Goal: Communication & Community: Answer question/provide support

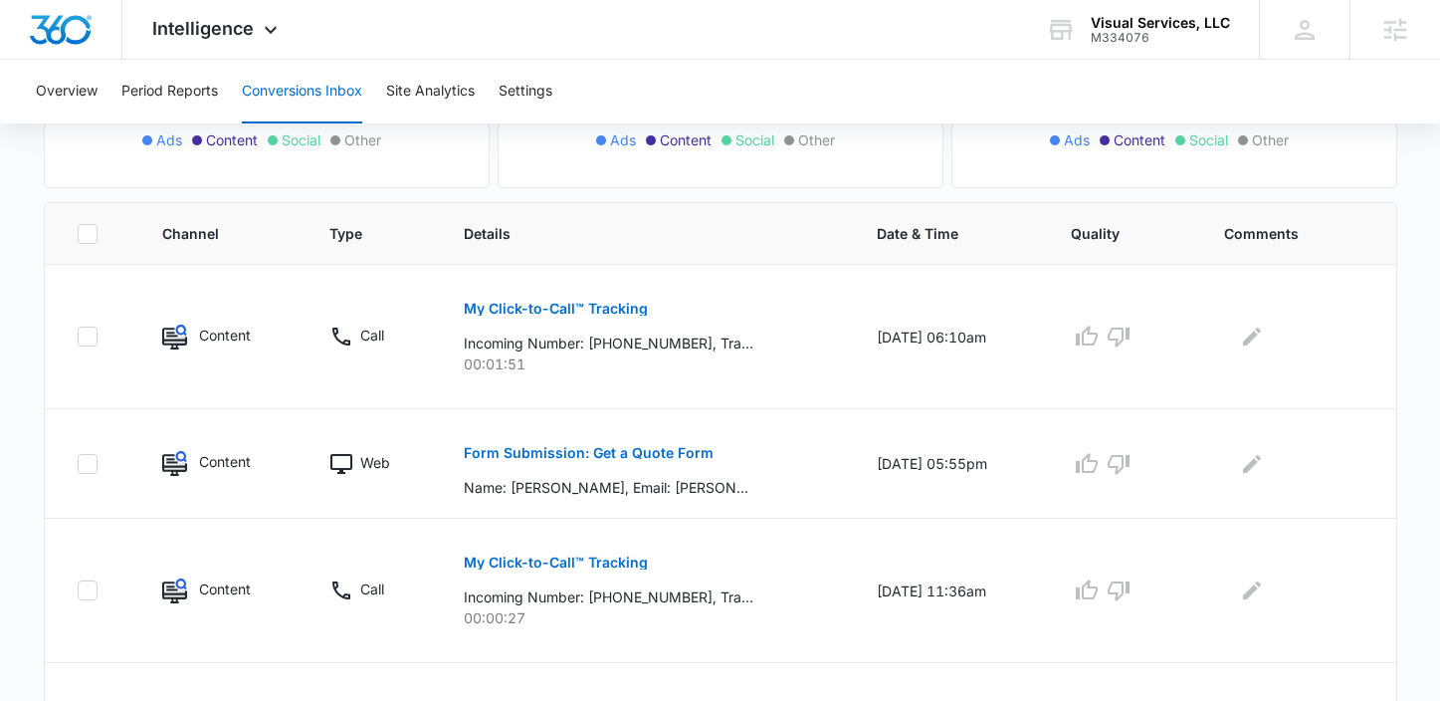
scroll to position [416, 0]
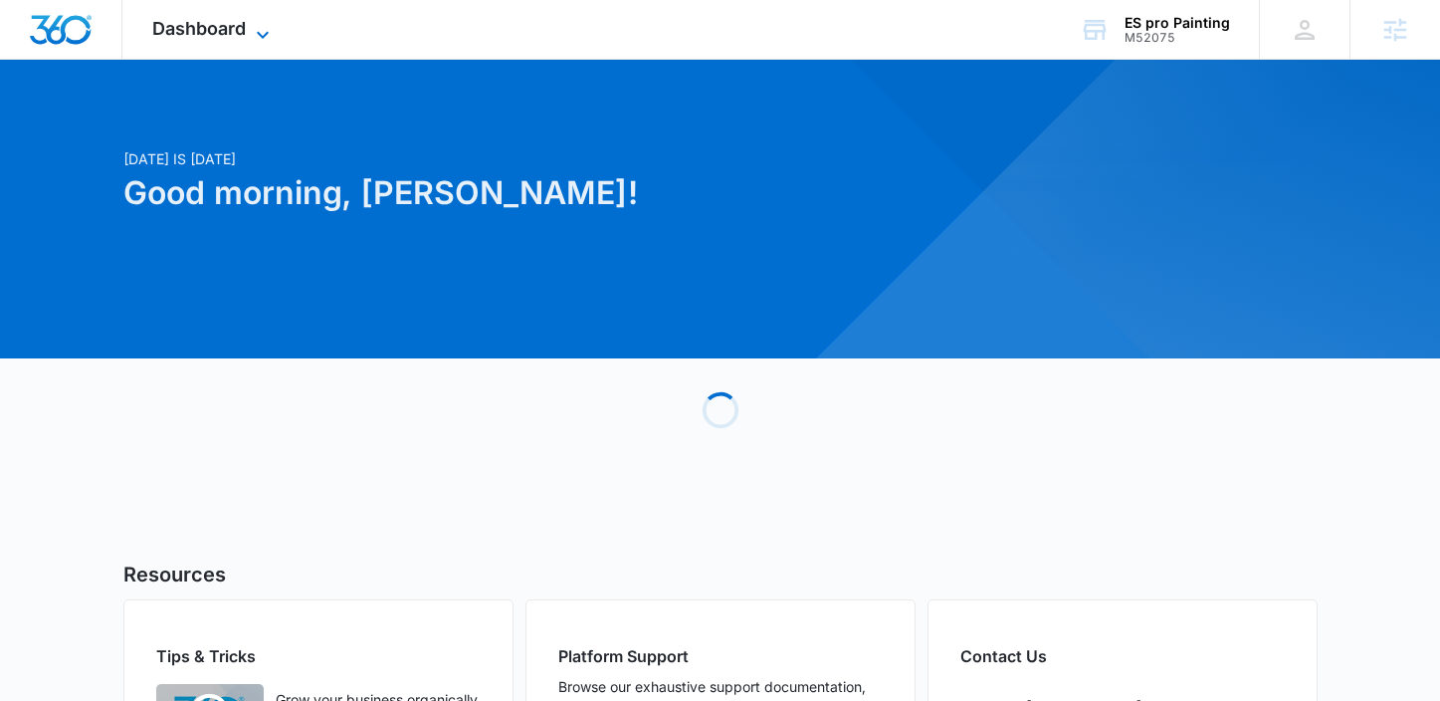
click at [210, 29] on span "Dashboard" at bounding box center [199, 28] width 94 height 21
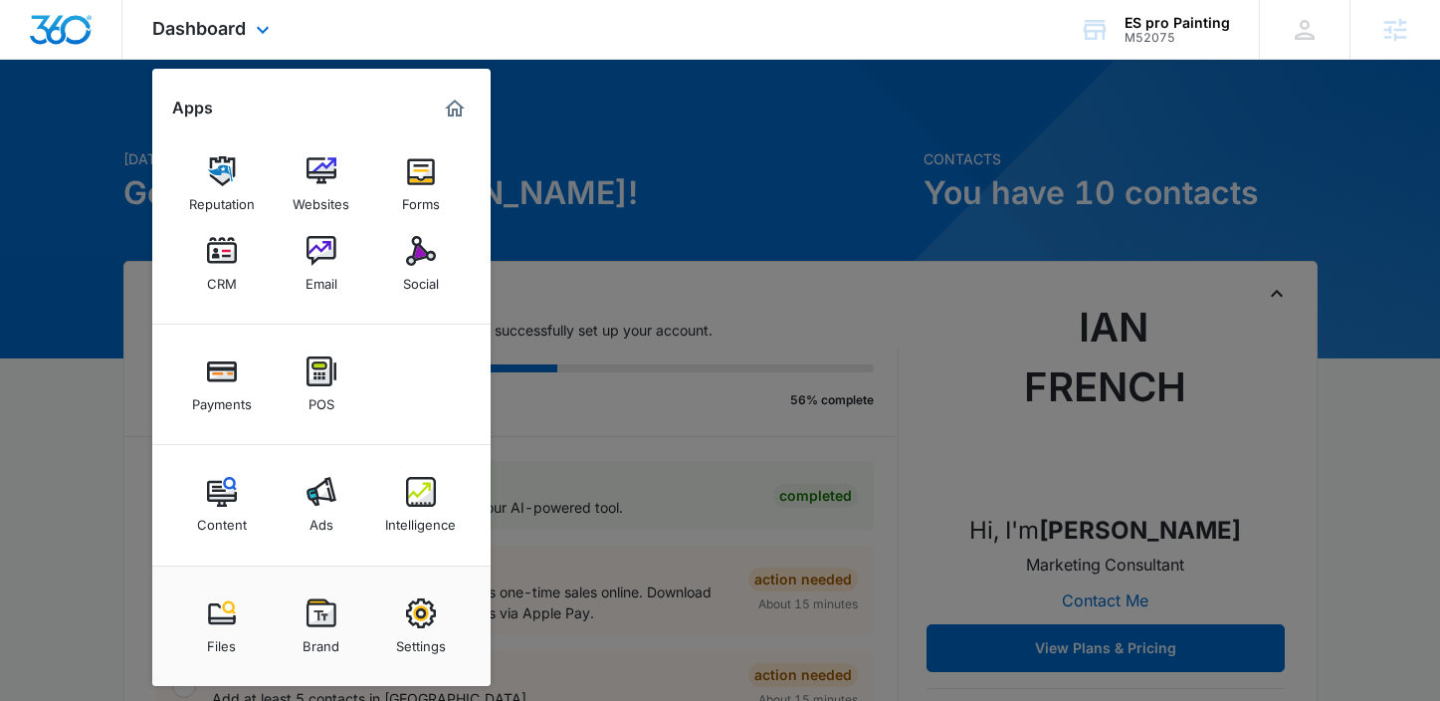
scroll to position [44, 0]
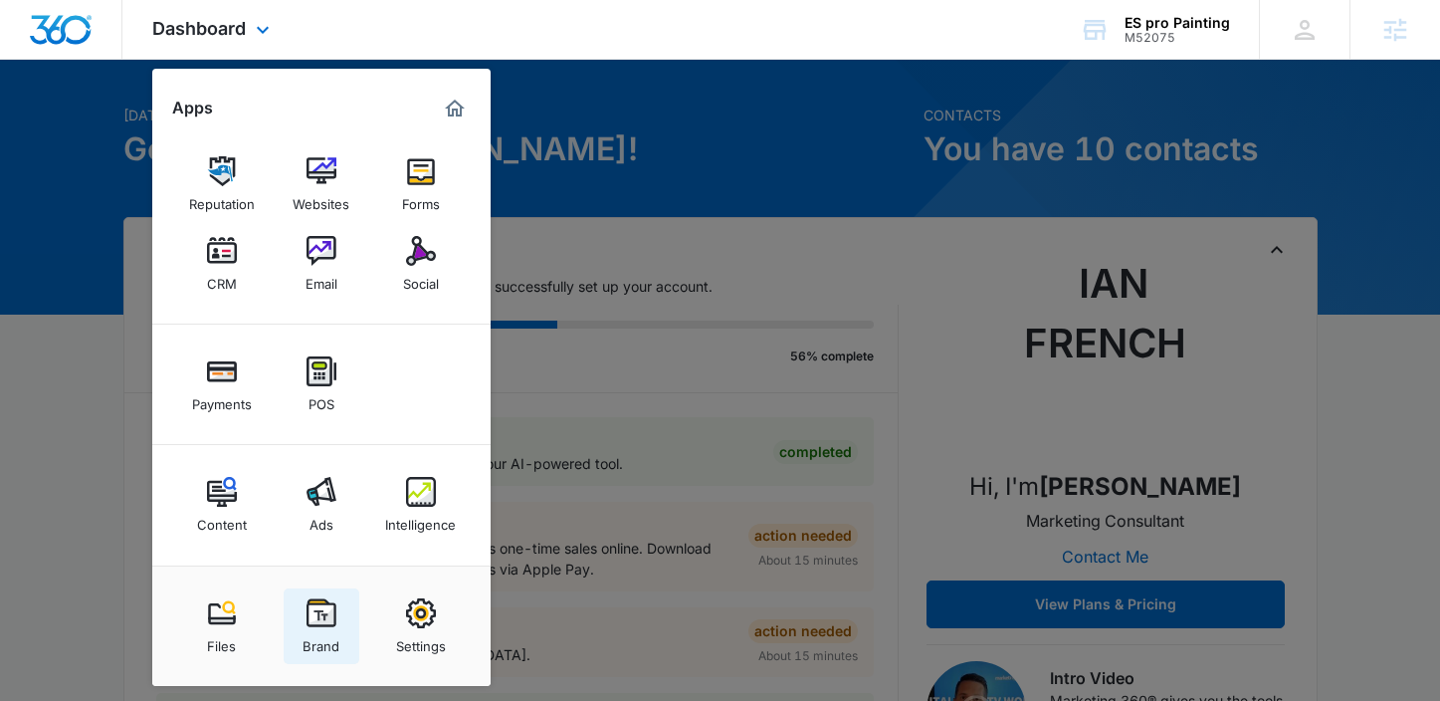
click at [319, 610] on img at bounding box center [321, 613] width 30 height 30
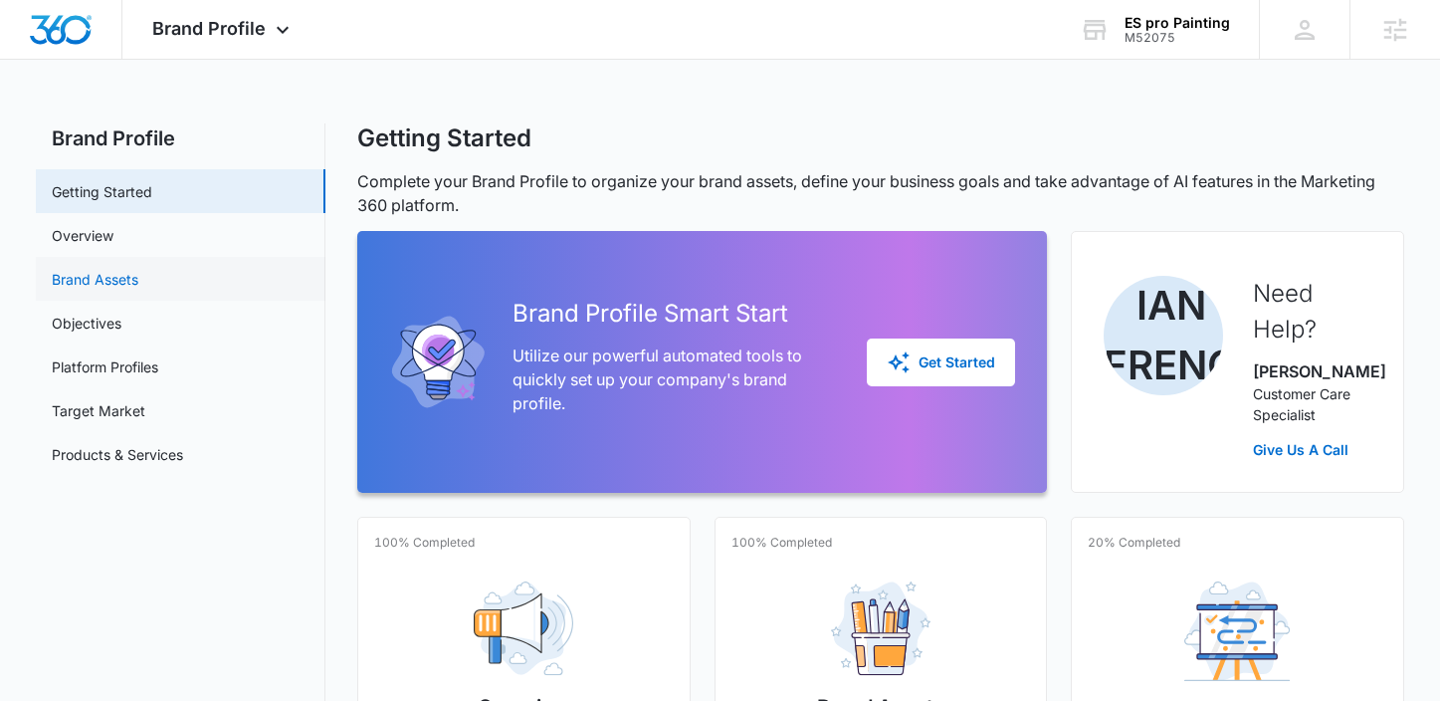
click at [111, 284] on link "Brand Assets" at bounding box center [95, 279] width 87 height 21
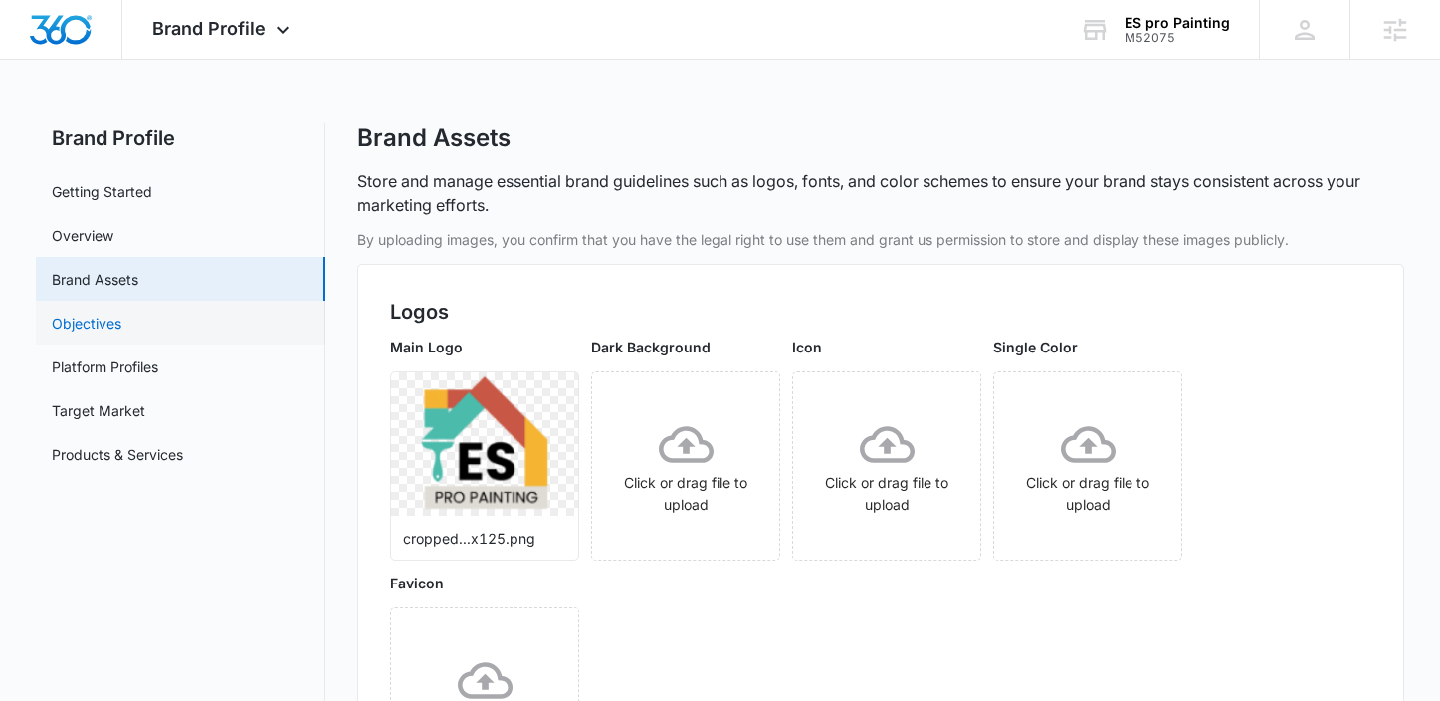
click at [106, 318] on link "Objectives" at bounding box center [87, 322] width 70 height 21
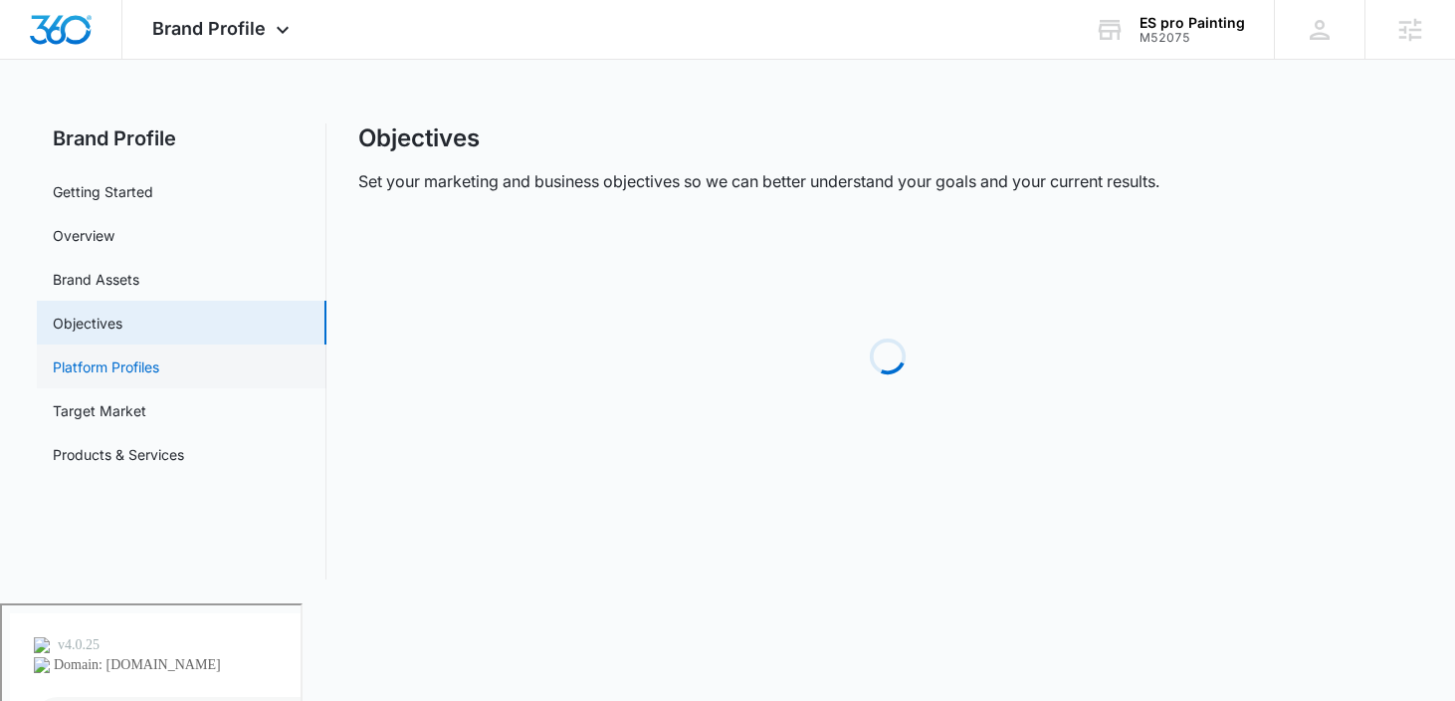
click at [107, 367] on link "Platform Profiles" at bounding box center [106, 366] width 106 height 21
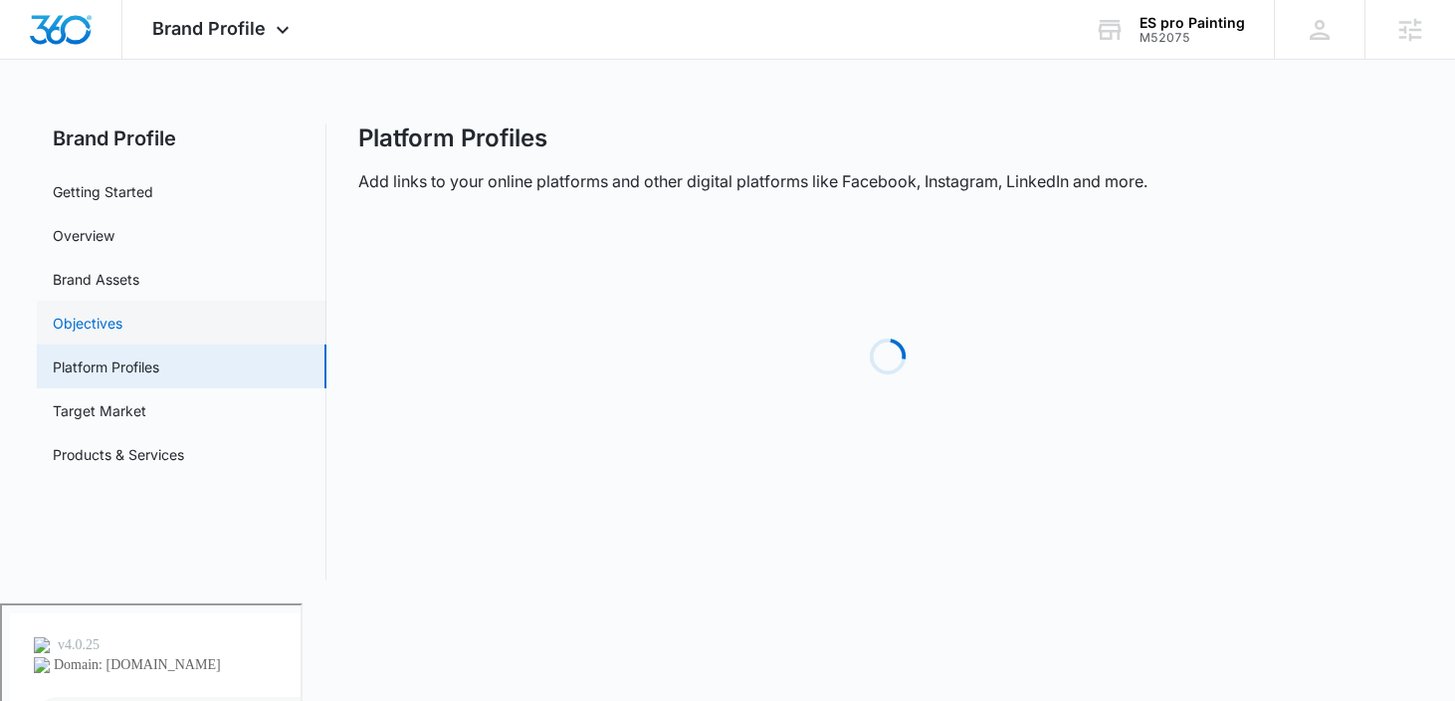
click at [104, 312] on link "Objectives" at bounding box center [88, 322] width 70 height 21
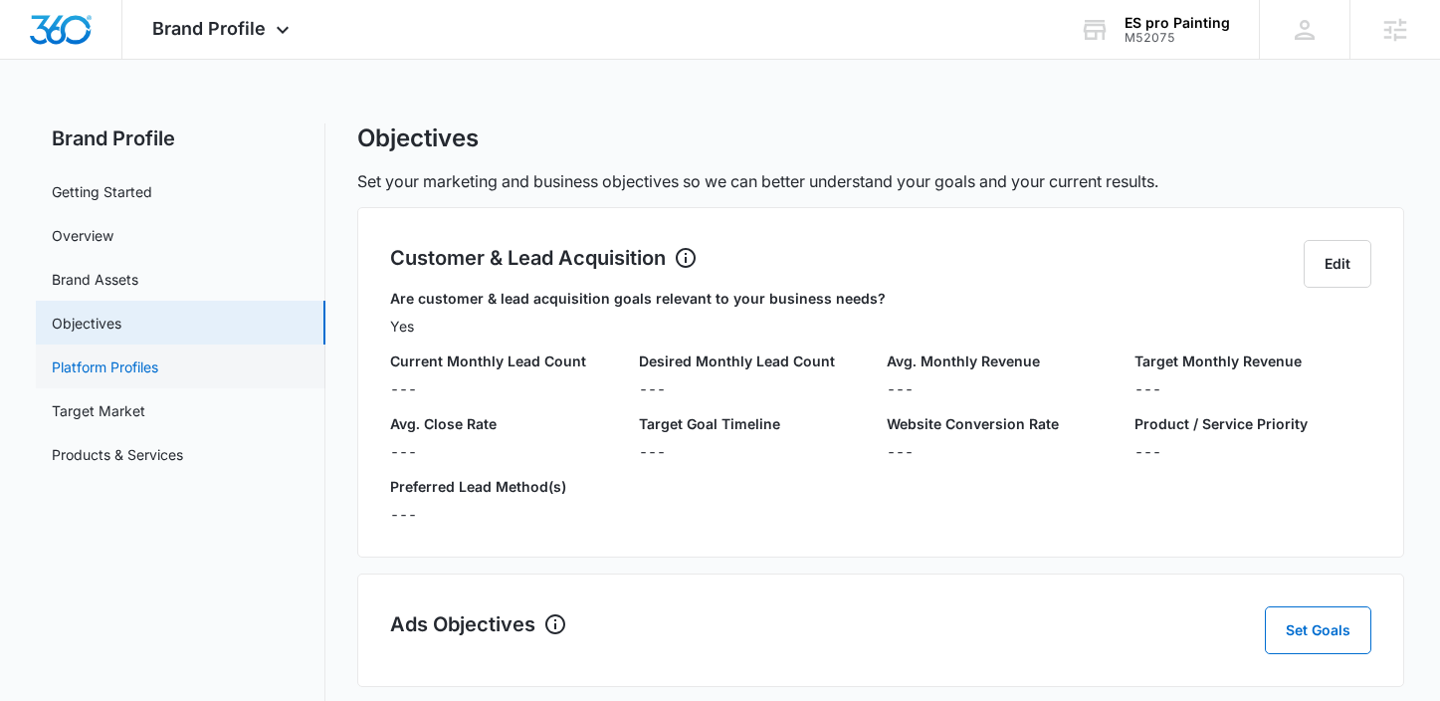
click at [158, 377] on link "Platform Profiles" at bounding box center [105, 366] width 106 height 21
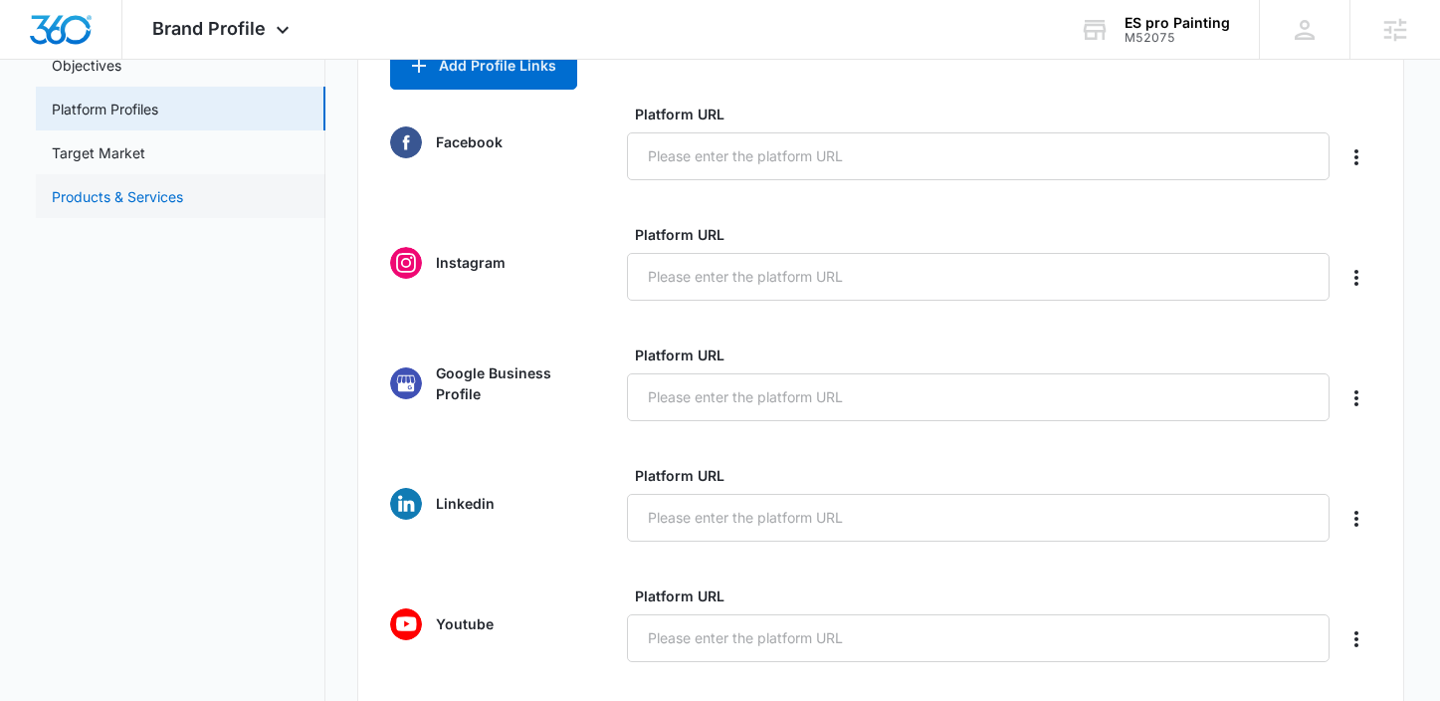
scroll to position [125, 0]
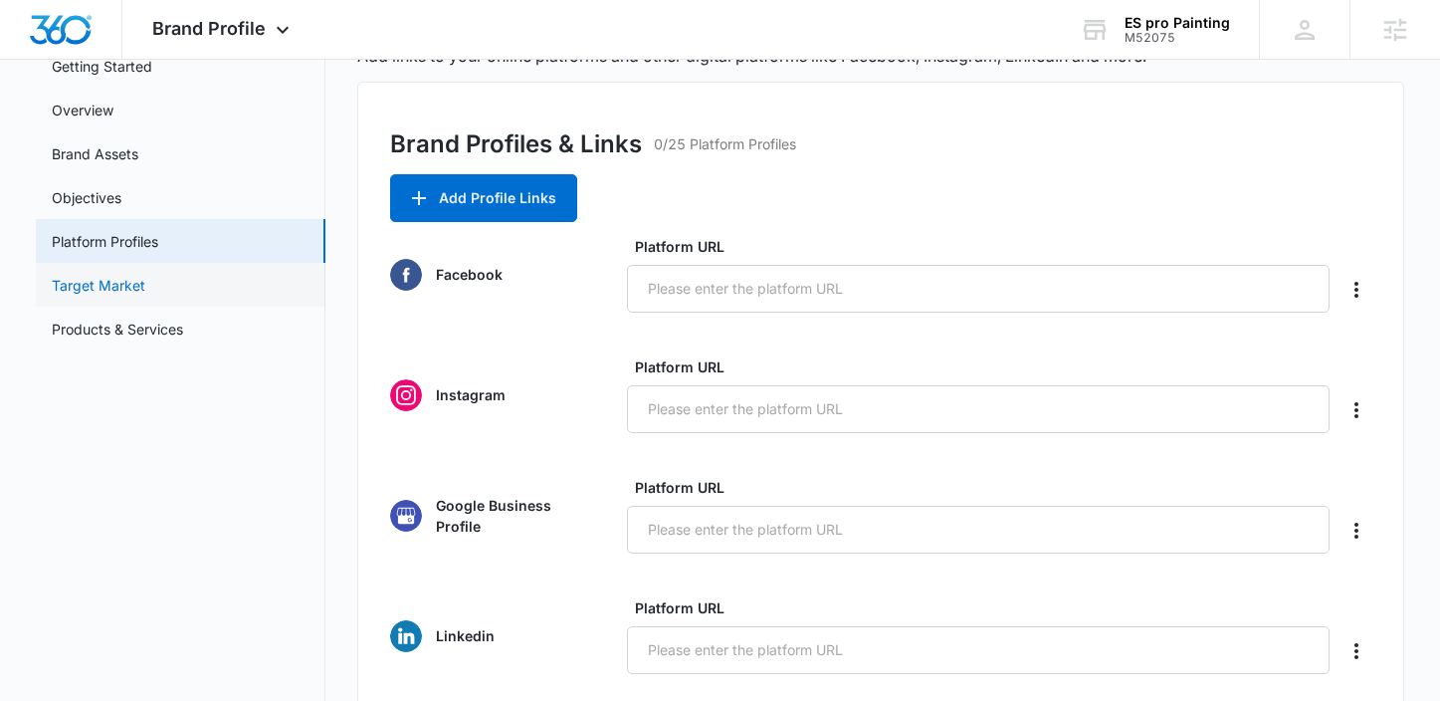
click at [145, 296] on link "Target Market" at bounding box center [99, 285] width 94 height 21
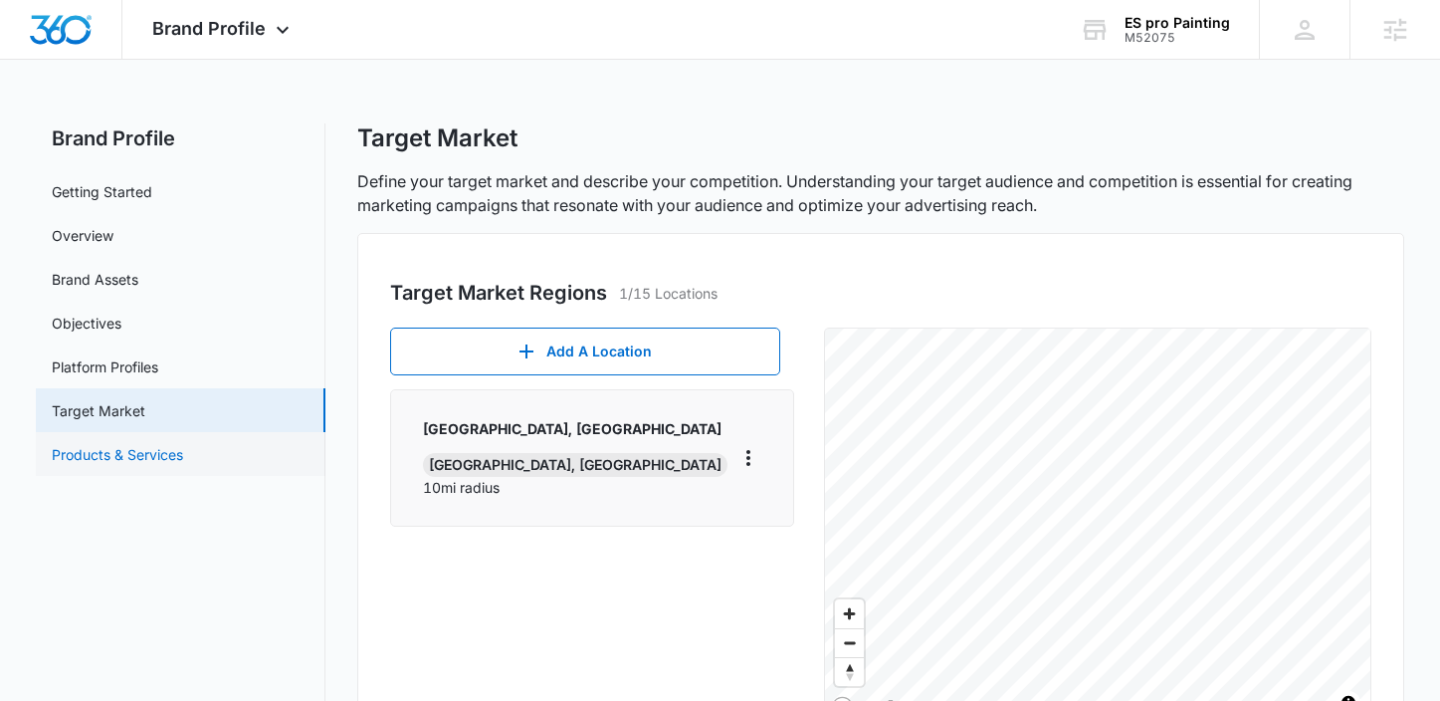
click at [183, 444] on link "Products & Services" at bounding box center [117, 454] width 131 height 21
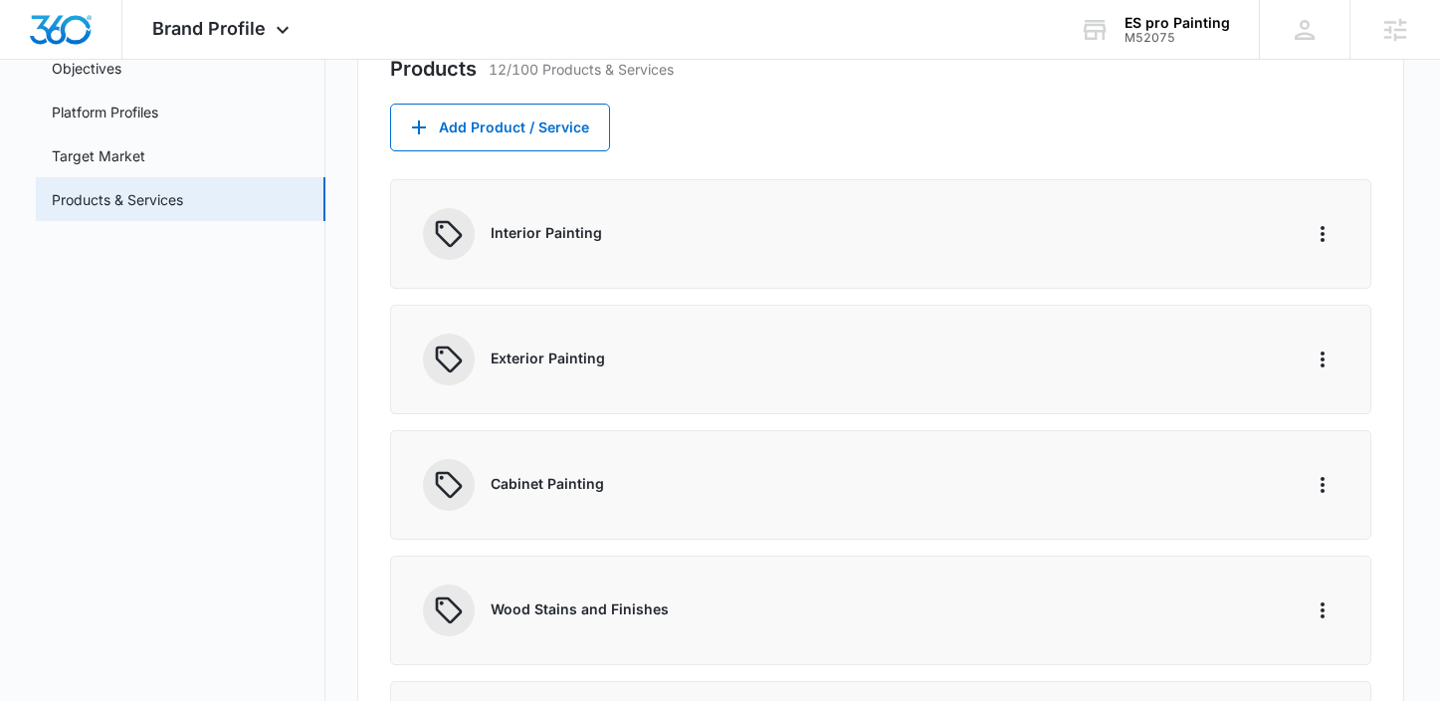
scroll to position [250, 0]
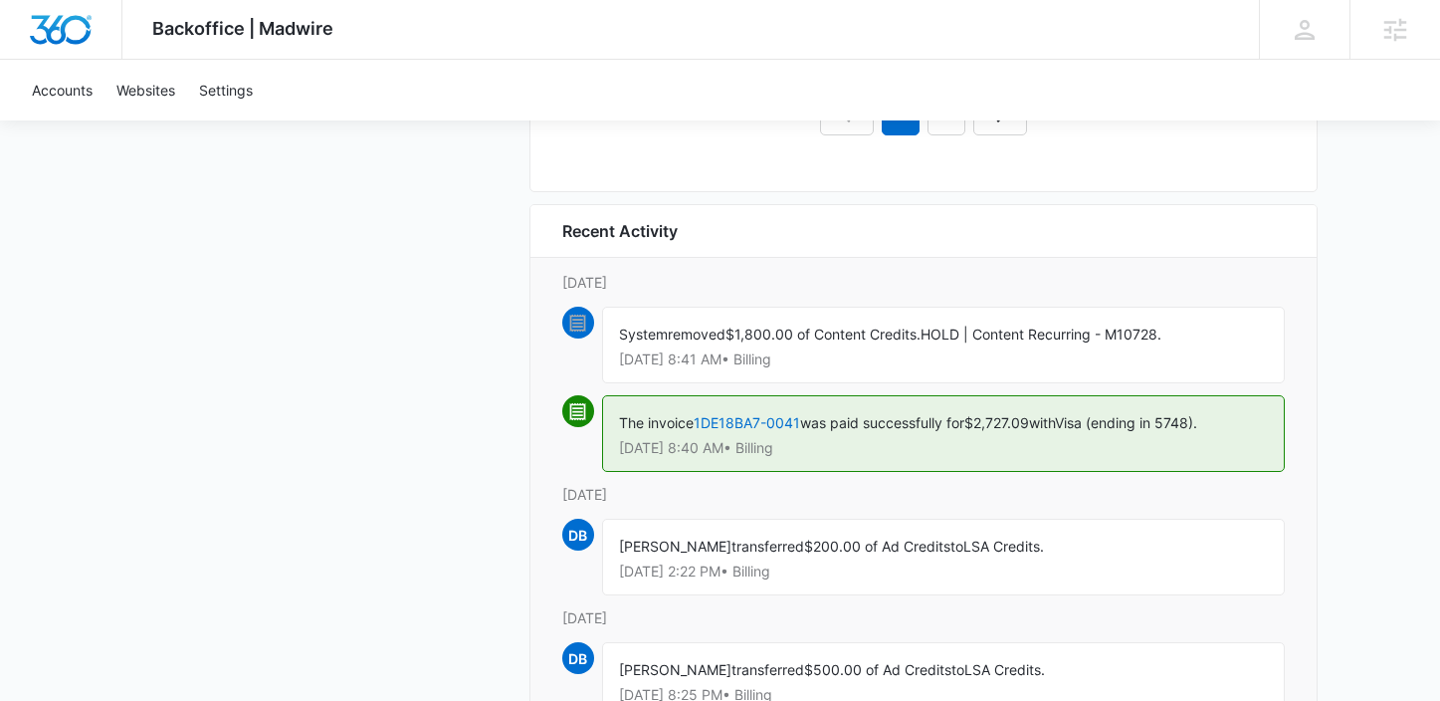
scroll to position [2383, 0]
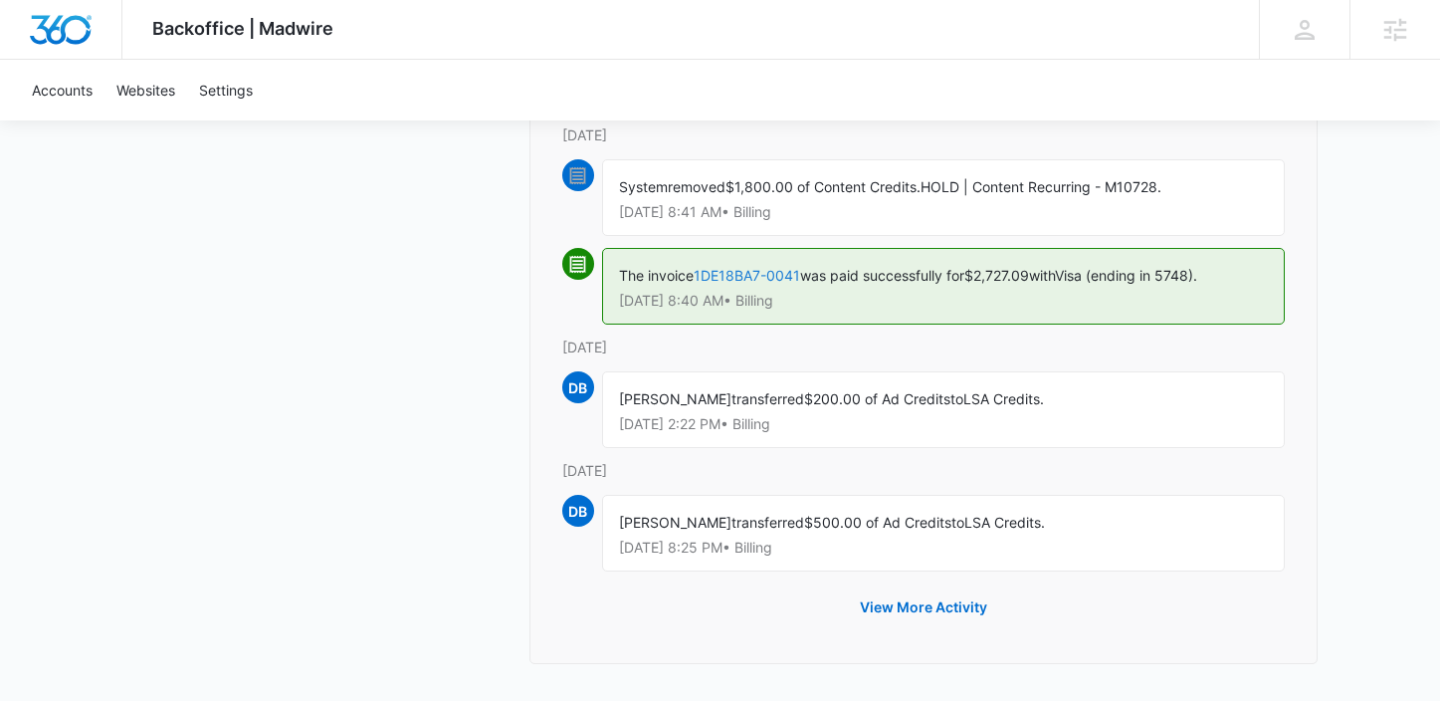
click at [734, 271] on link "1DE18BA7-0041" at bounding box center [747, 275] width 106 height 17
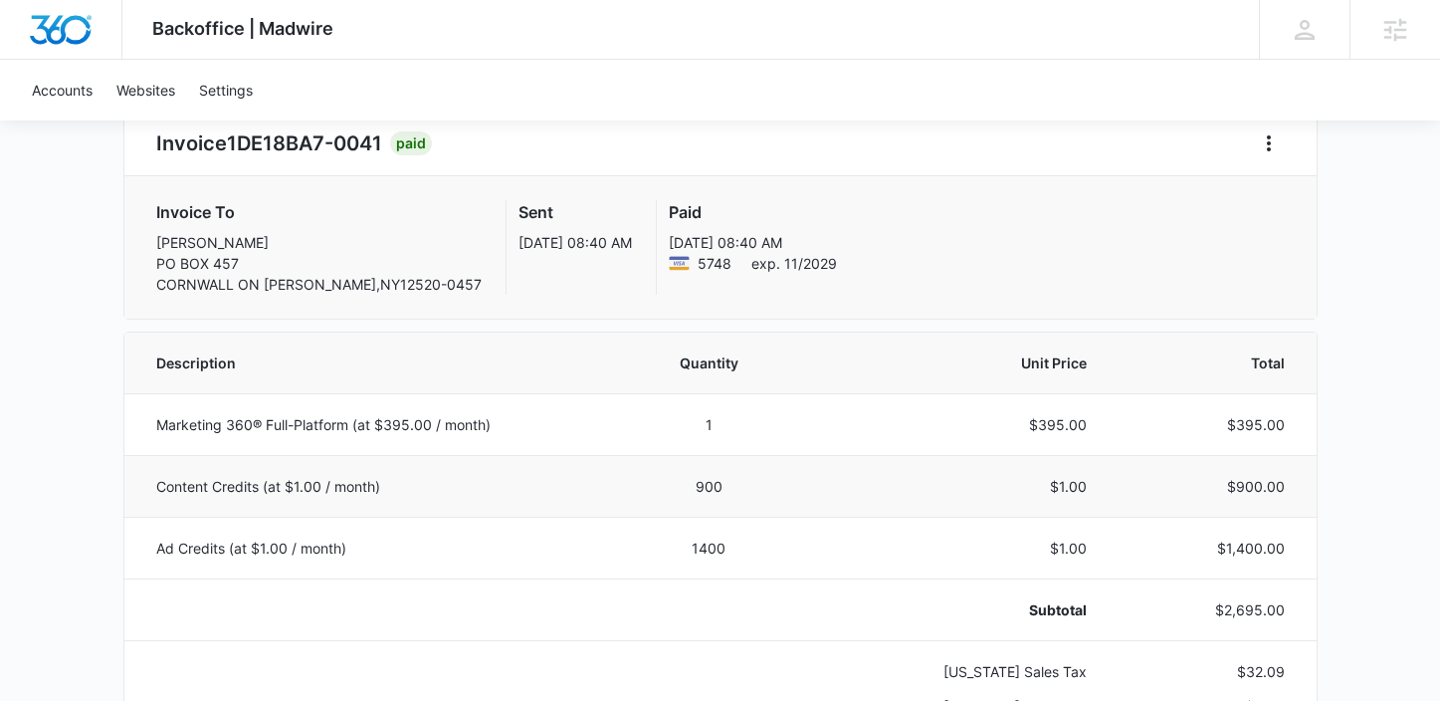
scroll to position [233, 0]
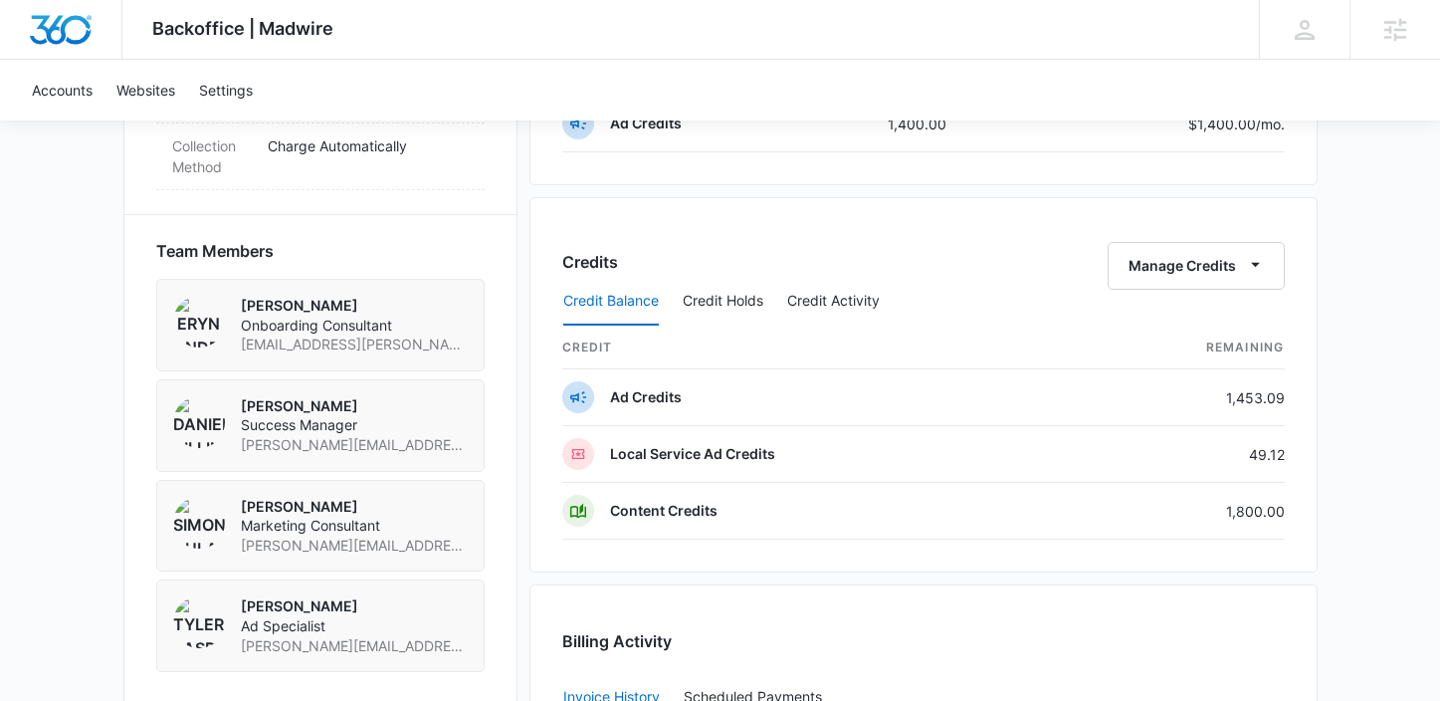
scroll to position [1400, 0]
click at [1174, 275] on div "Credit Balance Credit Holds Credit Activity" at bounding box center [923, 300] width 722 height 50
click at [1176, 263] on button "Manage Credits" at bounding box center [1196, 264] width 177 height 48
click at [1151, 340] on button "Transfer Credits" at bounding box center [1198, 327] width 176 height 30
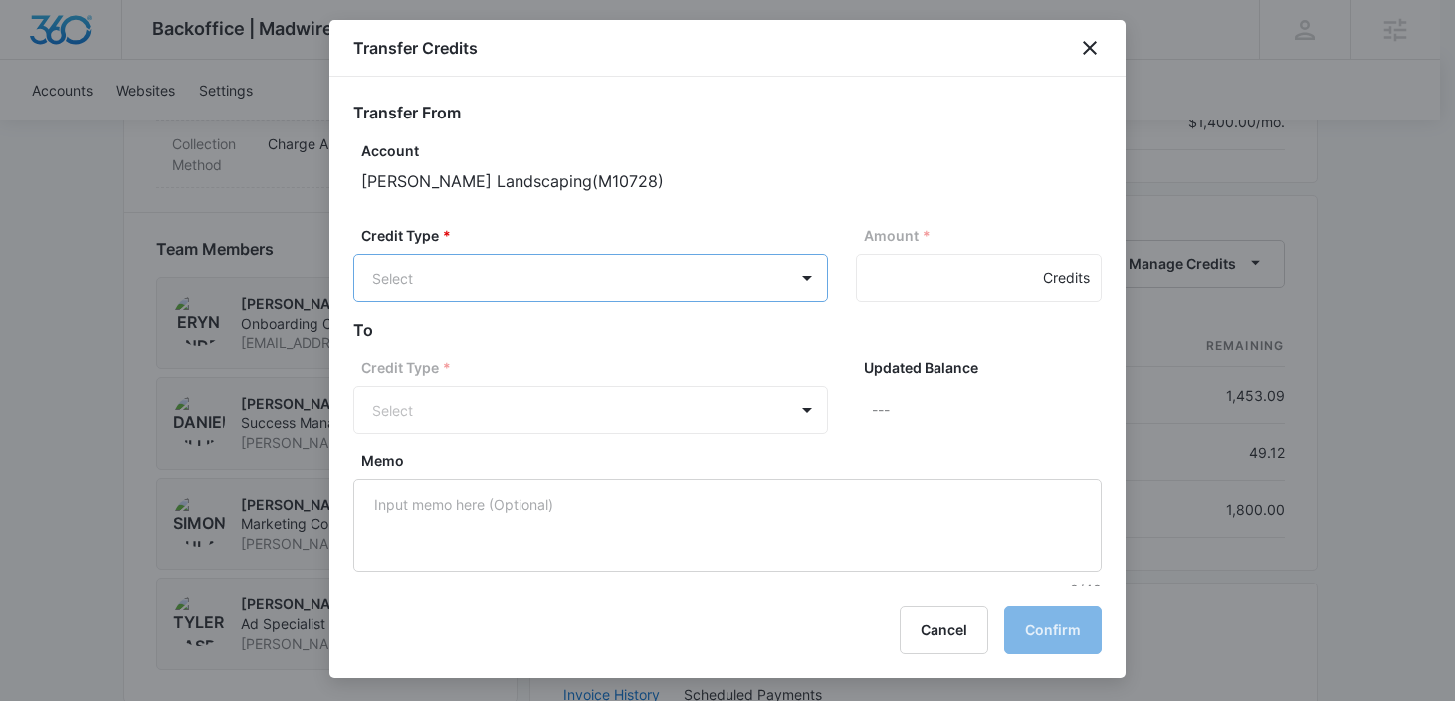
click at [562, 283] on body "Backoffice | Madwire Apps Settings DB Danielle Billington danielle.billington@m…" at bounding box center [727, 221] width 1455 height 3243
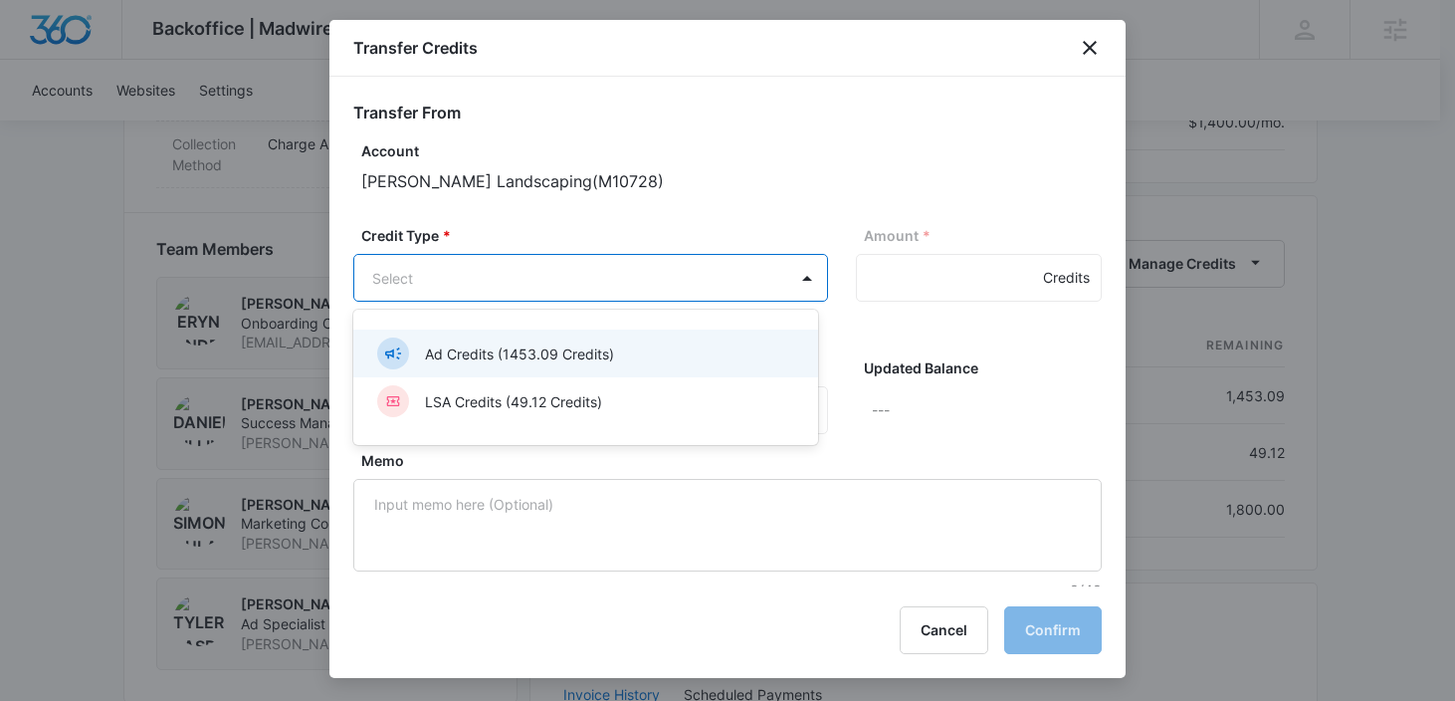
click at [524, 348] on p "Ad Credits (1453.09 Credits)" at bounding box center [519, 353] width 189 height 21
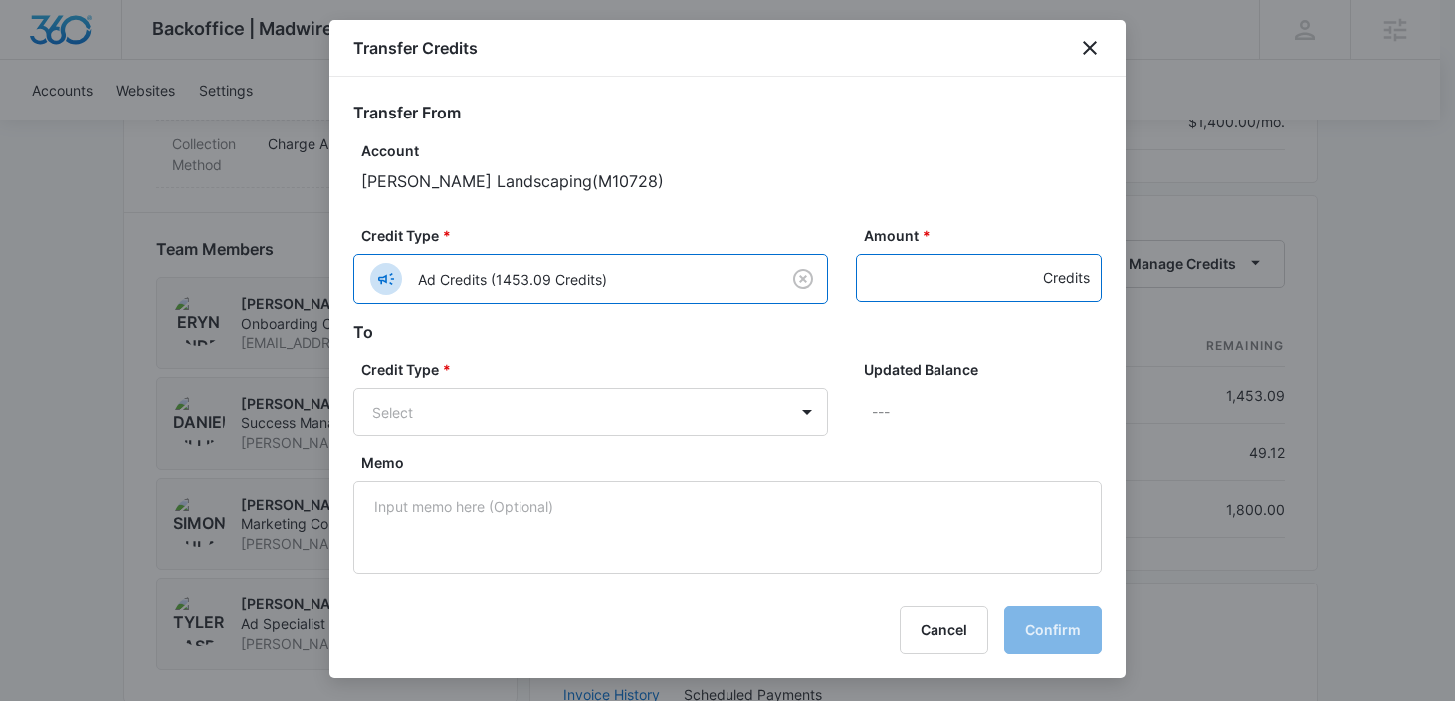
click at [856, 274] on input "Amount *" at bounding box center [979, 278] width 246 height 48
type input "500"
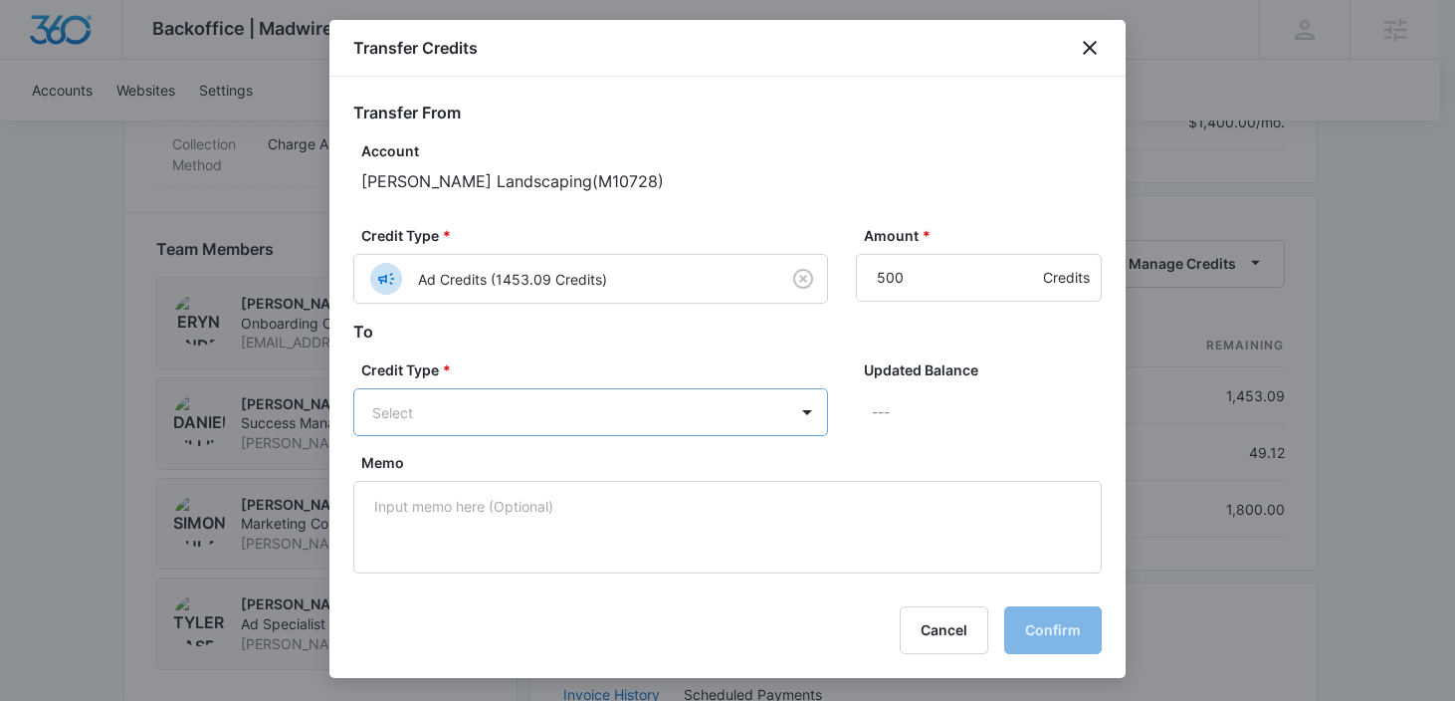
click at [717, 415] on body "Backoffice | Madwire Apps Settings DB Danielle Billington danielle.billington@m…" at bounding box center [727, 221] width 1455 height 3243
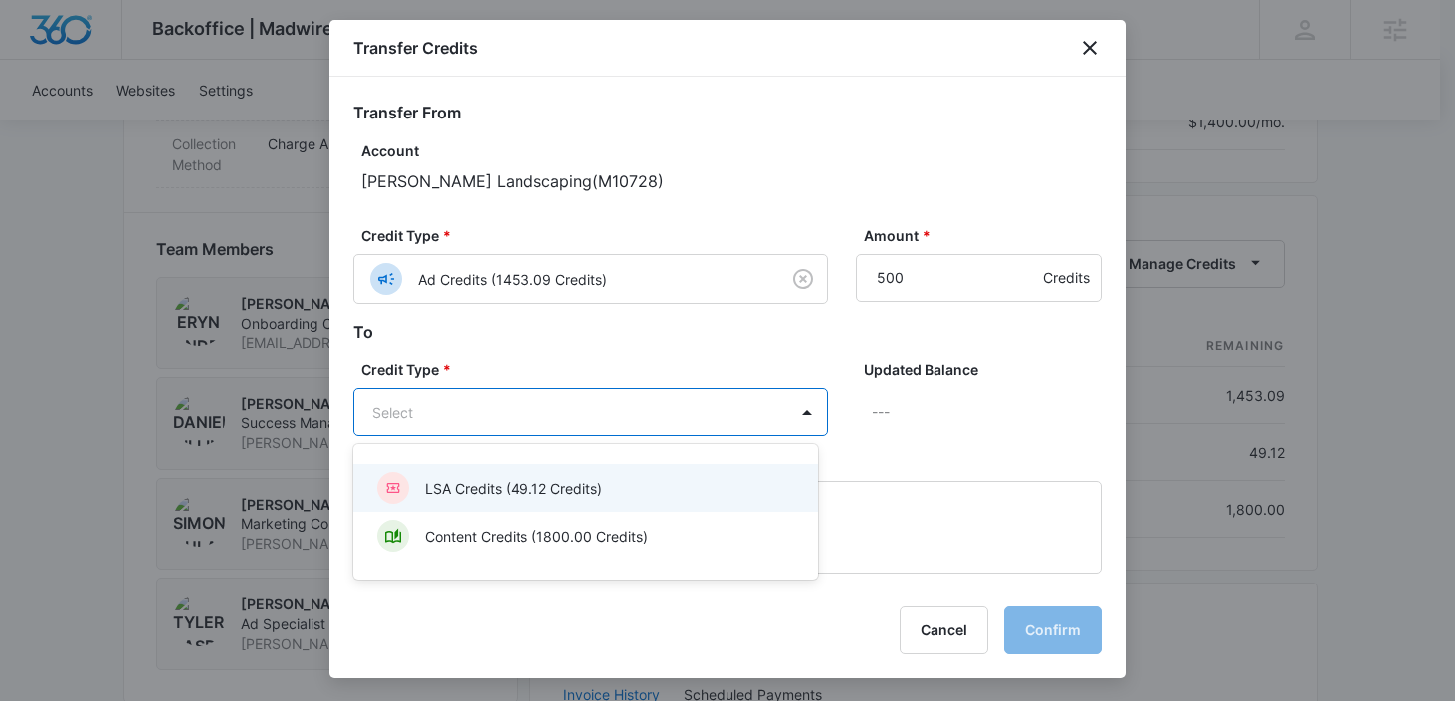
click at [664, 482] on div "LSA Credits (49.12 Credits)" at bounding box center [583, 488] width 413 height 32
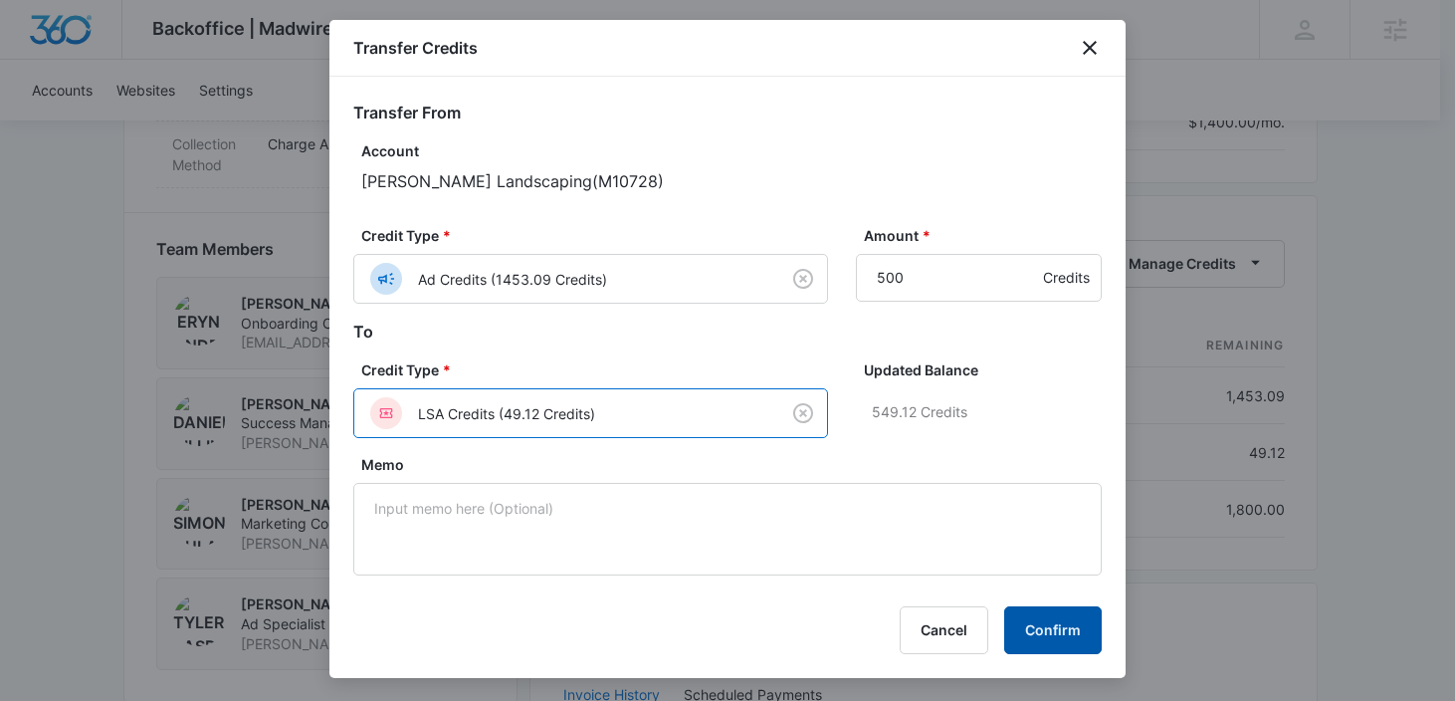
click at [1060, 630] on button "Confirm" at bounding box center [1053, 630] width 98 height 48
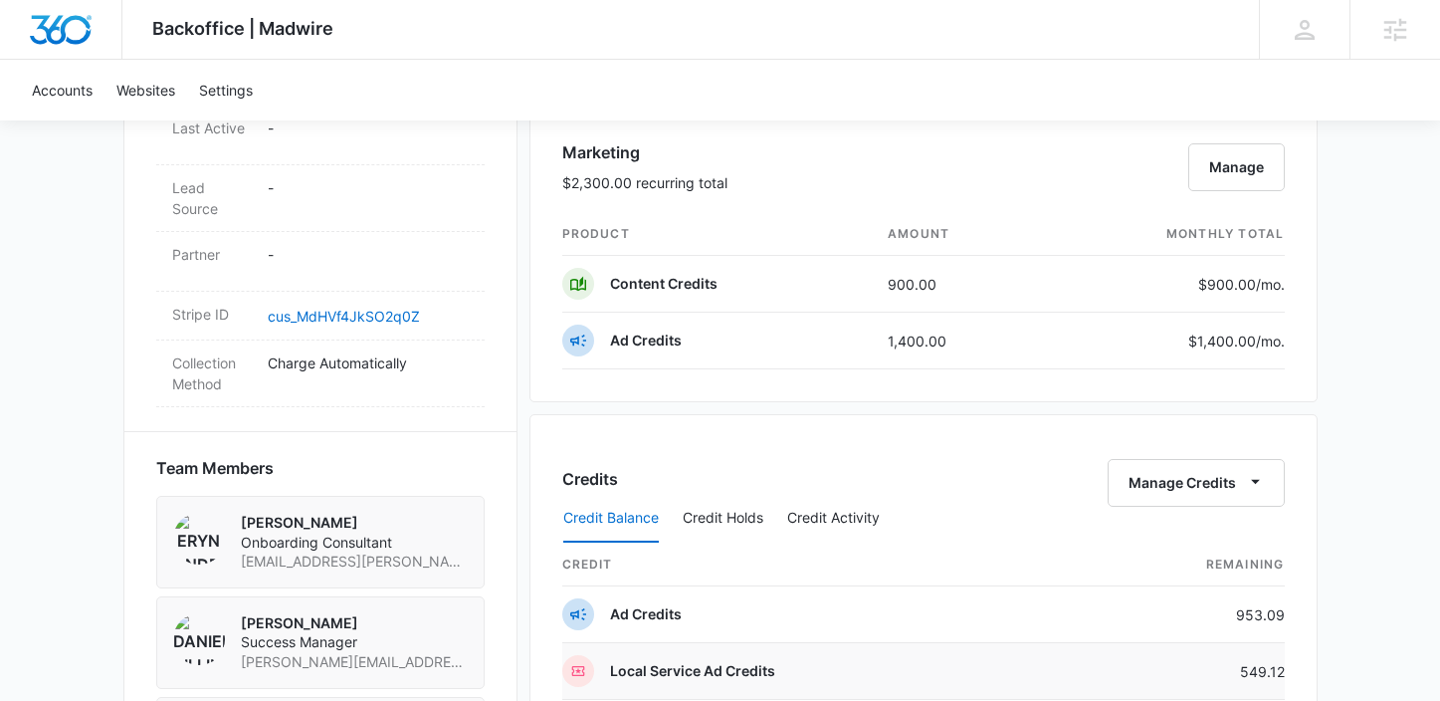
scroll to position [1162, 0]
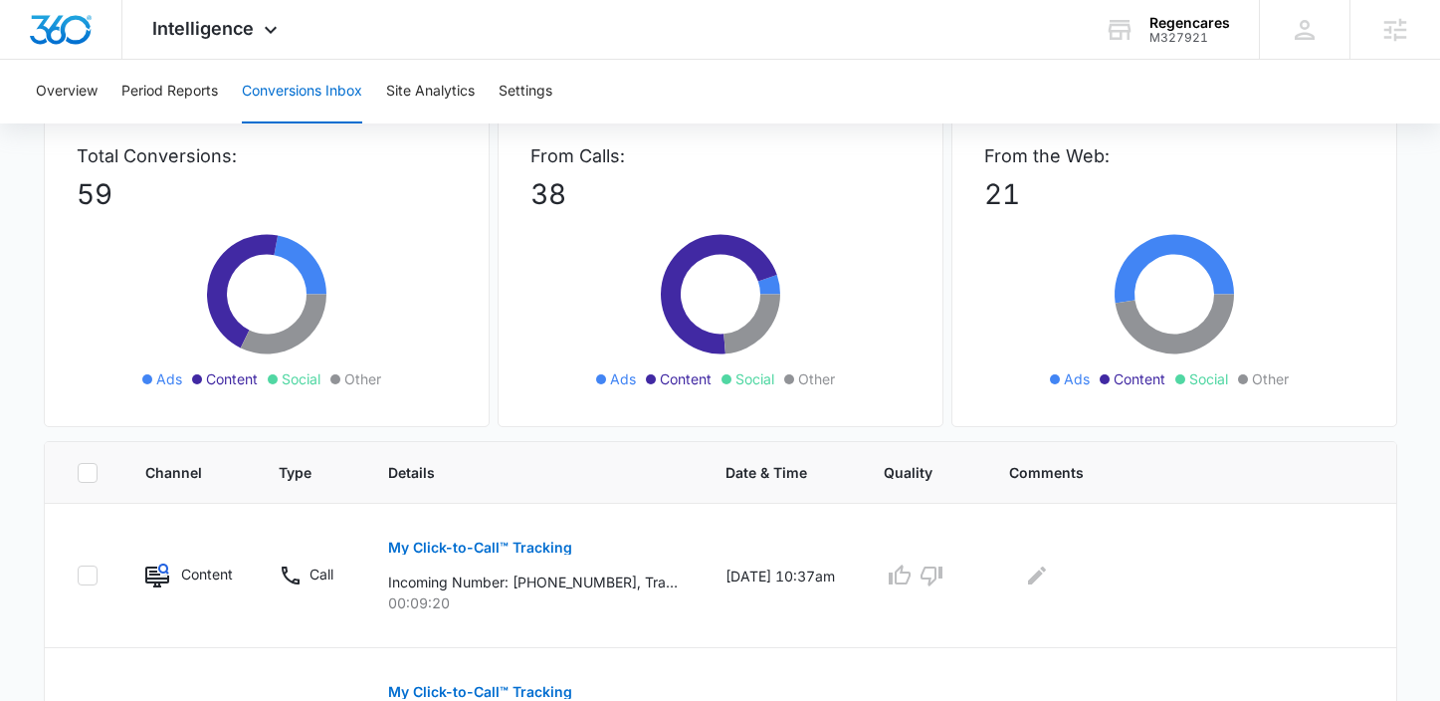
scroll to position [203, 0]
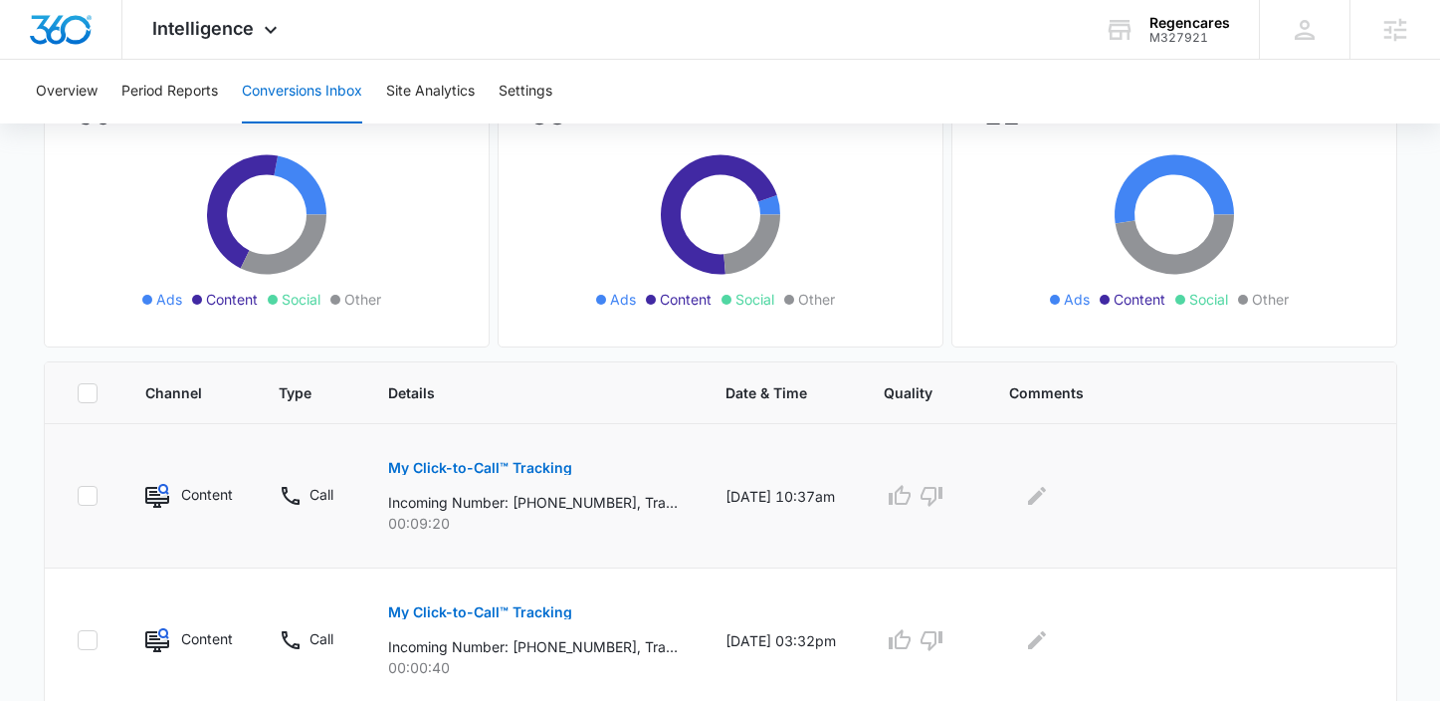
click at [484, 458] on button "My Click-to-Call™ Tracking" at bounding box center [480, 468] width 184 height 48
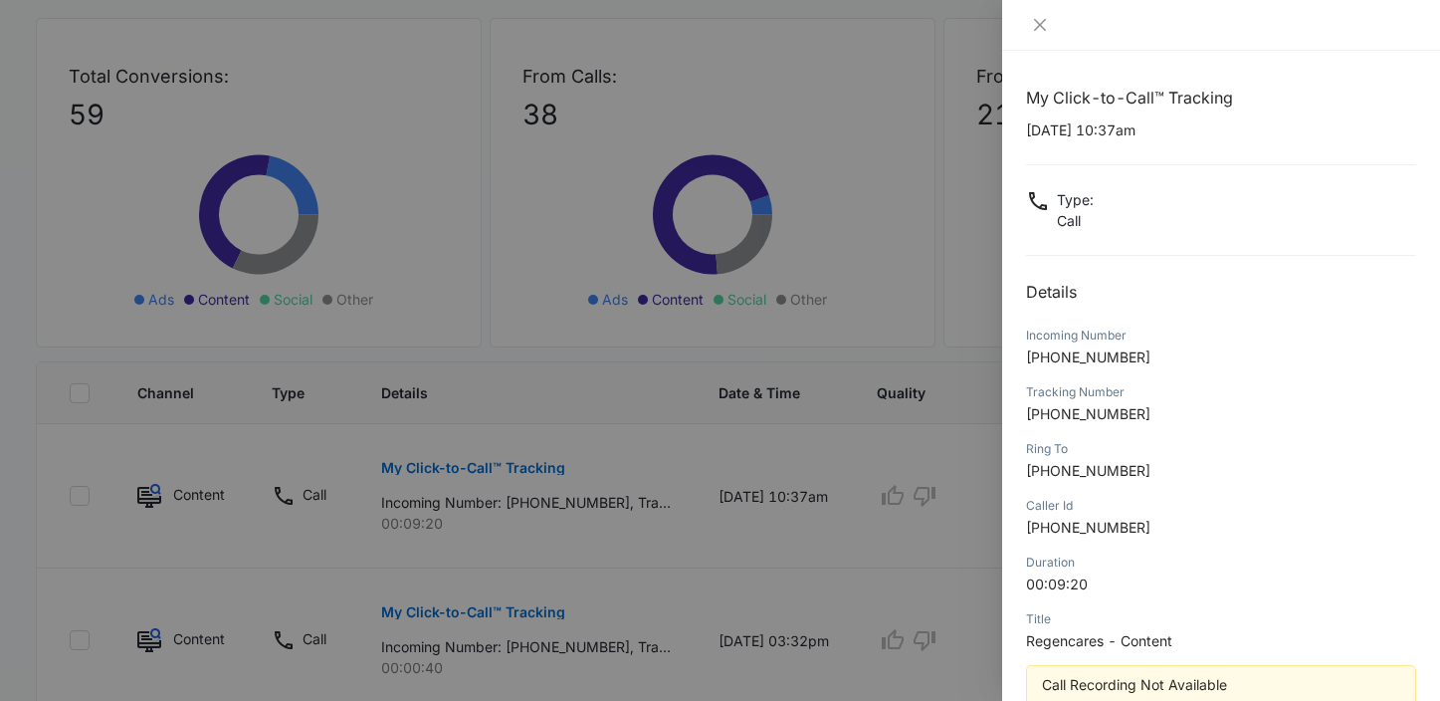
scroll to position [115, 0]
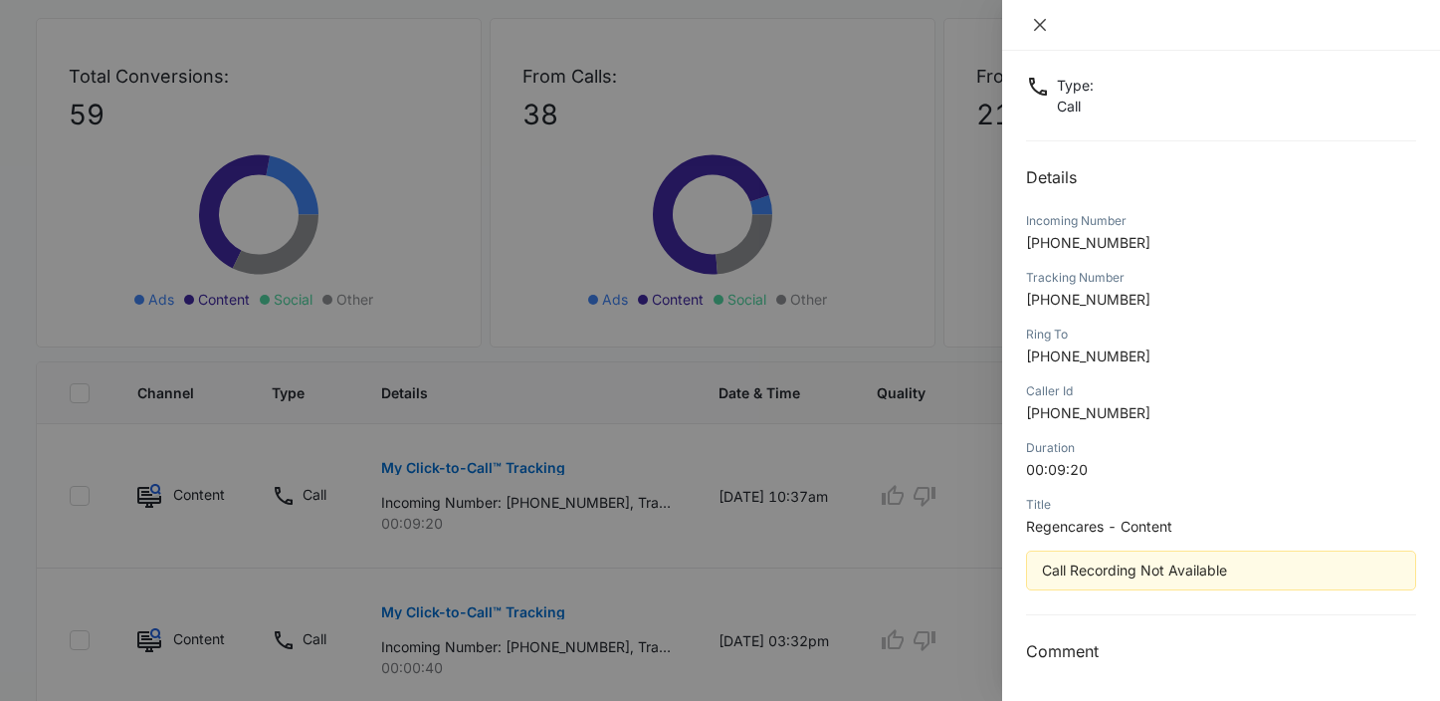
click at [1035, 29] on icon "close" at bounding box center [1040, 25] width 12 height 12
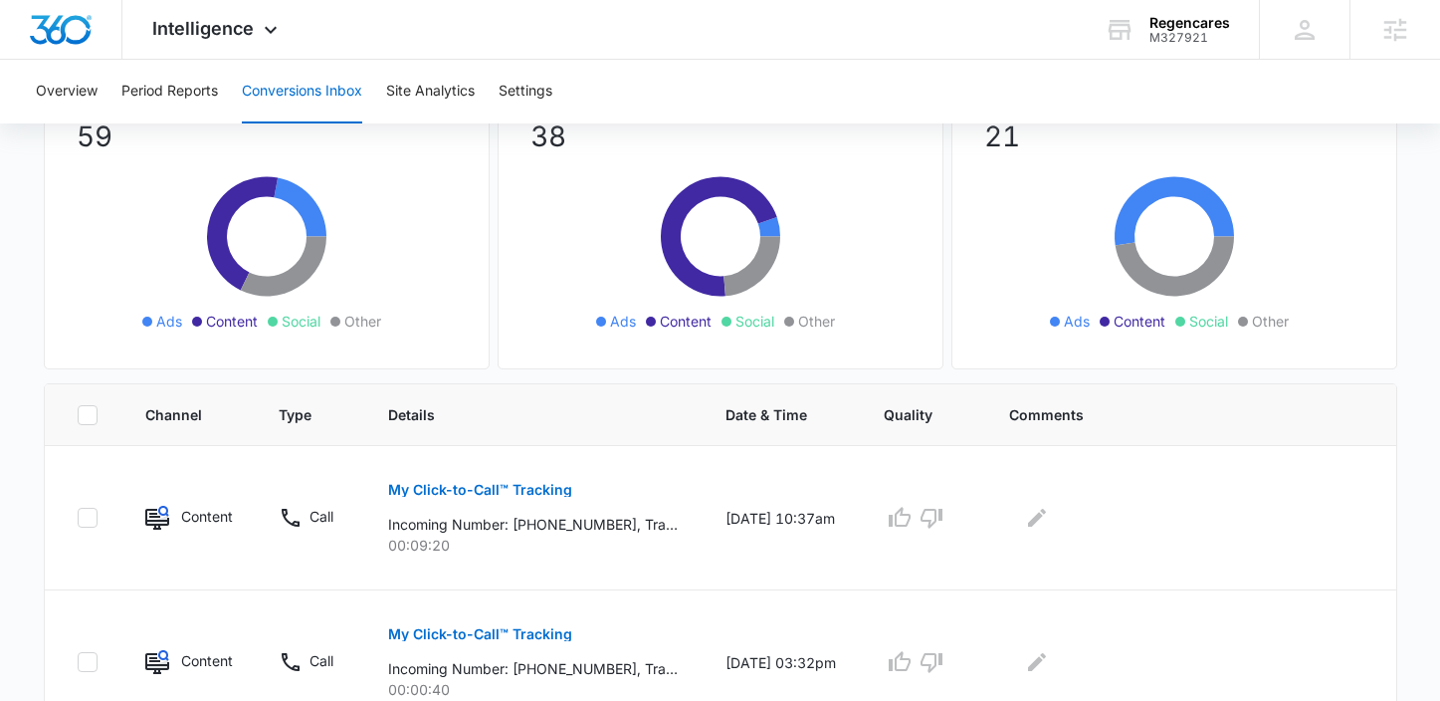
scroll to position [86, 0]
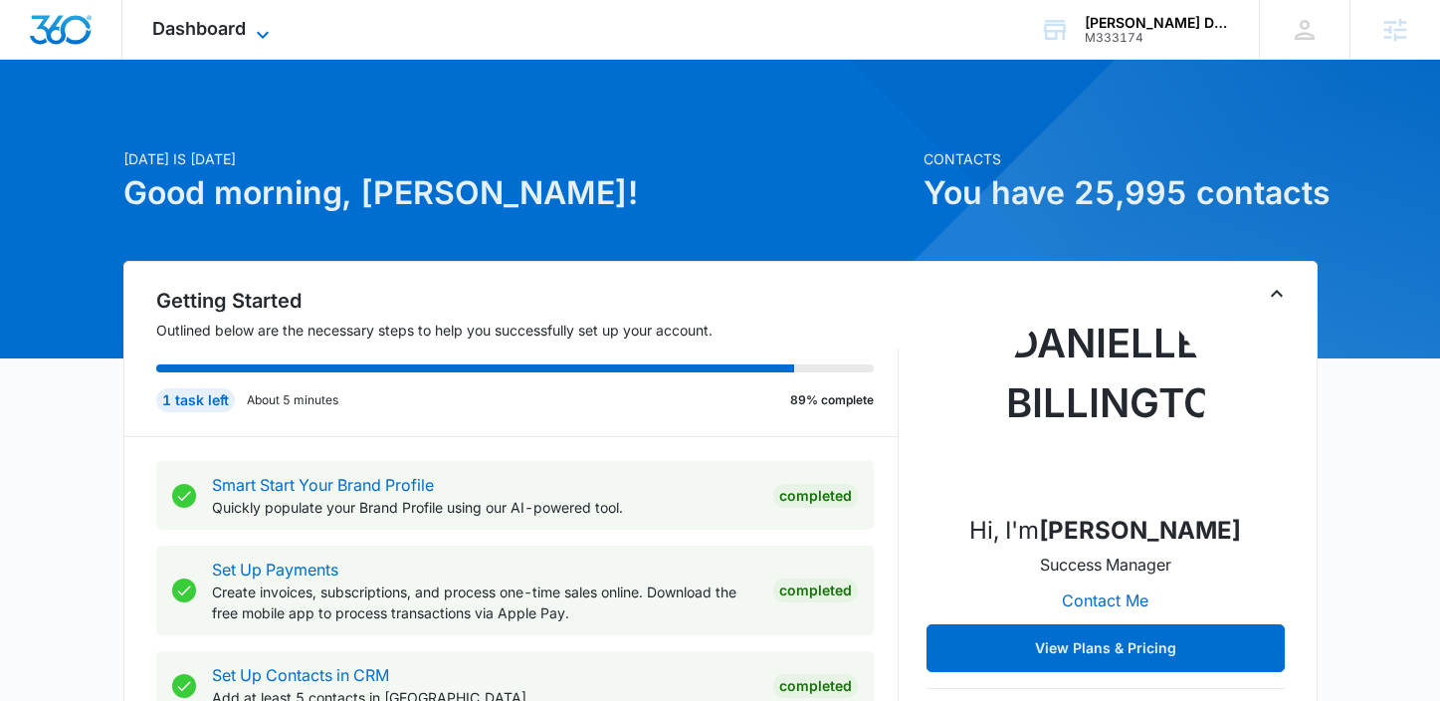
click at [212, 34] on span "Dashboard" at bounding box center [199, 28] width 94 height 21
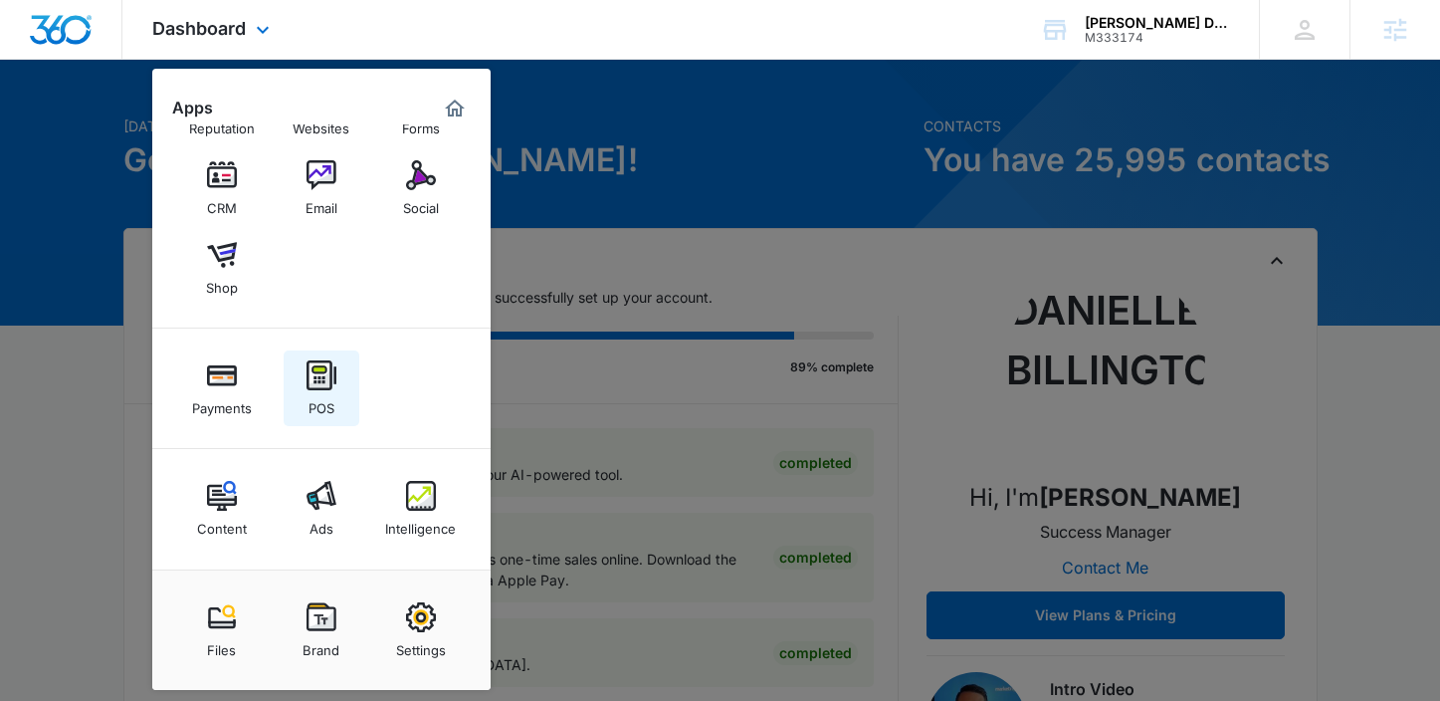
scroll to position [34, 0]
click at [413, 507] on img at bounding box center [421, 496] width 30 height 30
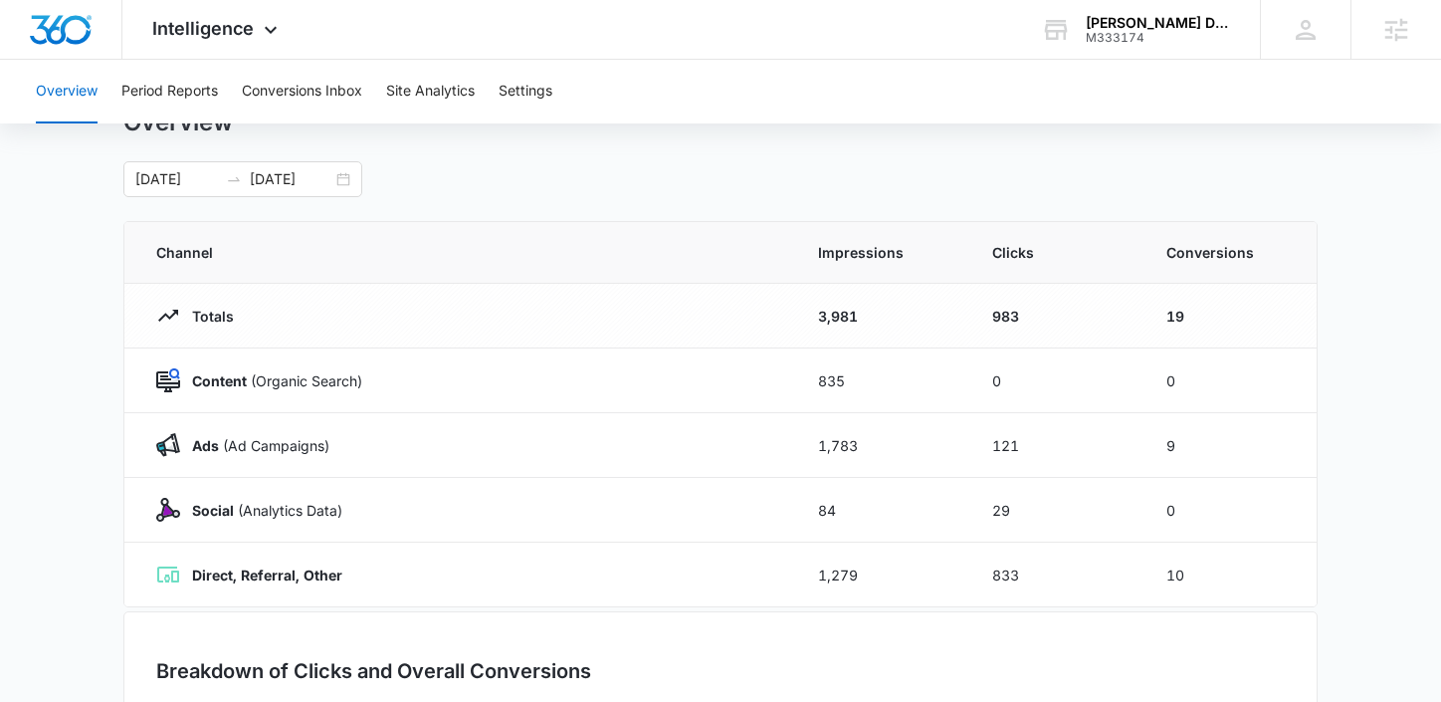
scroll to position [55, 0]
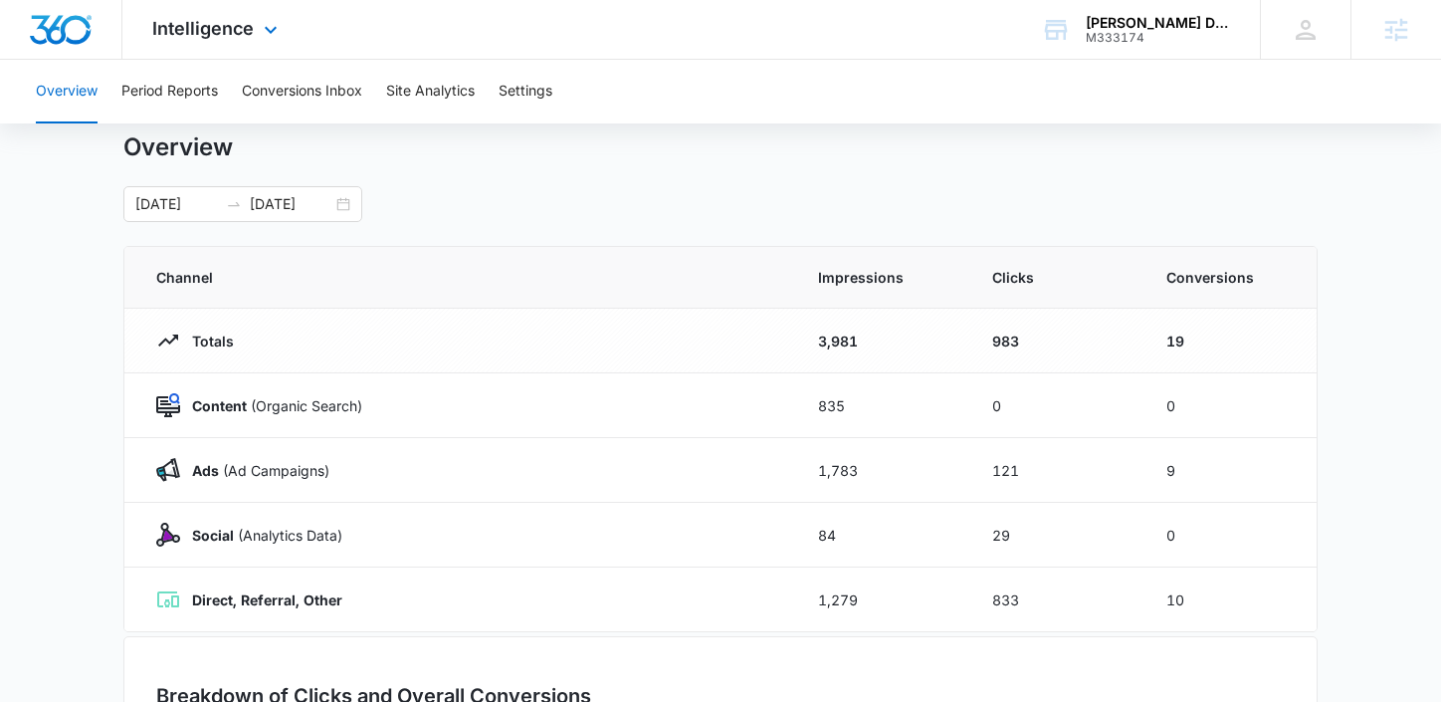
click at [187, 42] on div "Intelligence Apps Reputation Websites Forms CRM Email Social Shop Payments POS …" at bounding box center [217, 29] width 190 height 59
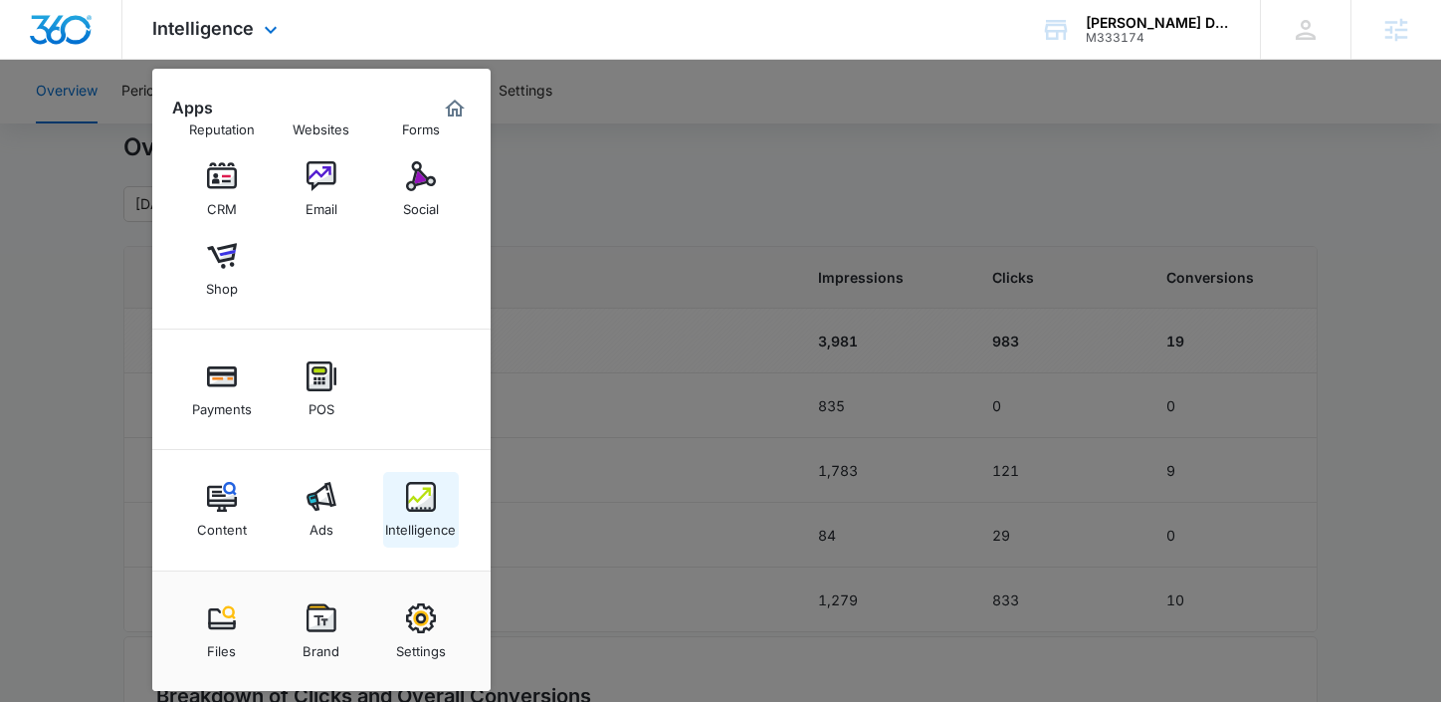
click at [419, 499] on img at bounding box center [421, 497] width 30 height 30
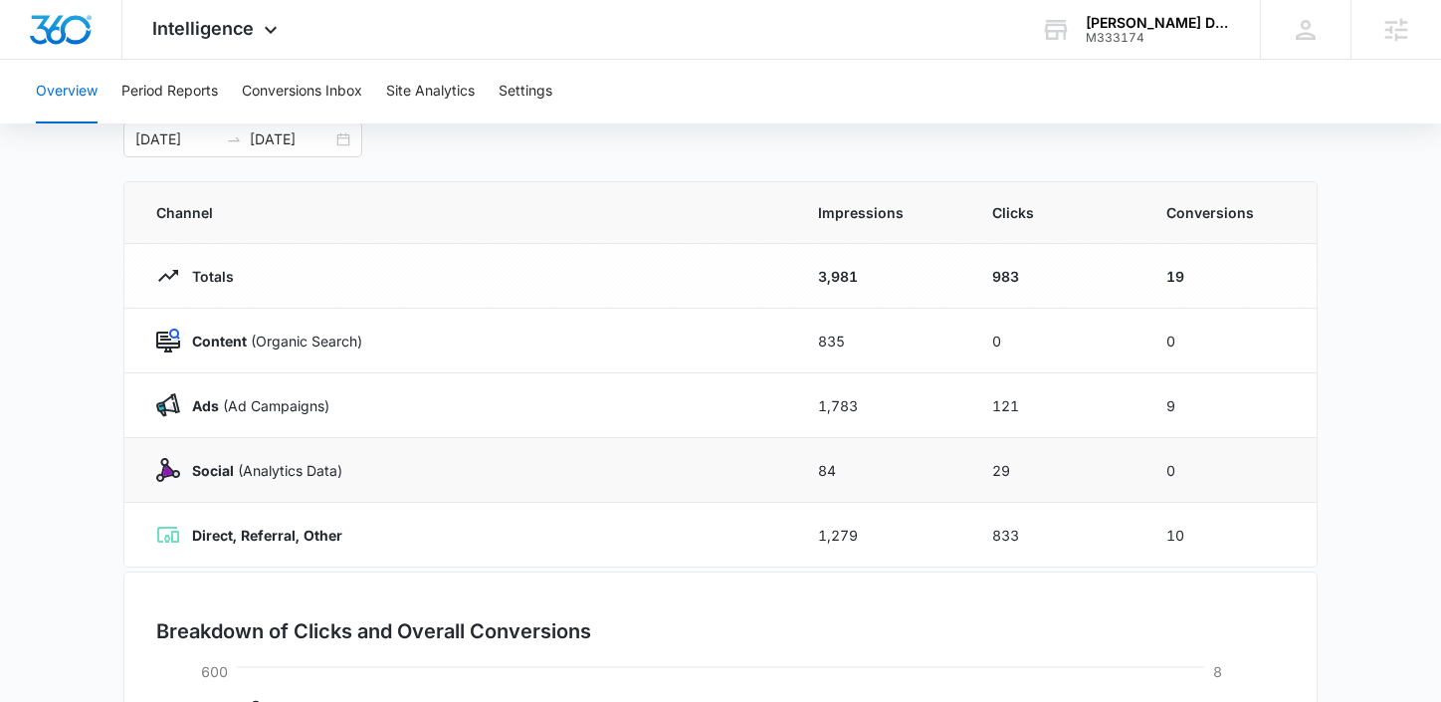
scroll to position [122, 0]
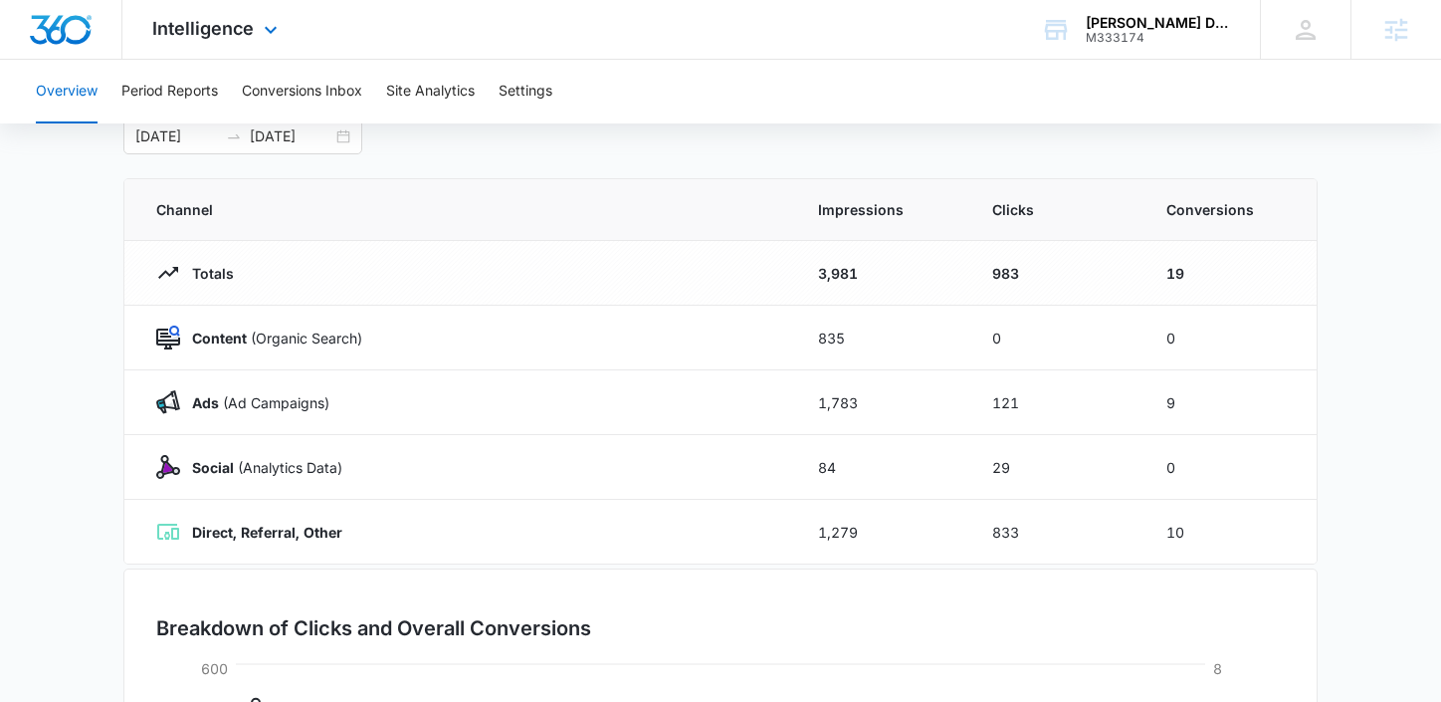
click at [252, 14] on div "Intelligence Apps Reputation Websites Forms CRM Email Social Shop Payments POS …" at bounding box center [217, 29] width 190 height 59
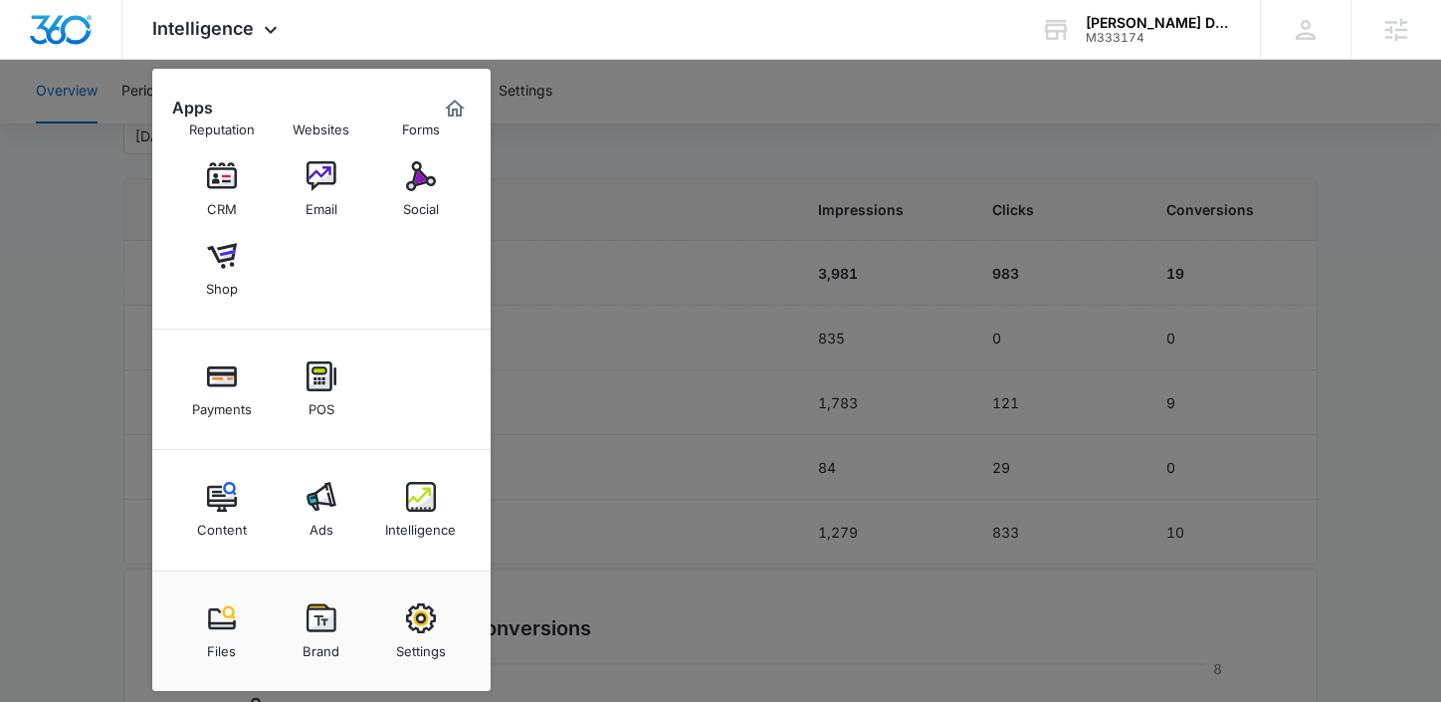
click at [705, 338] on div at bounding box center [720, 351] width 1441 height 702
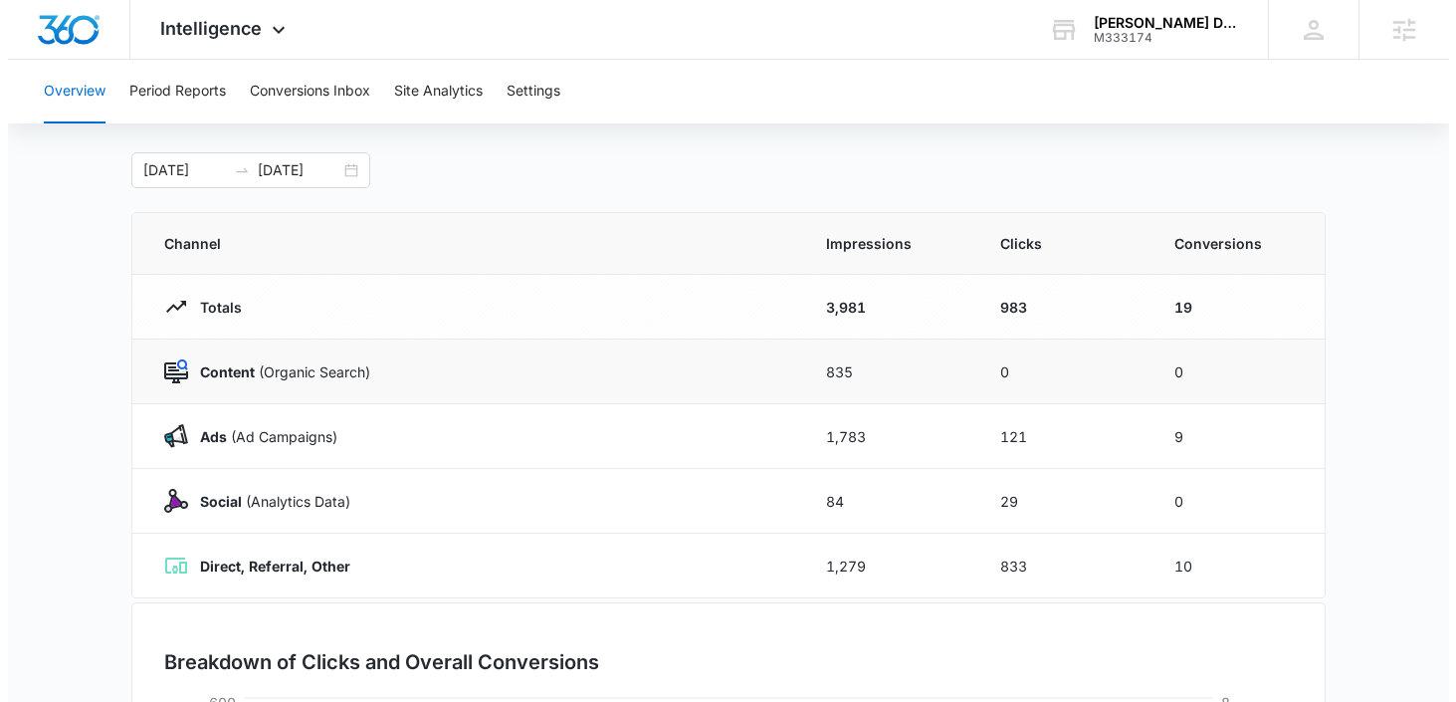
scroll to position [78, 0]
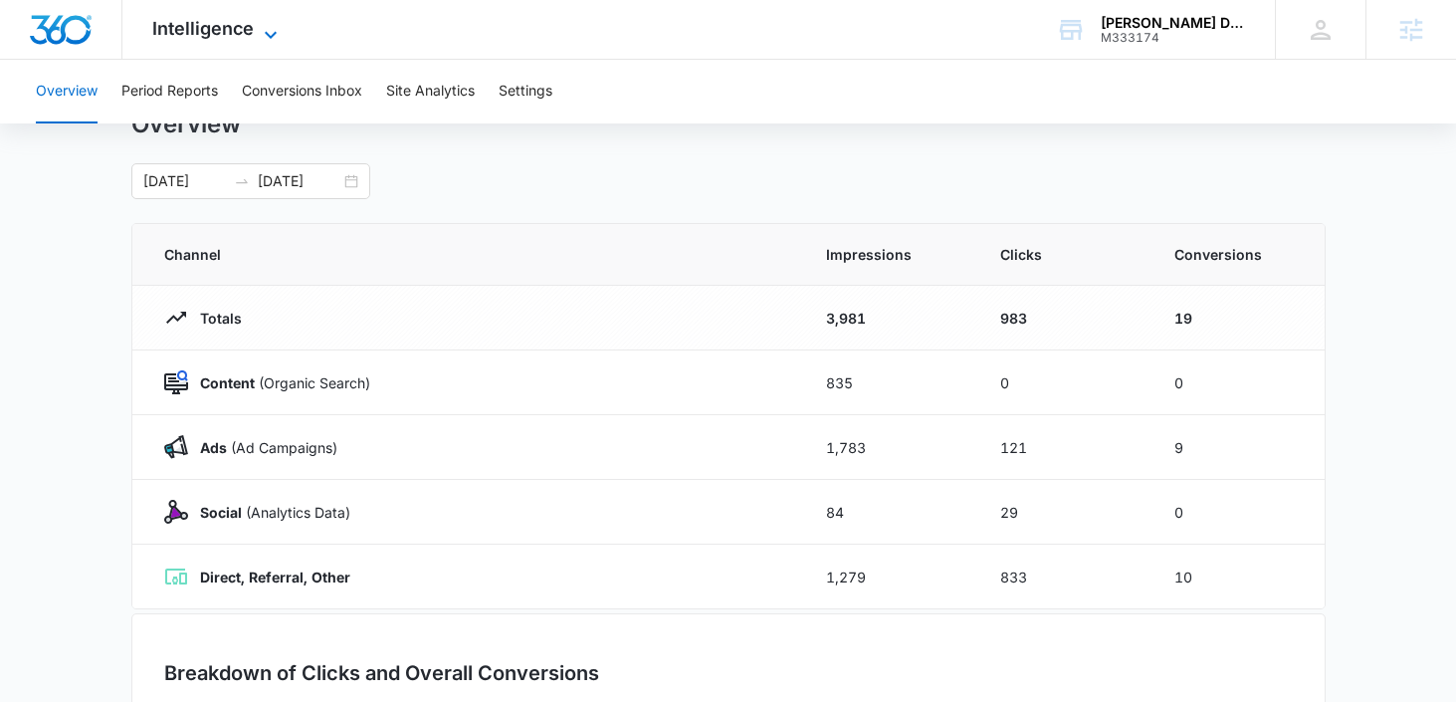
click at [259, 32] on icon at bounding box center [271, 35] width 24 height 24
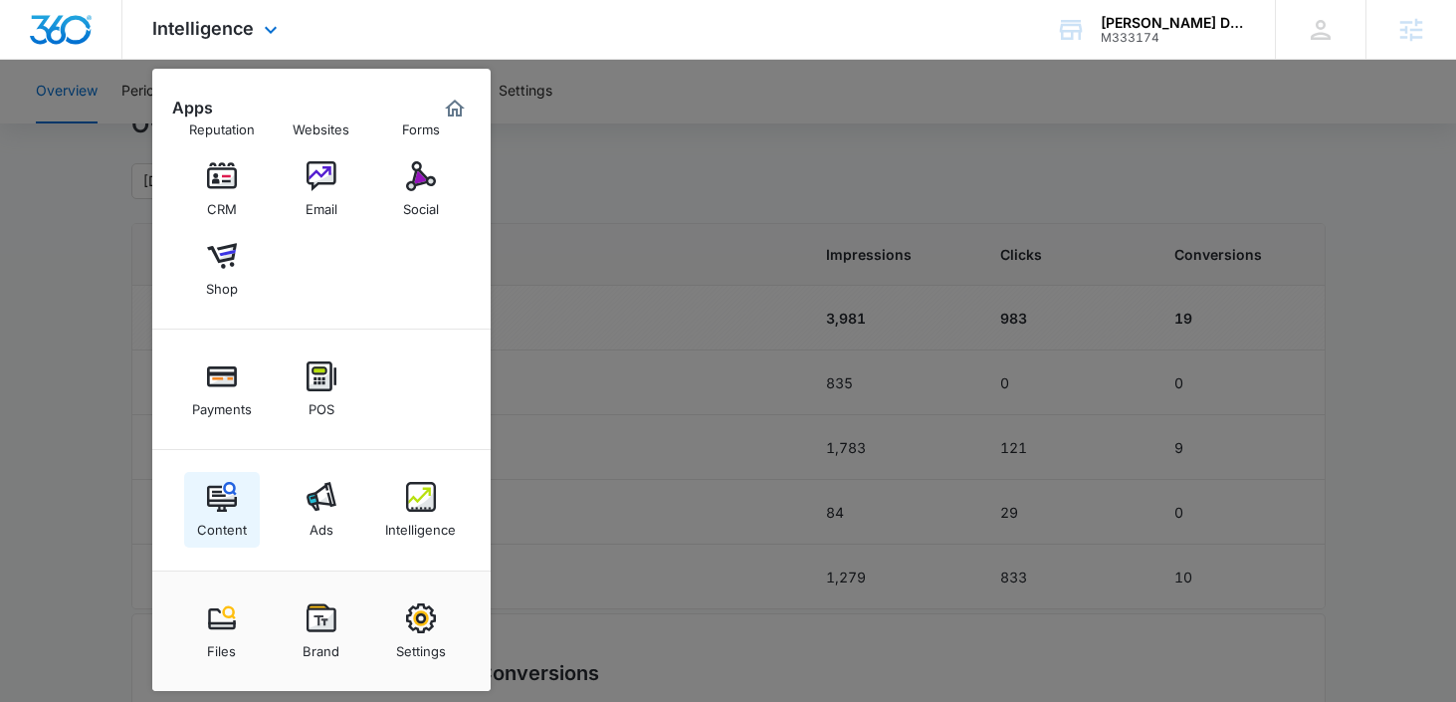
click at [213, 509] on img at bounding box center [222, 497] width 30 height 30
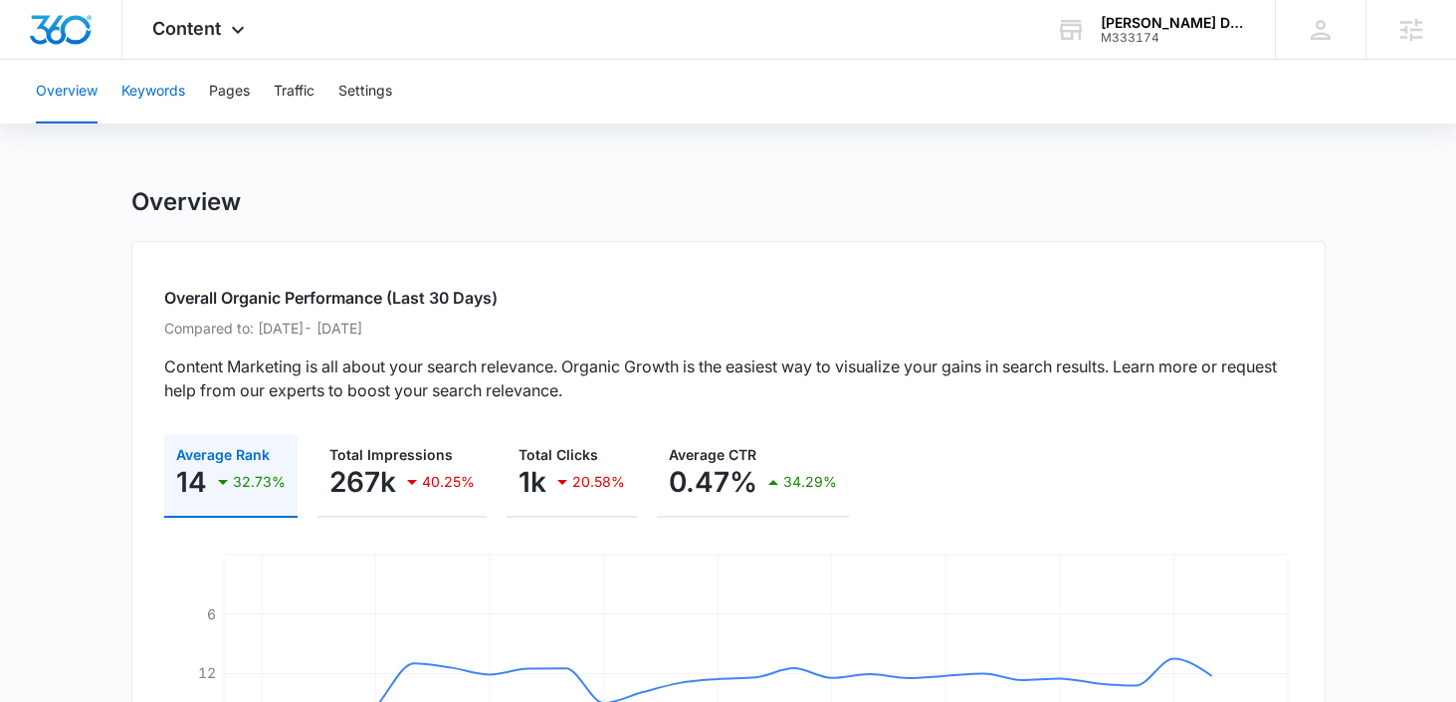
click at [159, 88] on button "Keywords" at bounding box center [153, 92] width 64 height 64
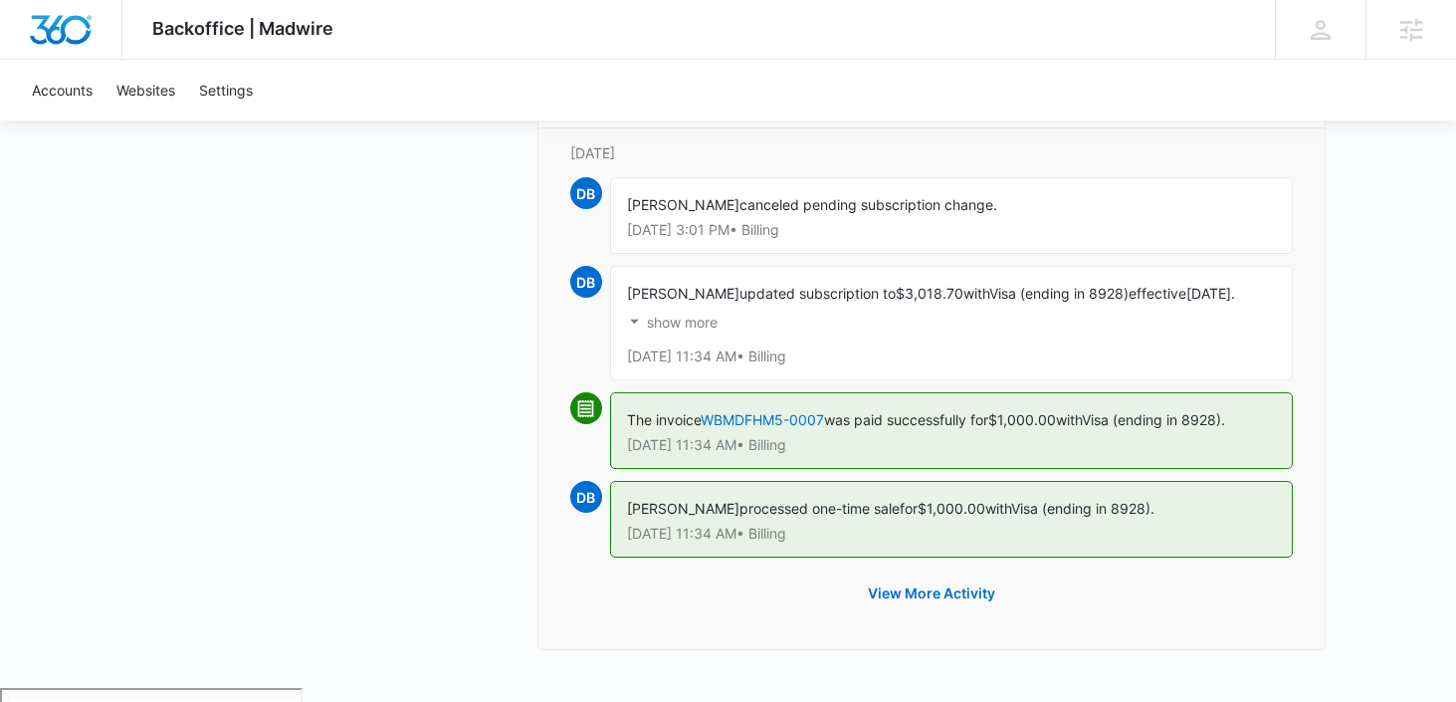
scroll to position [2371, 0]
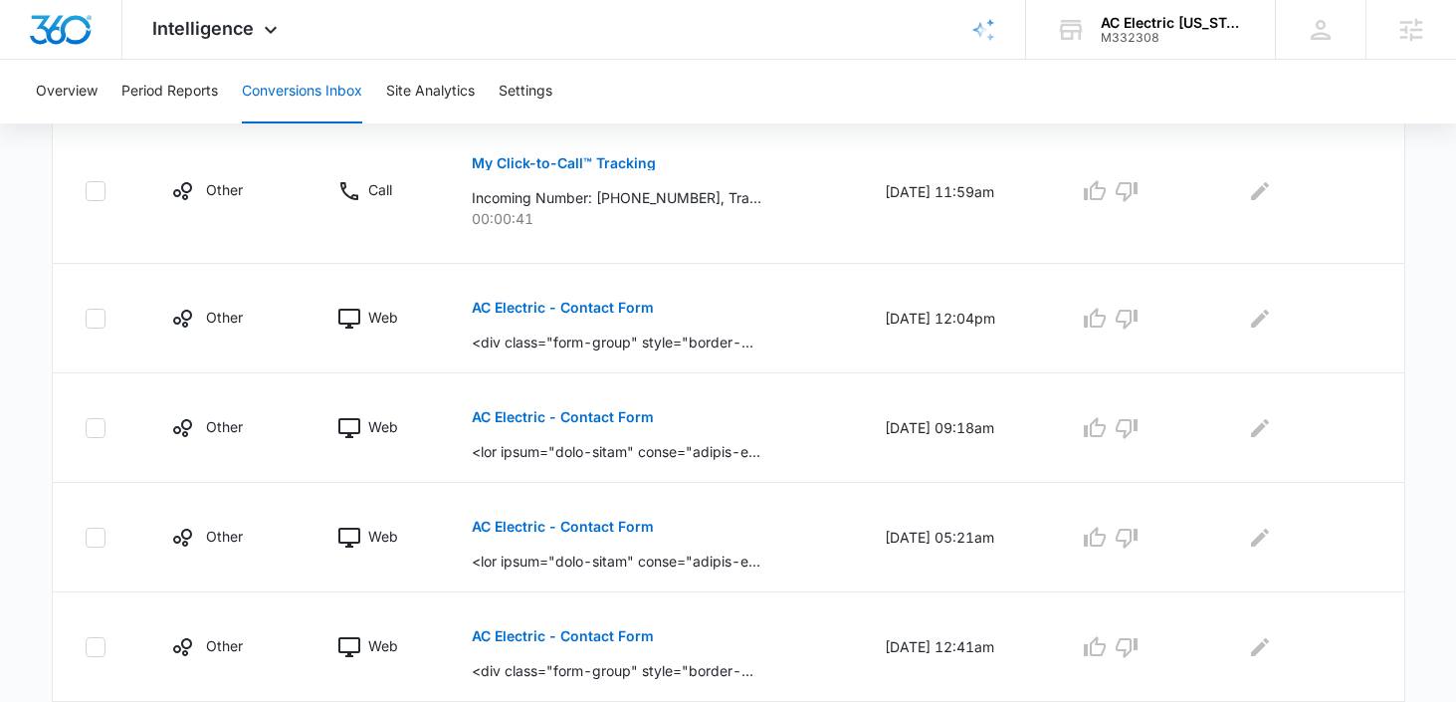
scroll to position [534, 0]
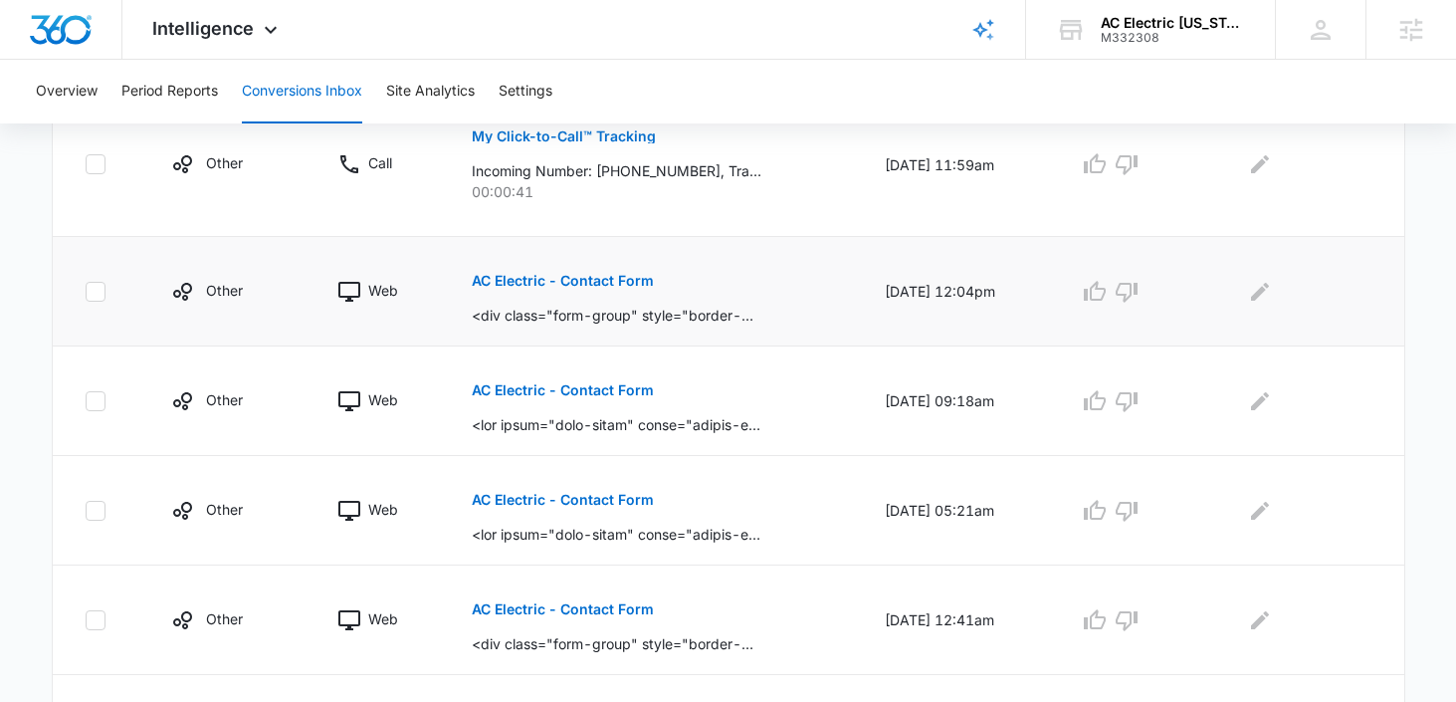
click at [549, 279] on p "AC Electric - Contact Form" at bounding box center [563, 281] width 182 height 14
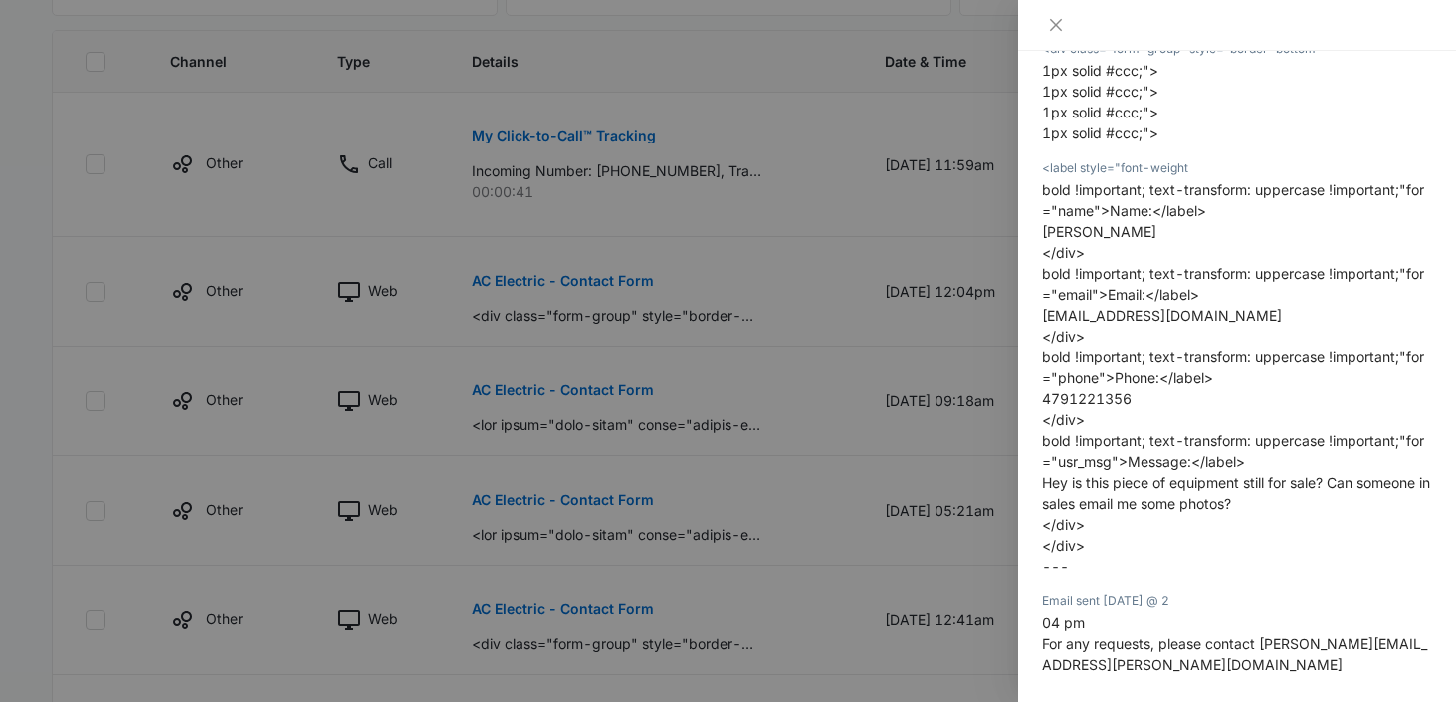
scroll to position [385, 0]
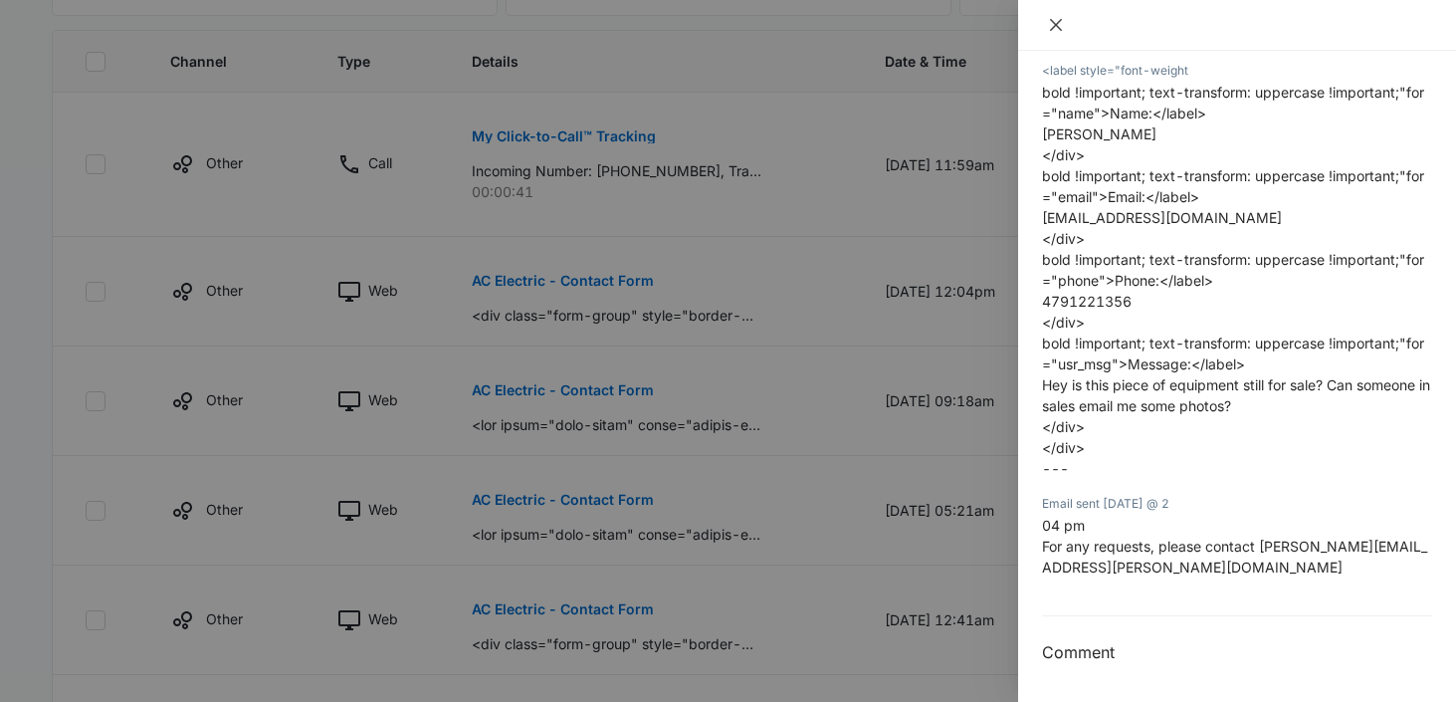
click at [1059, 23] on icon "close" at bounding box center [1056, 25] width 16 height 16
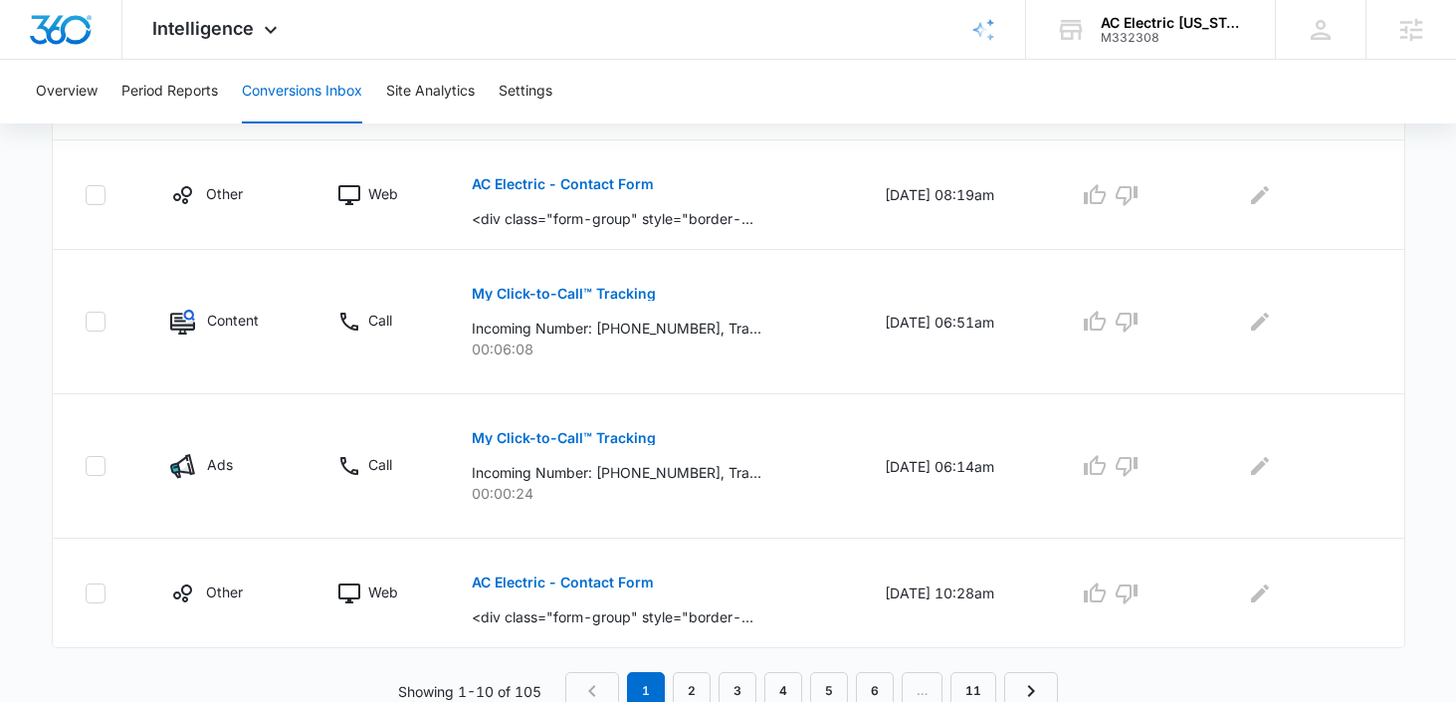
scroll to position [1221, 0]
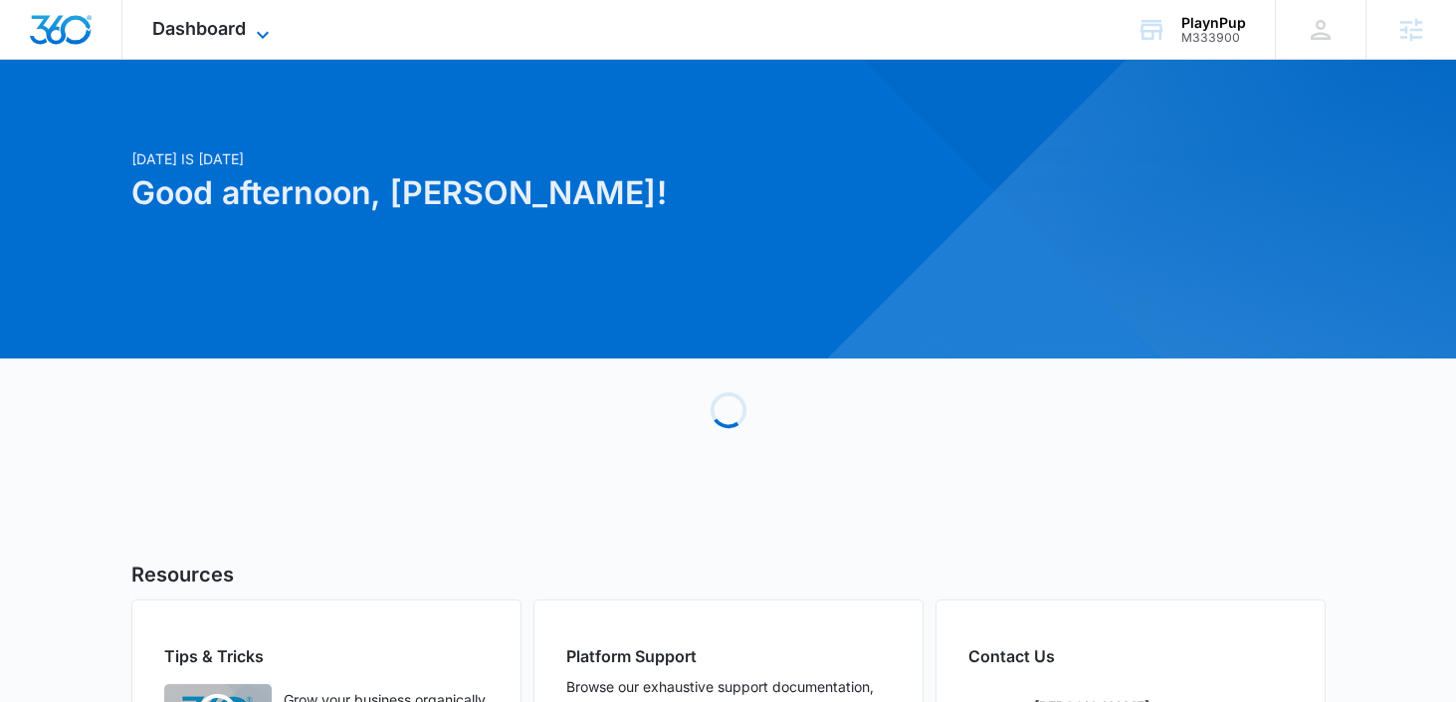
click at [242, 35] on span "Dashboard" at bounding box center [199, 28] width 94 height 21
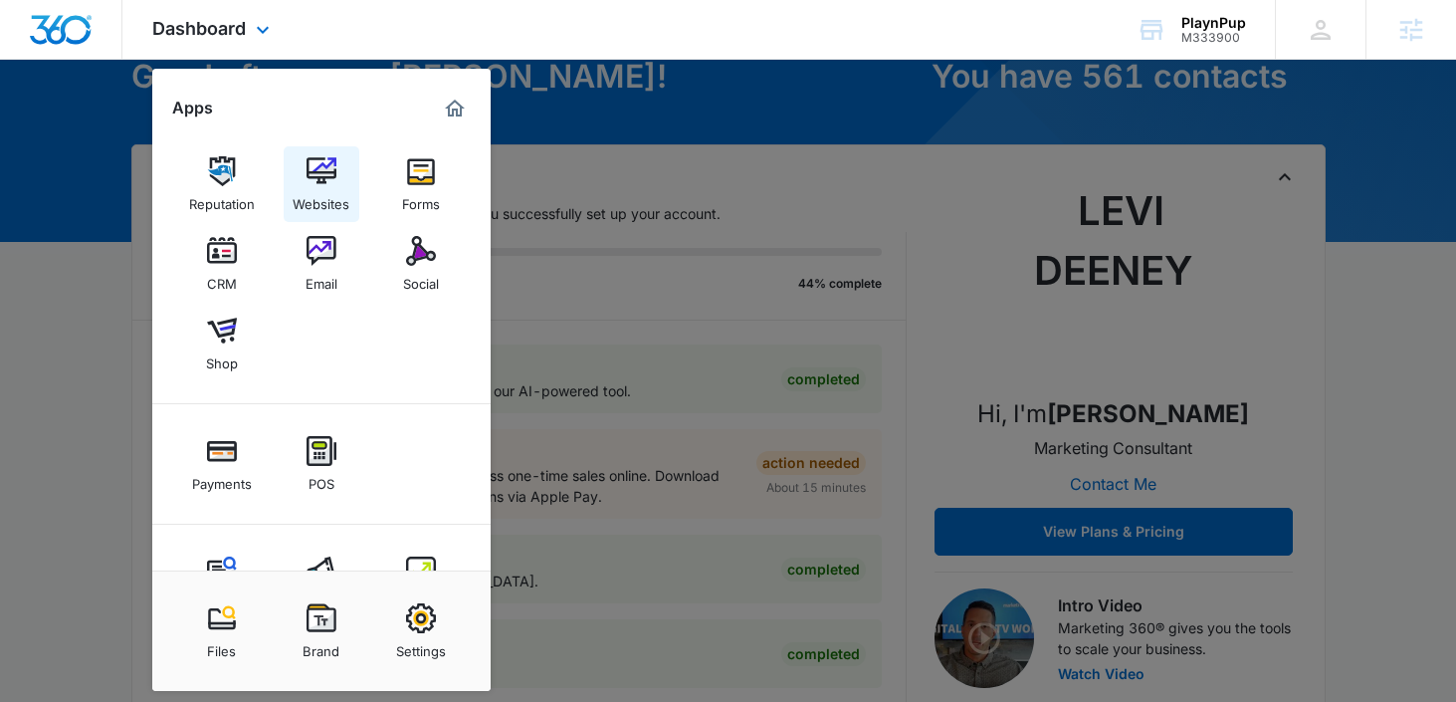
click at [314, 189] on div "Websites" at bounding box center [321, 199] width 57 height 26
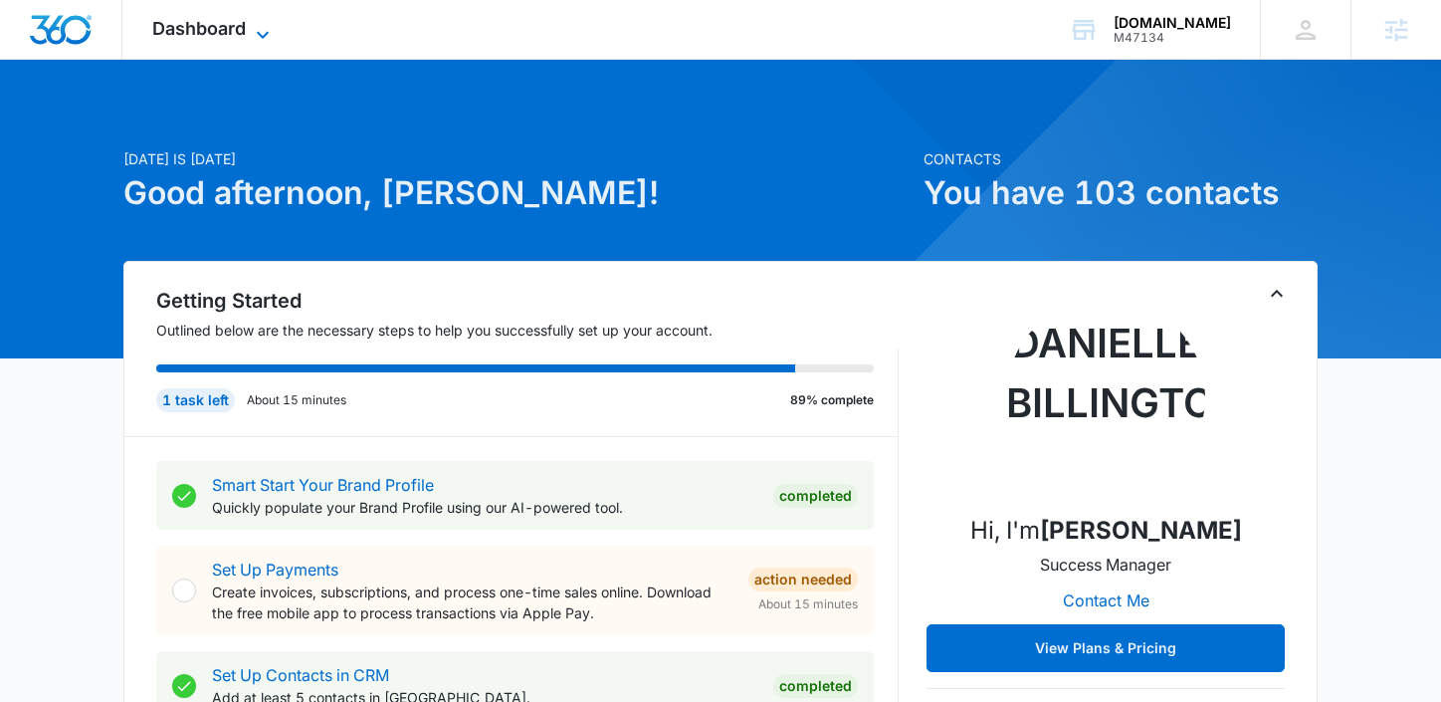
click at [188, 35] on span "Dashboard" at bounding box center [199, 28] width 94 height 21
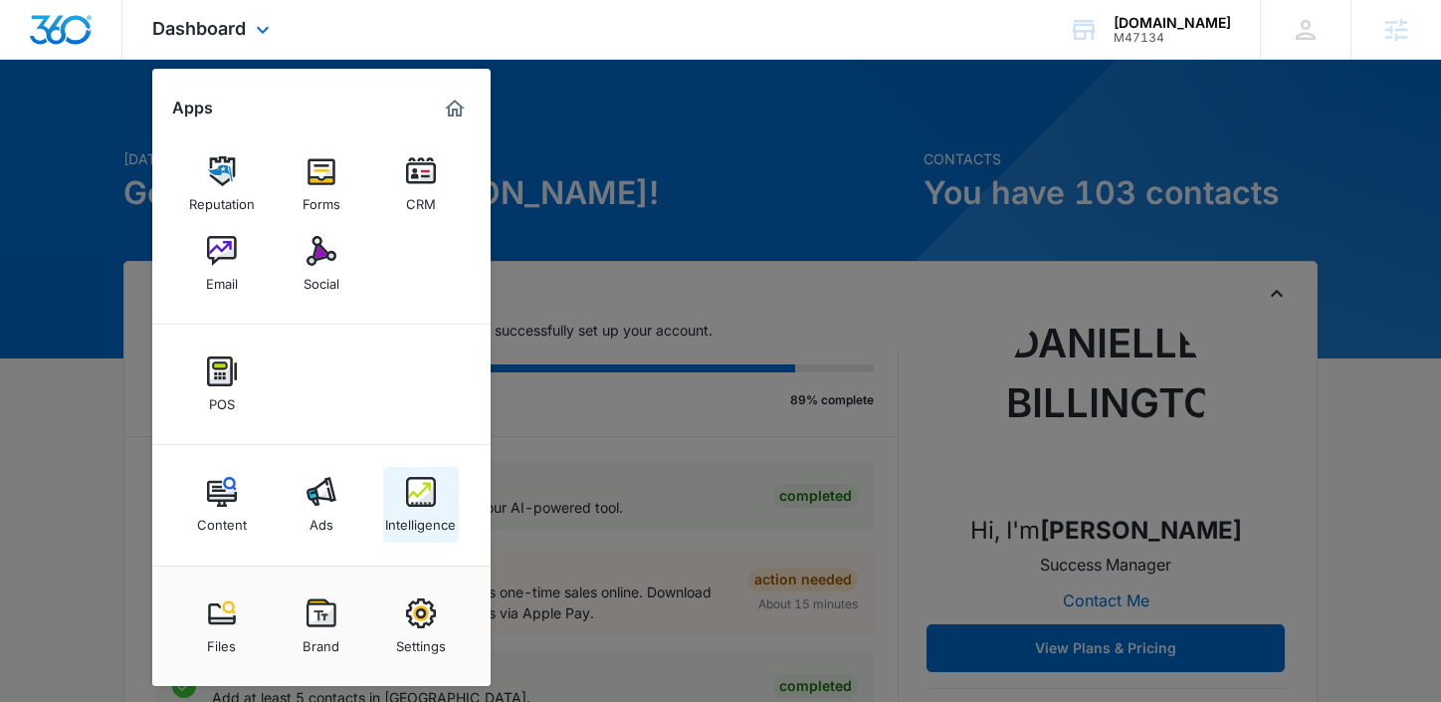
click at [444, 537] on link "Intelligence" at bounding box center [421, 505] width 76 height 76
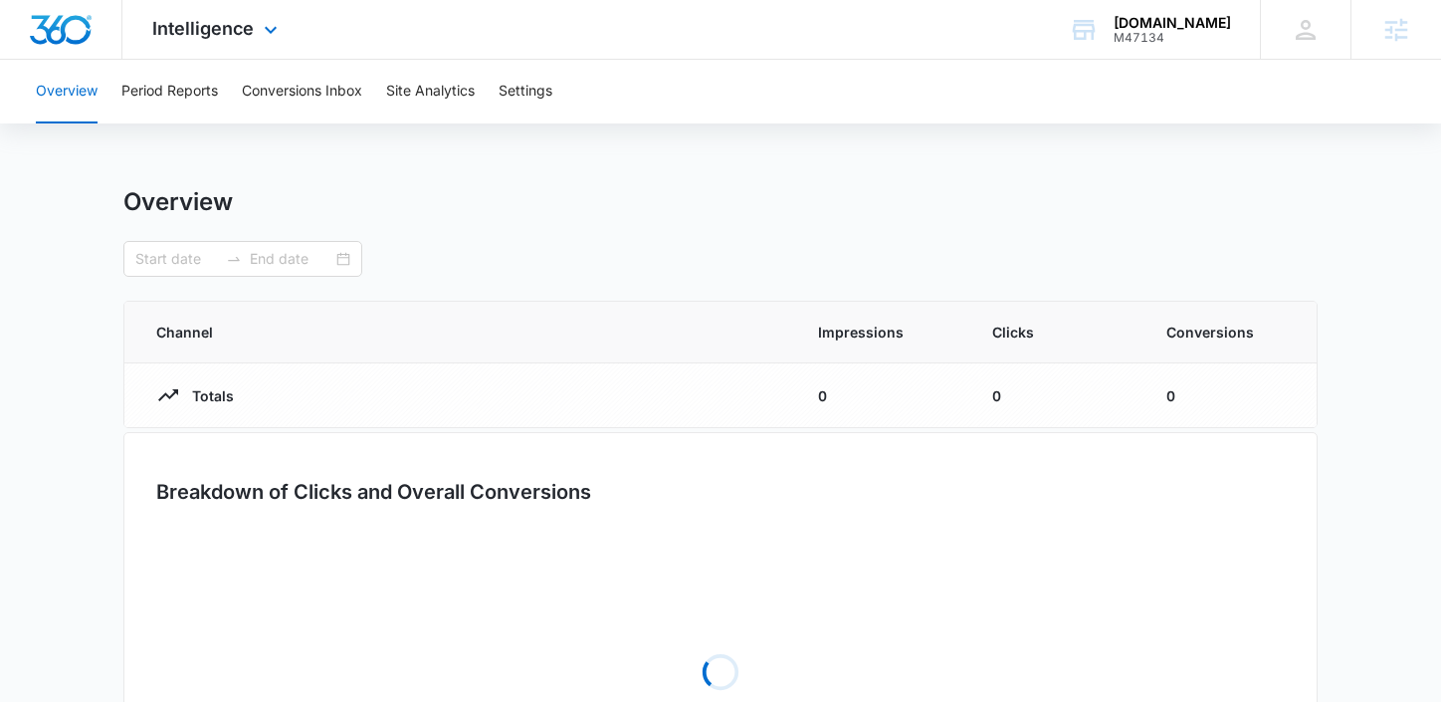
type input "09/01/2025"
type input "10/08/2025"
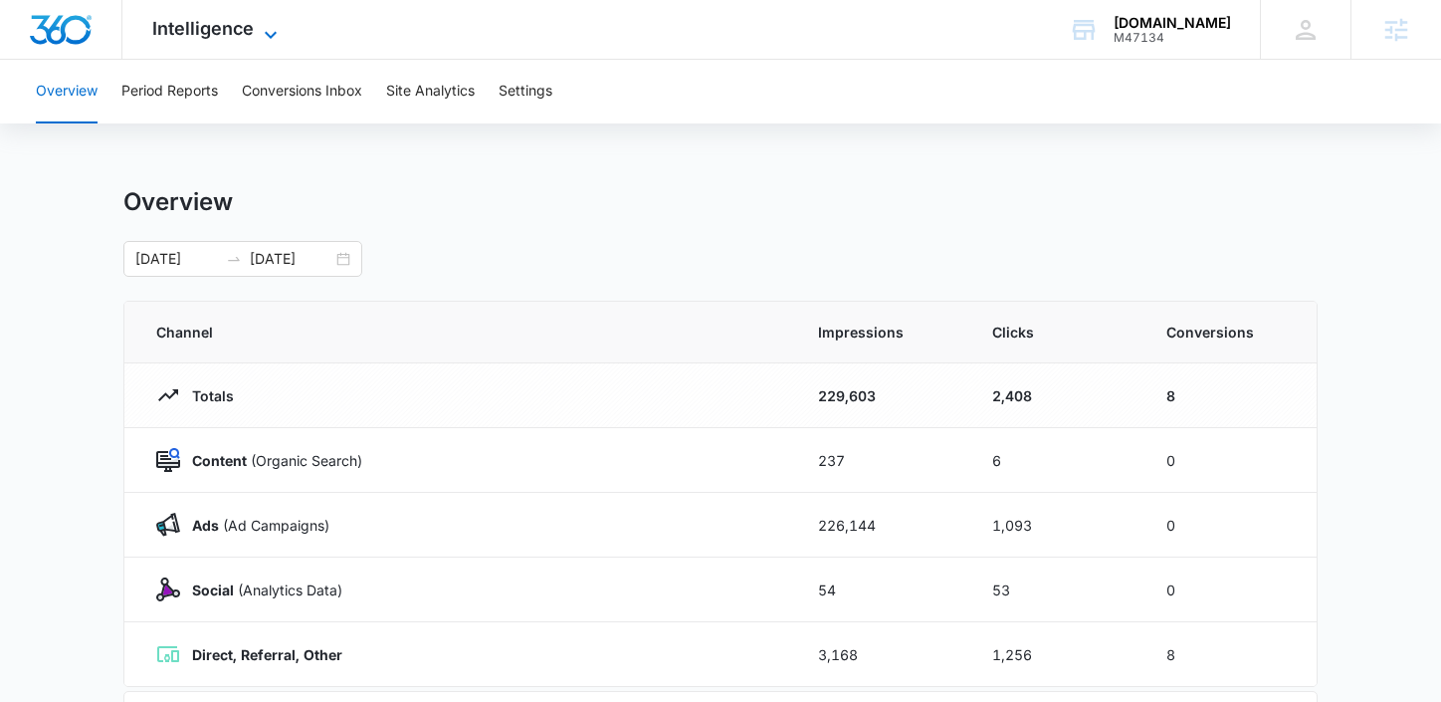
click at [215, 28] on span "Intelligence" at bounding box center [202, 28] width 101 height 21
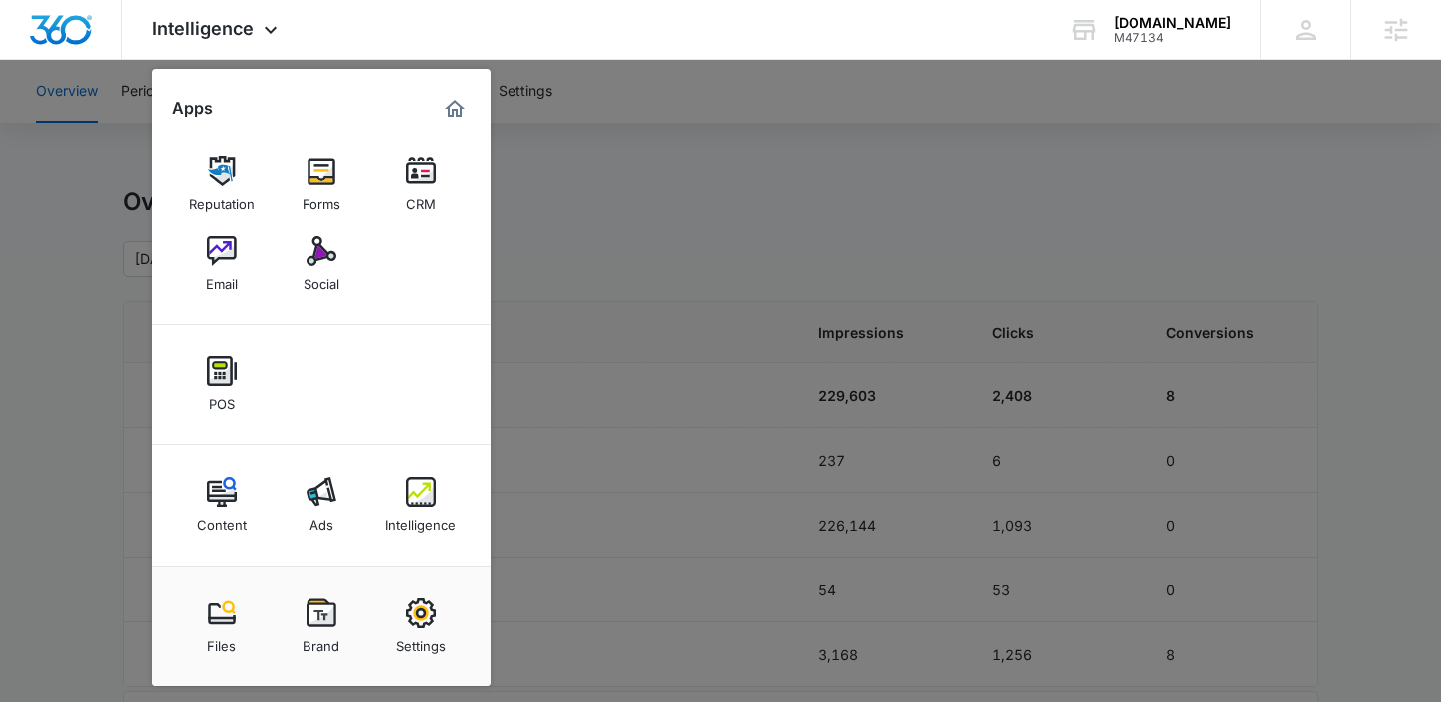
click at [576, 220] on div at bounding box center [720, 351] width 1441 height 702
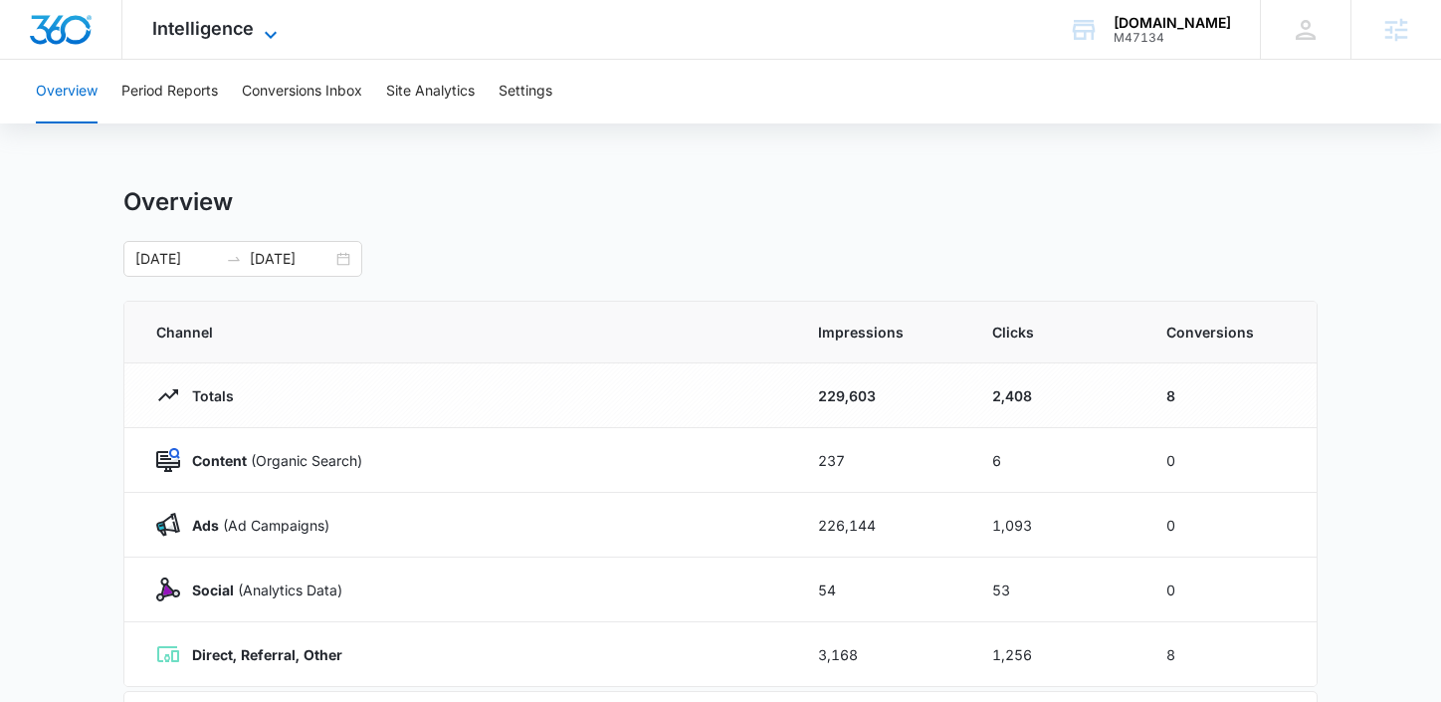
click at [244, 20] on span "Intelligence" at bounding box center [202, 28] width 101 height 21
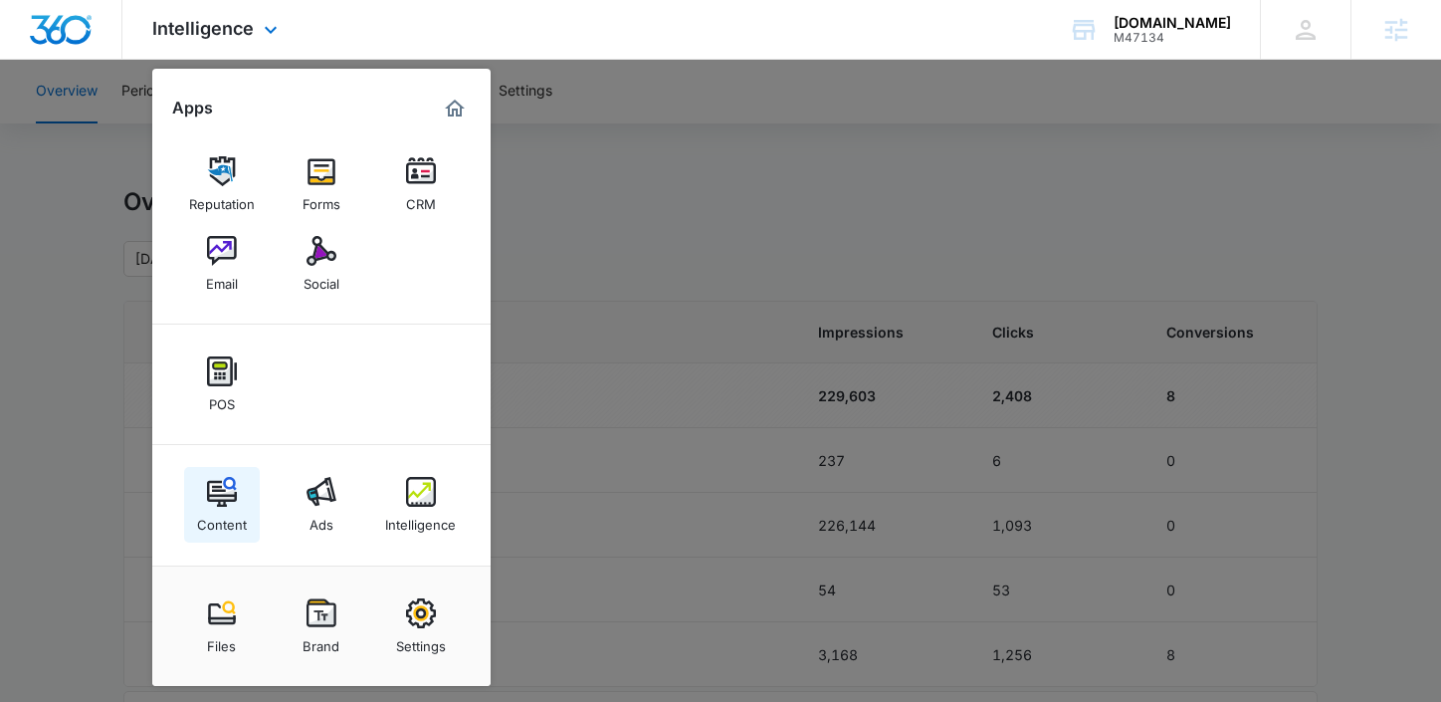
click at [221, 507] on div "Content" at bounding box center [222, 520] width 50 height 26
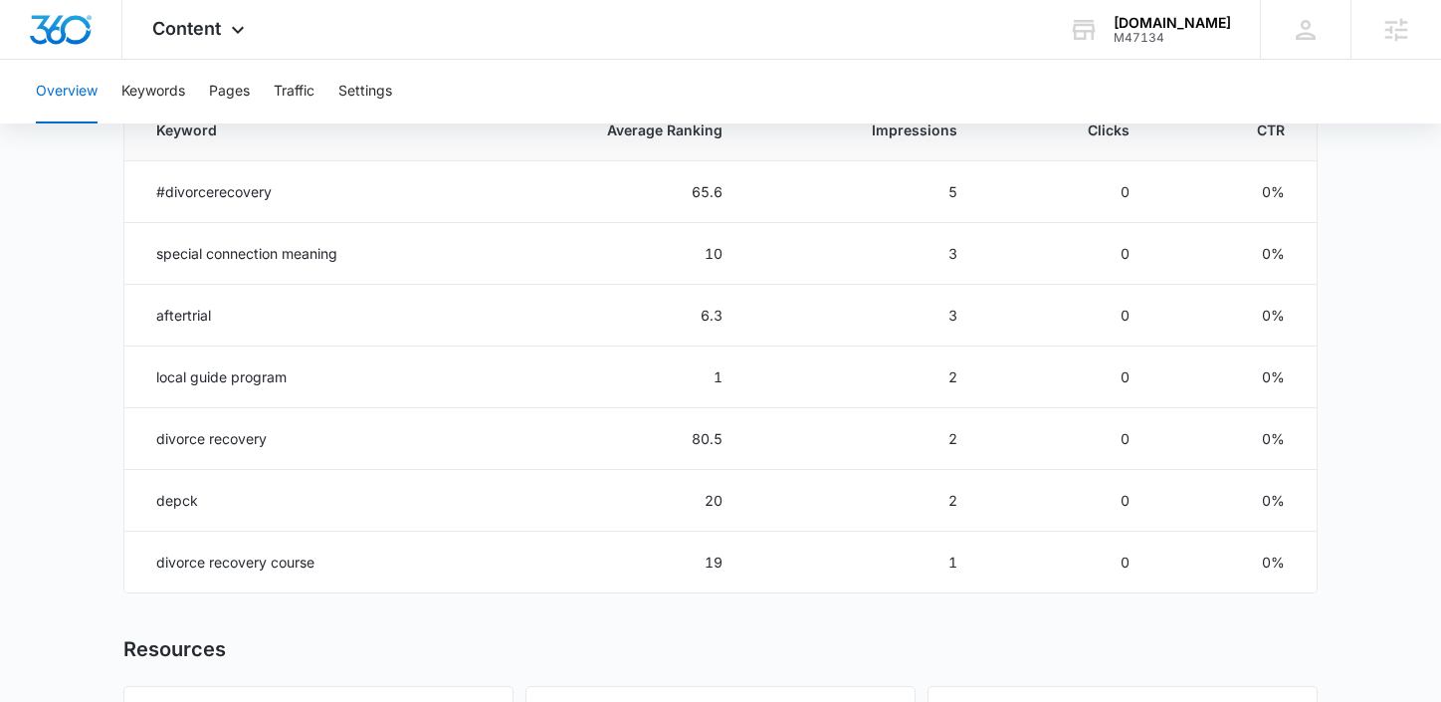
scroll to position [891, 0]
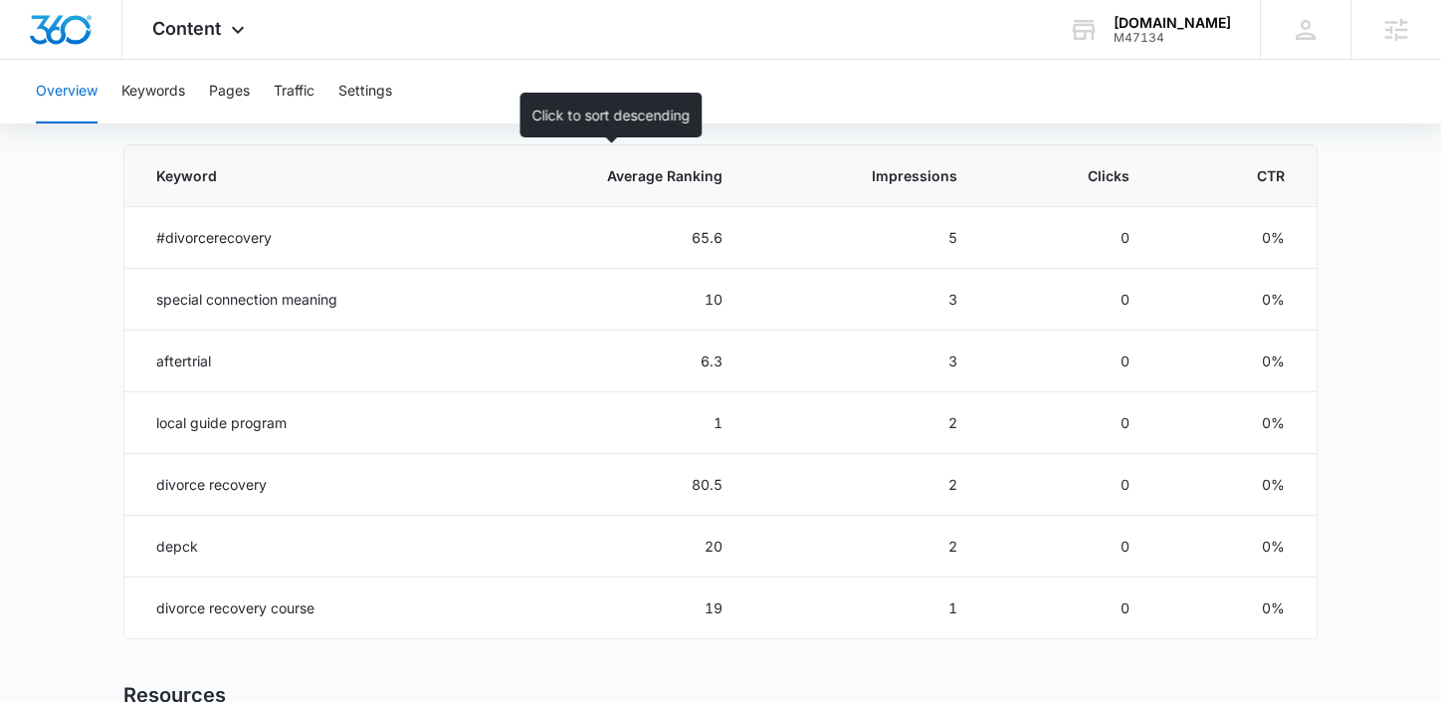
click at [666, 178] on span "Average Ranking" at bounding box center [621, 175] width 202 height 21
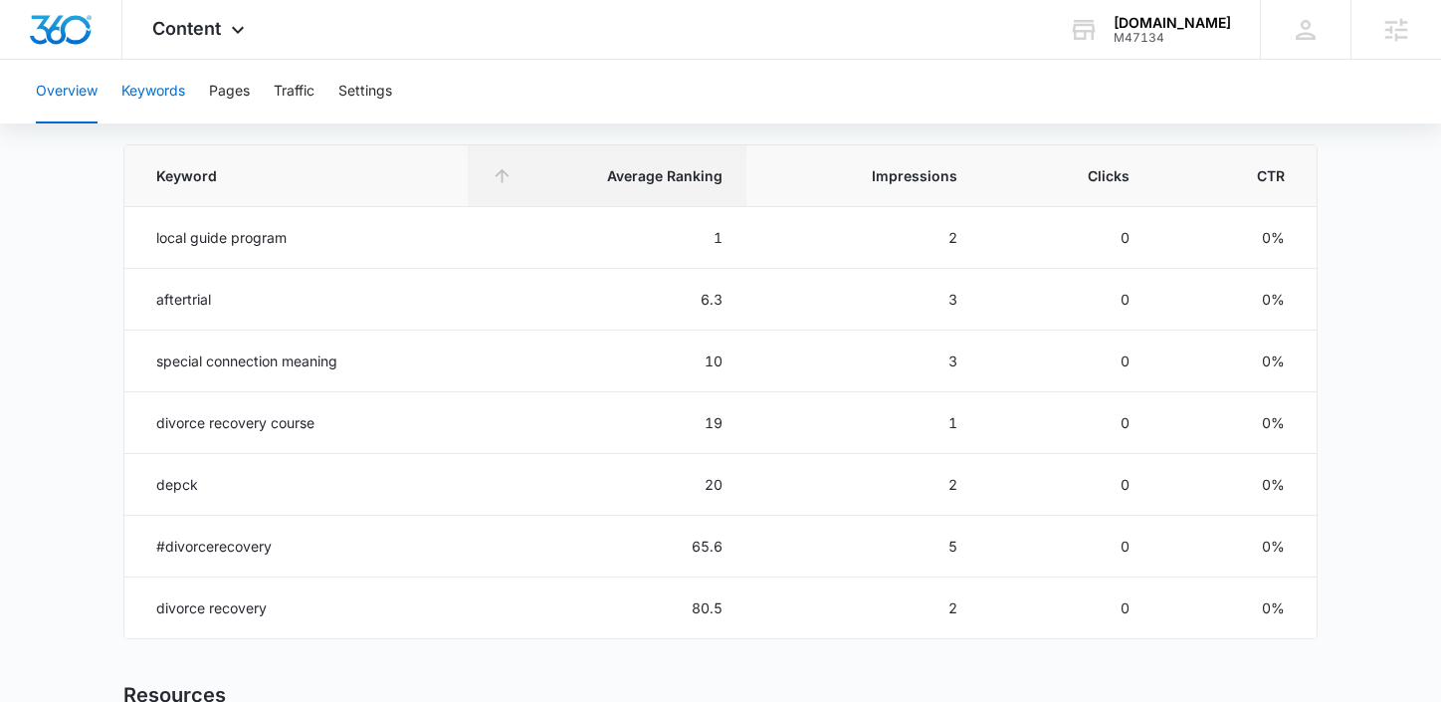
click at [137, 104] on button "Keywords" at bounding box center [153, 92] width 64 height 64
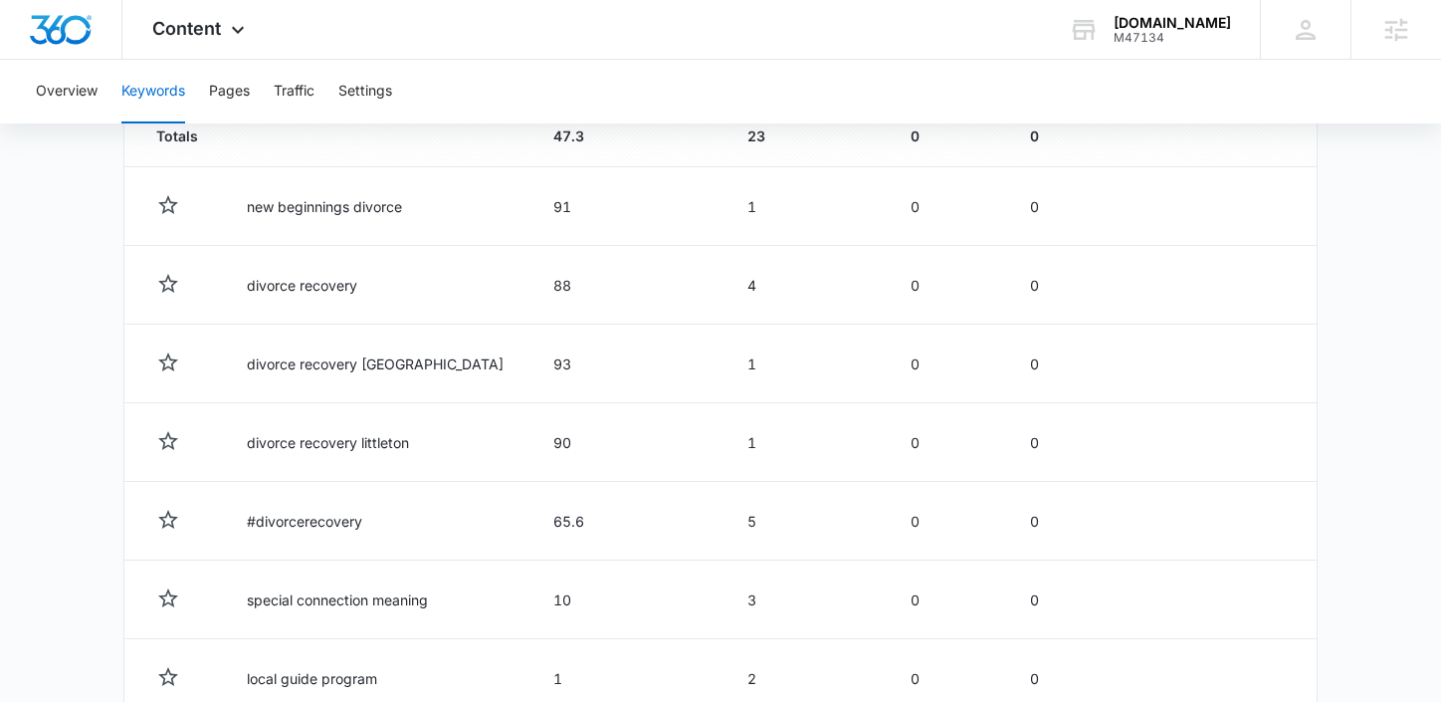
scroll to position [784, 0]
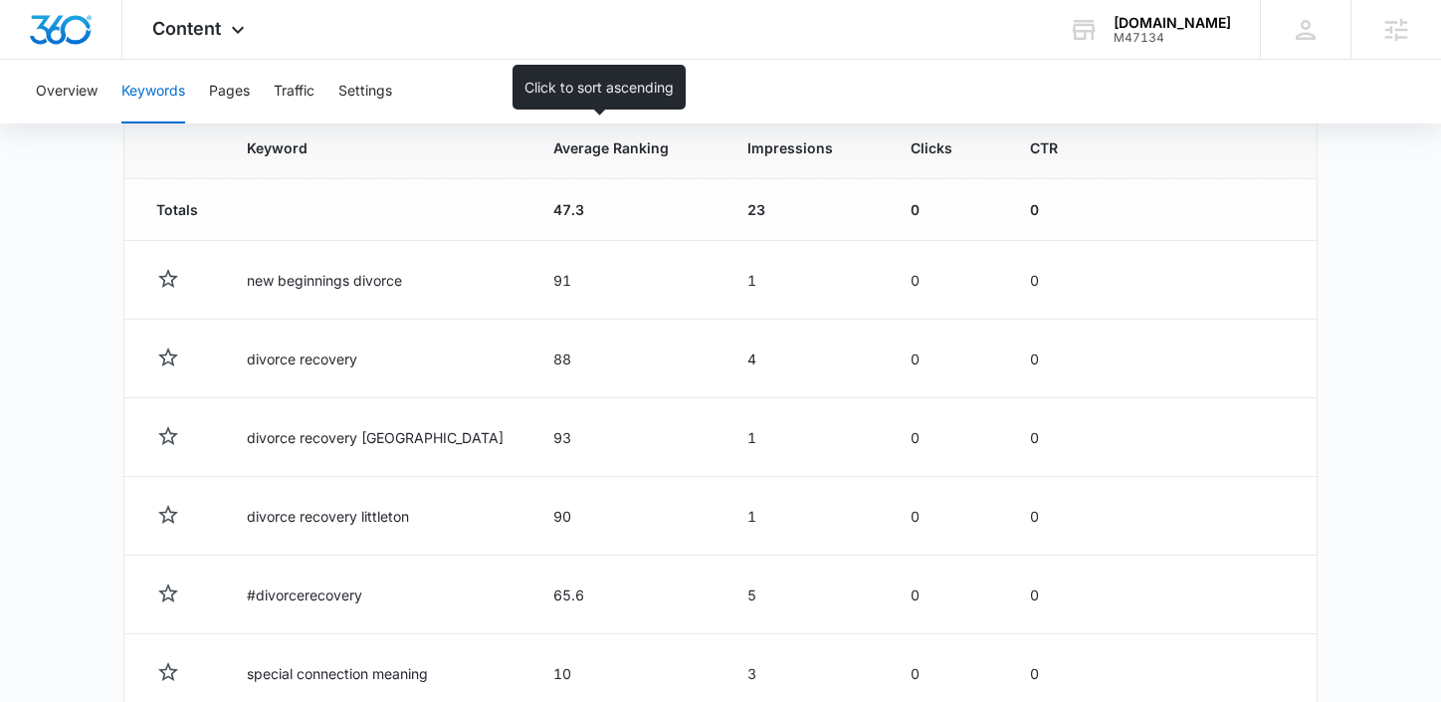
click at [553, 153] on span "Average Ranking" at bounding box center [611, 147] width 116 height 21
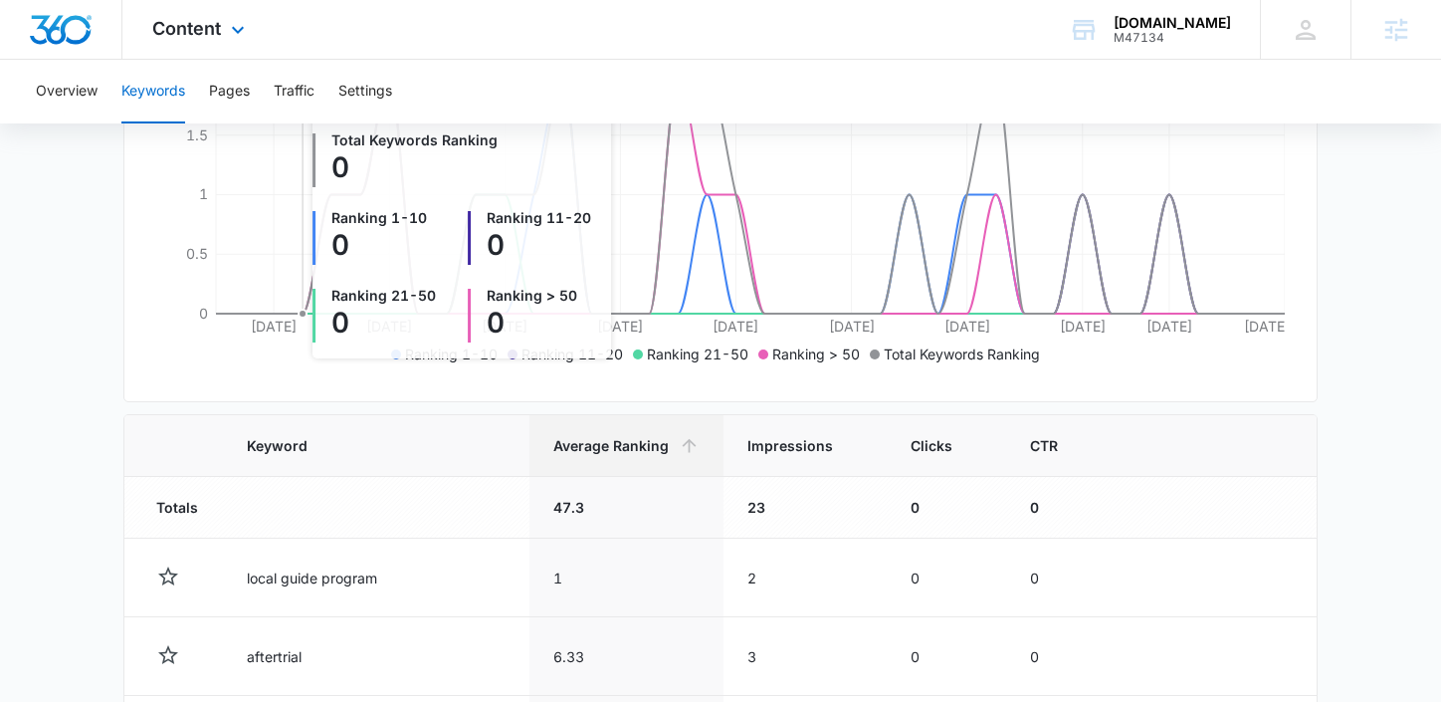
scroll to position [347, 0]
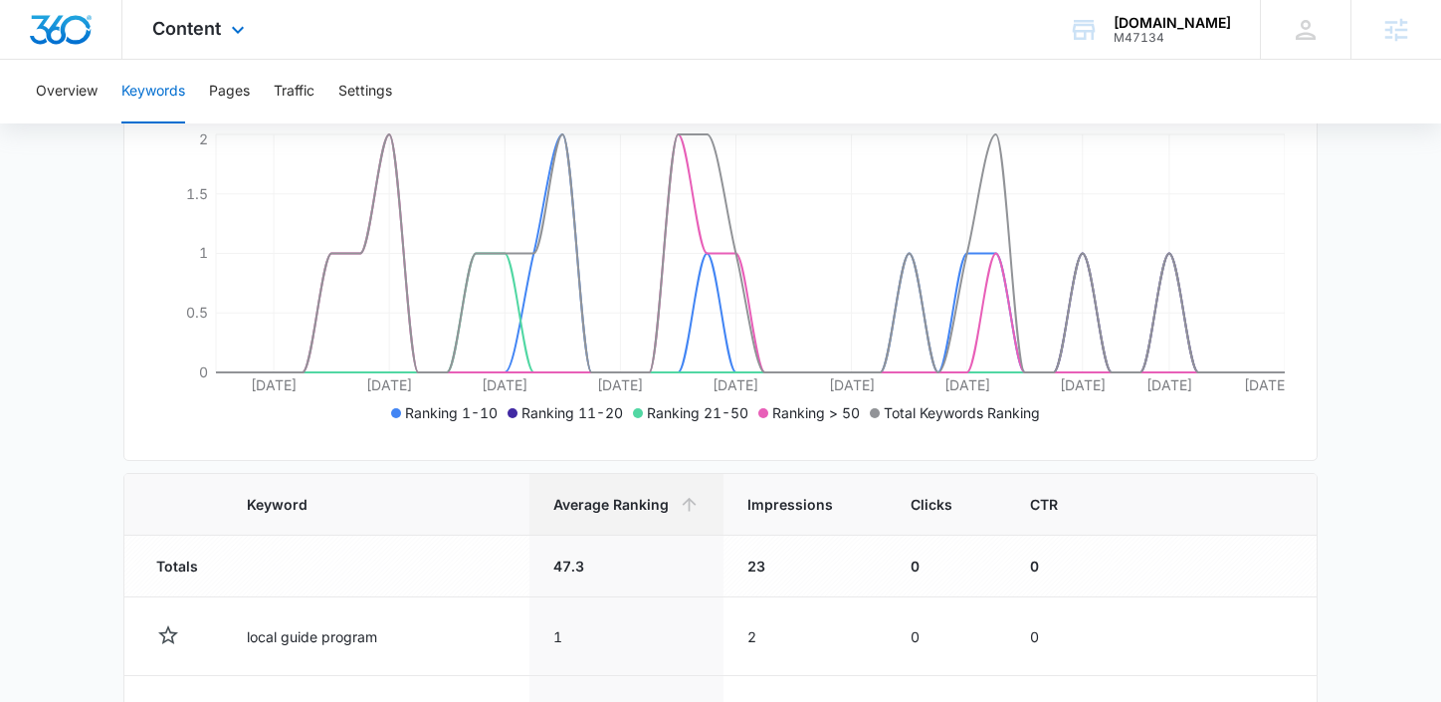
click at [221, 44] on div "Content Apps Reputation Forms CRM Email Social POS Content Ads Intelligence Fil…" at bounding box center [200, 29] width 157 height 59
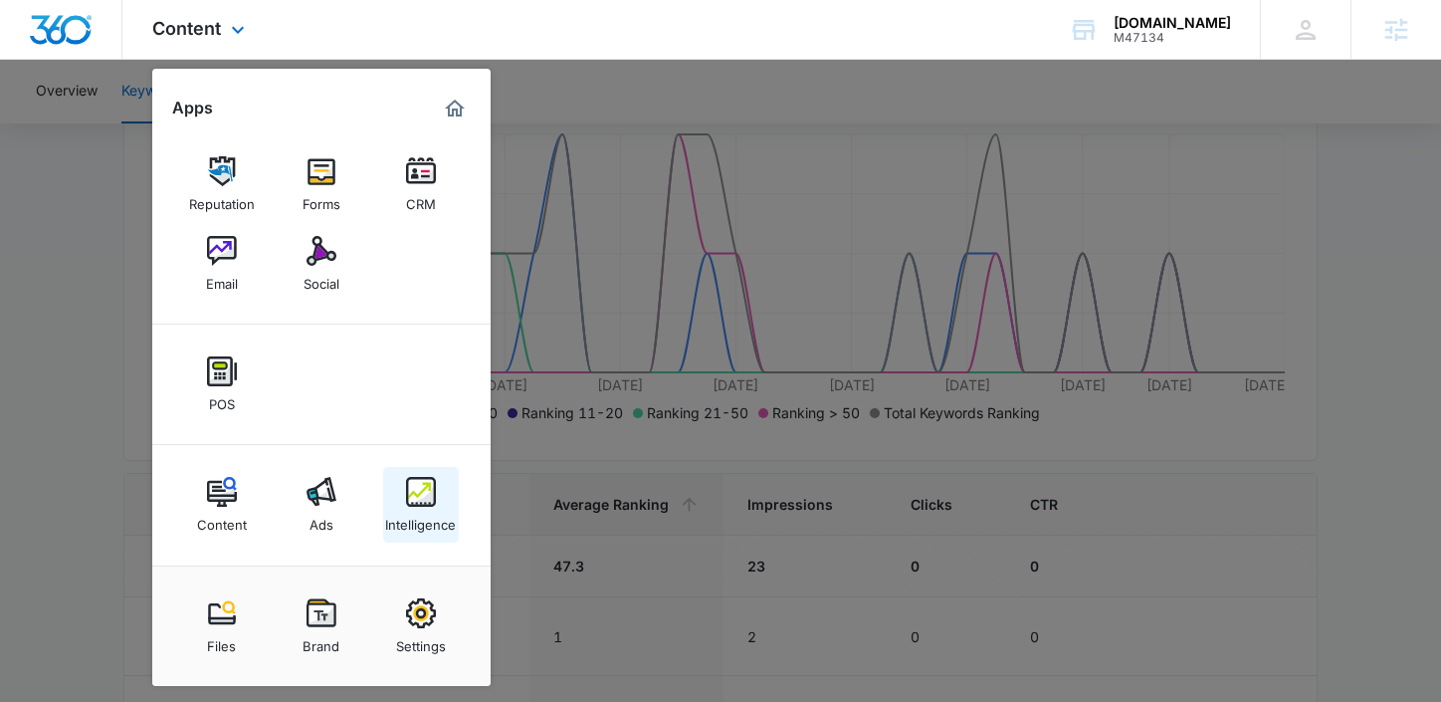
click at [426, 515] on div "Intelligence" at bounding box center [420, 520] width 71 height 26
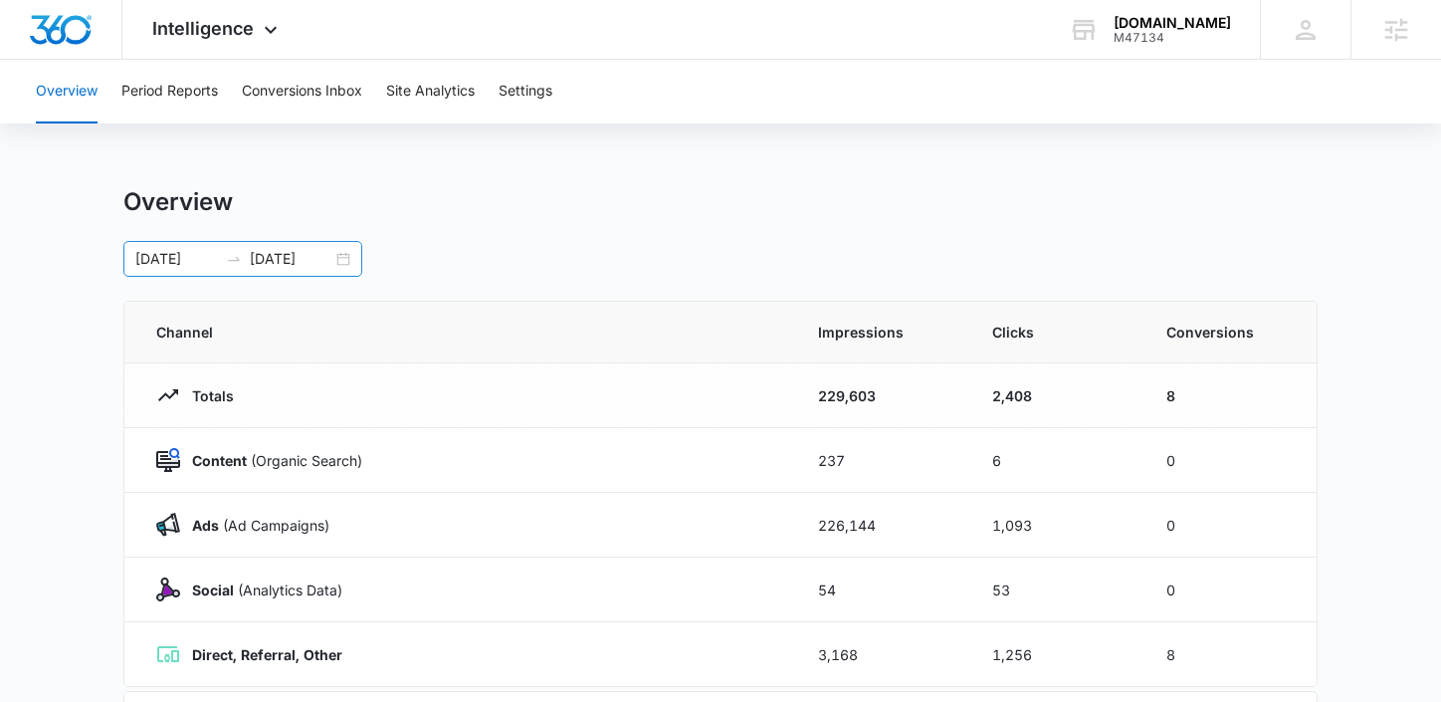
click at [337, 261] on div "09/01/2025 10/08/2025" at bounding box center [242, 259] width 239 height 36
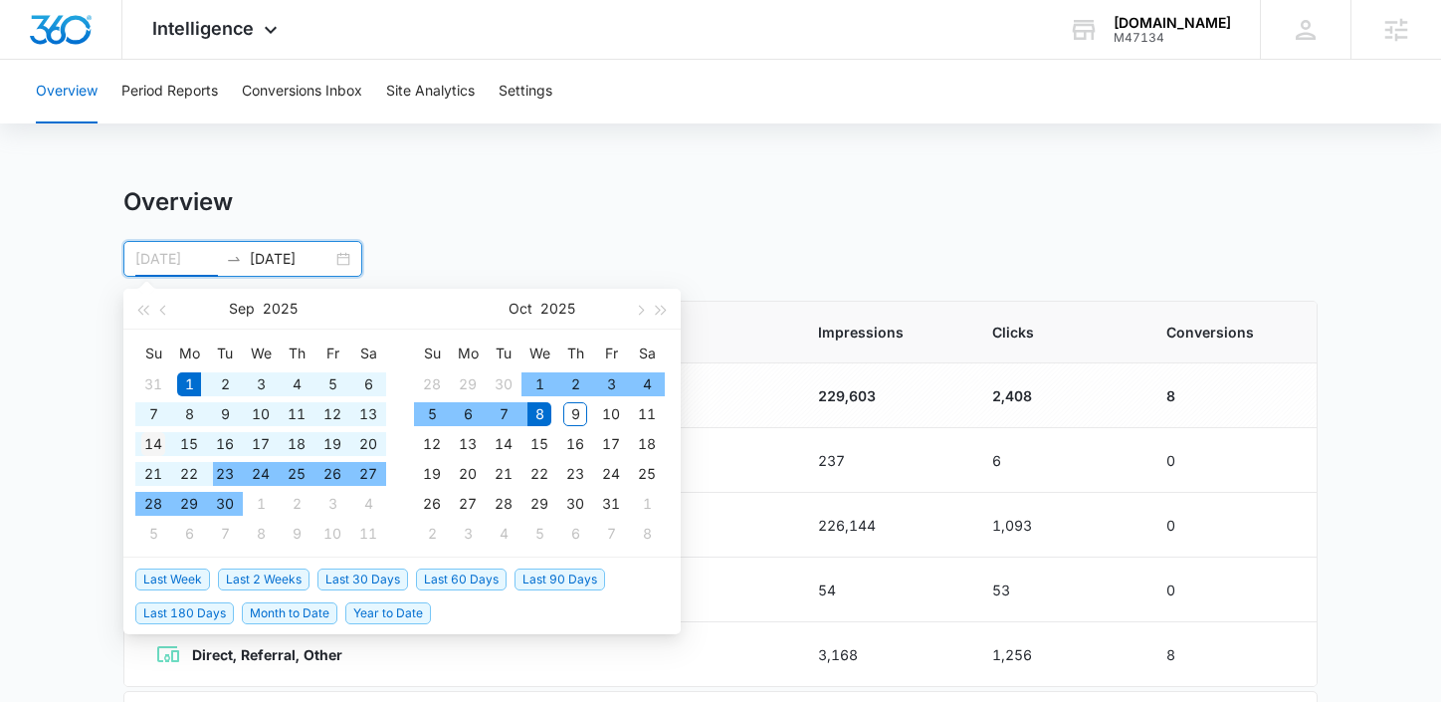
type input "09/14/2025"
click at [156, 448] on div "14" at bounding box center [153, 444] width 24 height 24
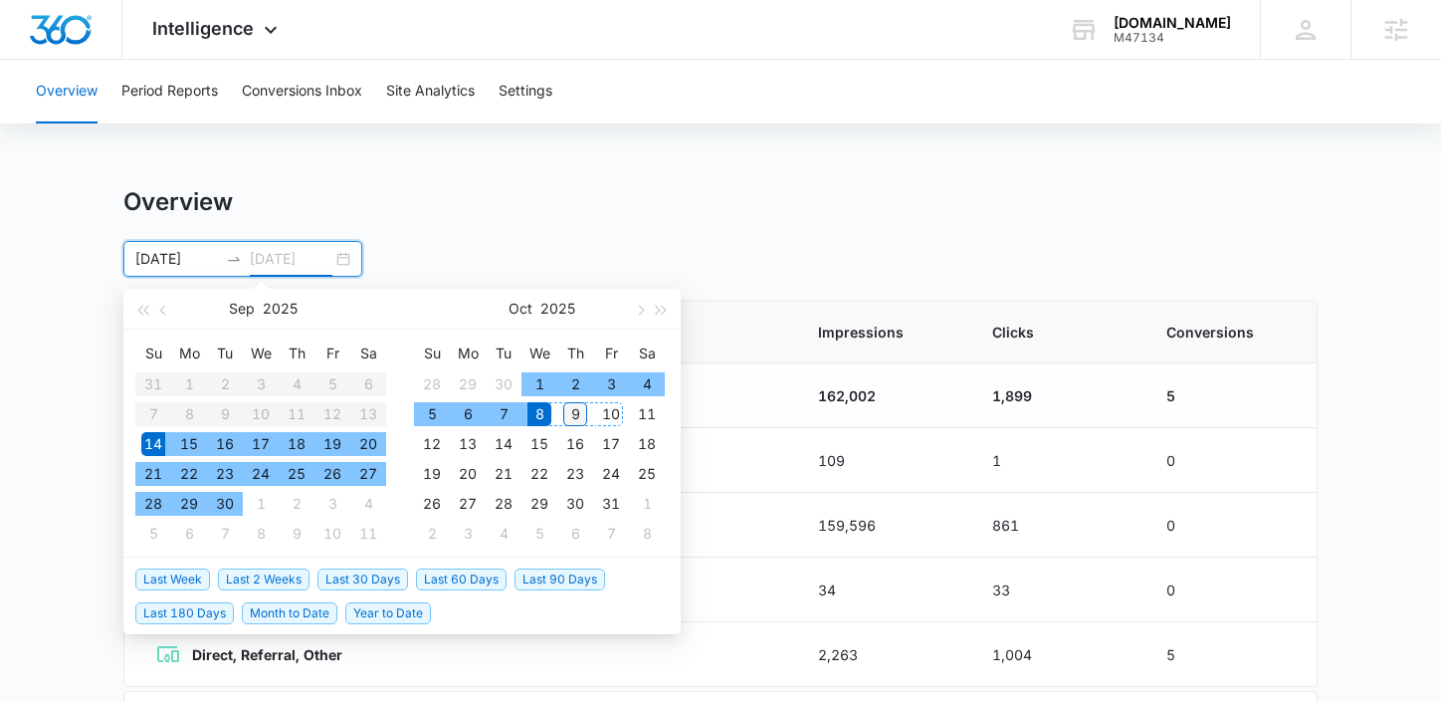
type input "[DATE]"
click at [573, 420] on div "9" at bounding box center [575, 414] width 24 height 24
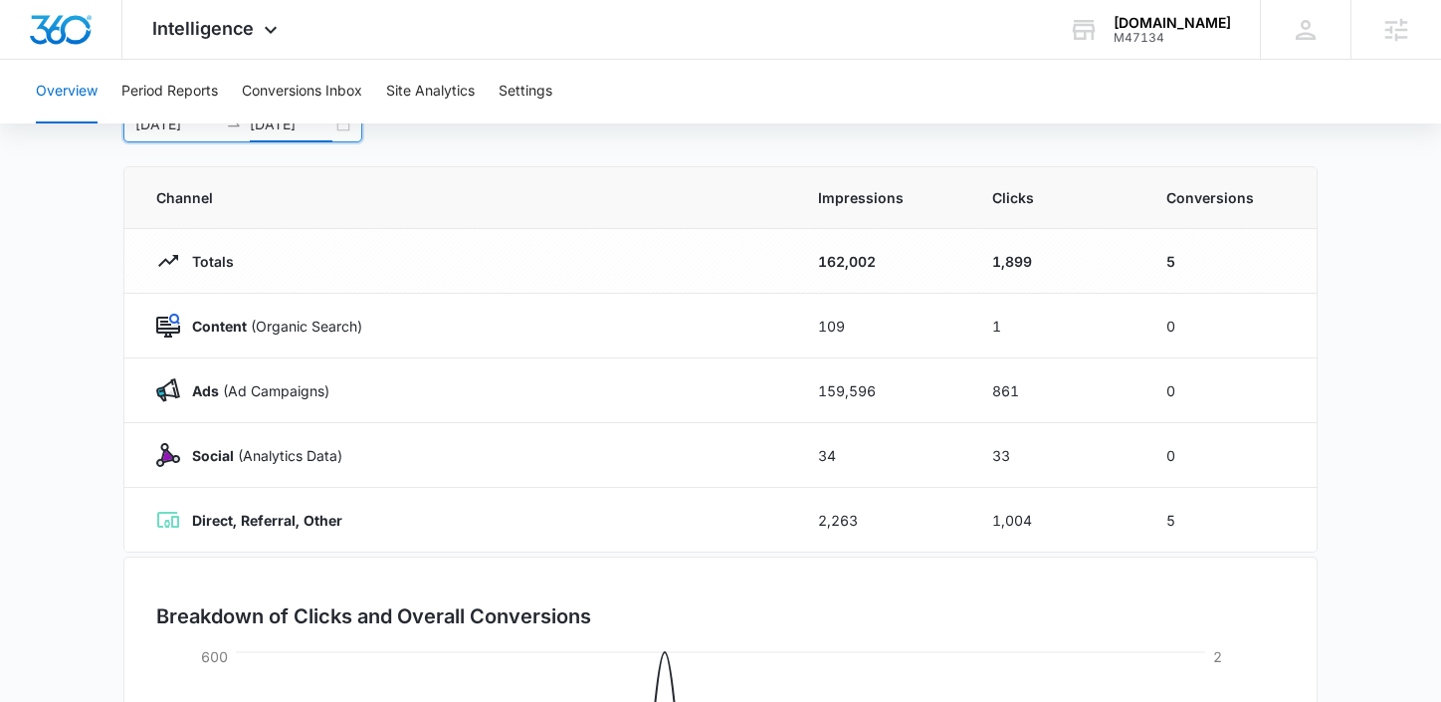
scroll to position [154, 0]
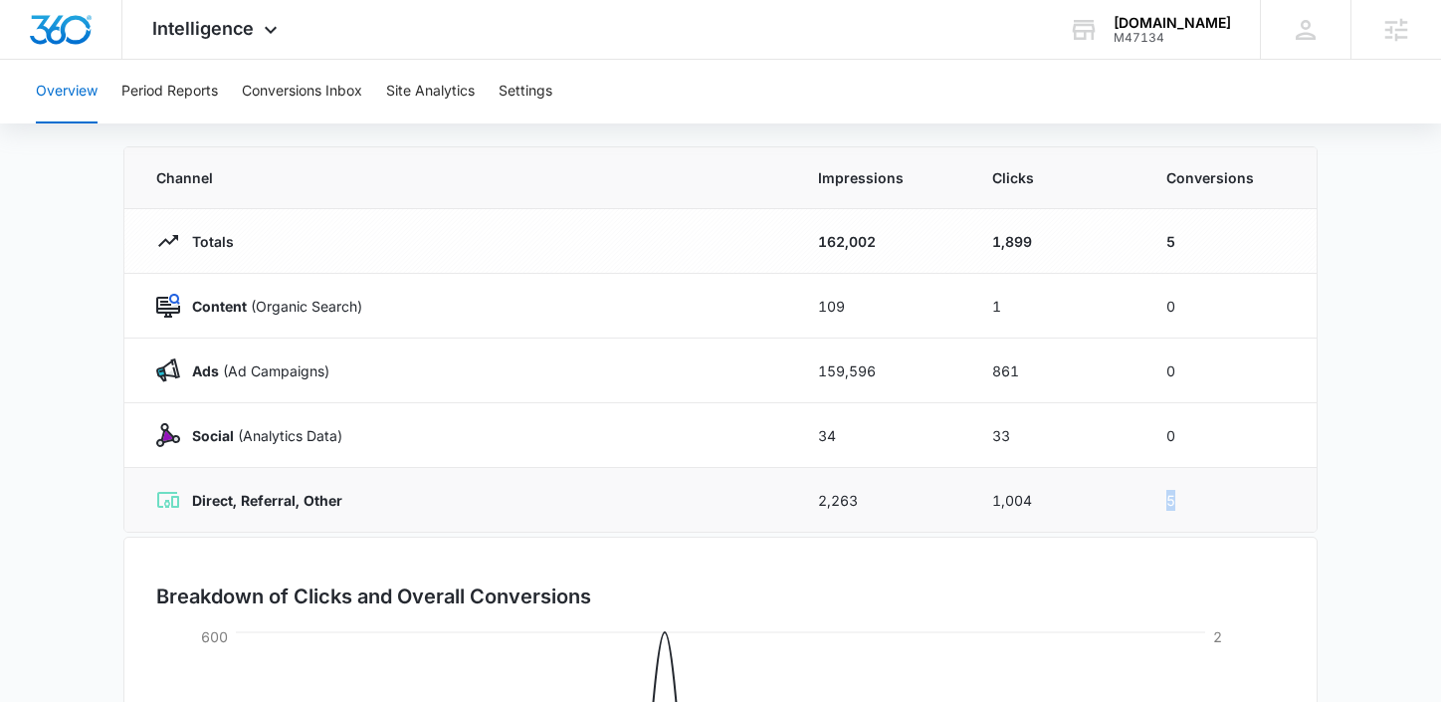
drag, startPoint x: 1193, startPoint y: 498, endPoint x: 1147, endPoint y: 501, distance: 45.9
click at [1147, 501] on td "5" at bounding box center [1229, 500] width 174 height 65
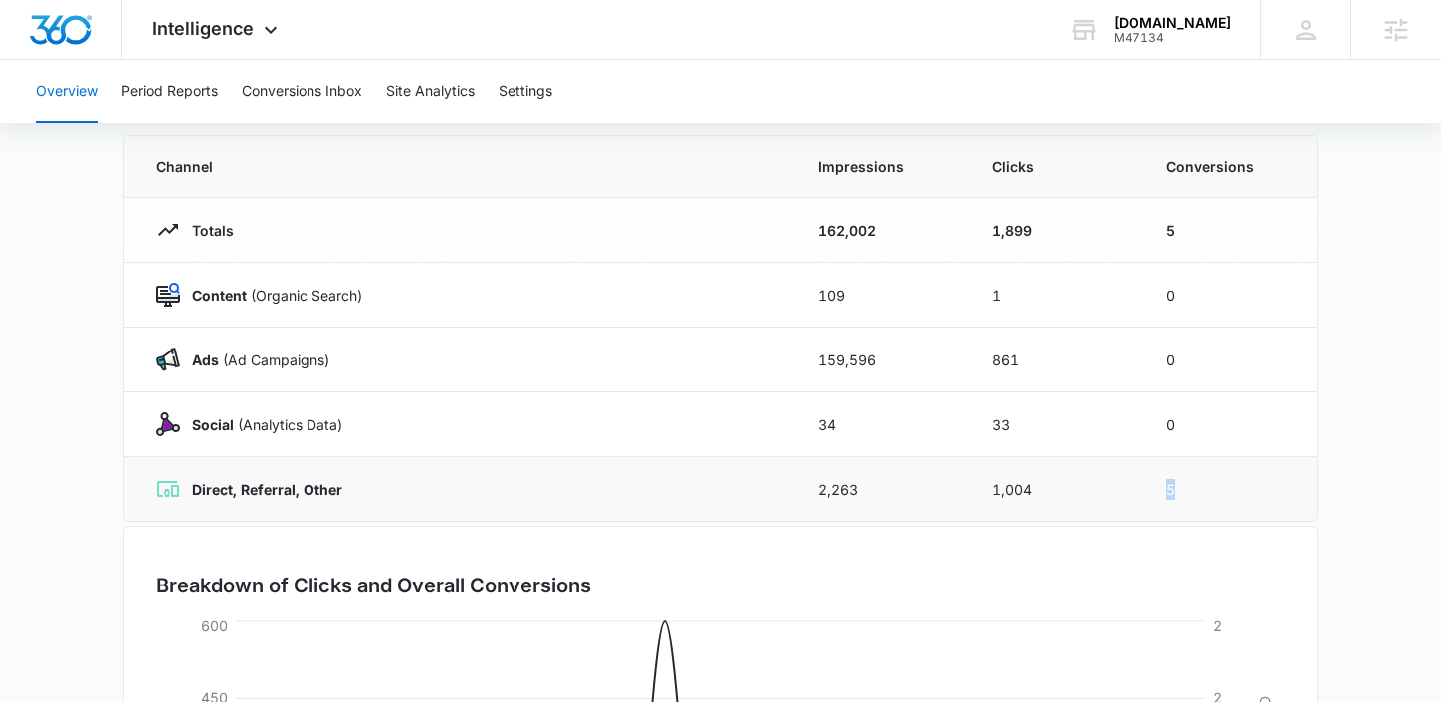
scroll to position [114, 0]
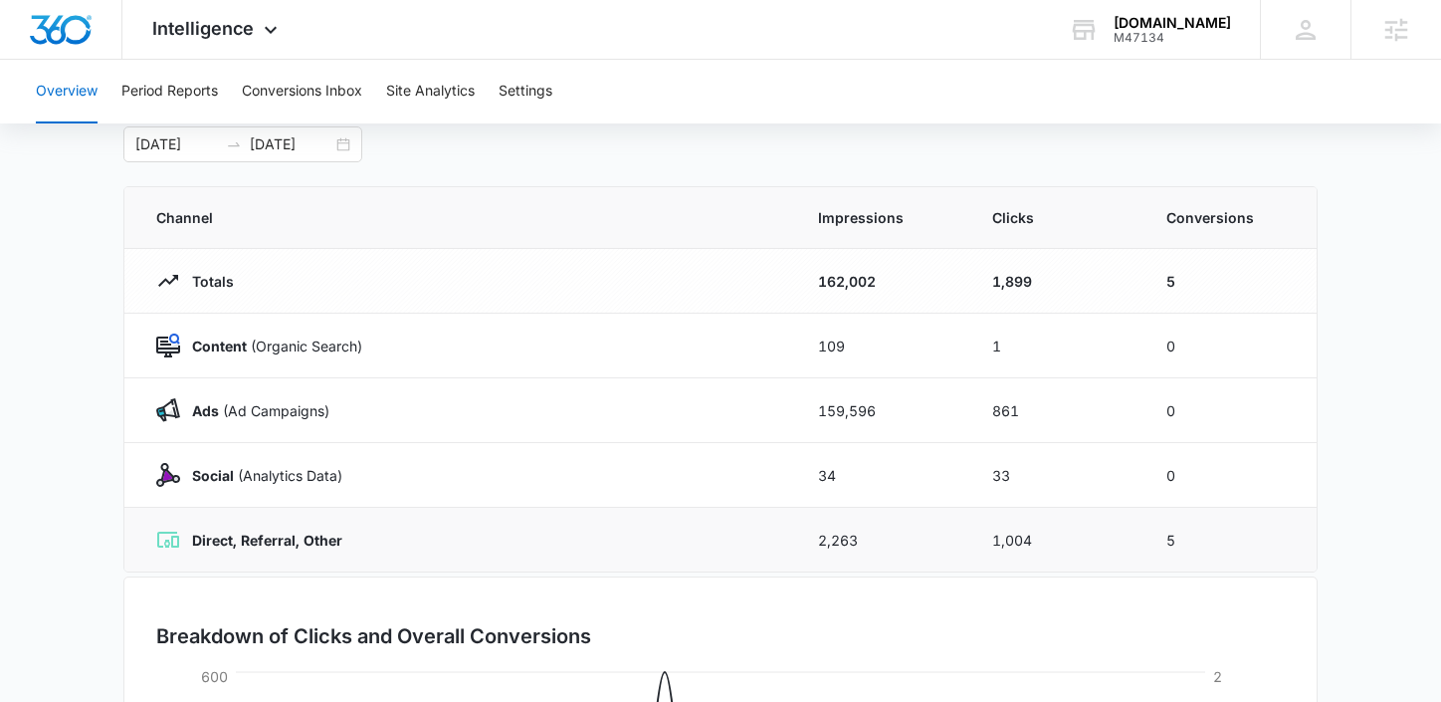
click at [1090, 539] on td "1,004" at bounding box center [1055, 539] width 174 height 65
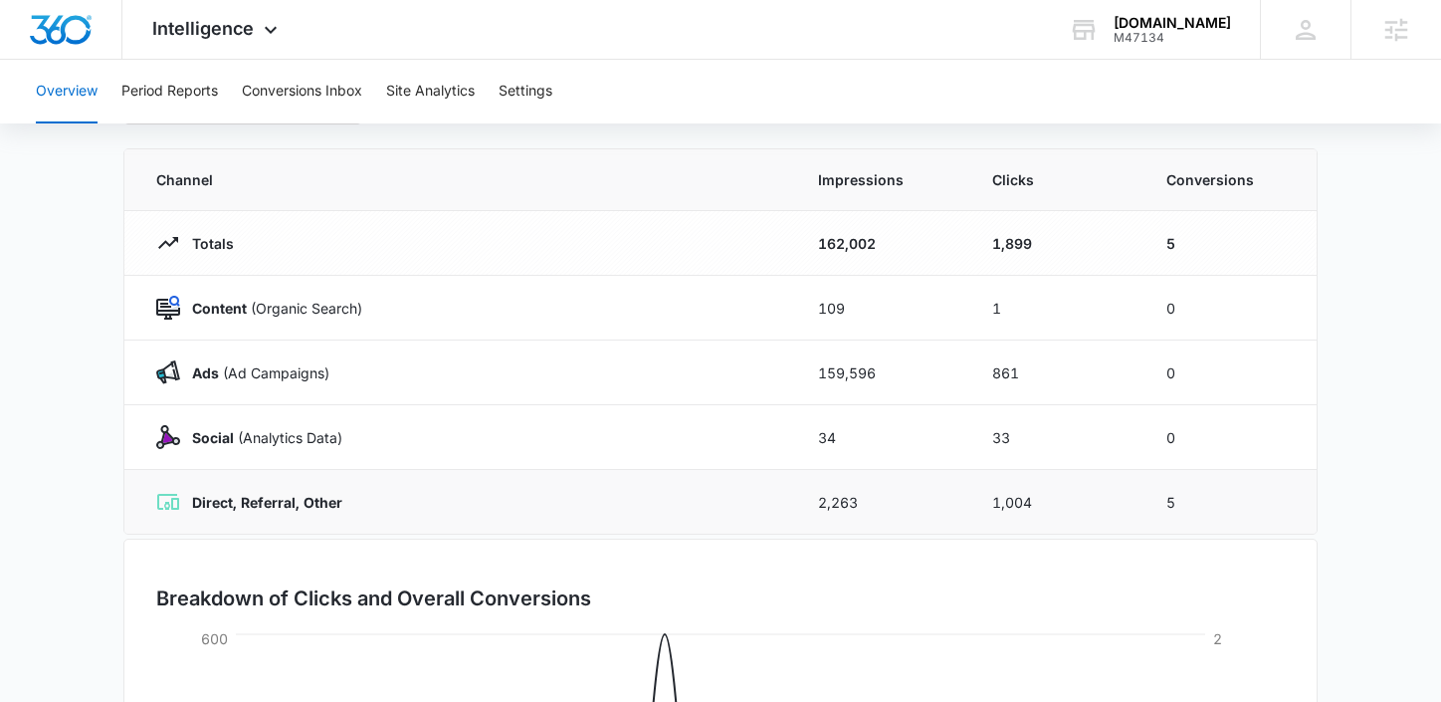
scroll to position [155, 0]
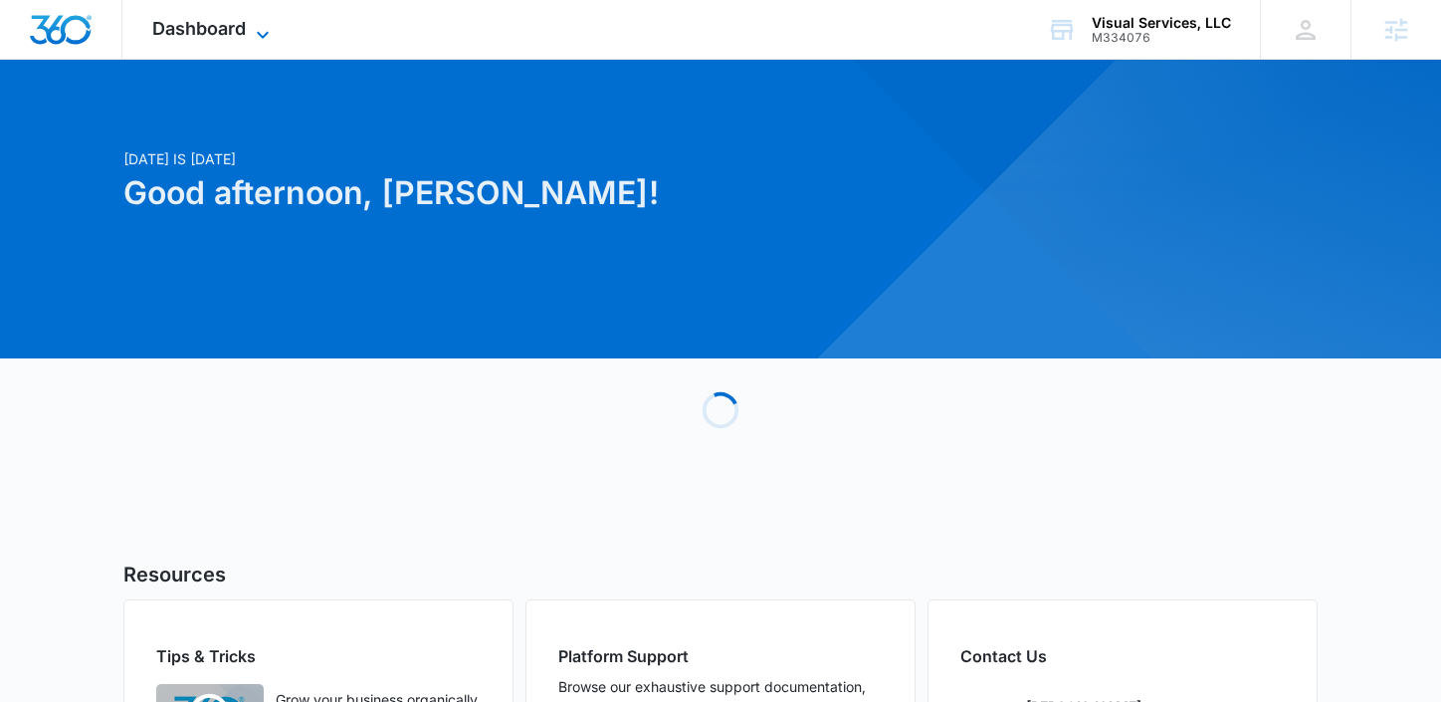
click at [209, 27] on span "Dashboard" at bounding box center [199, 28] width 94 height 21
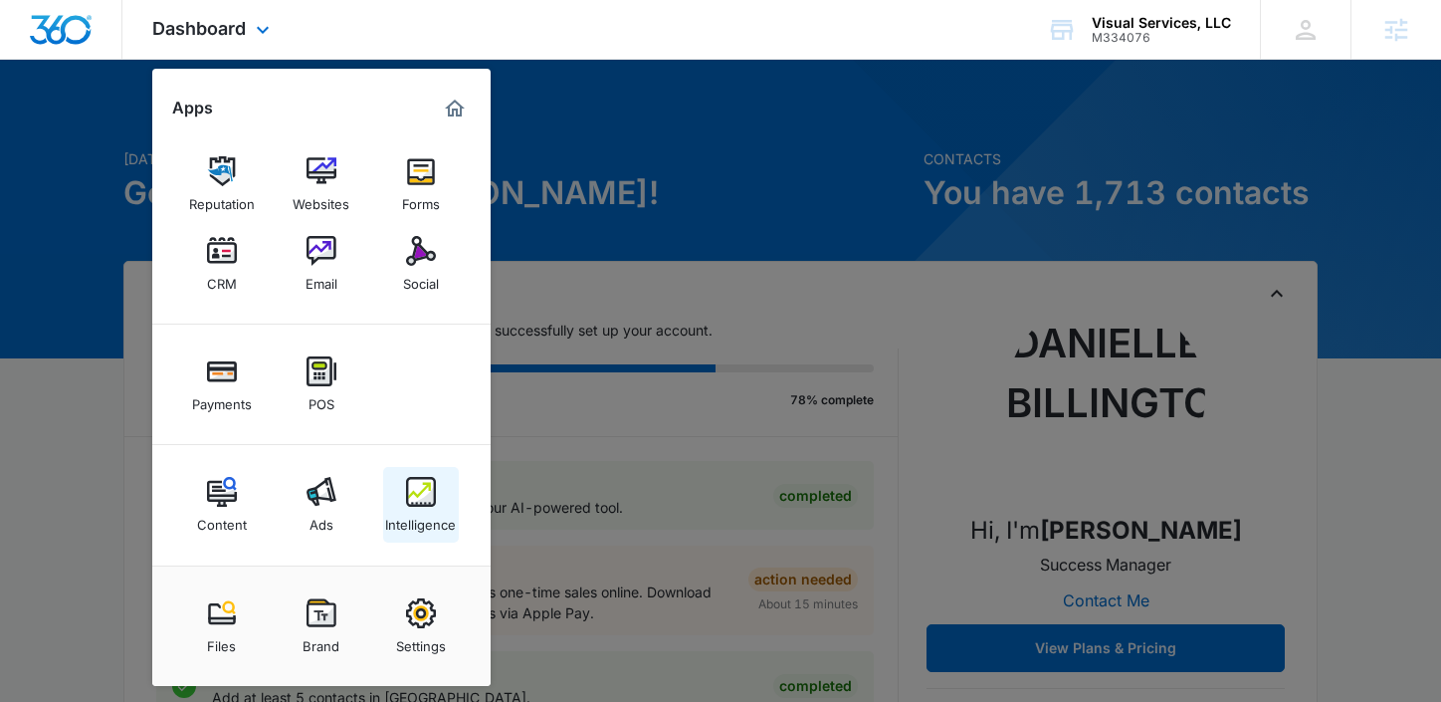
click at [400, 471] on link "Intelligence" at bounding box center [421, 505] width 76 height 76
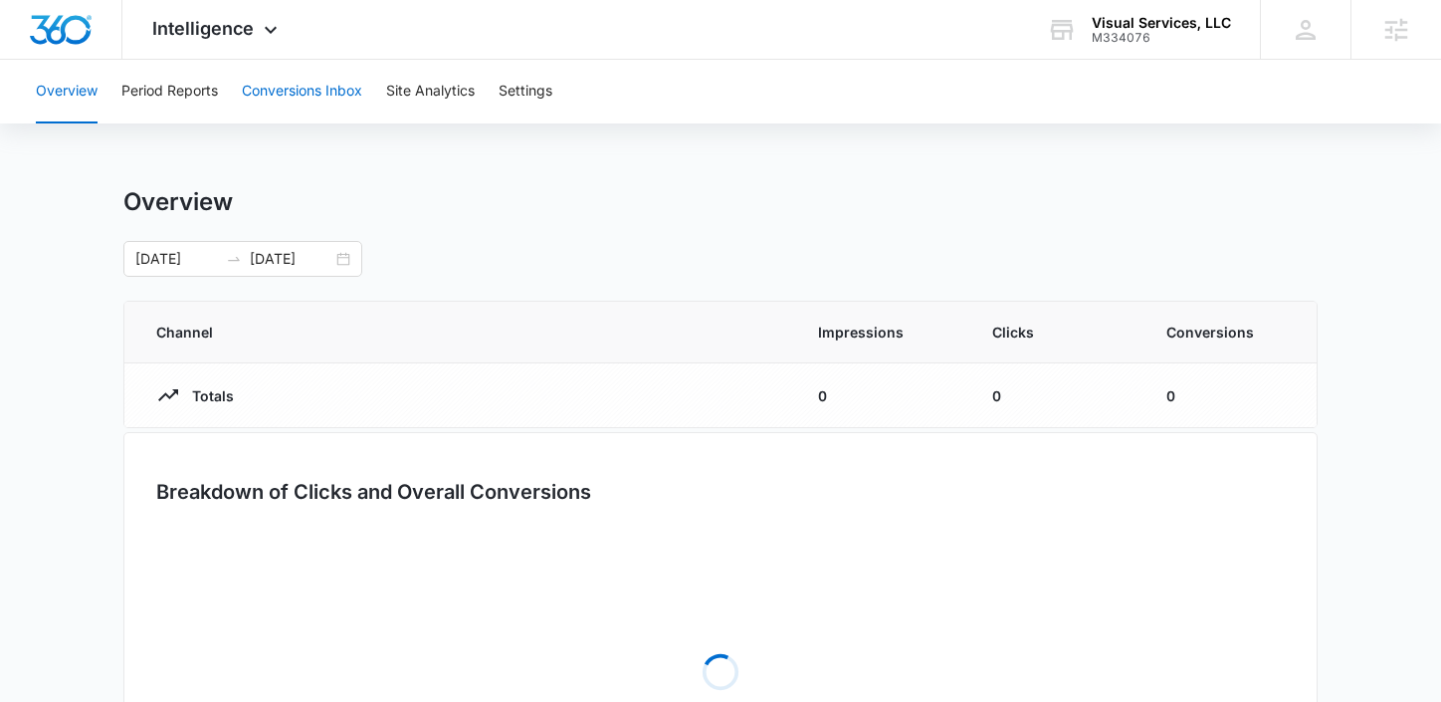
click at [283, 85] on button "Conversions Inbox" at bounding box center [302, 92] width 120 height 64
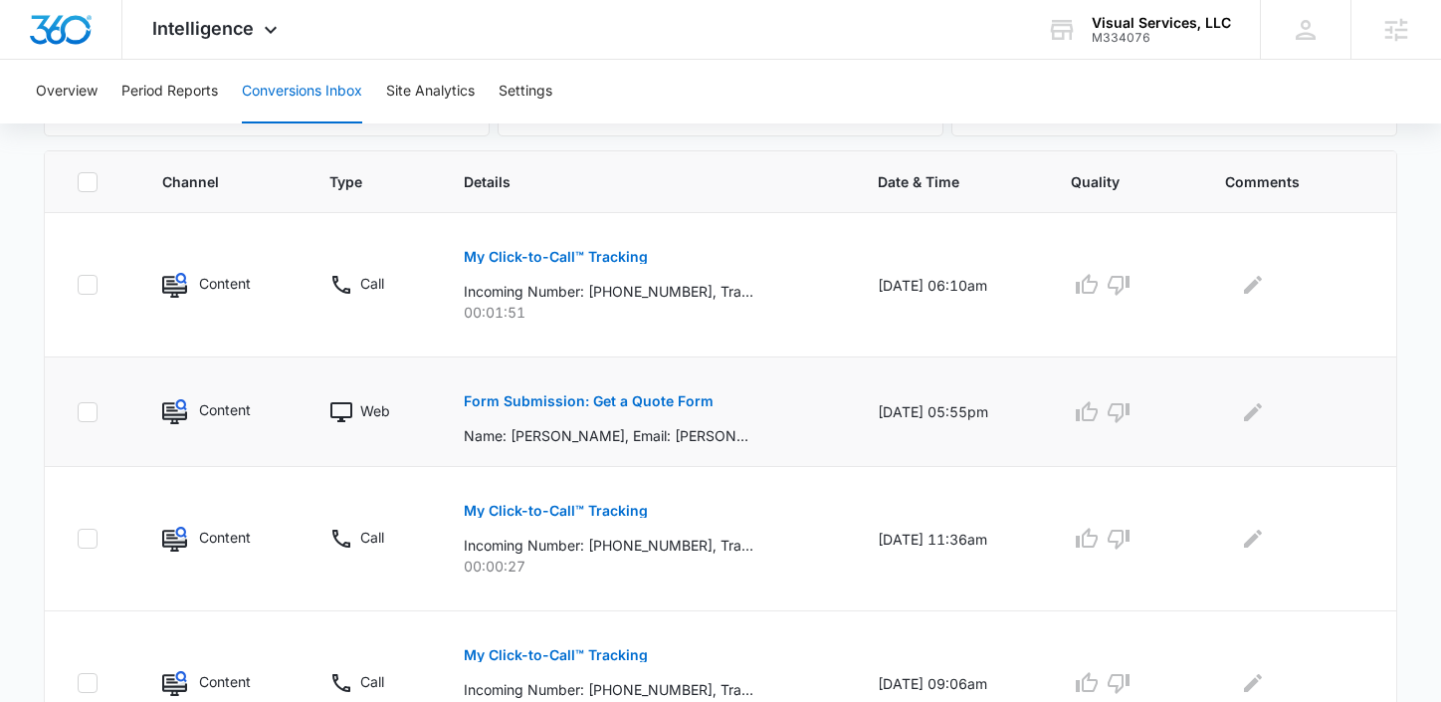
scroll to position [431, 0]
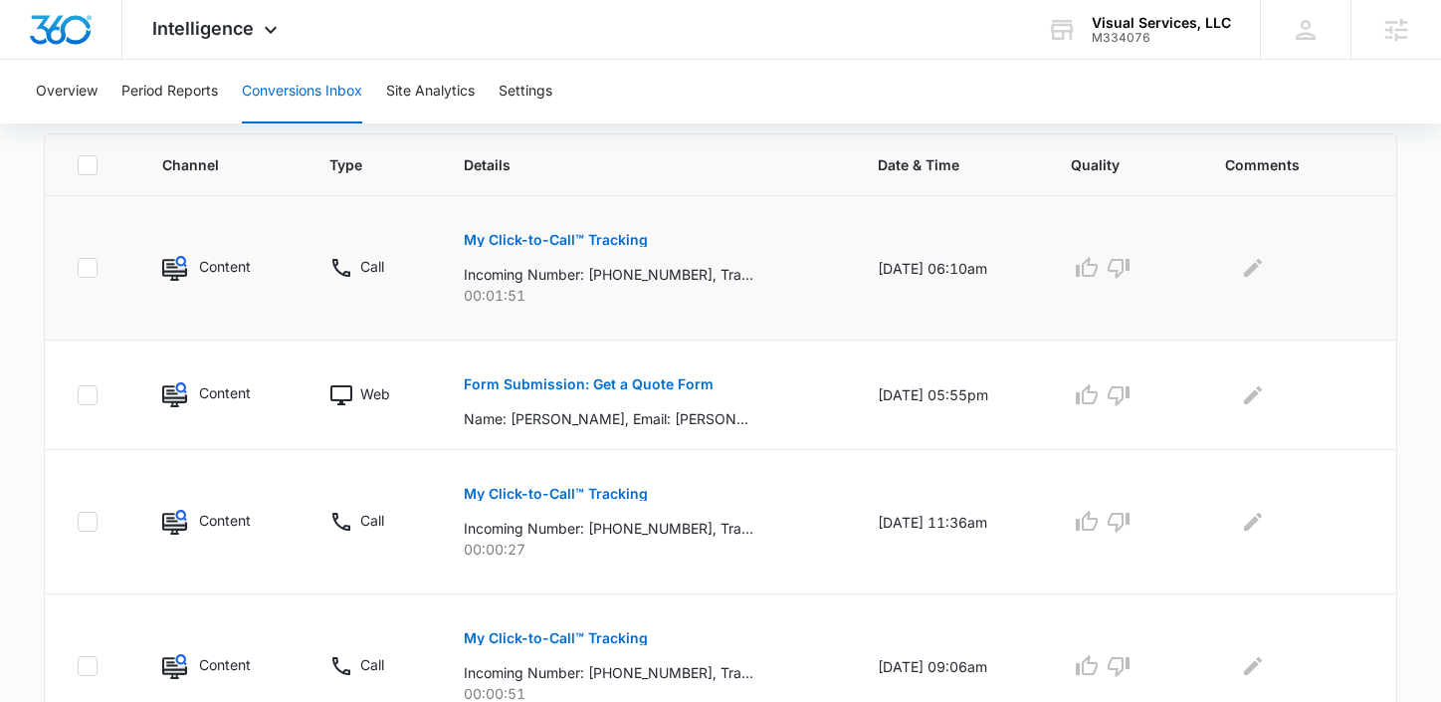
click at [569, 239] on p "My Click-to-Call™ Tracking" at bounding box center [556, 240] width 184 height 14
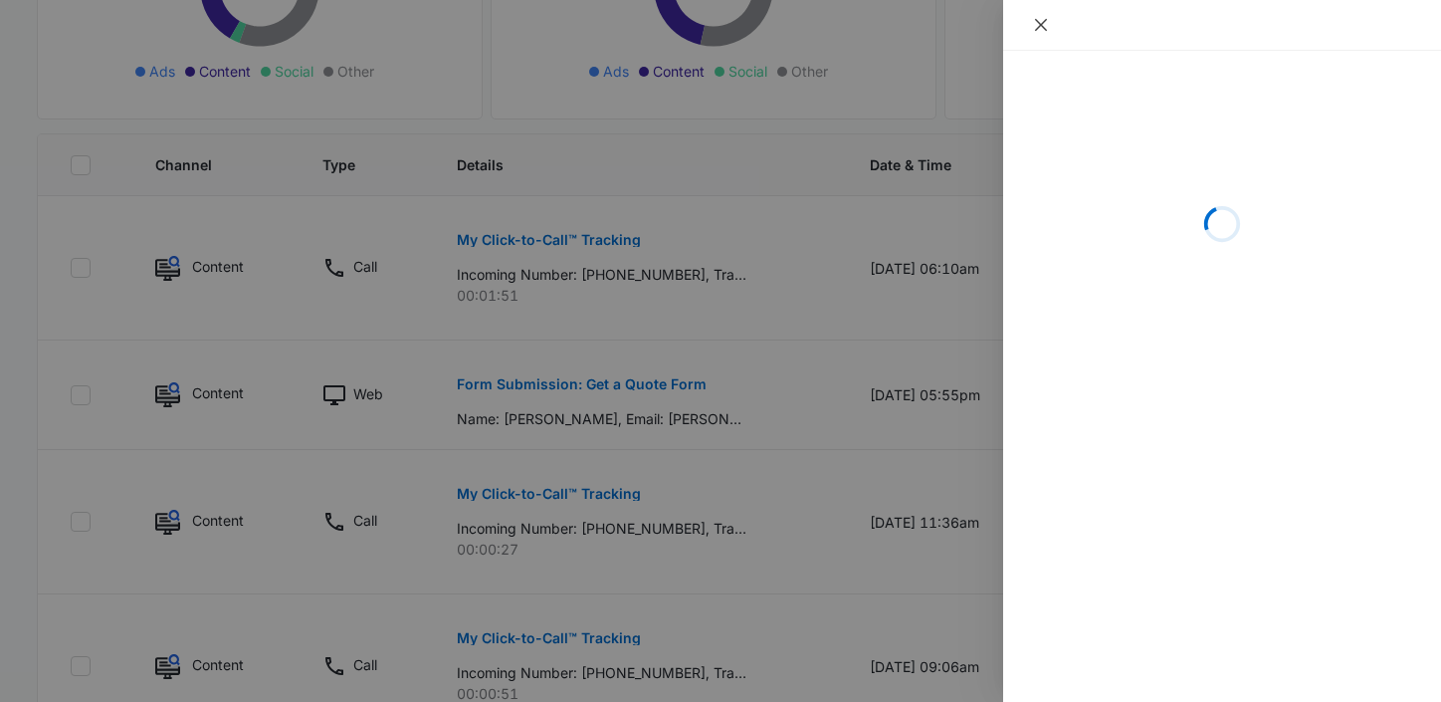
click at [1041, 27] on icon "close" at bounding box center [1041, 25] width 16 height 16
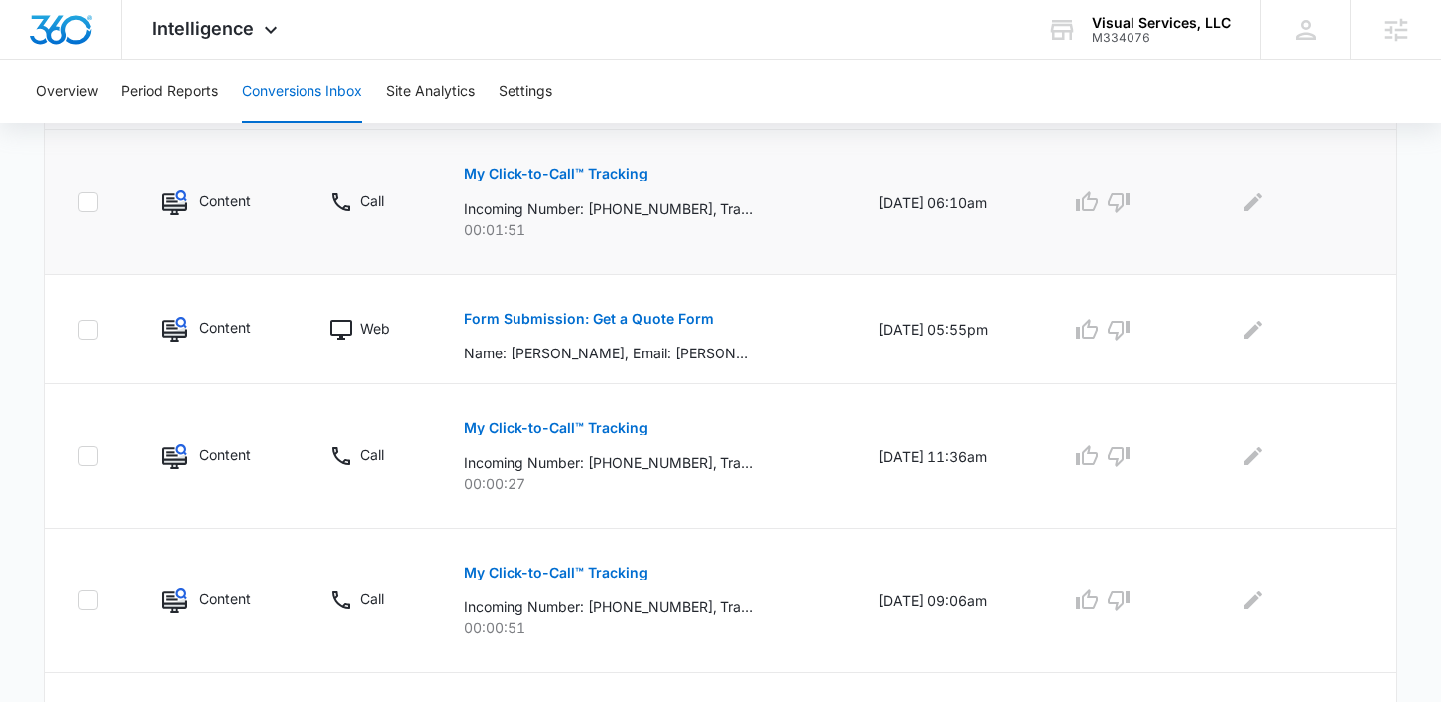
scroll to position [501, 0]
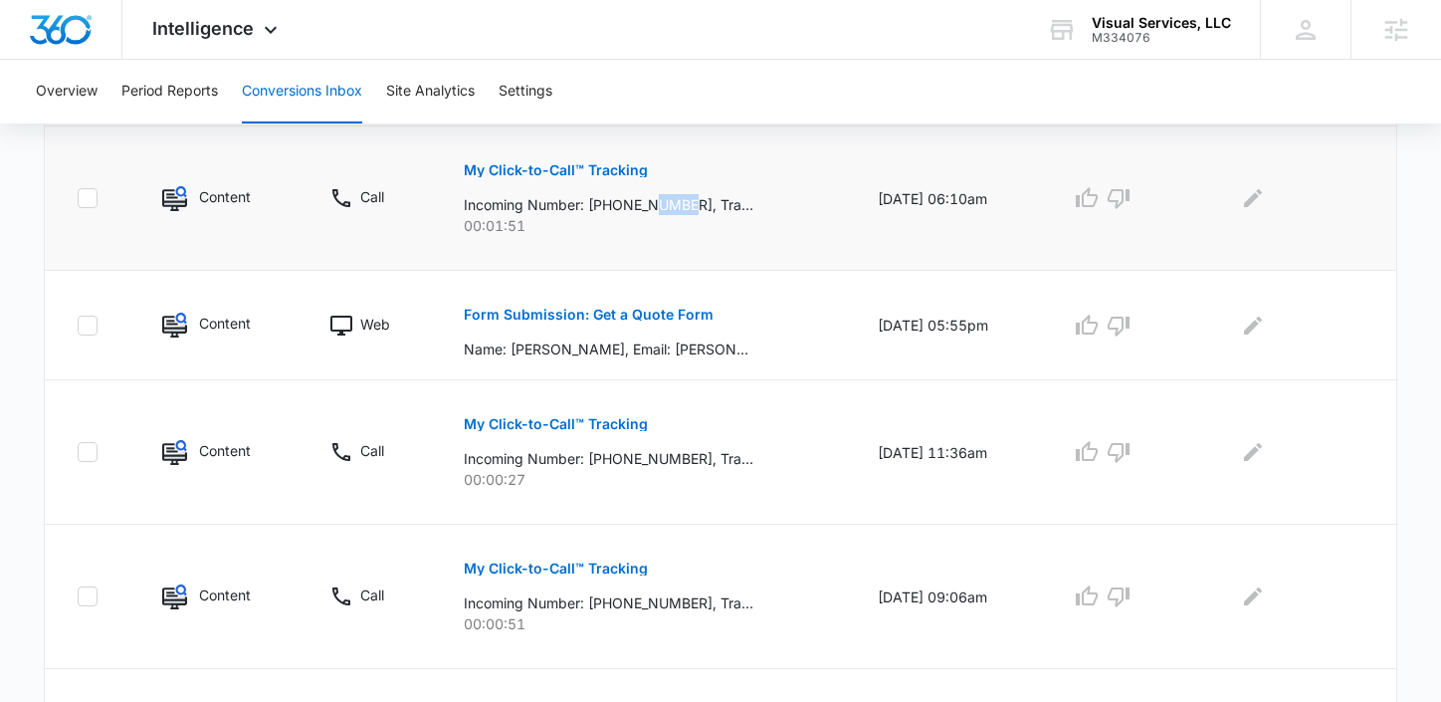
drag, startPoint x: 686, startPoint y: 203, endPoint x: 650, endPoint y: 208, distance: 36.2
click at [650, 208] on p "Incoming Number: [PHONE_NUMBER], Tracking Number: [PHONE_NUMBER], Ring To: [PHO…" at bounding box center [609, 204] width 290 height 21
click at [1099, 198] on icon "button" at bounding box center [1087, 198] width 24 height 24
click at [1264, 205] on icon "Edit Comments" at bounding box center [1253, 198] width 24 height 24
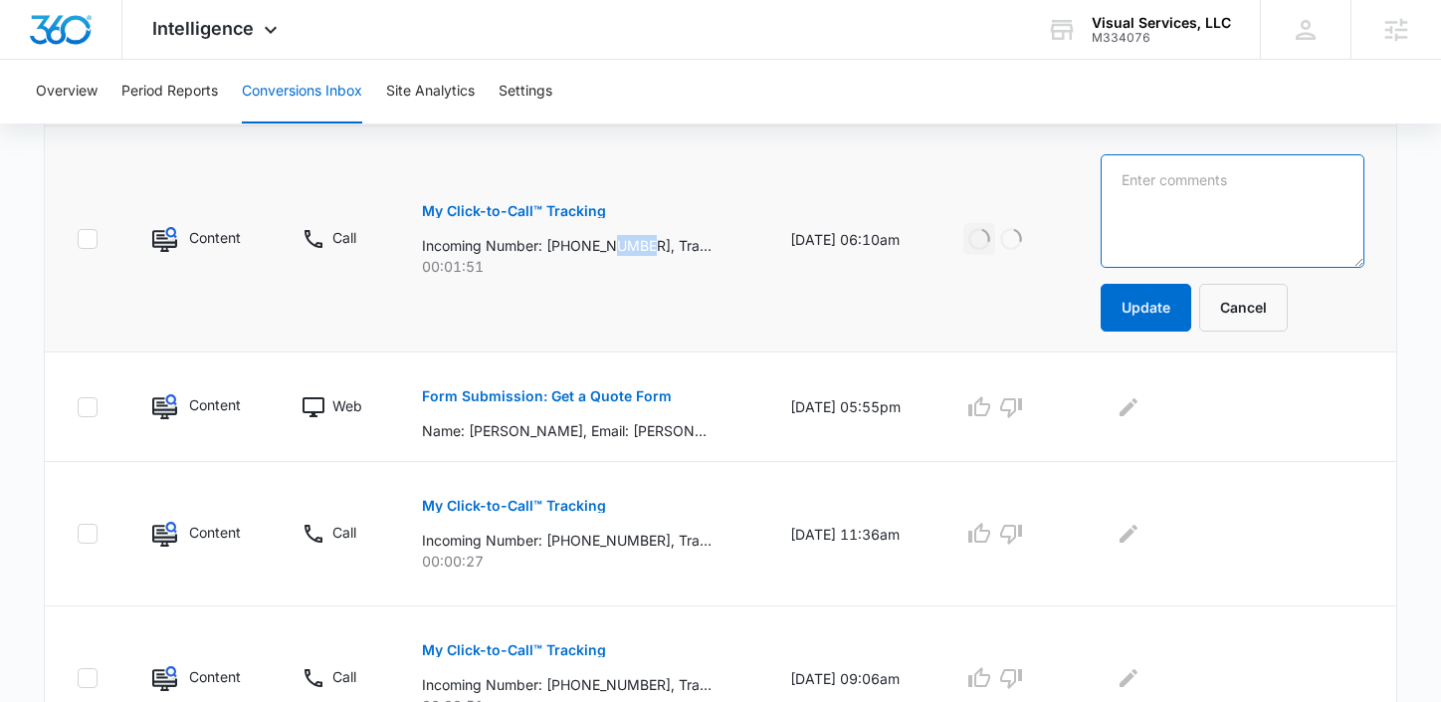
click at [1264, 205] on textarea at bounding box center [1233, 210] width 264 height 113
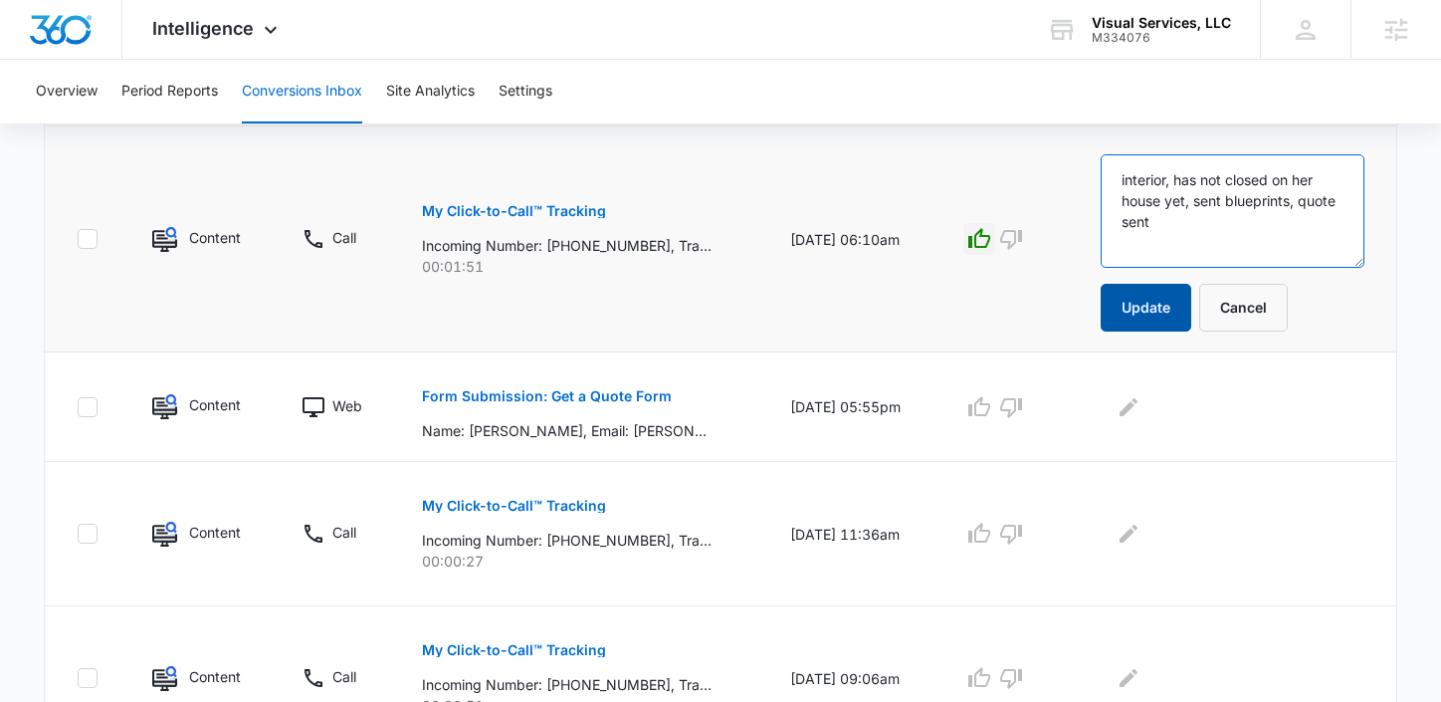
type textarea "interior, has not closed on her house yet, sent blueprints, quote sent"
click at [1163, 309] on button "Update" at bounding box center [1146, 308] width 91 height 48
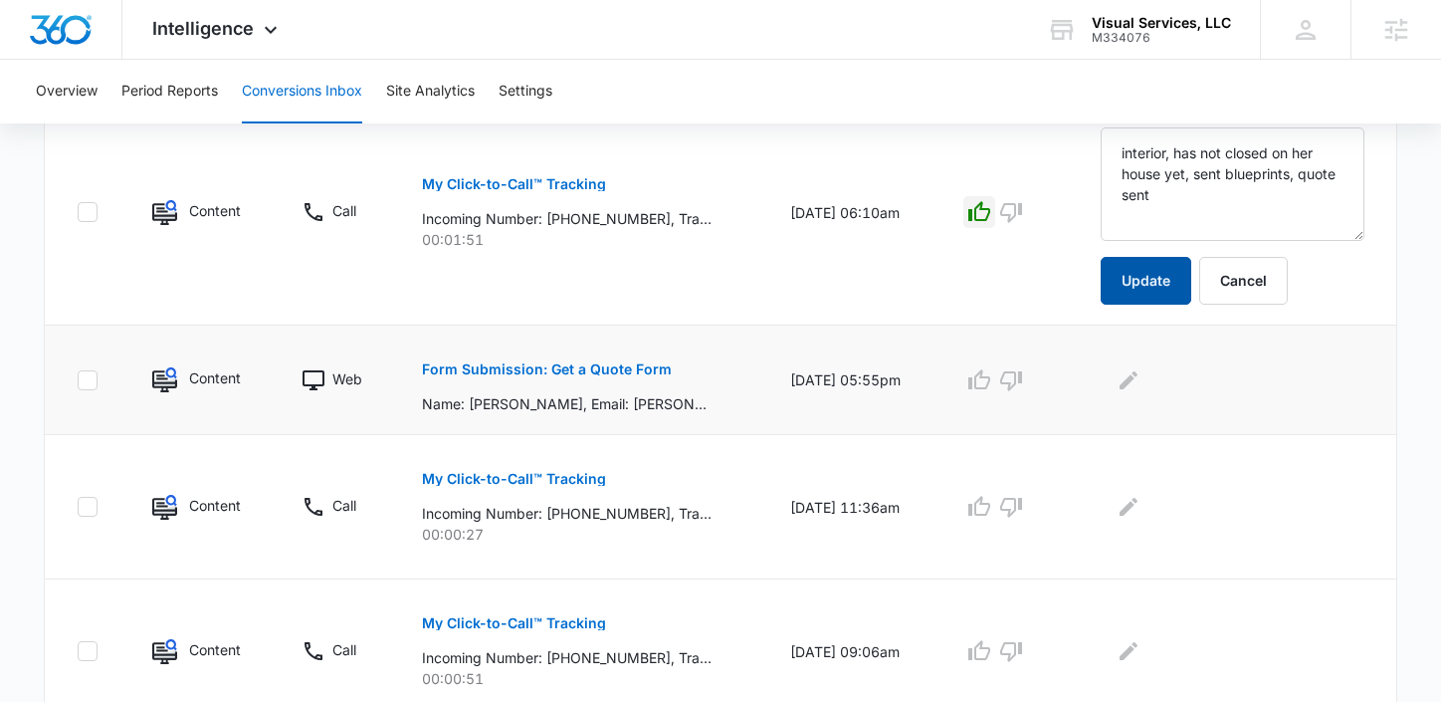
scroll to position [528, 0]
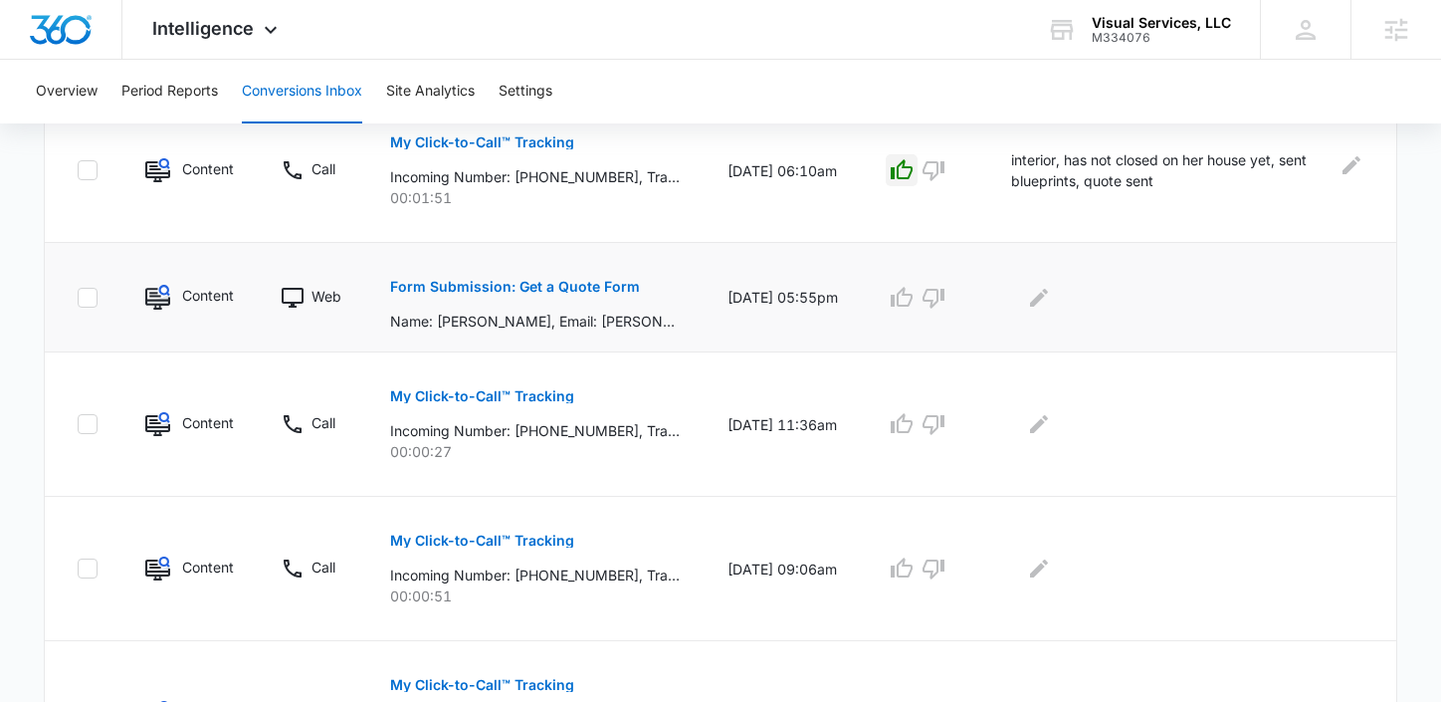
click at [550, 280] on p "Form Submission: Get a Quote Form" at bounding box center [515, 287] width 250 height 14
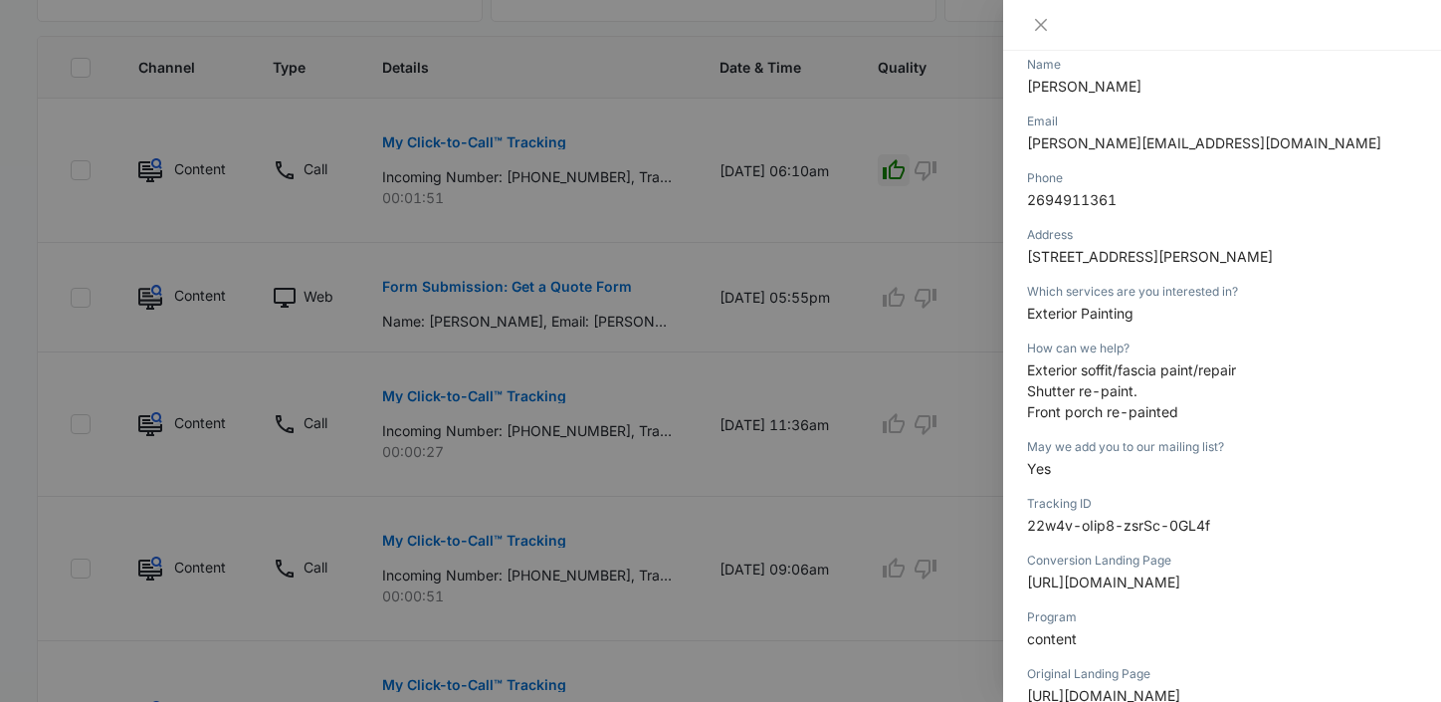
scroll to position [270, 0]
click at [1044, 22] on icon "close" at bounding box center [1041, 25] width 16 height 16
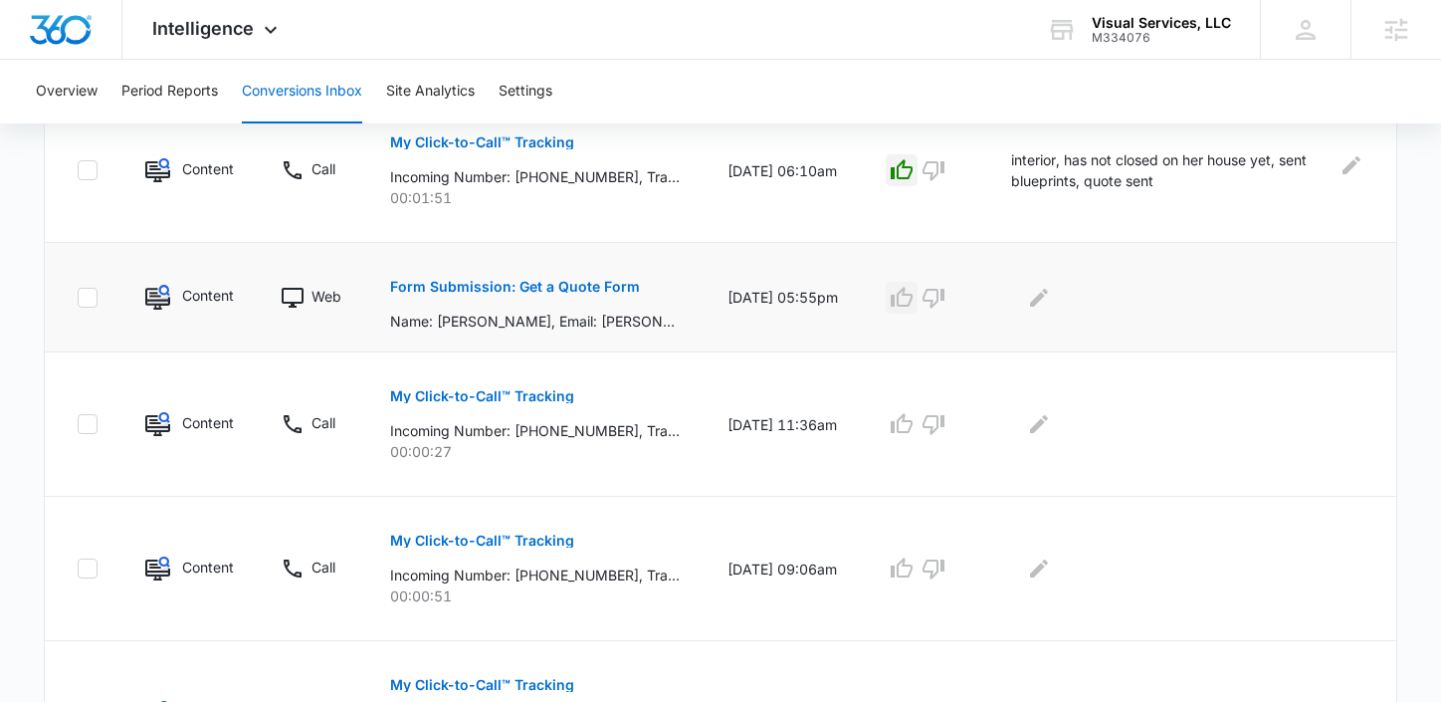
click at [913, 296] on icon "button" at bounding box center [902, 298] width 24 height 24
click at [1051, 306] on icon "Edit Comments" at bounding box center [1039, 298] width 24 height 24
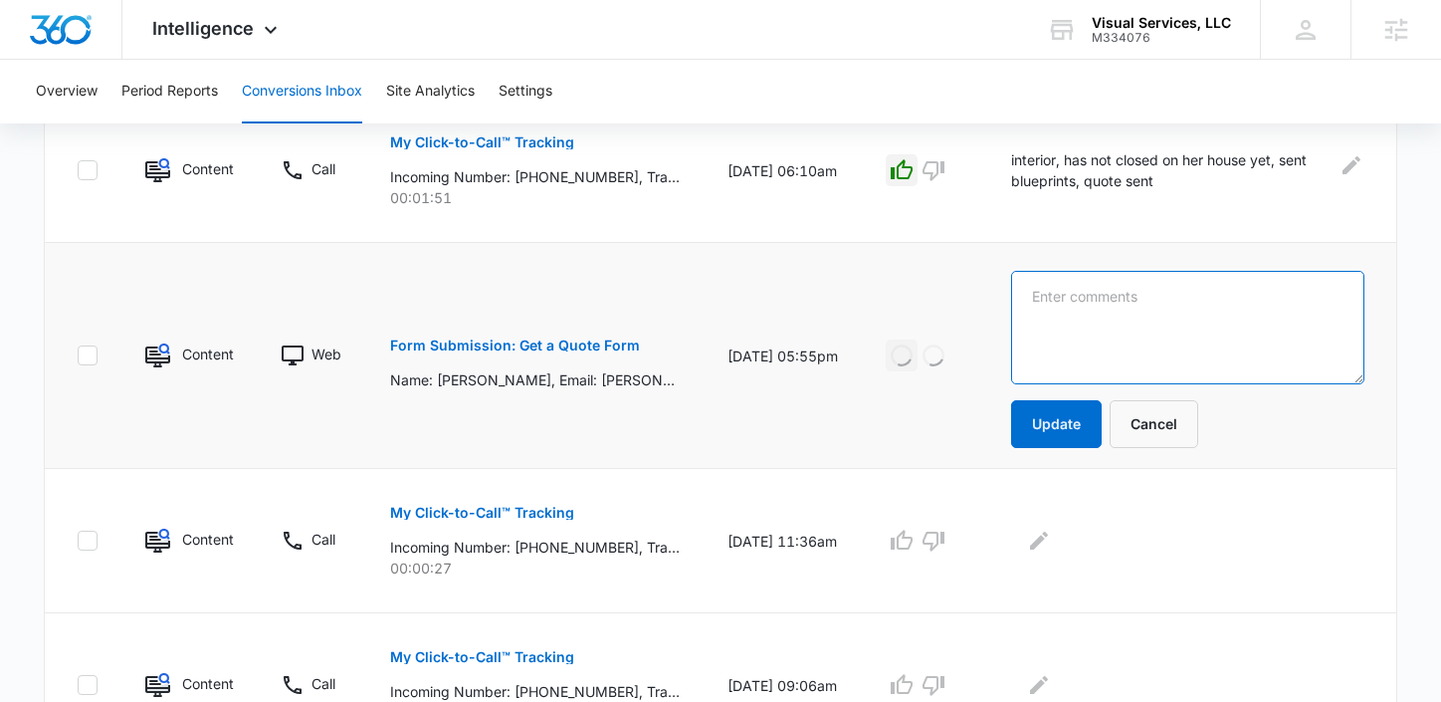
click at [1061, 306] on textarea at bounding box center [1187, 327] width 353 height 113
type textarea "quoted"
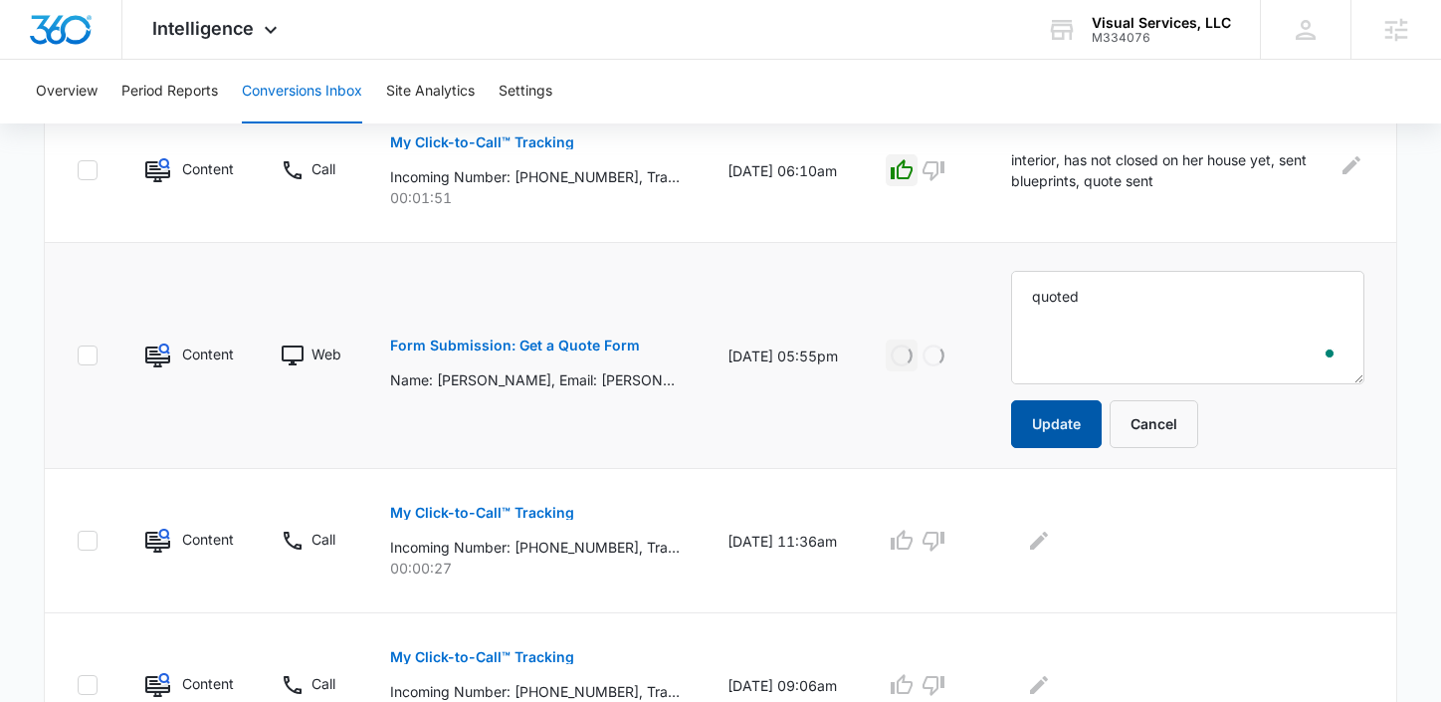
click at [1036, 434] on button "Update" at bounding box center [1056, 424] width 91 height 48
click at [1034, 417] on button "Update" at bounding box center [1056, 424] width 91 height 48
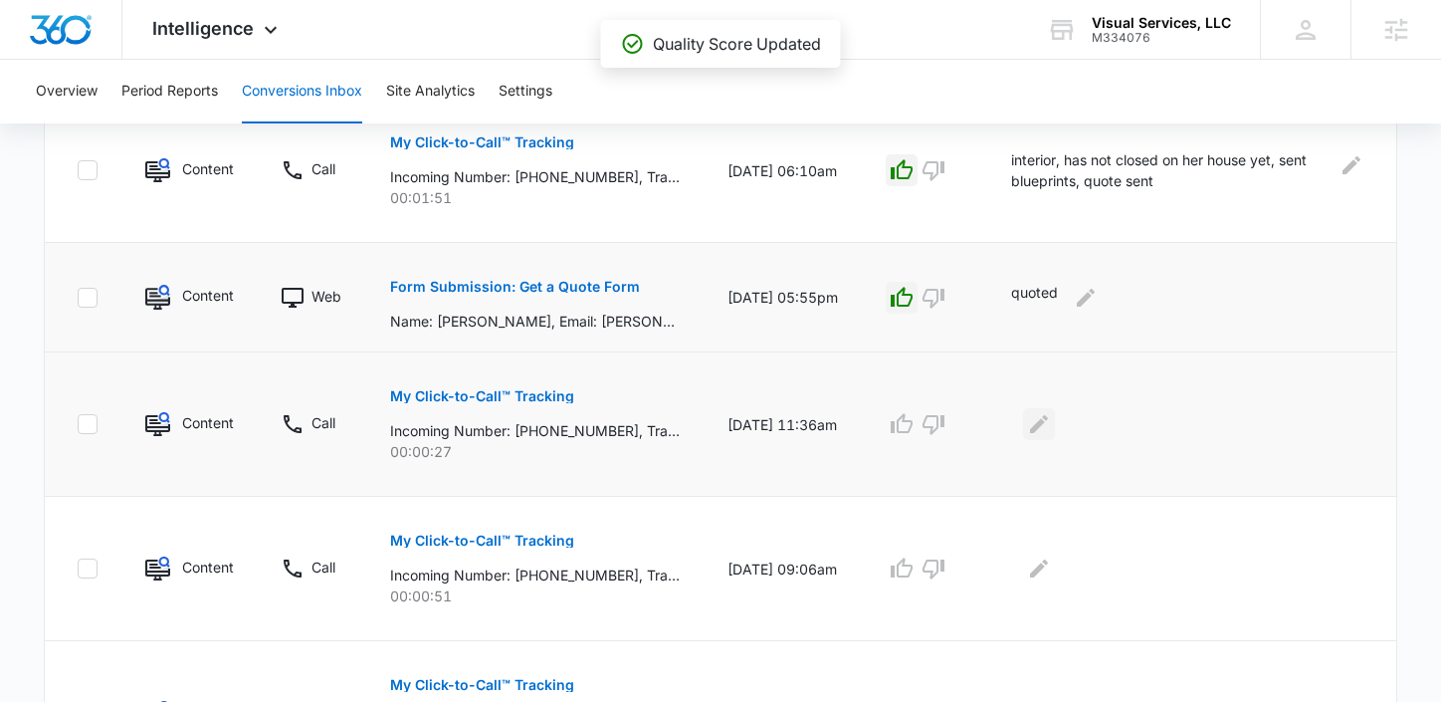
click at [1051, 428] on icon "Edit Comments" at bounding box center [1039, 424] width 24 height 24
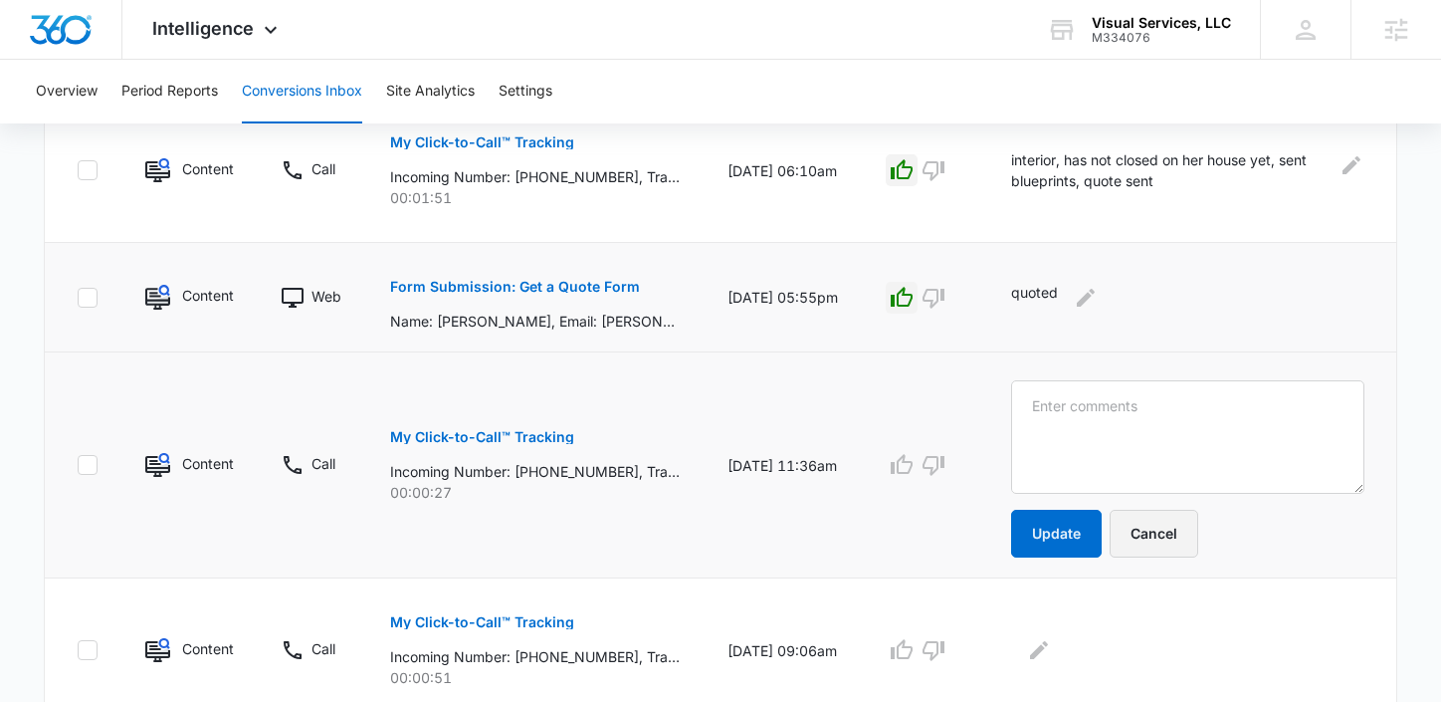
click at [1198, 532] on button "Cancel" at bounding box center [1154, 533] width 89 height 48
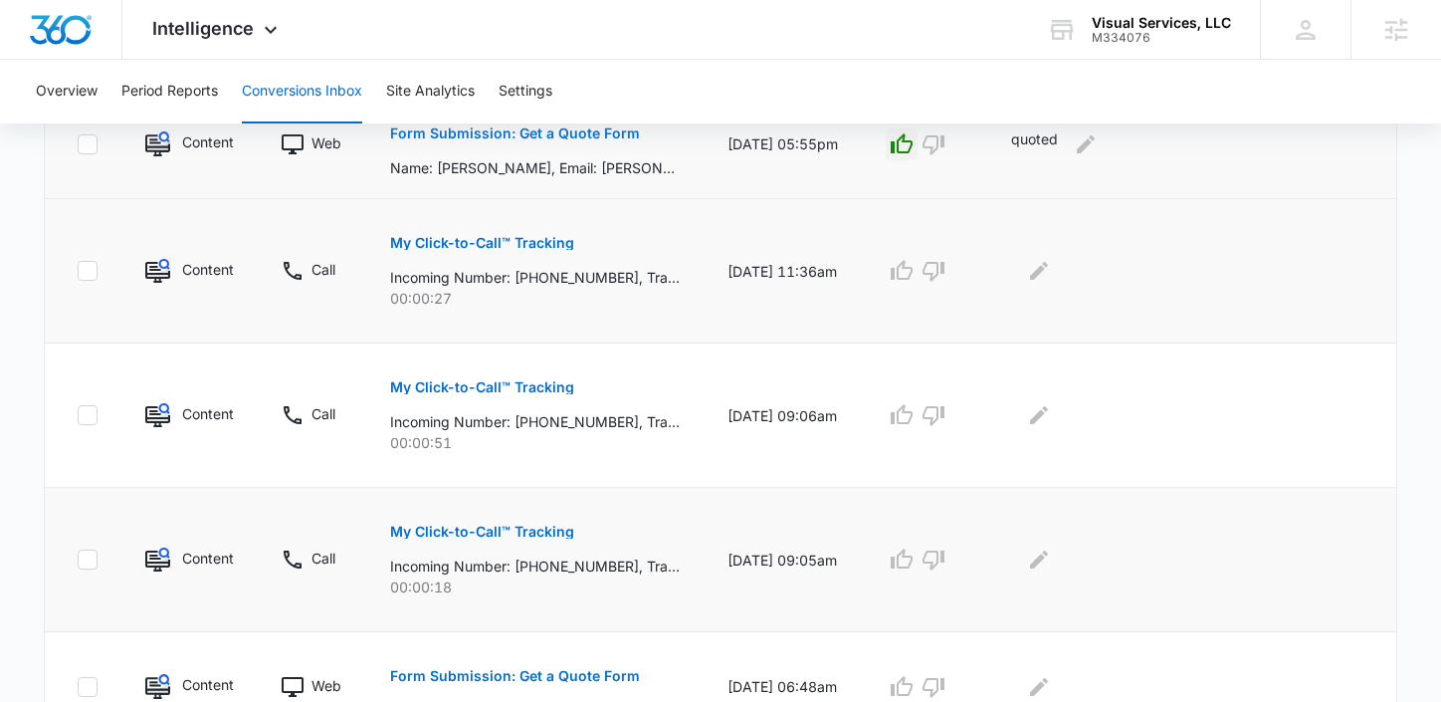
scroll to position [683, 0]
drag, startPoint x: 621, startPoint y: 275, endPoint x: 593, endPoint y: 278, distance: 28.0
click at [594, 279] on p "Incoming Number: [PHONE_NUMBER], Tracking Number: [PHONE_NUMBER], Ring To: [PHO…" at bounding box center [535, 276] width 290 height 21
click at [593, 278] on p "Incoming Number: [PHONE_NUMBER], Tracking Number: [PHONE_NUMBER], Ring To: [PHO…" at bounding box center [535, 276] width 290 height 21
drag, startPoint x: 621, startPoint y: 279, endPoint x: 588, endPoint y: 277, distance: 32.9
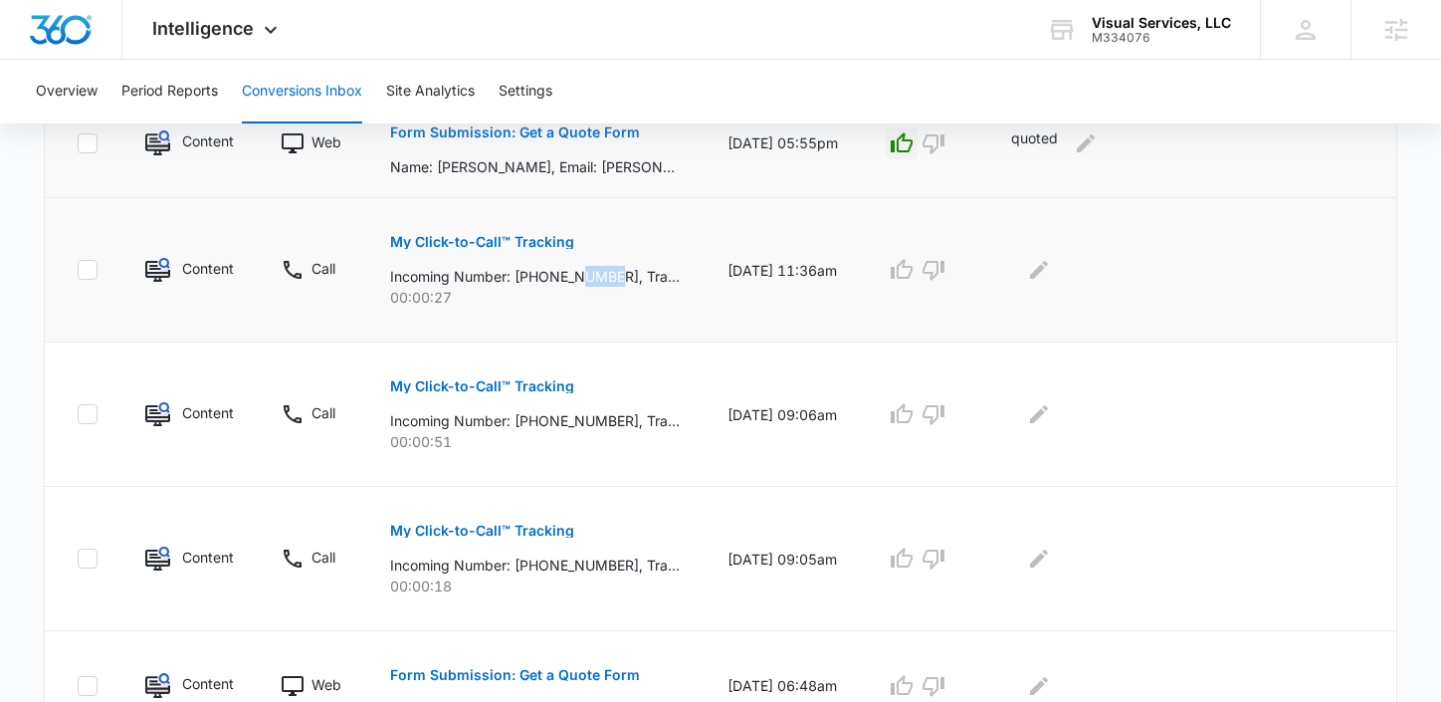
click at [588, 277] on p "Incoming Number: [PHONE_NUMBER], Tracking Number: [PHONE_NUMBER], Ring To: [PHO…" at bounding box center [535, 276] width 290 height 21
click at [1048, 267] on icon "Edit Comments" at bounding box center [1039, 270] width 18 height 18
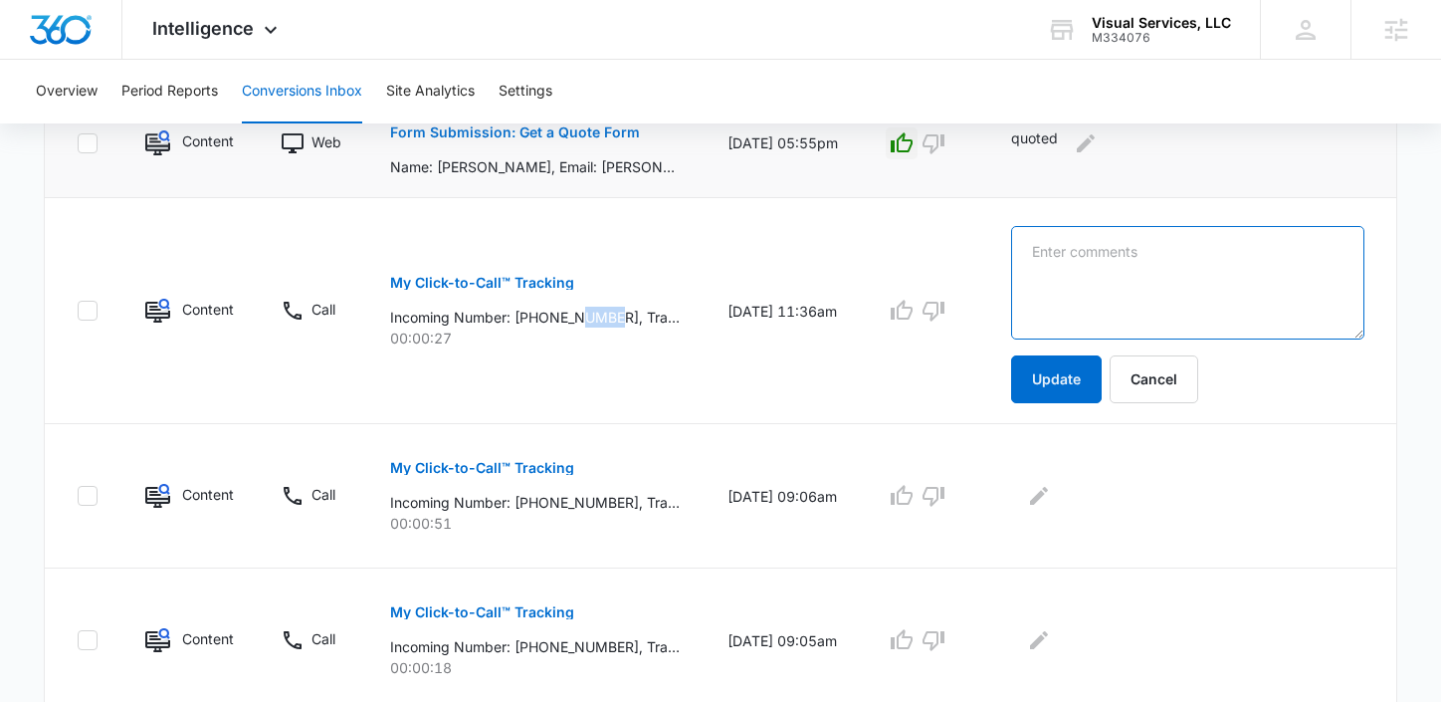
click at [1059, 267] on textarea at bounding box center [1187, 282] width 353 height 113
type textarea "no reply yet"
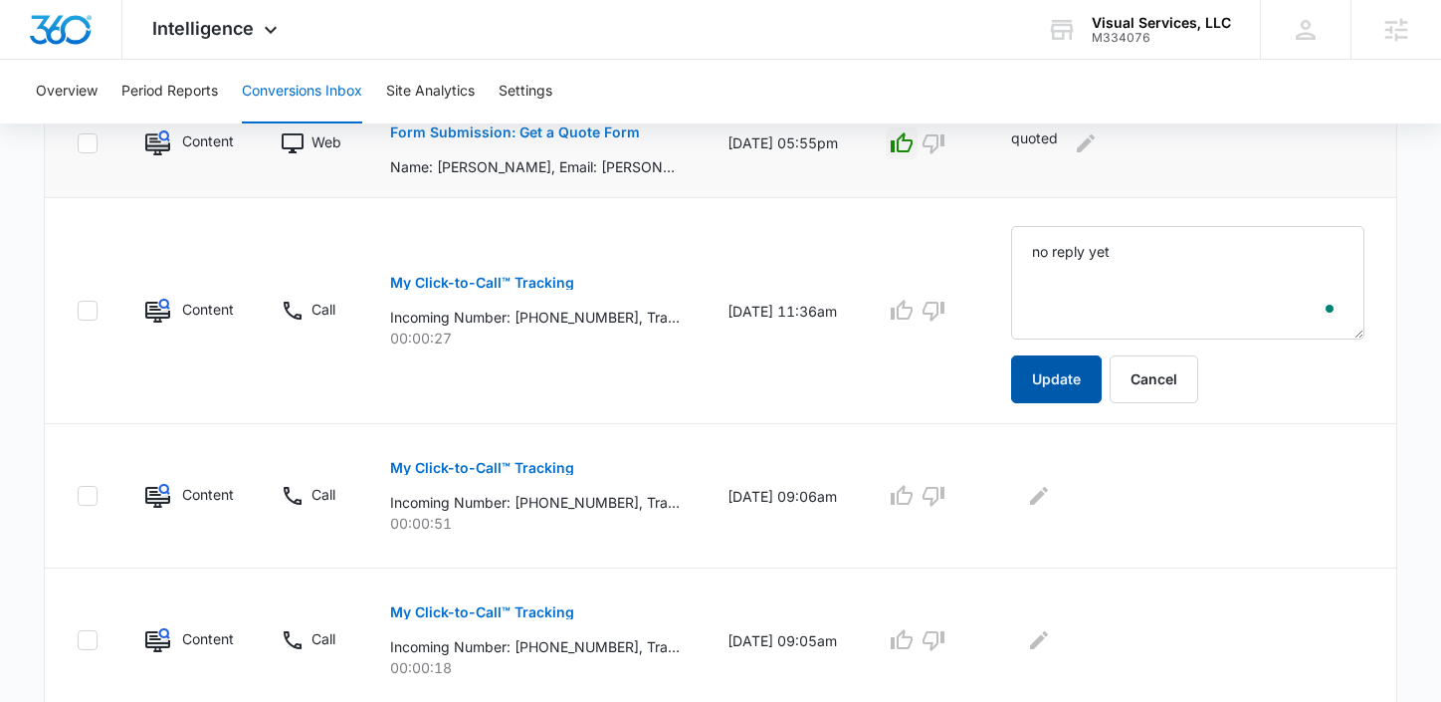
click at [1090, 360] on button "Update" at bounding box center [1056, 379] width 91 height 48
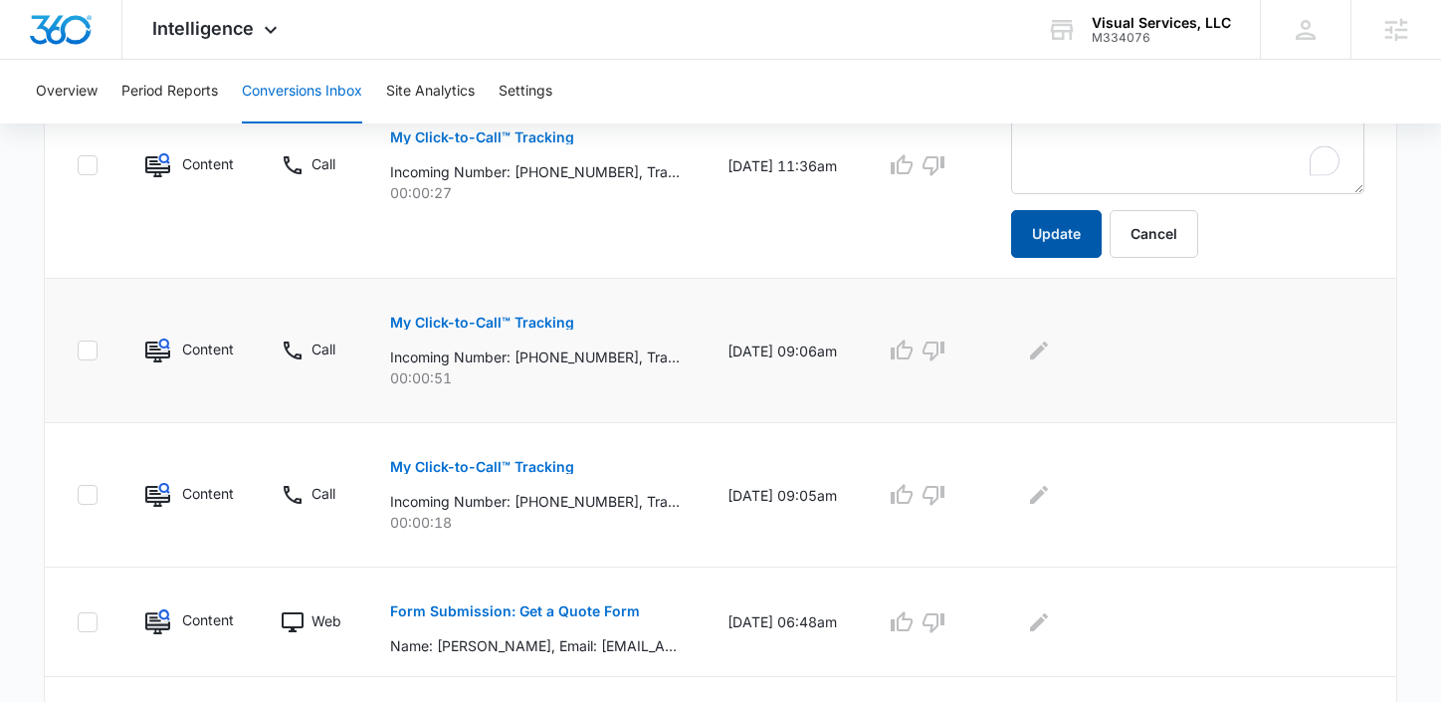
scroll to position [831, 0]
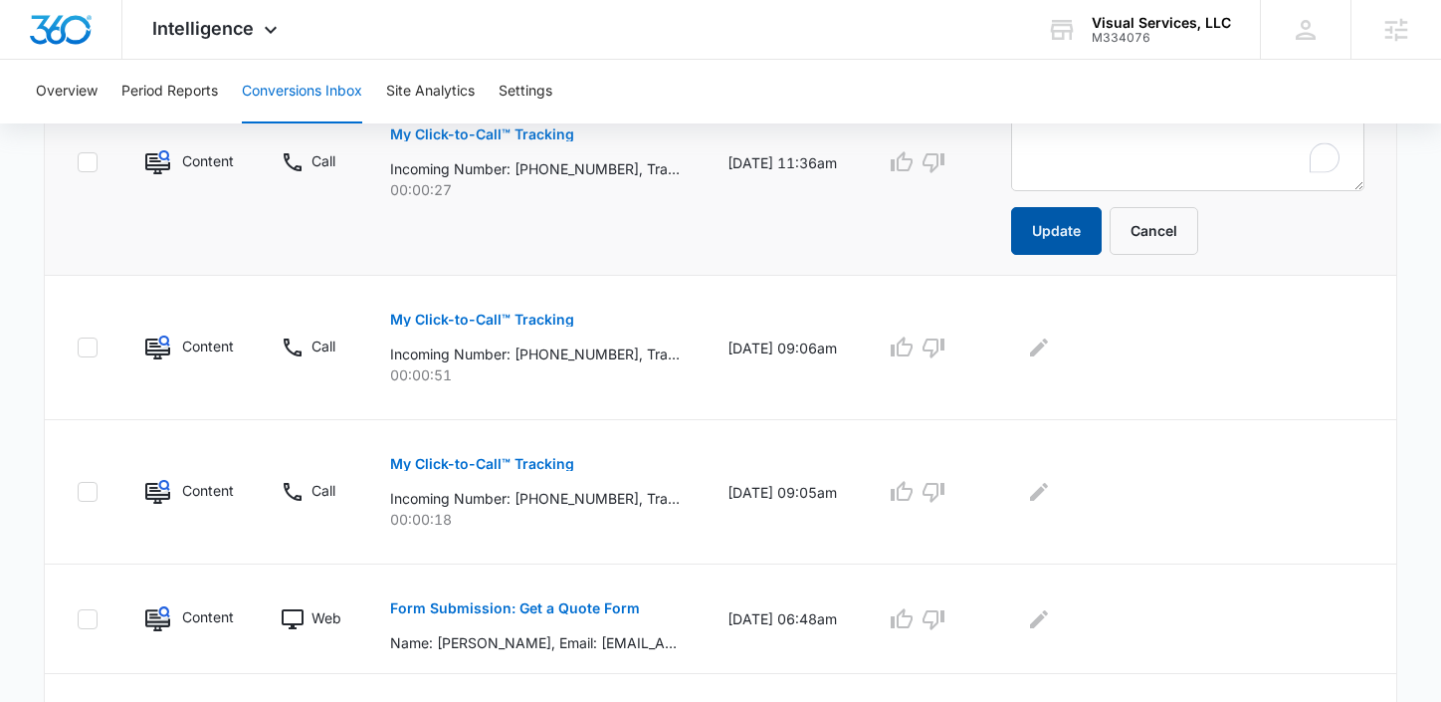
click at [1045, 223] on button "Update" at bounding box center [1056, 231] width 91 height 48
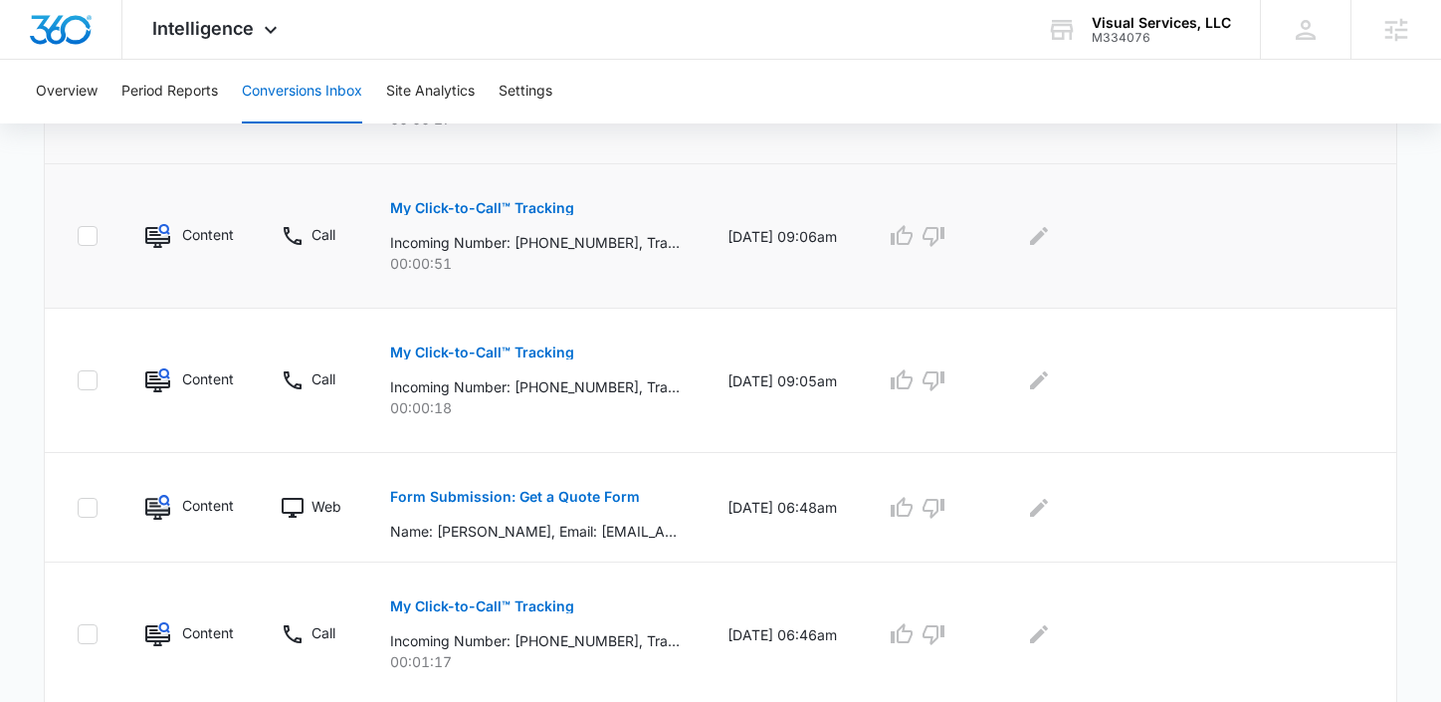
scroll to position [863, 0]
drag, startPoint x: 624, startPoint y: 236, endPoint x: 521, endPoint y: 241, distance: 102.6
click at [521, 241] on p "Incoming Number: [PHONE_NUMBER], Tracking Number: [PHONE_NUMBER], Ring To: [PHO…" at bounding box center [535, 240] width 290 height 21
click at [1048, 232] on icon "Edit Comments" at bounding box center [1039, 234] width 18 height 18
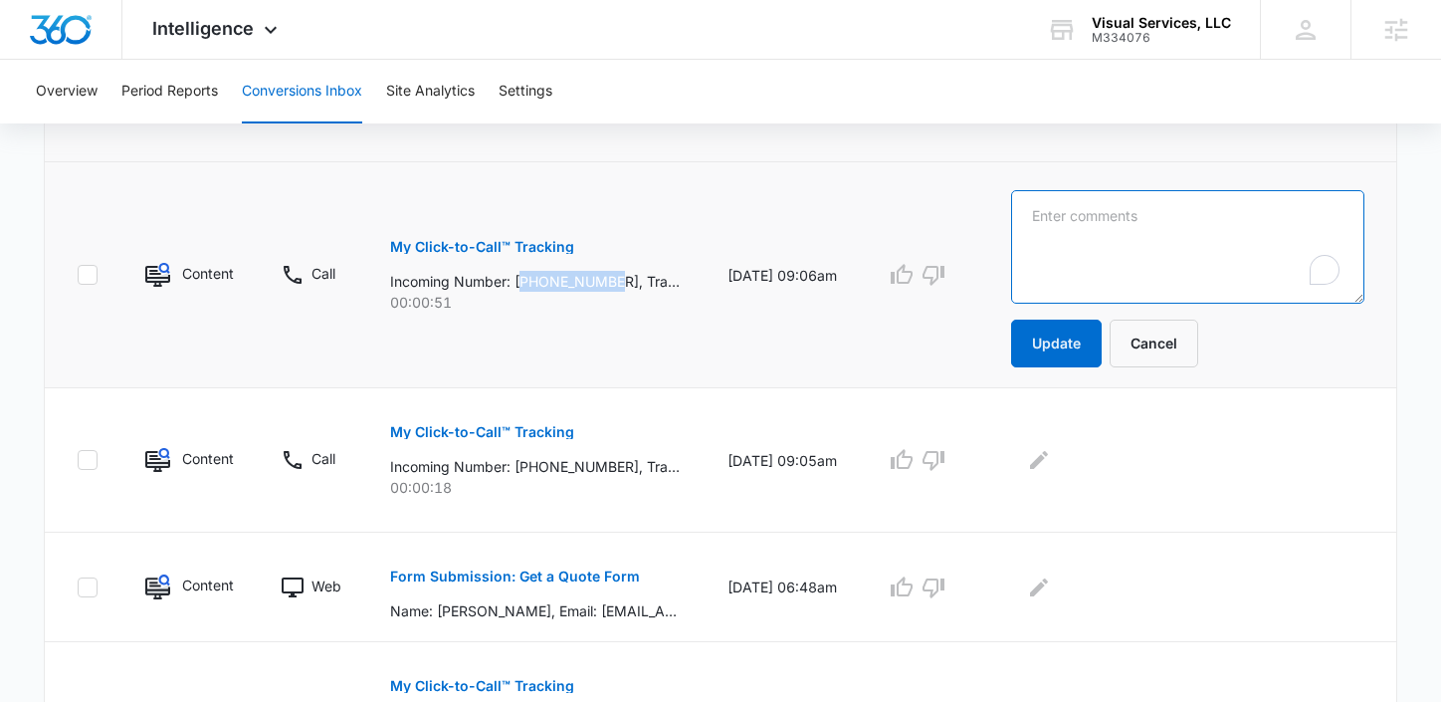
click at [1057, 232] on textarea "To enrich screen reader interactions, please activate Accessibility in Grammarl…" at bounding box center [1187, 246] width 353 height 113
type textarea "referral"
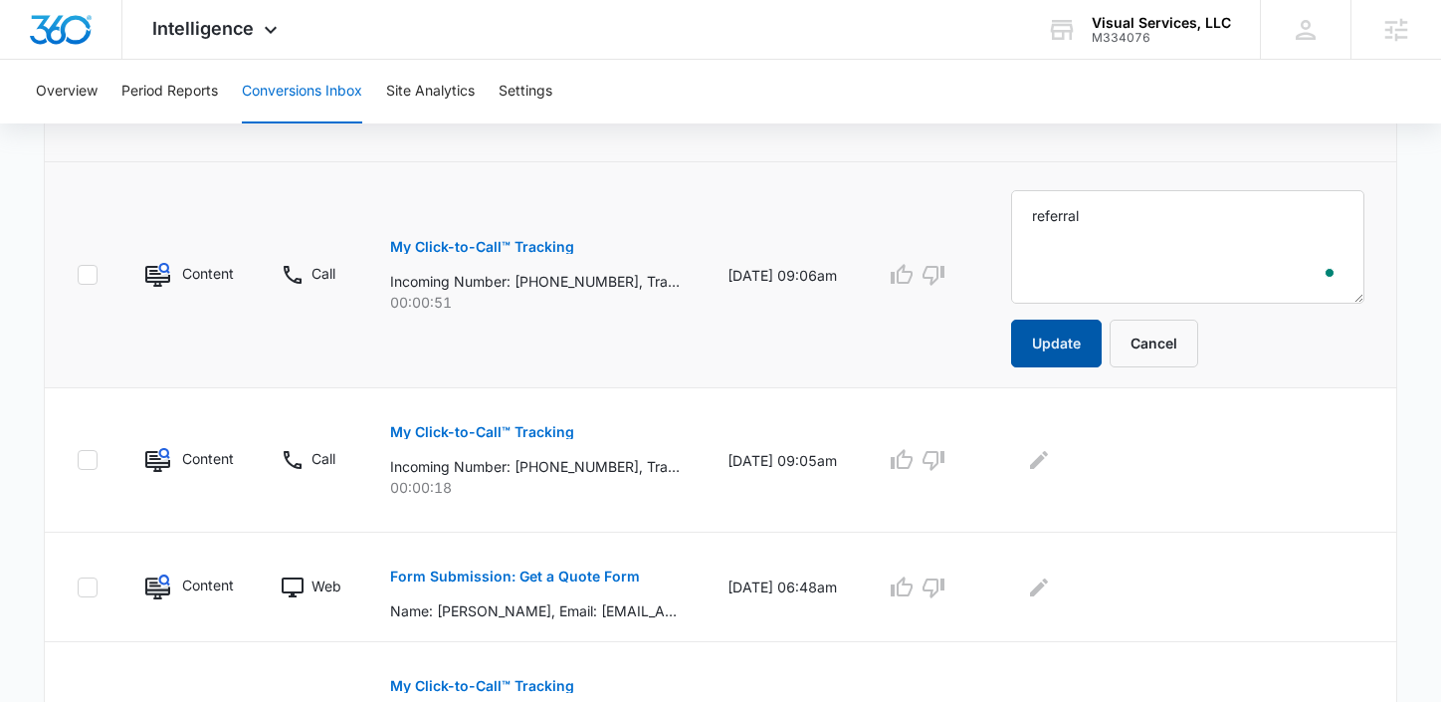
click at [1071, 344] on button "Update" at bounding box center [1056, 343] width 91 height 48
click at [1073, 345] on button "Update" at bounding box center [1056, 343] width 91 height 48
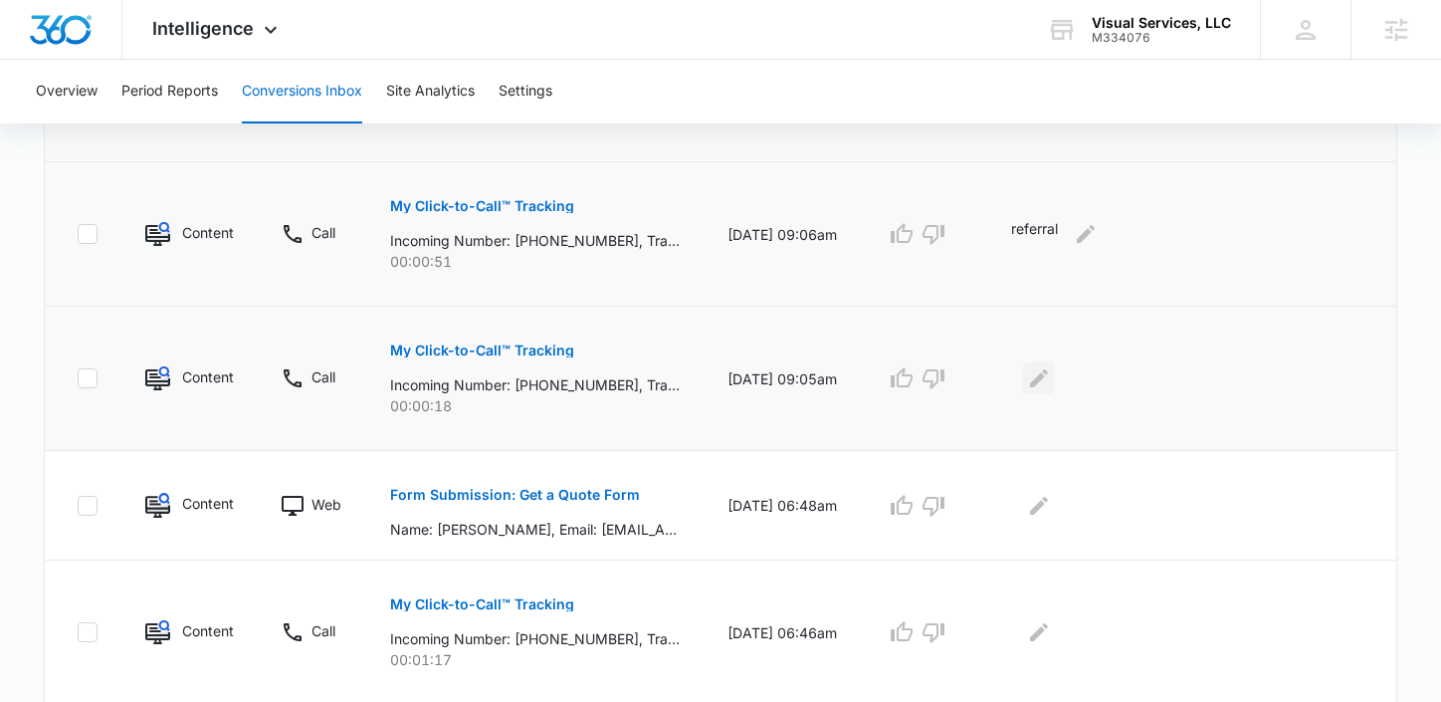
click at [1051, 377] on icon "Edit Comments" at bounding box center [1039, 378] width 24 height 24
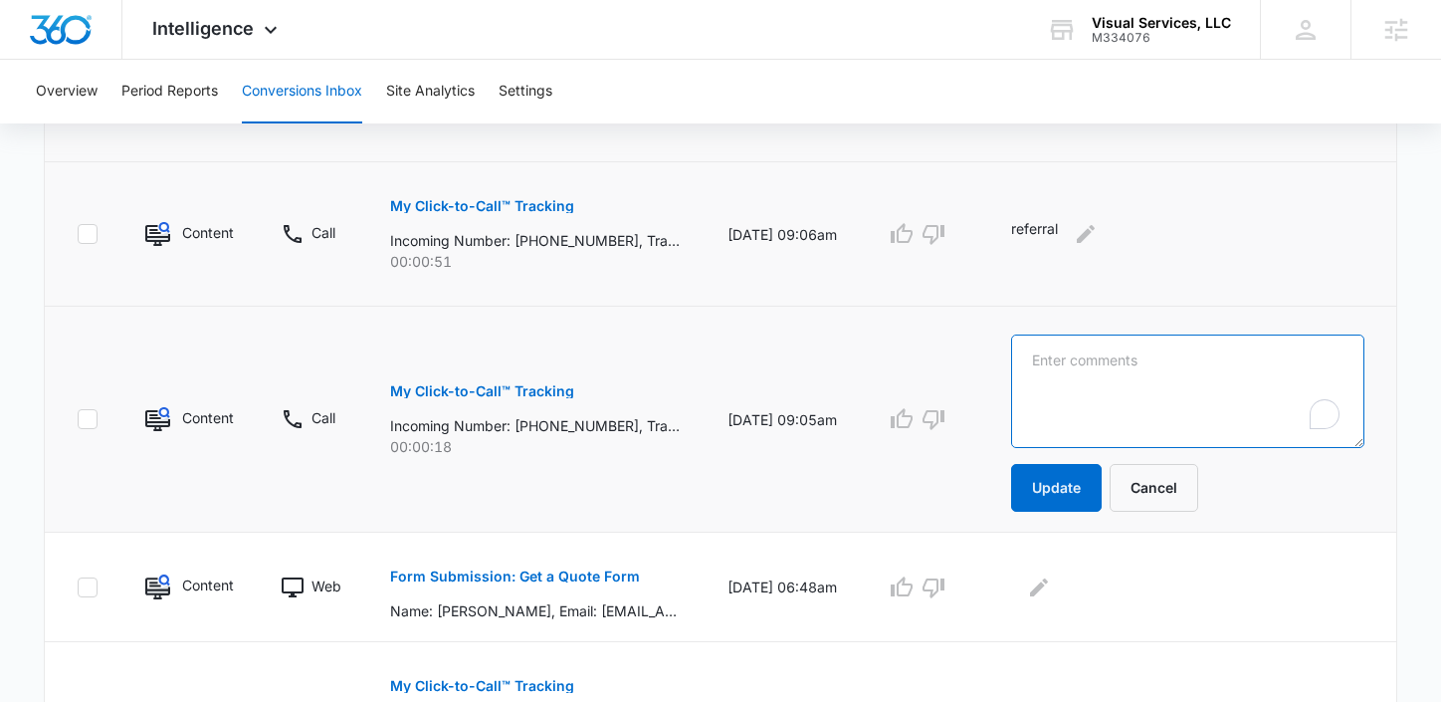
click at [1107, 396] on textarea "To enrich screen reader interactions, please activate Accessibility in Grammarl…" at bounding box center [1187, 390] width 353 height 113
type textarea "referral"
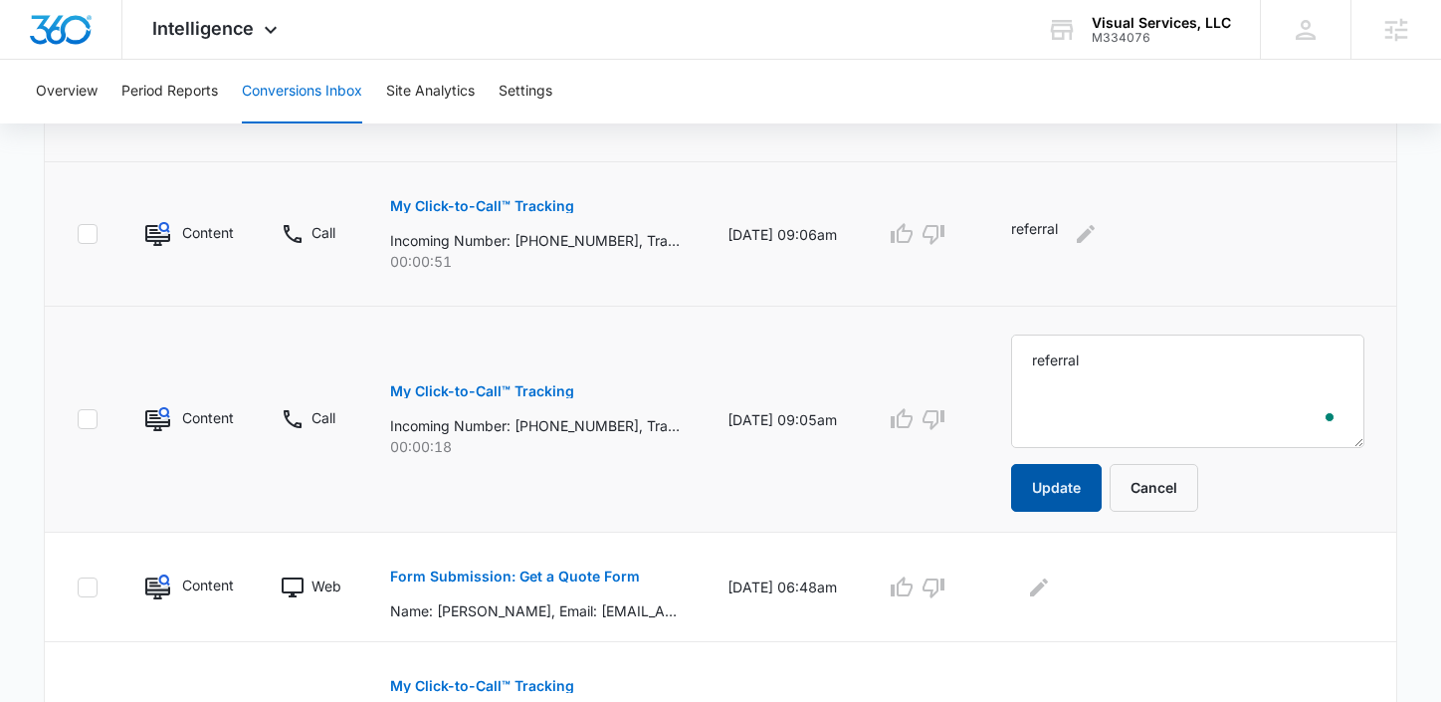
click at [1076, 487] on button "Update" at bounding box center [1056, 488] width 91 height 48
click at [1068, 484] on button "Update" at bounding box center [1056, 488] width 91 height 48
click at [1116, 355] on td "referral Update Cancel" at bounding box center [1191, 419] width 409 height 226
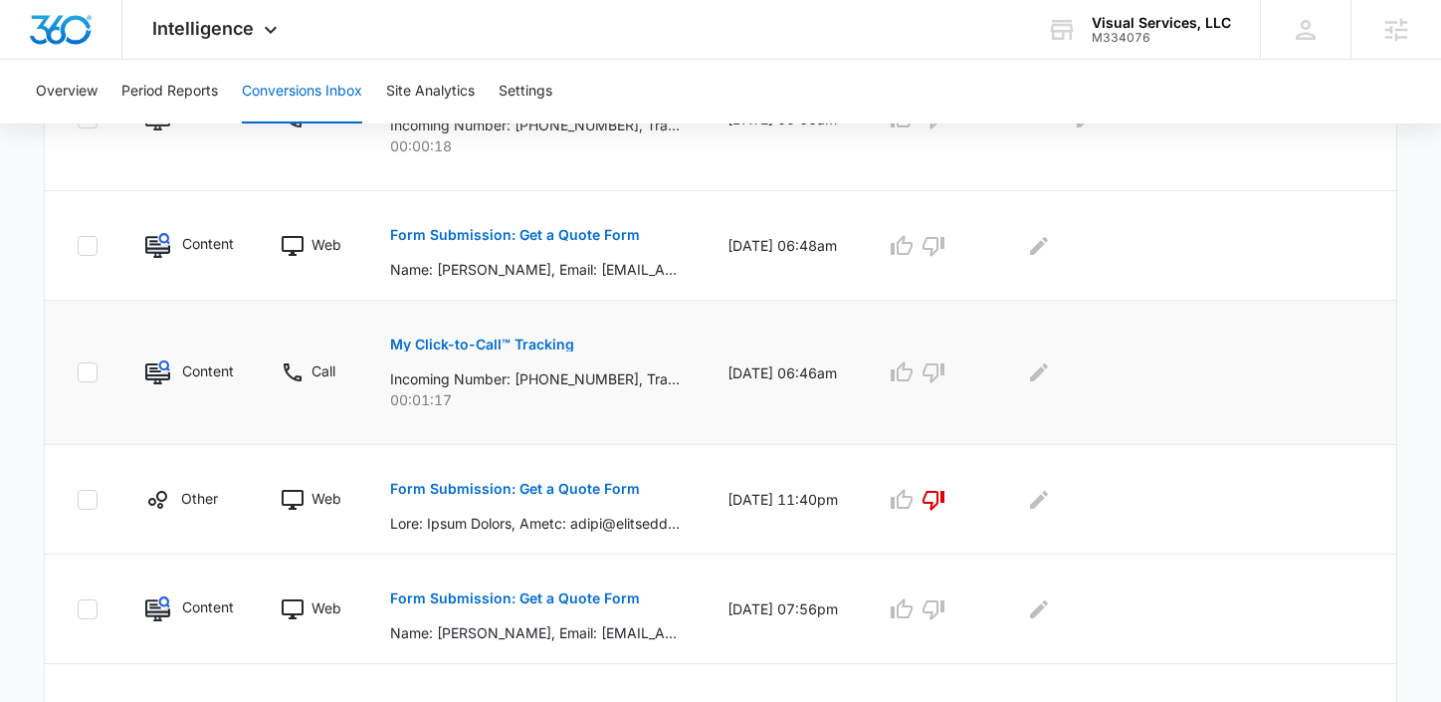
scroll to position [1168, 0]
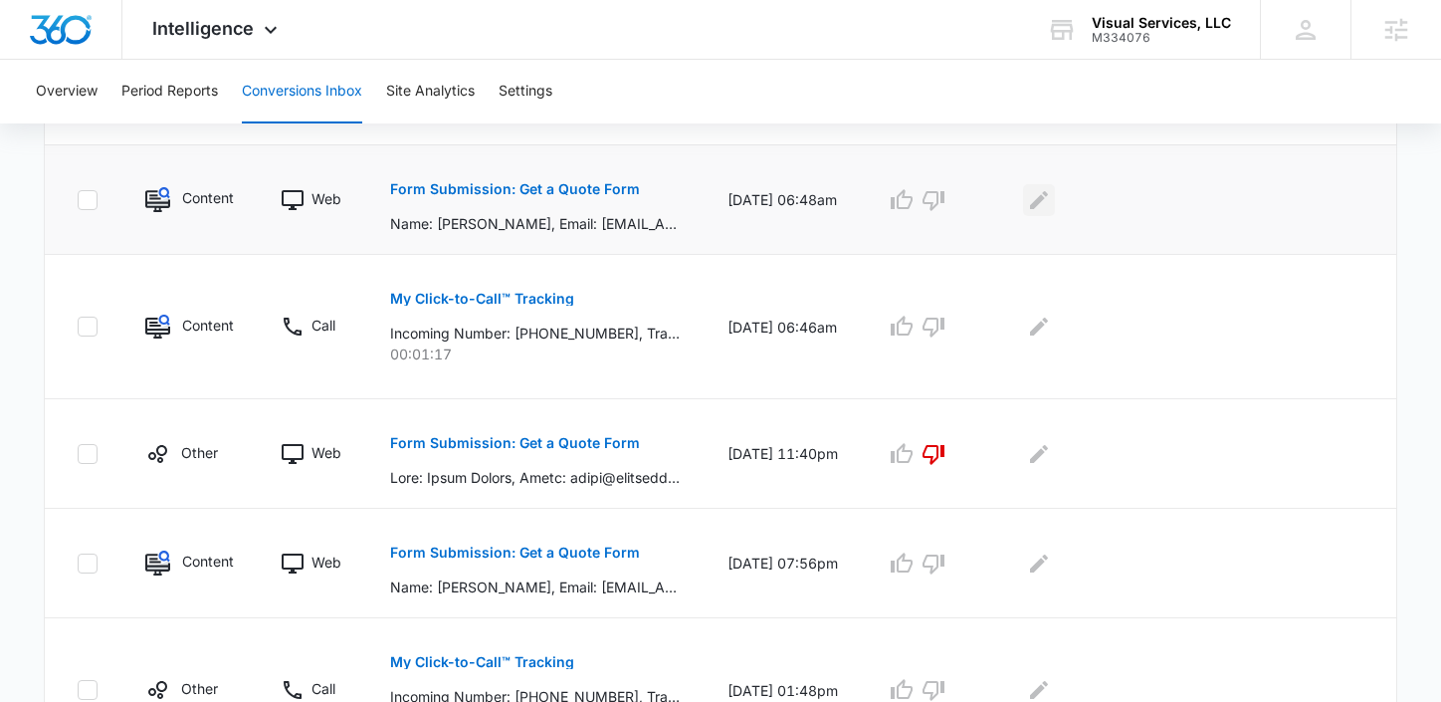
click at [1048, 196] on icon "Edit Comments" at bounding box center [1039, 200] width 24 height 24
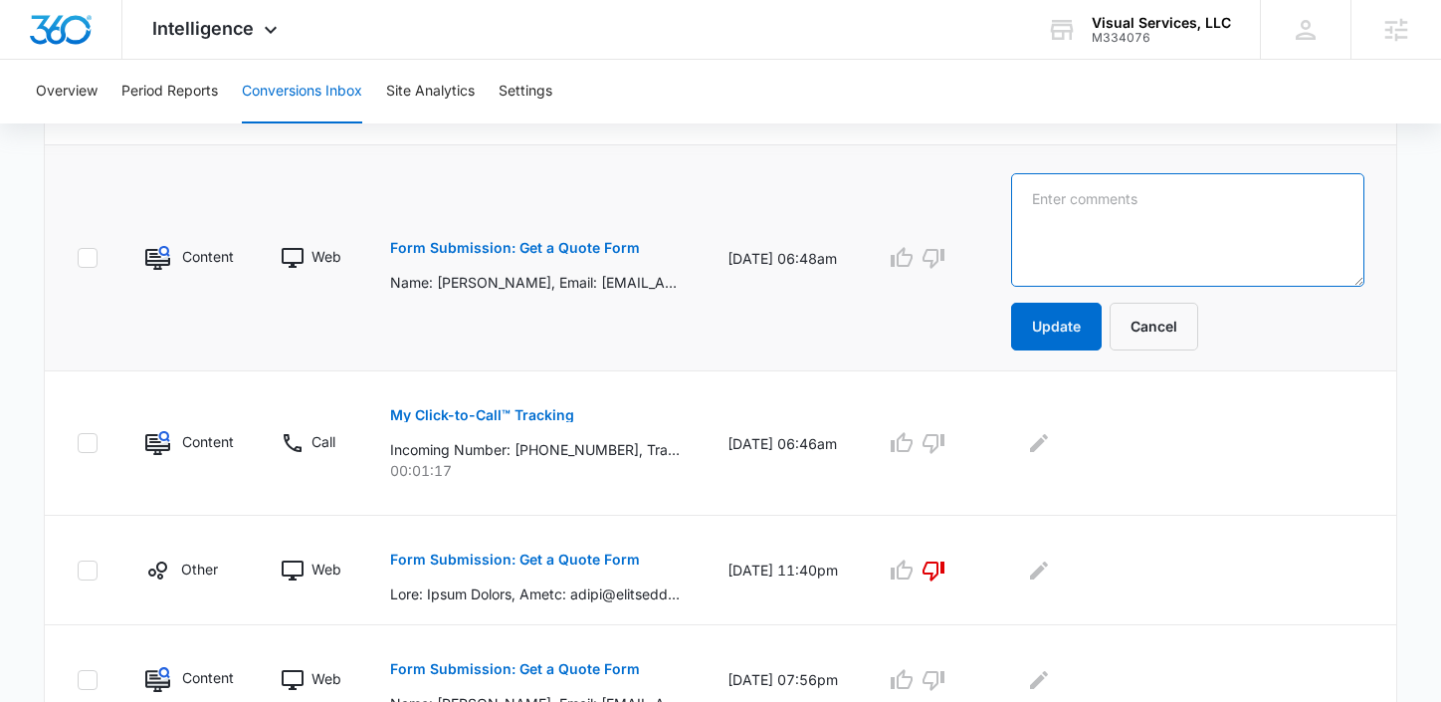
click at [1048, 196] on textarea at bounding box center [1187, 229] width 353 height 113
type textarea "quote sent"
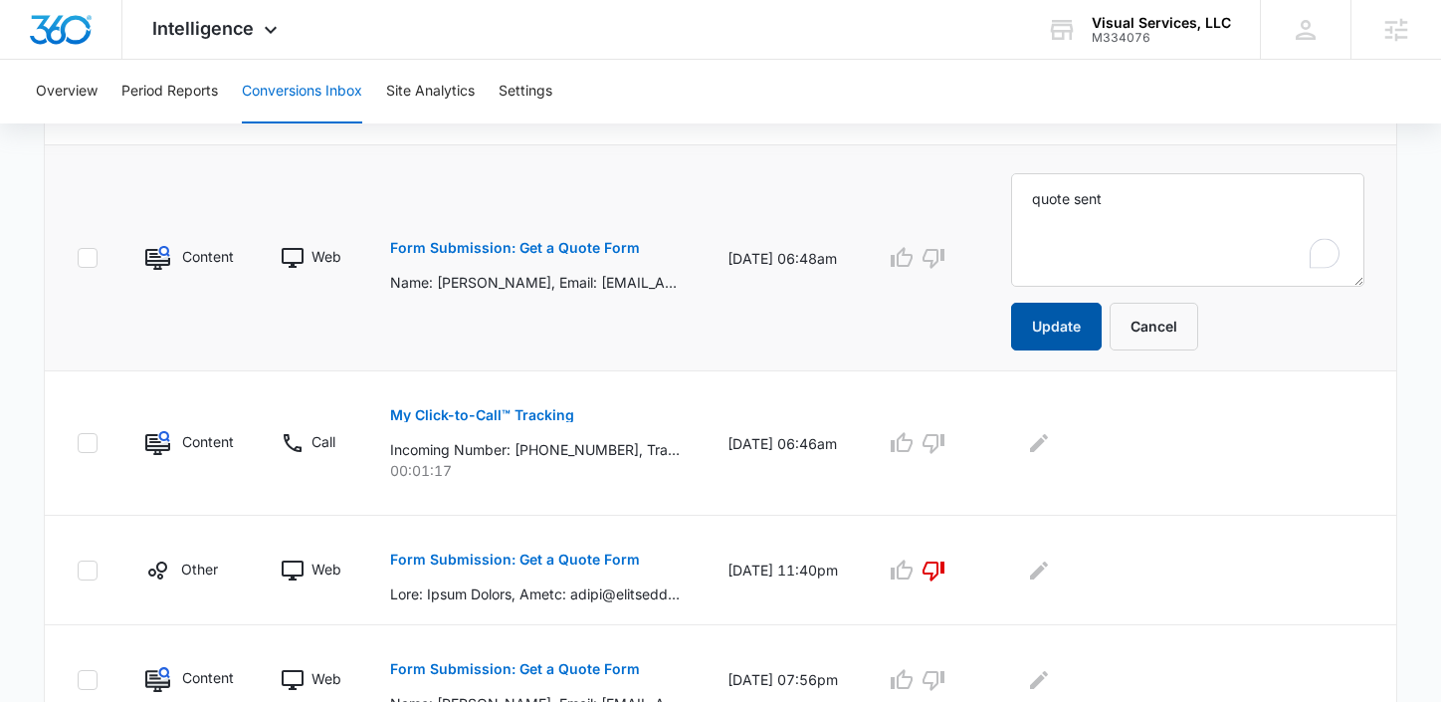
click at [1063, 346] on button "Update" at bounding box center [1056, 327] width 91 height 48
click at [1063, 339] on button "Update" at bounding box center [1056, 327] width 91 height 48
click at [1071, 305] on button "Update" at bounding box center [1056, 327] width 91 height 48
click at [1066, 332] on button "Update" at bounding box center [1056, 327] width 91 height 48
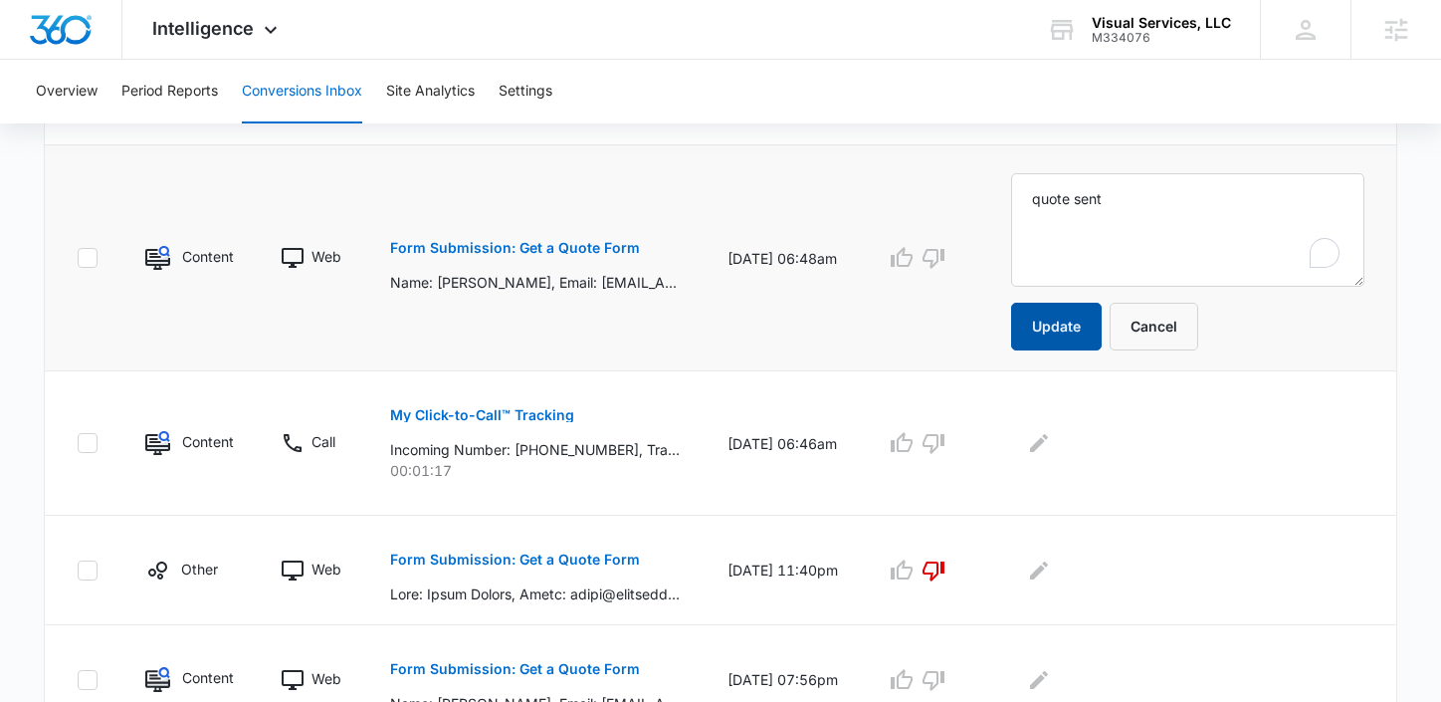
click at [1066, 332] on button "Update" at bounding box center [1056, 327] width 91 height 48
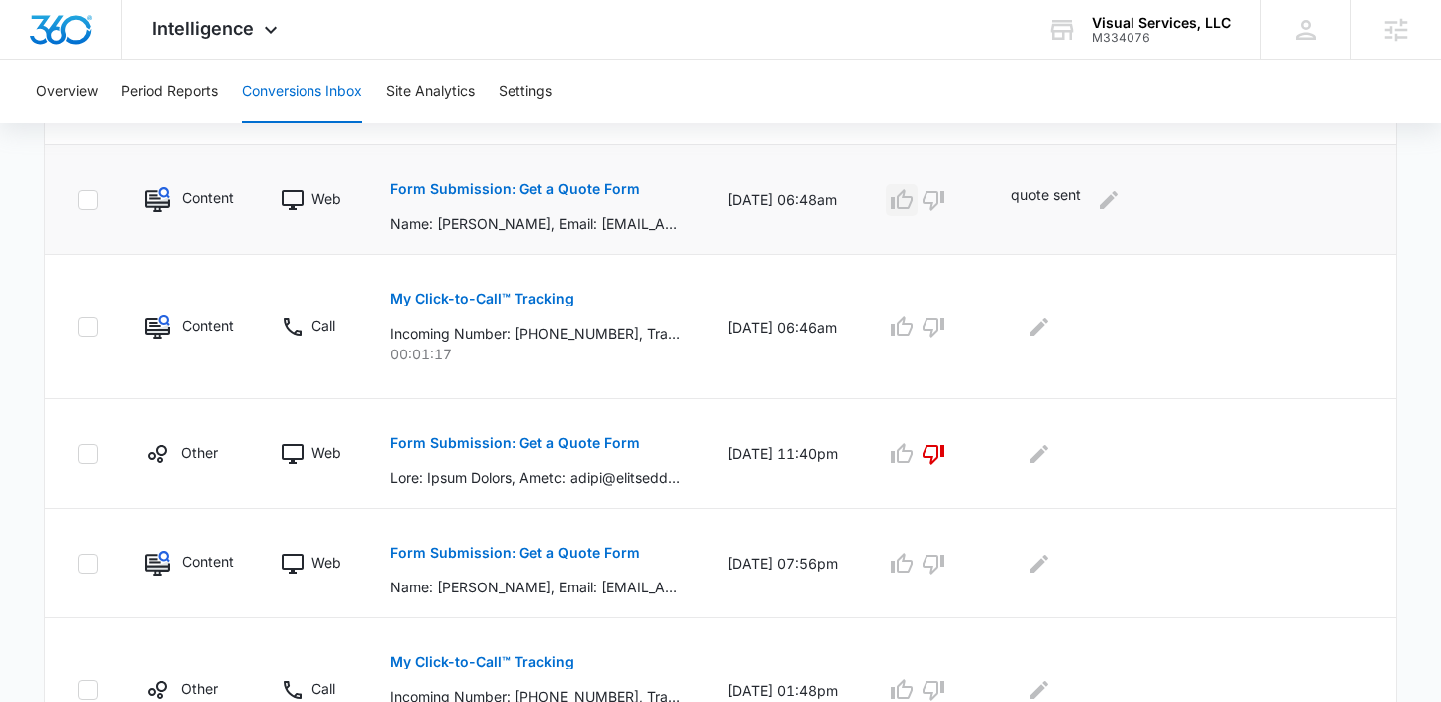
click at [912, 192] on icon "button" at bounding box center [902, 199] width 22 height 20
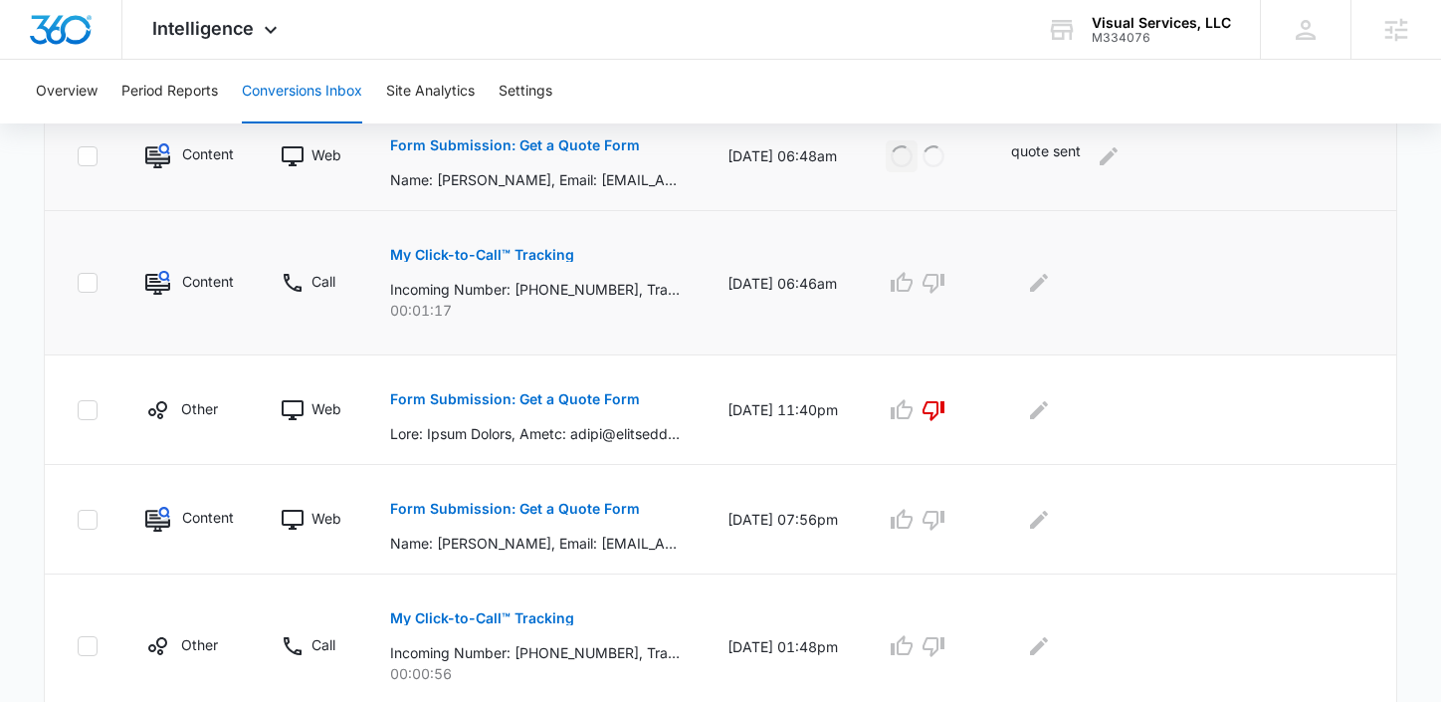
scroll to position [1214, 0]
drag, startPoint x: 626, startPoint y: 286, endPoint x: 586, endPoint y: 285, distance: 39.8
click at [586, 285] on p "Incoming Number: [PHONE_NUMBER], Tracking Number: [PHONE_NUMBER], Ring To: [PHO…" at bounding box center [535, 287] width 290 height 21
click at [913, 285] on icon "button" at bounding box center [902, 281] width 24 height 24
click at [1048, 286] on icon "Edit Comments" at bounding box center [1039, 281] width 24 height 24
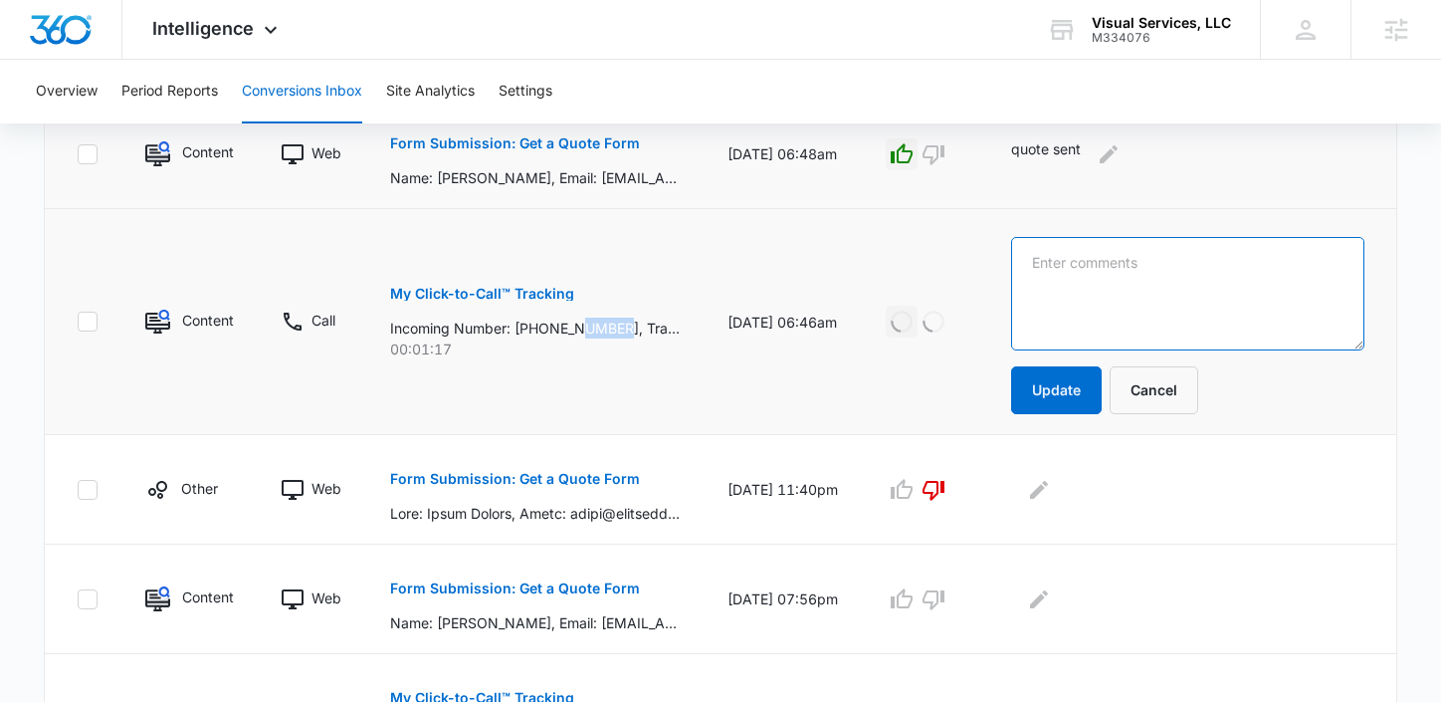
click at [1048, 286] on textarea at bounding box center [1187, 293] width 353 height 113
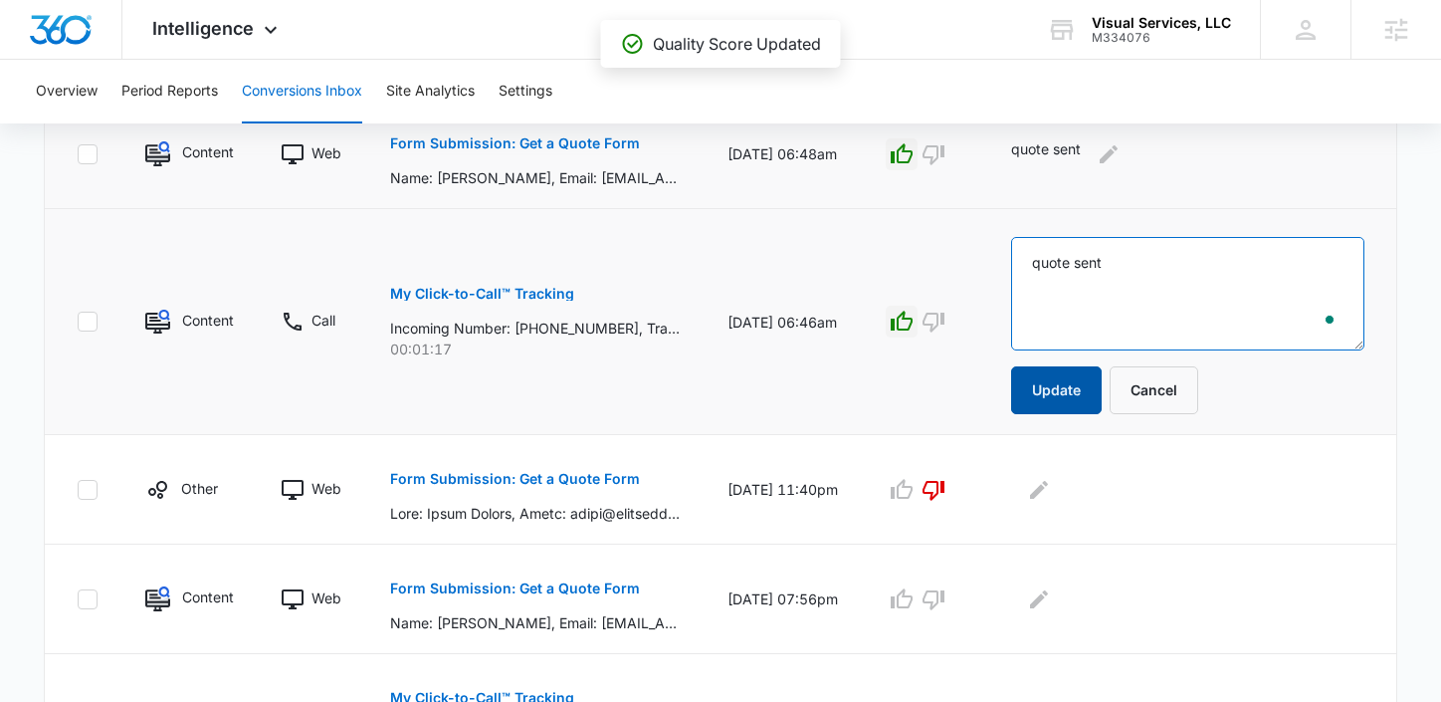
type textarea "quote sent"
click at [1067, 390] on button "Update" at bounding box center [1056, 390] width 91 height 48
click at [1084, 398] on button "Update" at bounding box center [1056, 390] width 91 height 48
click at [1064, 403] on button "Update" at bounding box center [1056, 390] width 91 height 48
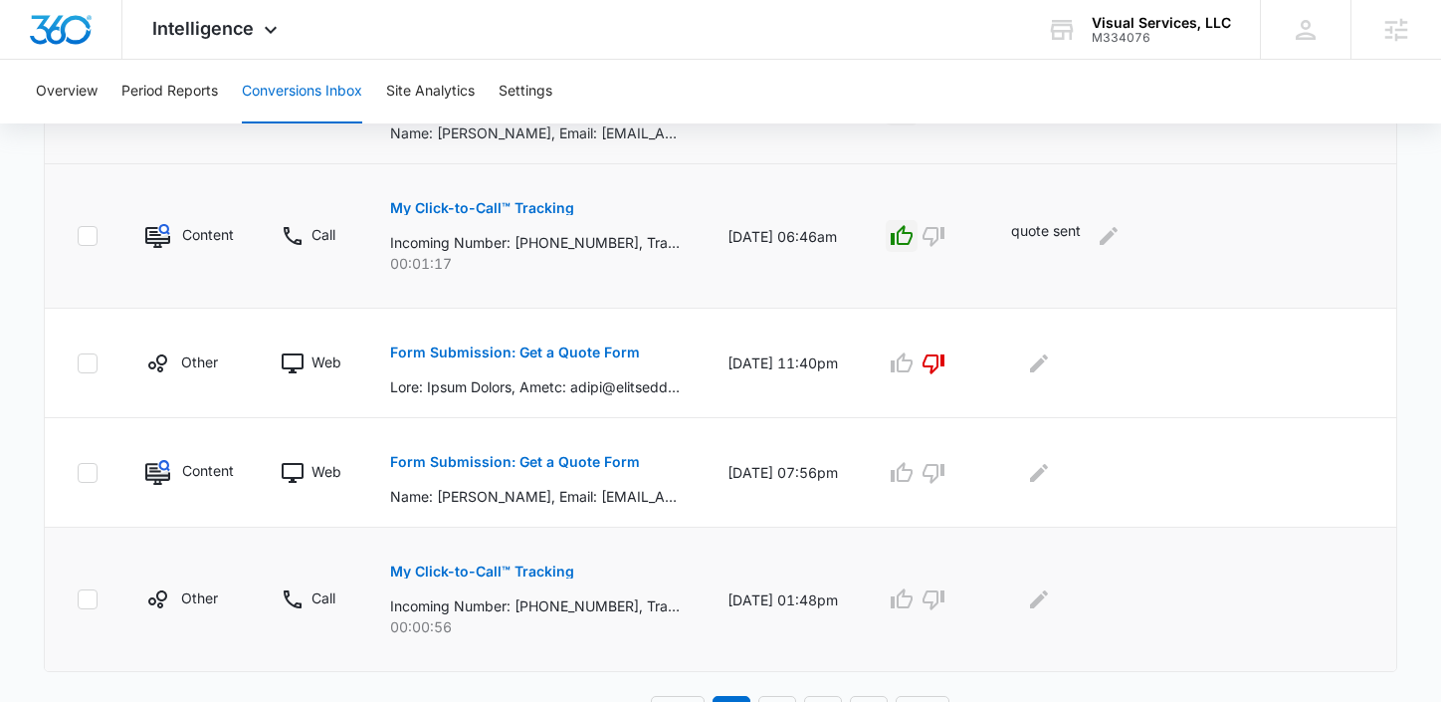
scroll to position [1291, 0]
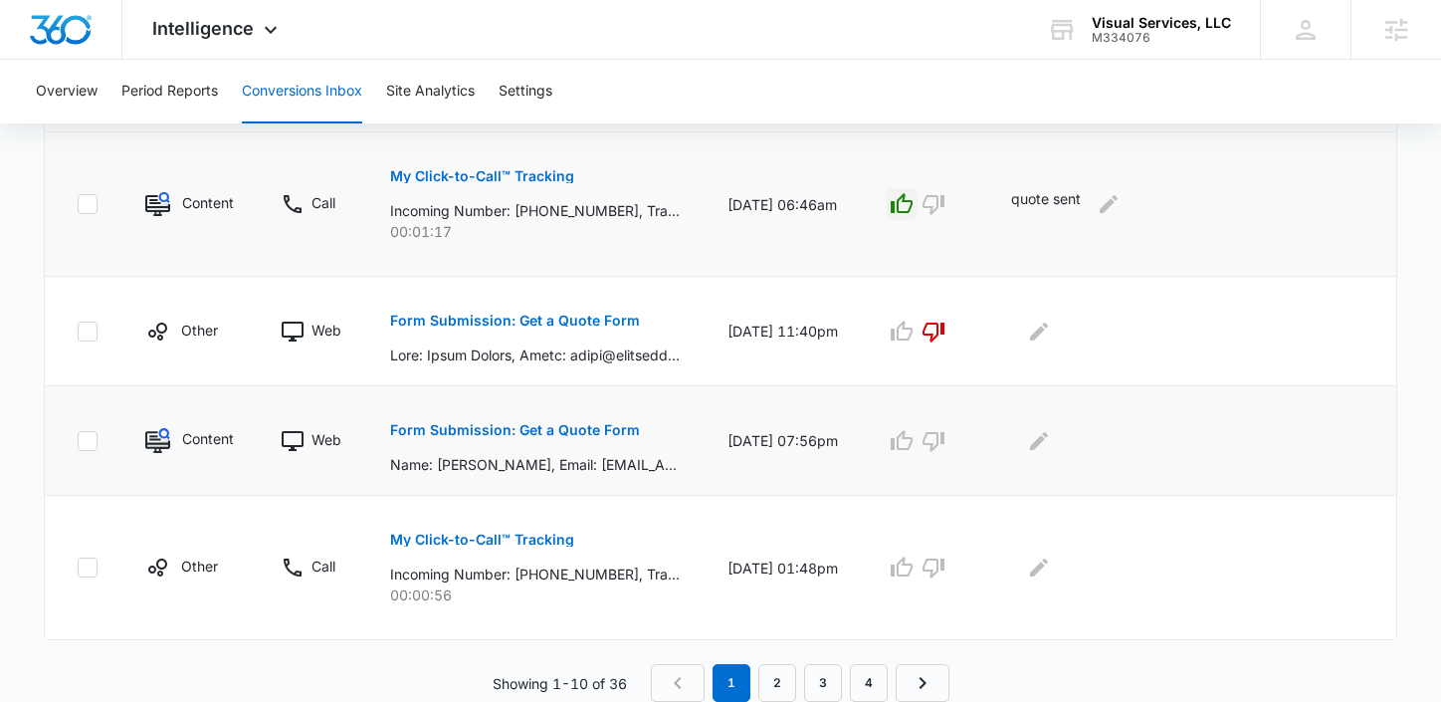
click at [556, 429] on p "Form Submission: Get a Quote Form" at bounding box center [515, 430] width 250 height 14
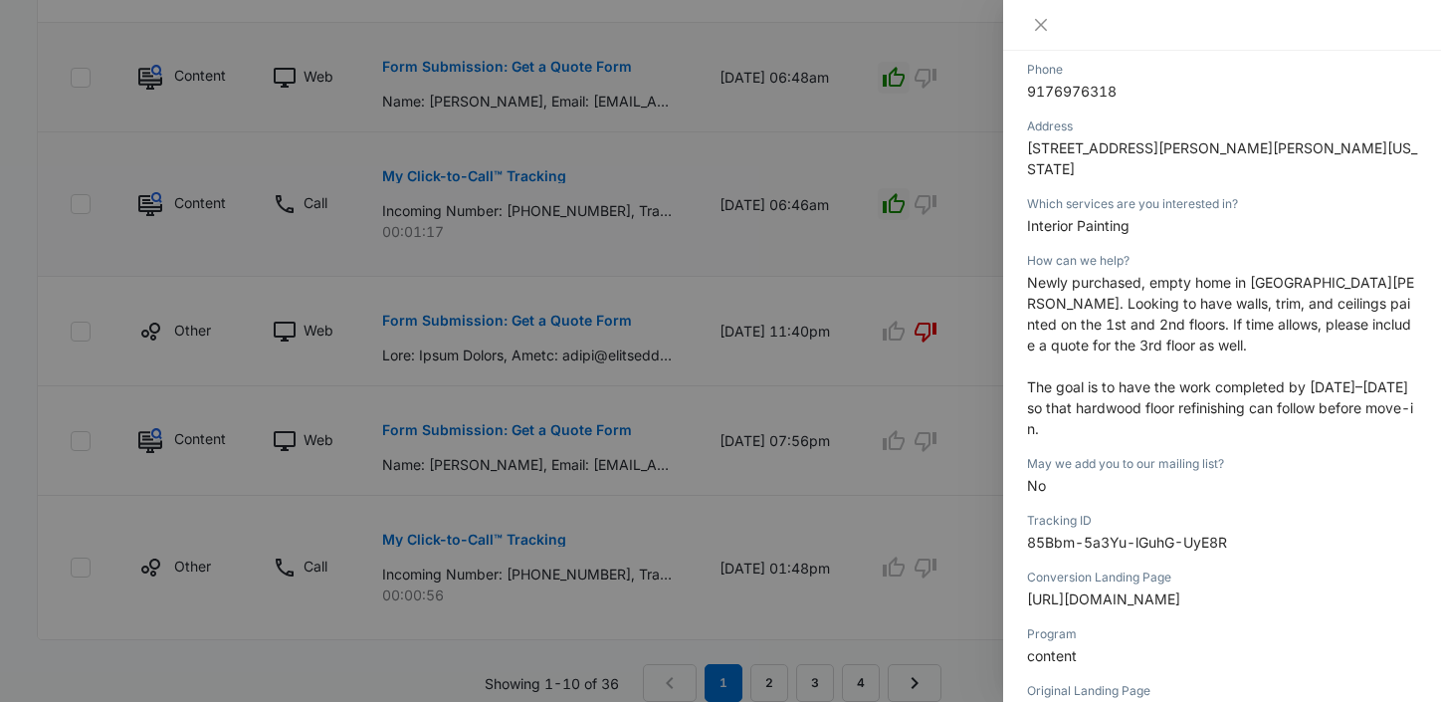
scroll to position [419, 0]
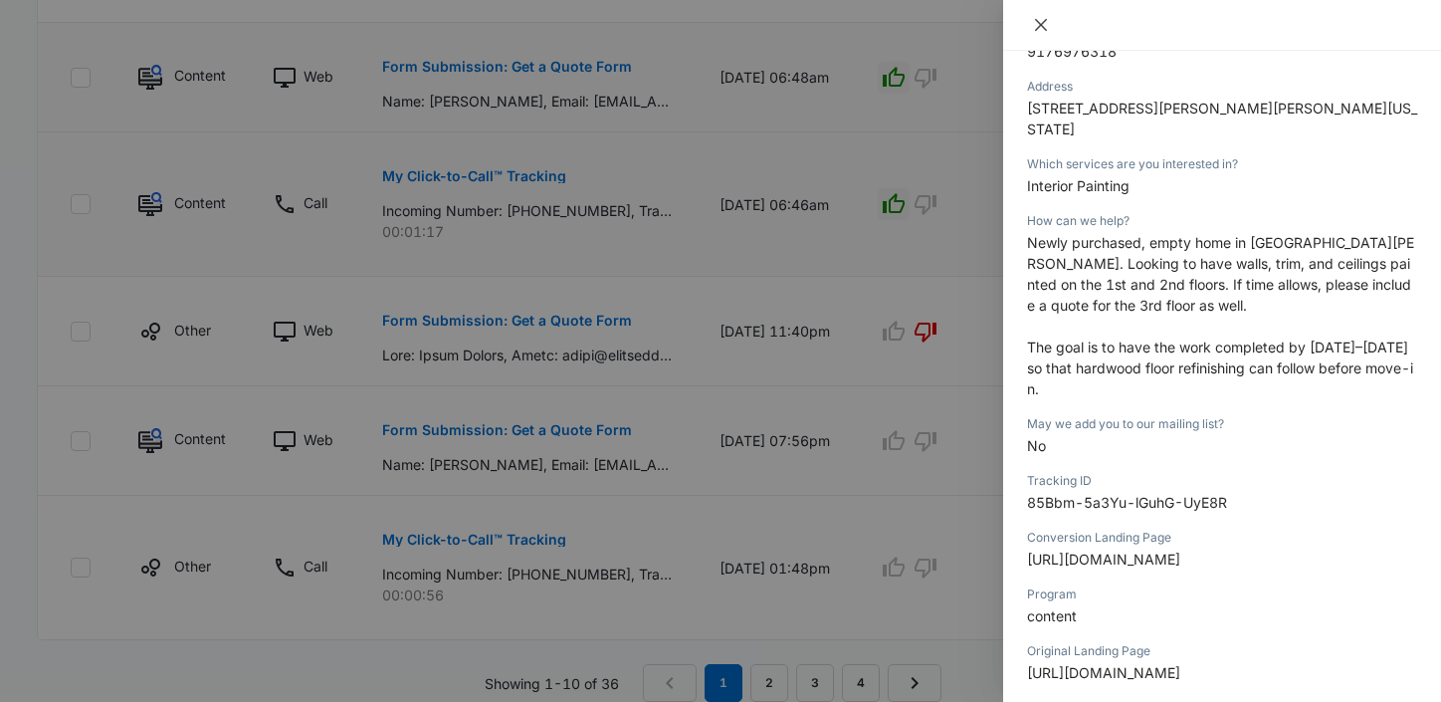
click at [1036, 32] on icon "close" at bounding box center [1041, 25] width 16 height 16
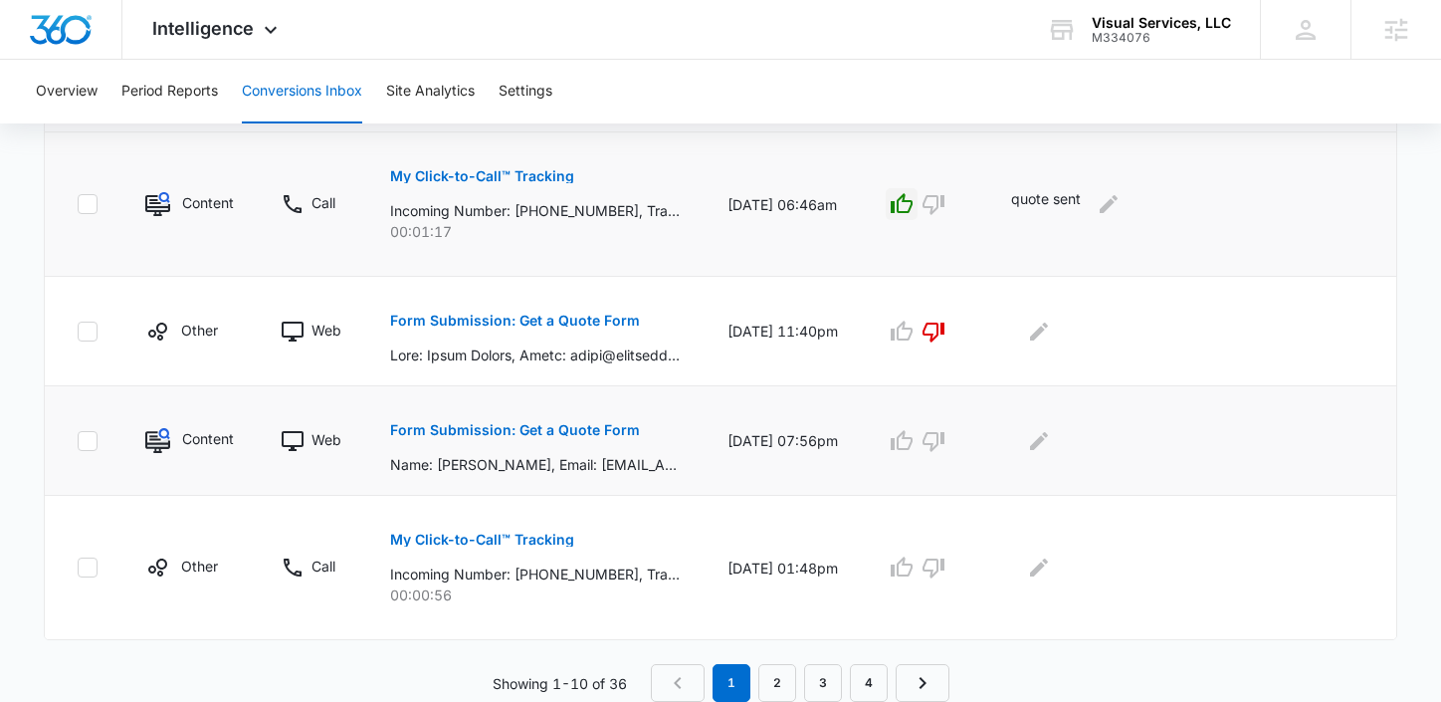
click at [922, 458] on td at bounding box center [924, 440] width 125 height 109
click at [922, 456] on td at bounding box center [924, 440] width 125 height 109
click at [912, 438] on icon "button" at bounding box center [902, 440] width 22 height 20
click at [1055, 439] on button "Edit Comments" at bounding box center [1039, 441] width 32 height 32
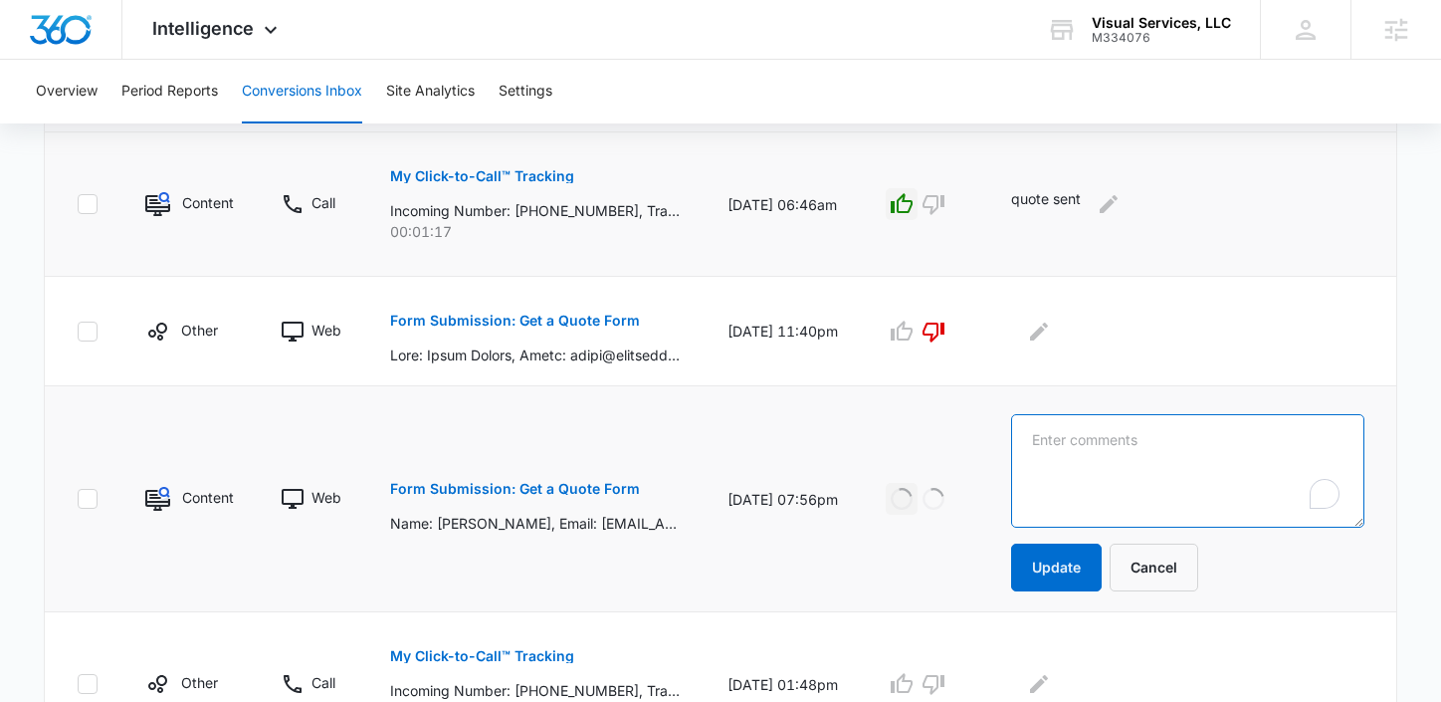
click at [1071, 439] on textarea "To enrich screen reader interactions, please activate Accessibility in Grammarl…" at bounding box center [1187, 470] width 353 height 113
type textarea "quote sent"
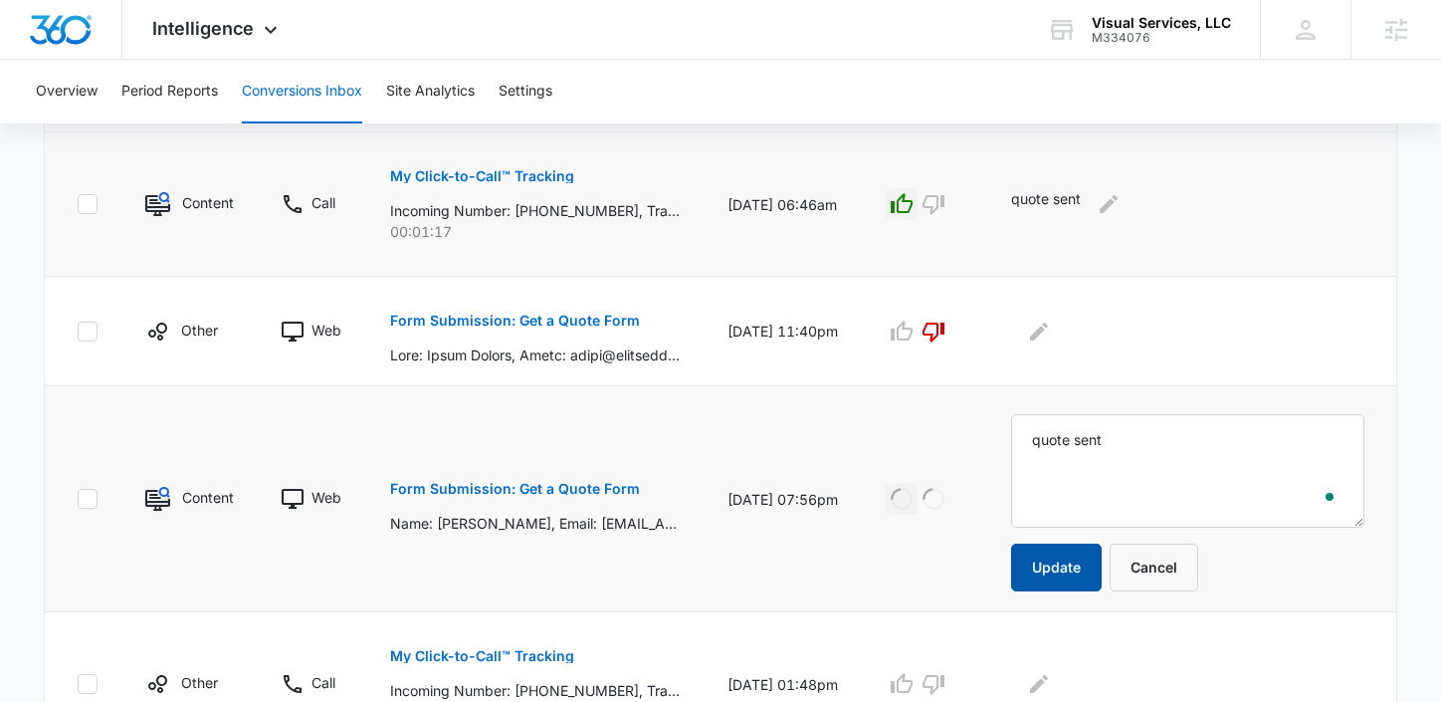
click at [1044, 568] on button "Update" at bounding box center [1056, 567] width 91 height 48
click at [1073, 569] on button "Update" at bounding box center [1056, 567] width 91 height 48
click at [1081, 573] on button "Update" at bounding box center [1056, 567] width 91 height 48
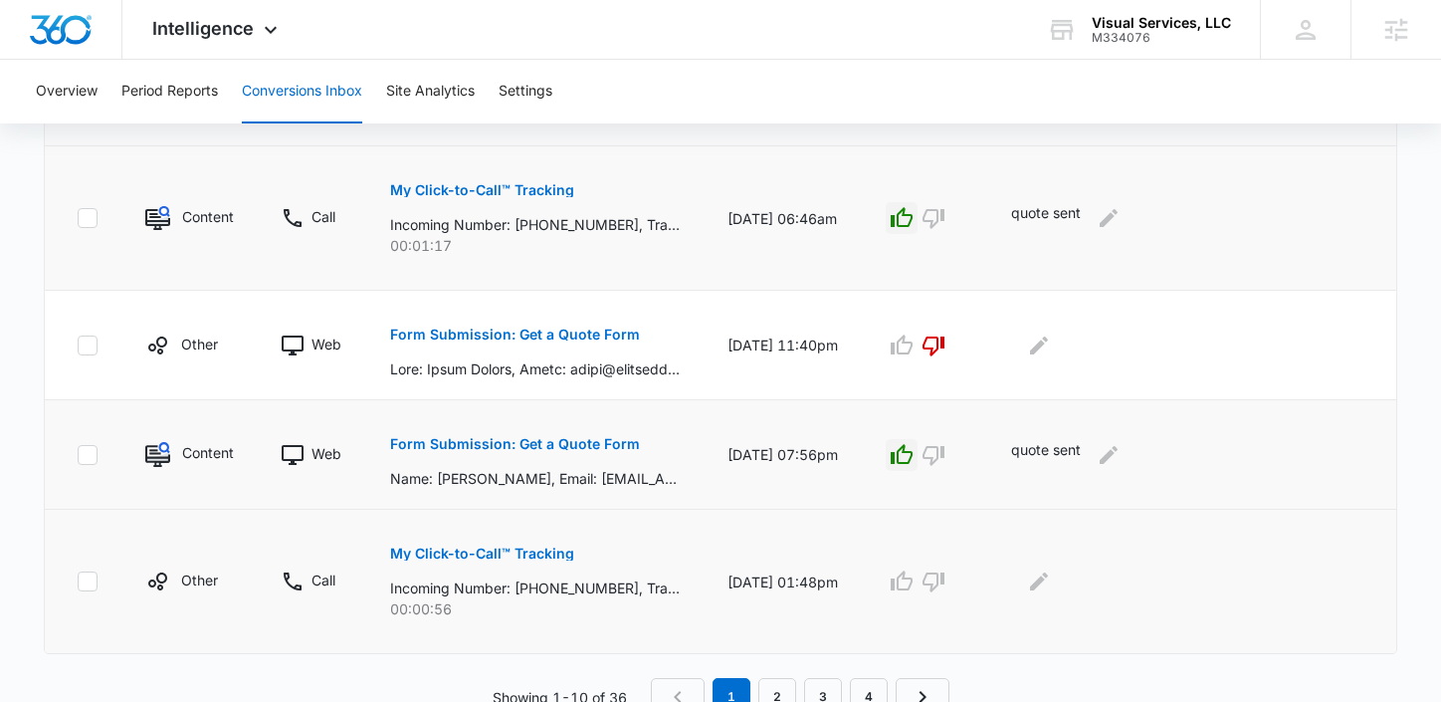
scroll to position [1291, 0]
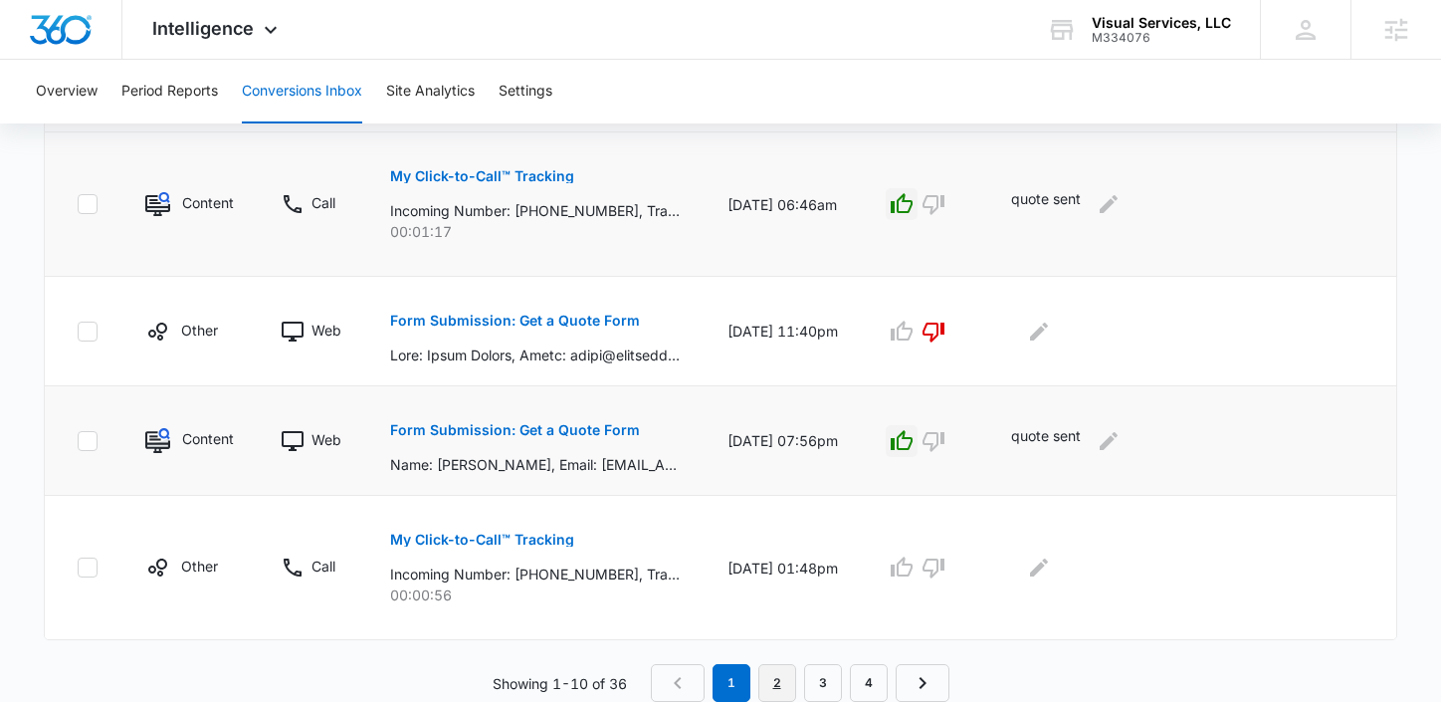
click at [774, 673] on link "2" at bounding box center [777, 683] width 38 height 38
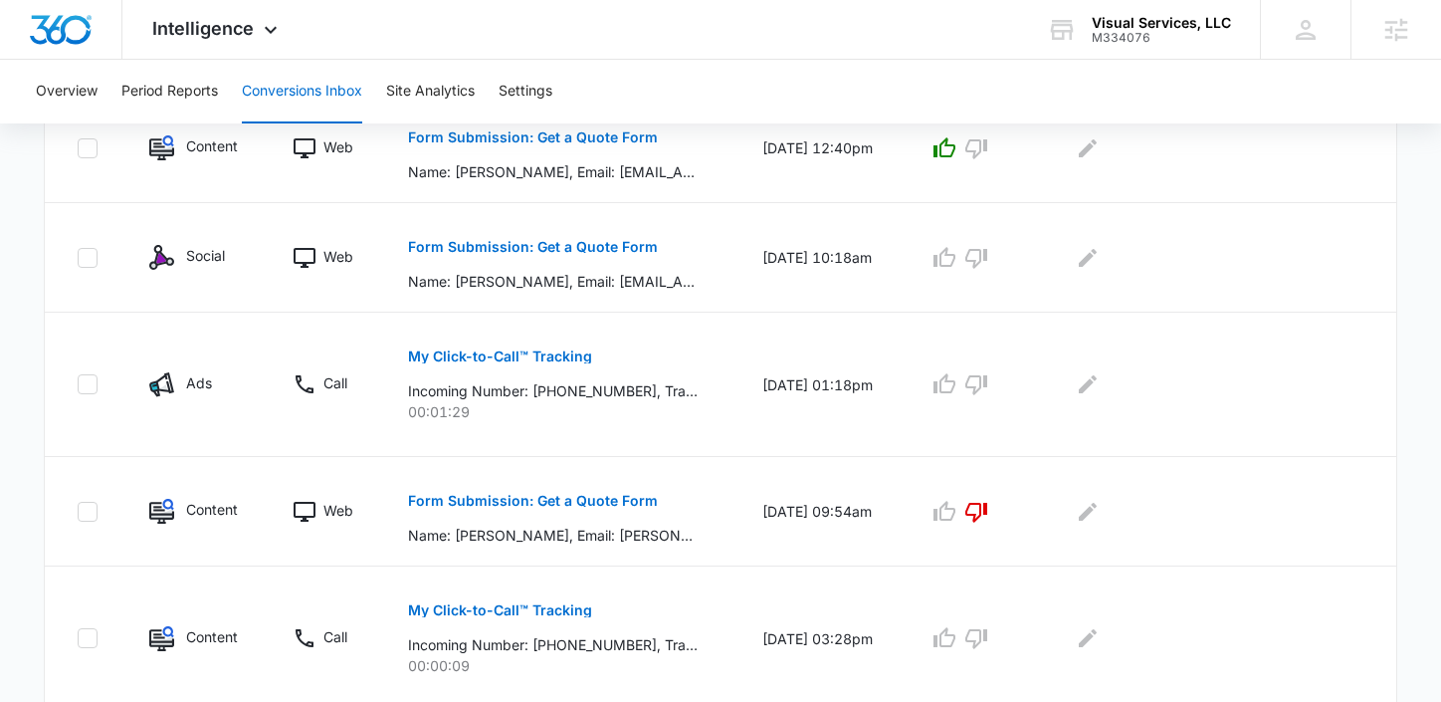
scroll to position [1221, 0]
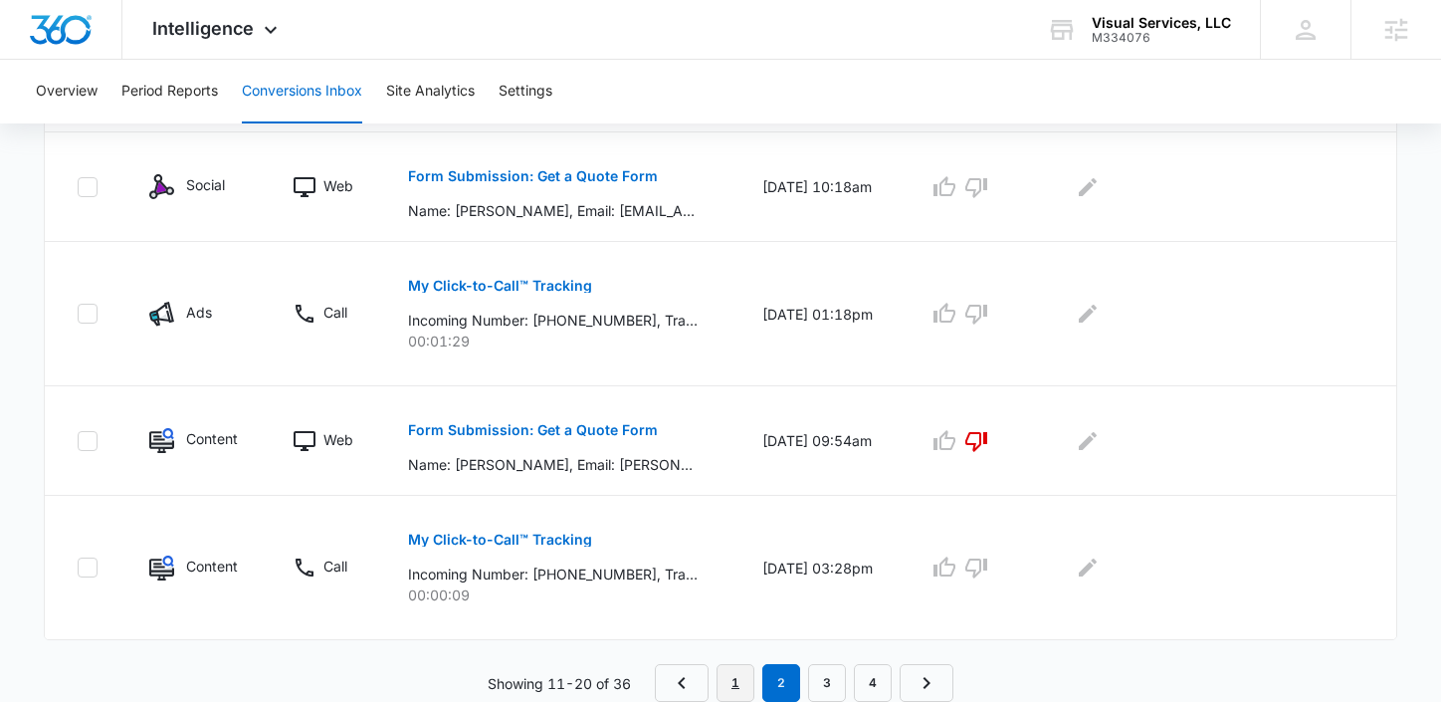
click at [734, 676] on link "1" at bounding box center [735, 683] width 38 height 38
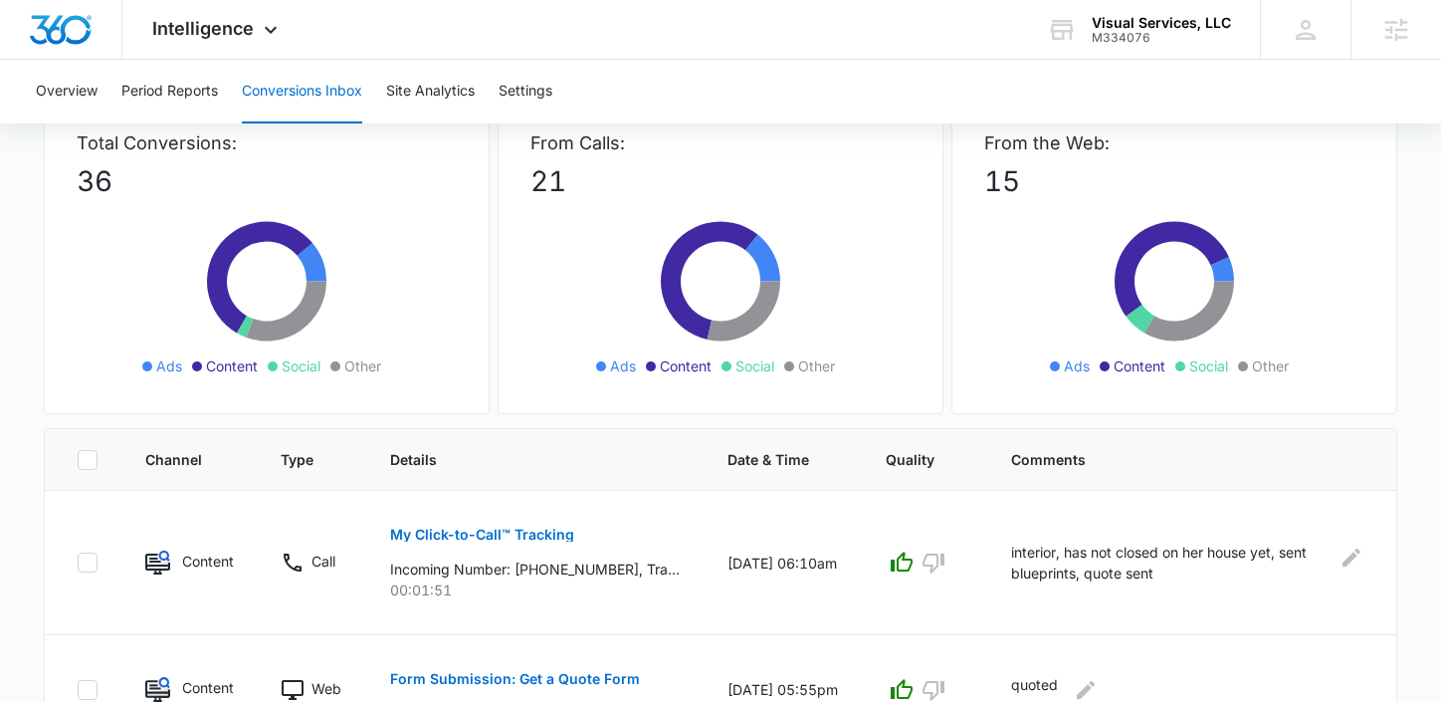
scroll to position [0, 0]
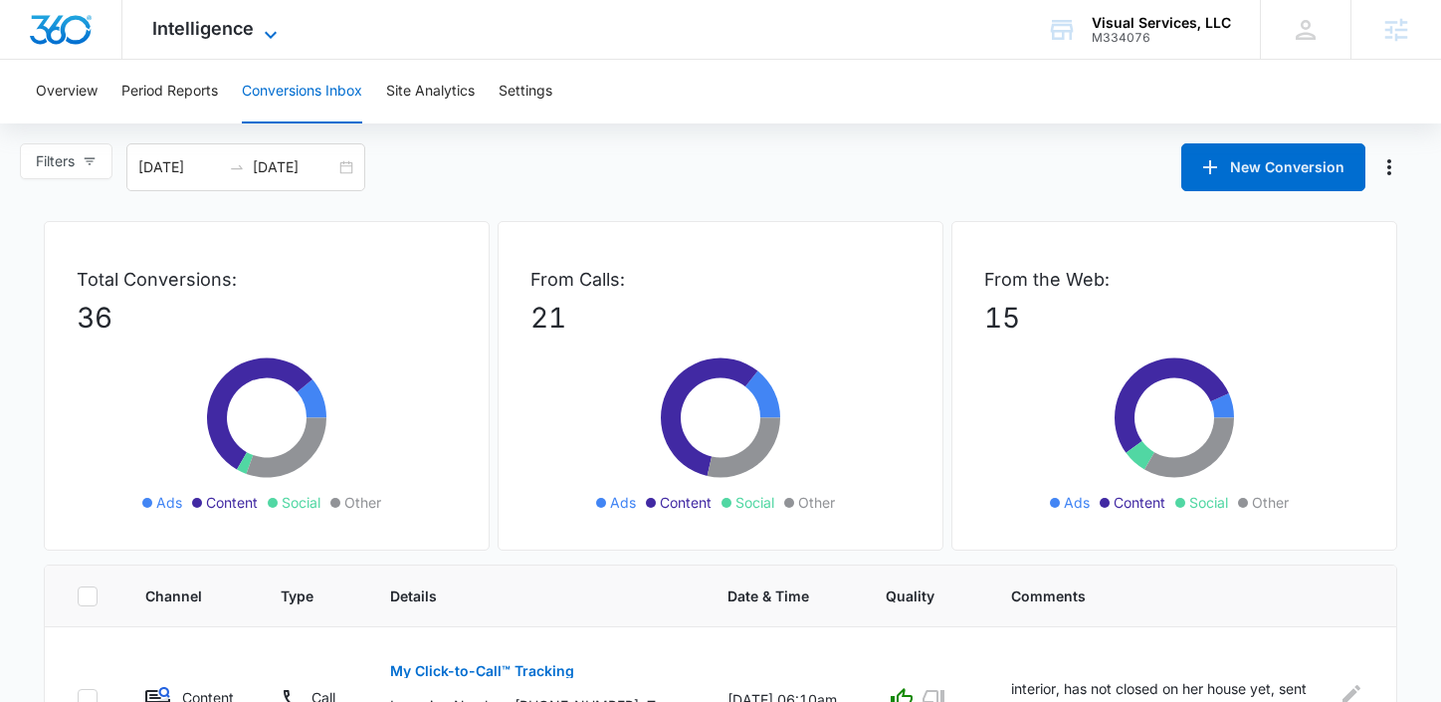
click at [234, 26] on span "Intelligence" at bounding box center [202, 28] width 101 height 21
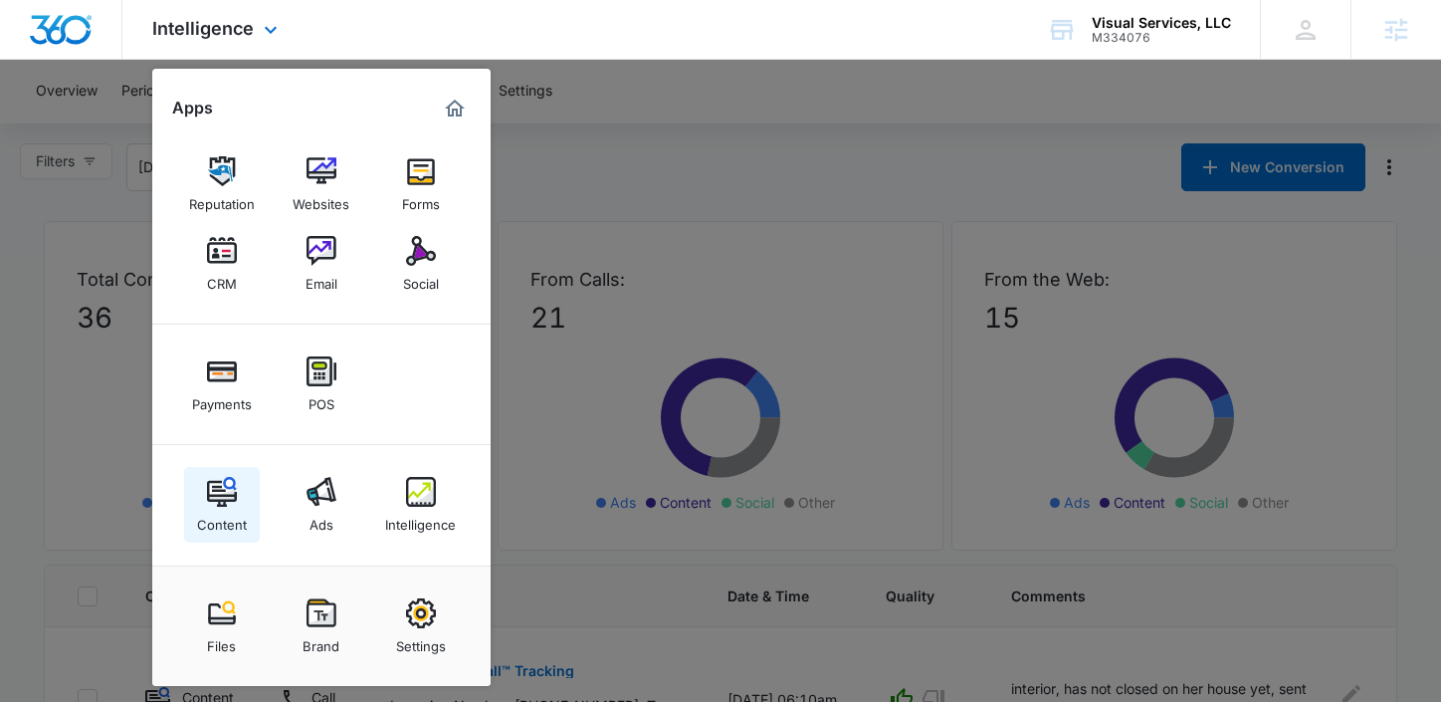
click at [207, 501] on img at bounding box center [222, 492] width 30 height 30
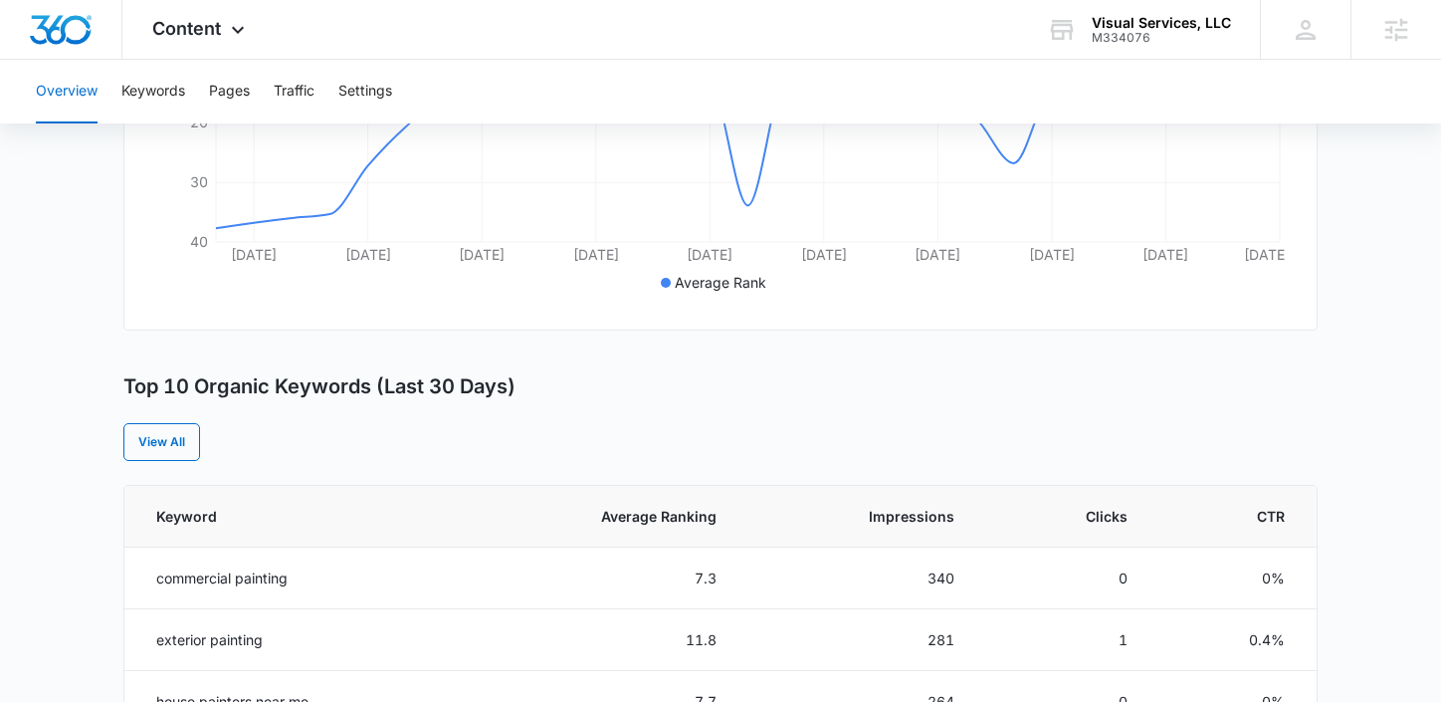
scroll to position [587, 0]
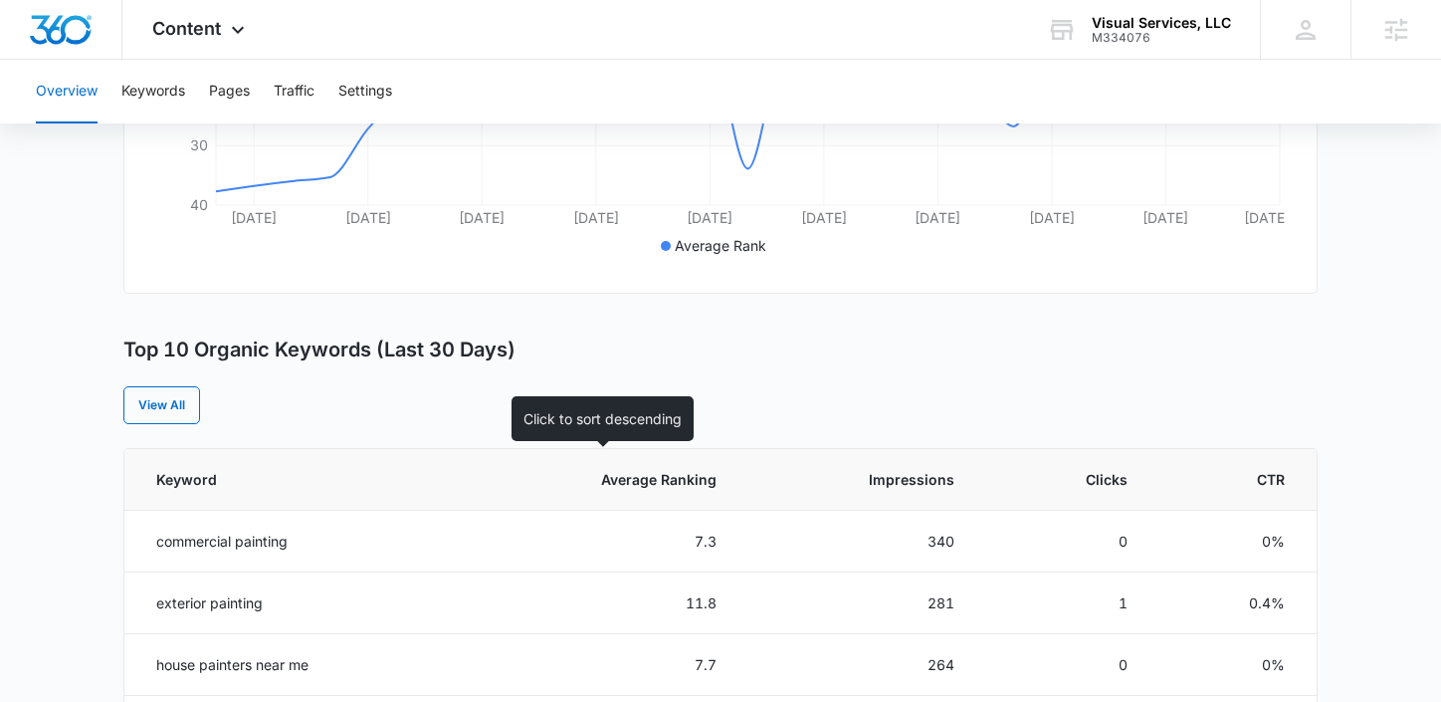
click at [617, 490] on th "Average Ranking" at bounding box center [600, 480] width 282 height 62
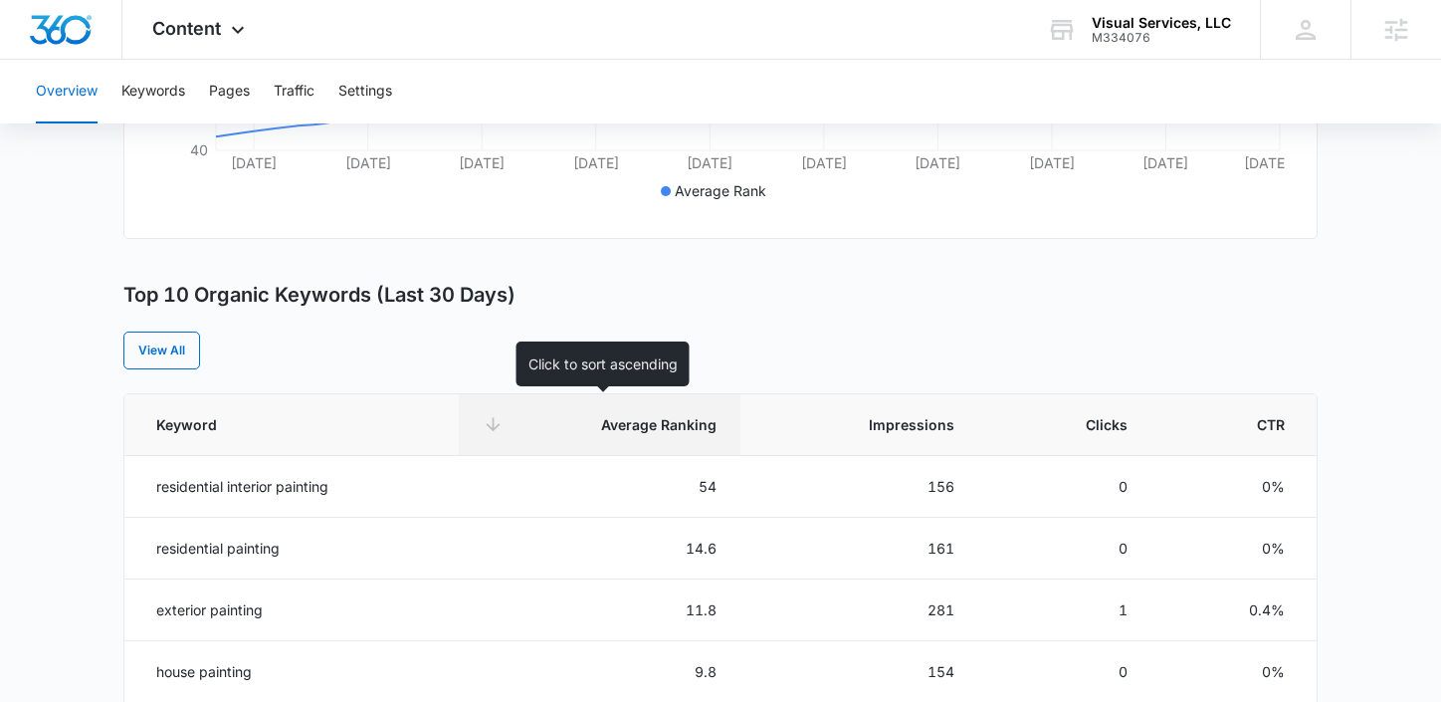
scroll to position [646, 0]
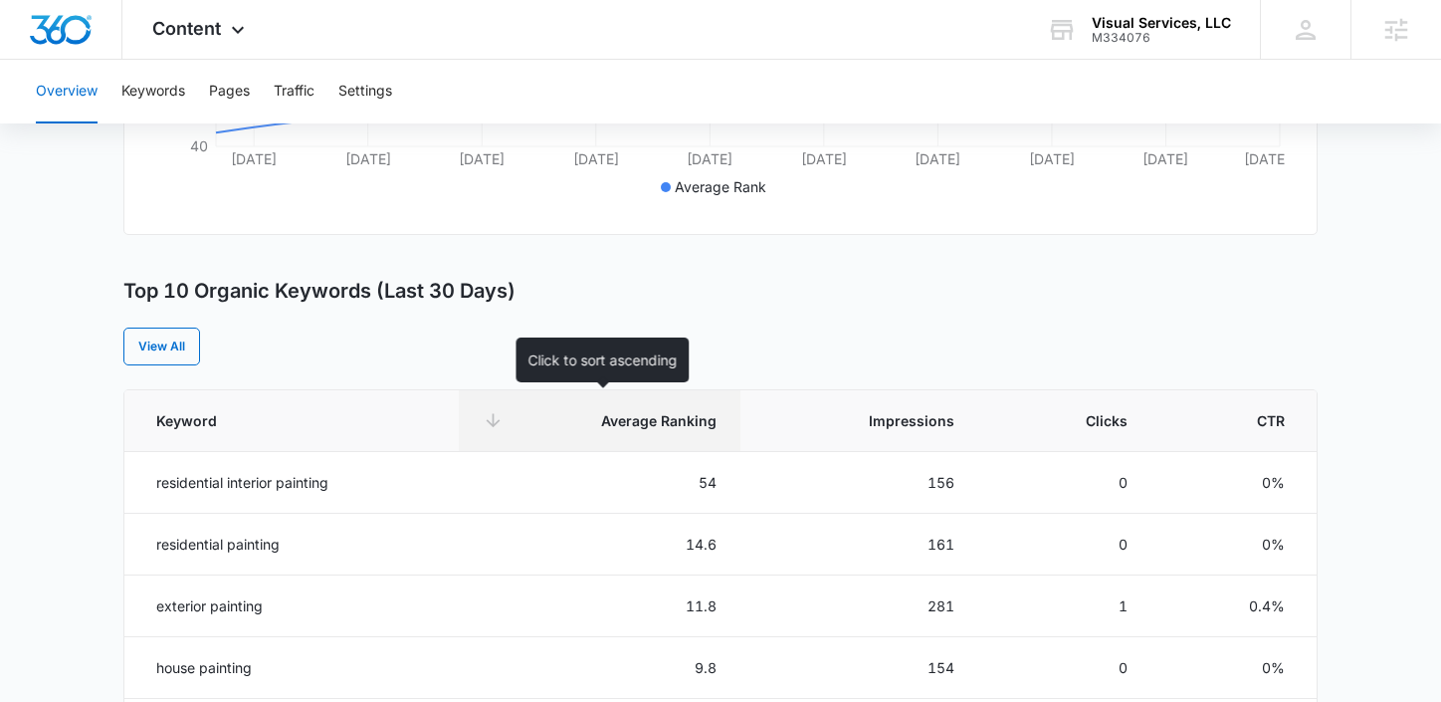
click at [625, 417] on span "Average Ranking" at bounding box center [613, 420] width 205 height 21
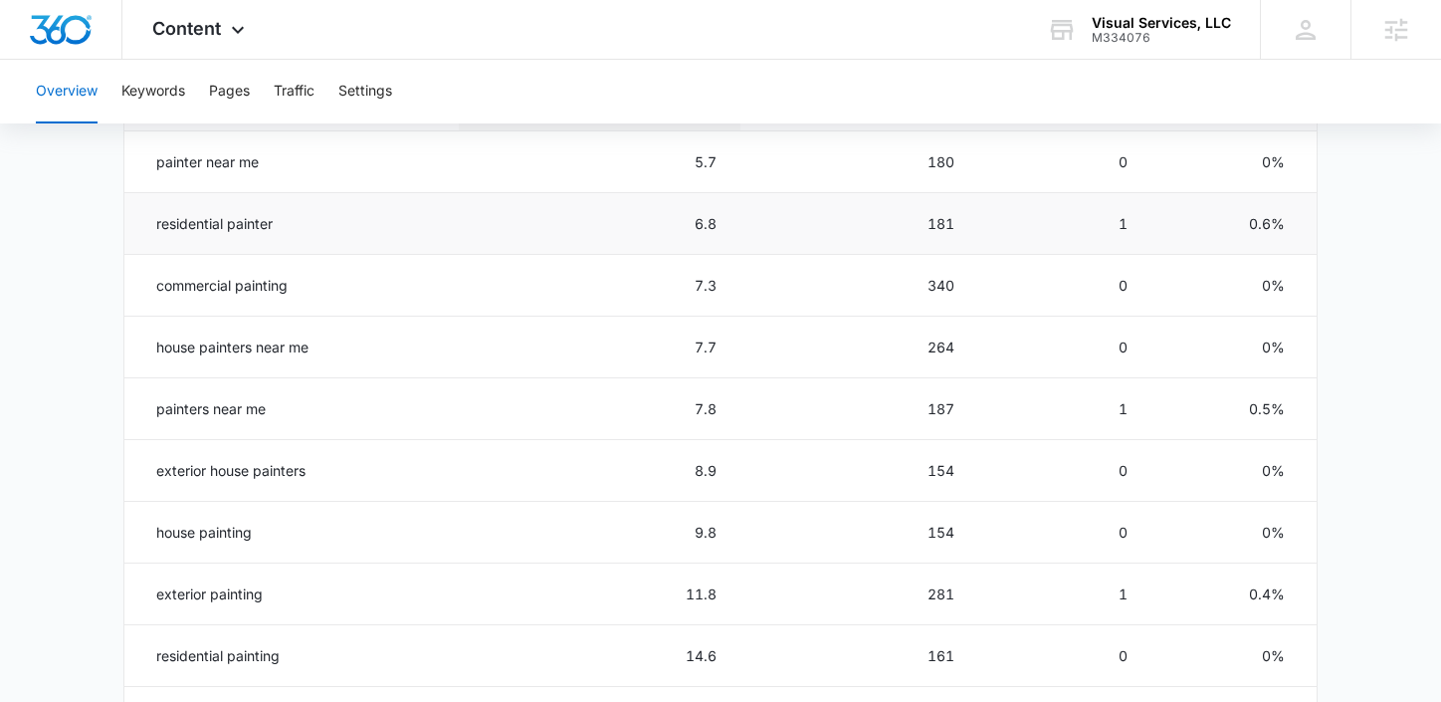
scroll to position [963, 0]
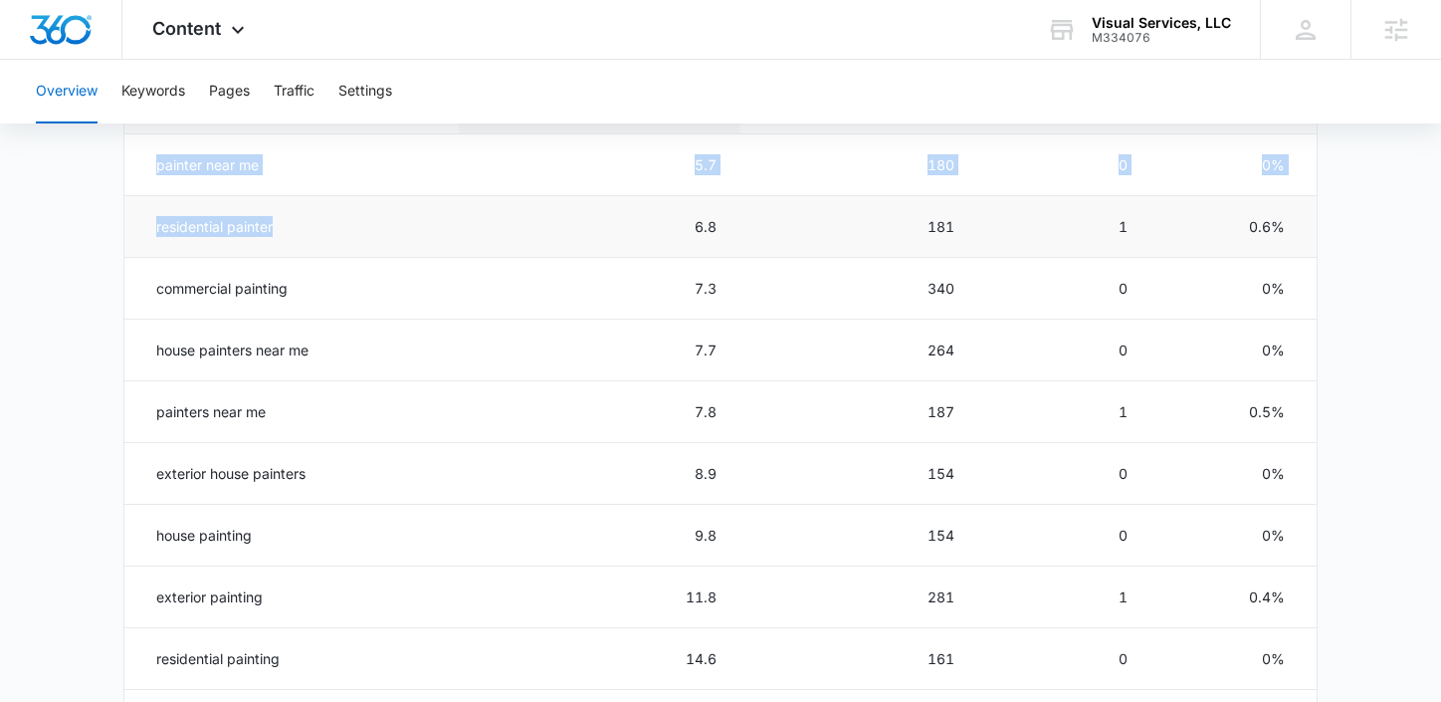
drag, startPoint x: 274, startPoint y: 237, endPoint x: 123, endPoint y: 236, distance: 150.3
click at [124, 236] on td "residential painter" at bounding box center [291, 227] width 334 height 62
click at [172, 168] on td "painter near me" at bounding box center [291, 165] width 334 height 62
drag, startPoint x: 147, startPoint y: 168, endPoint x: 207, endPoint y: 165, distance: 59.8
click at [207, 166] on td "painter near me" at bounding box center [291, 165] width 334 height 62
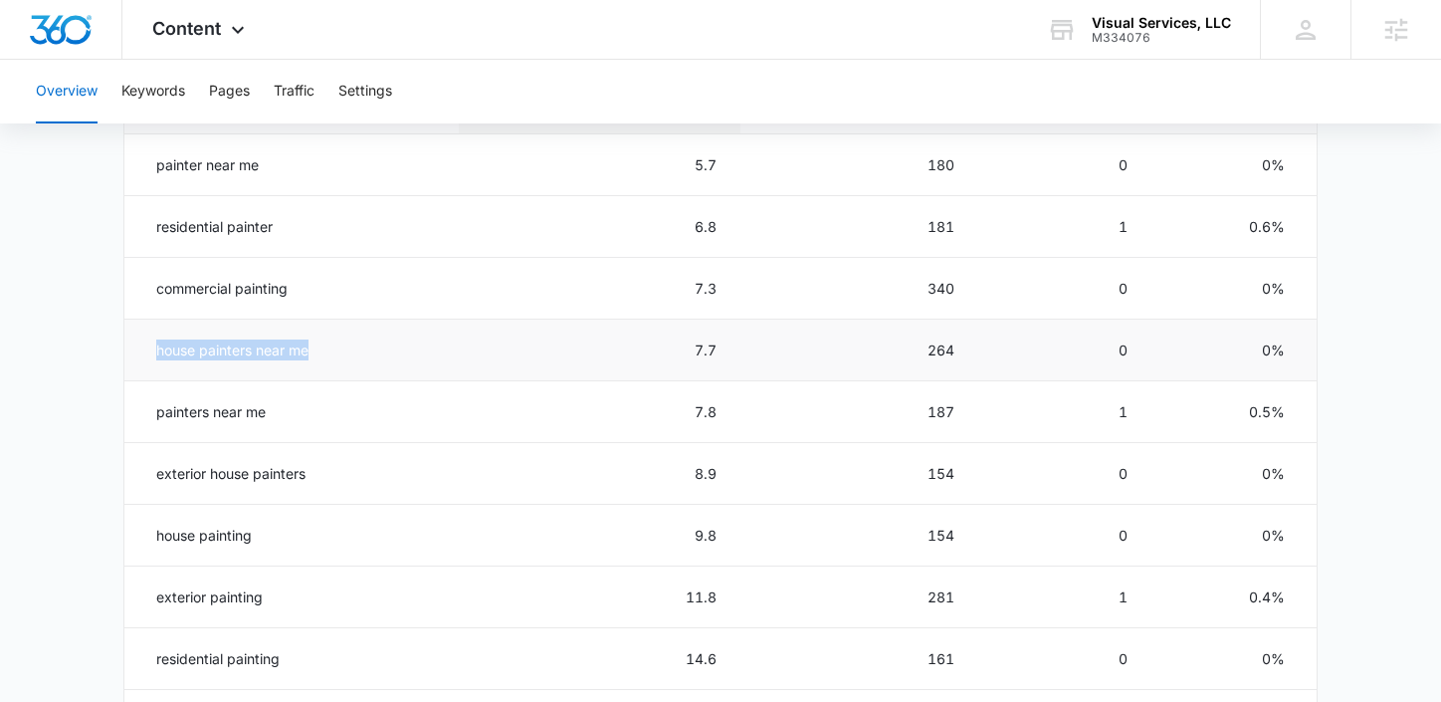
drag, startPoint x: 328, startPoint y: 350, endPoint x: 142, endPoint y: 356, distance: 186.2
click at [142, 356] on td "house painters near me" at bounding box center [291, 350] width 334 height 62
drag, startPoint x: 288, startPoint y: 410, endPoint x: 139, endPoint y: 421, distance: 148.7
click at [139, 421] on td "painters near me" at bounding box center [291, 412] width 334 height 62
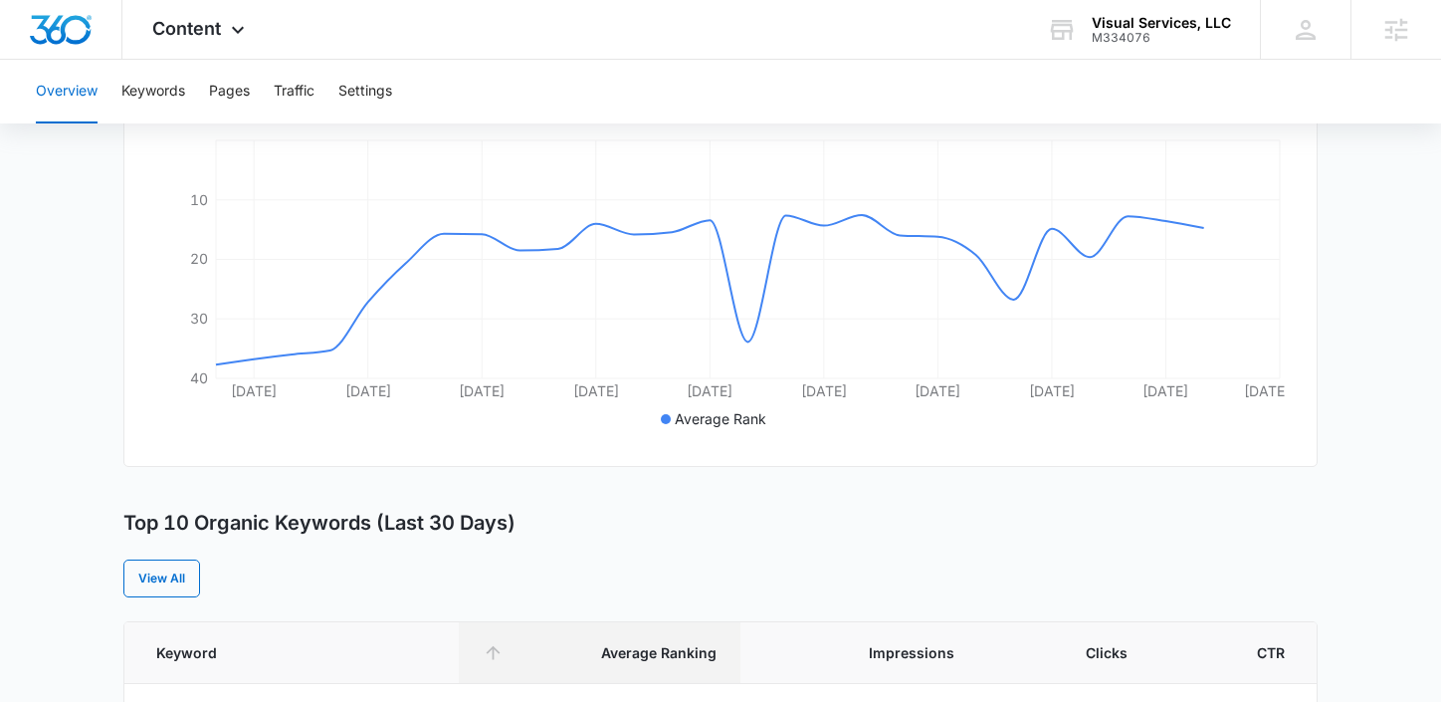
scroll to position [404, 0]
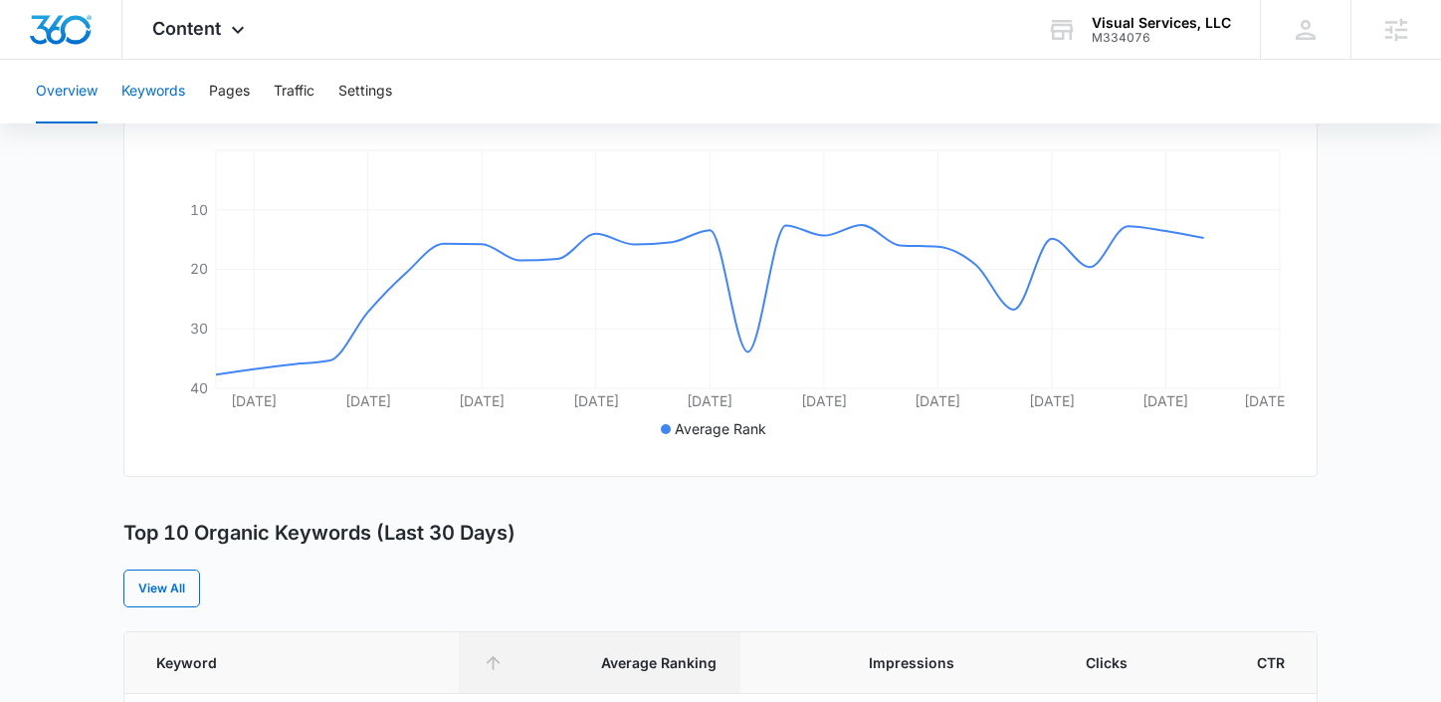
click at [151, 93] on button "Keywords" at bounding box center [153, 92] width 64 height 64
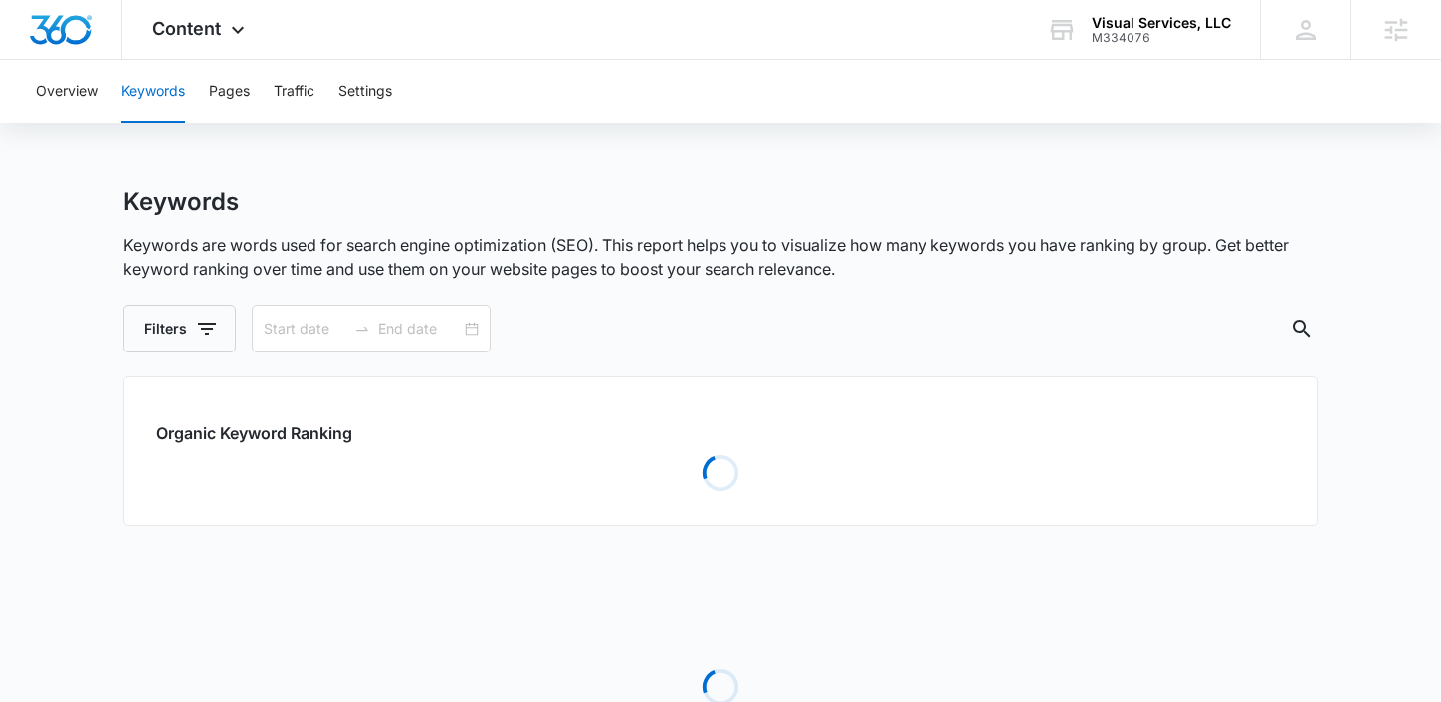
type input "[DATE]"
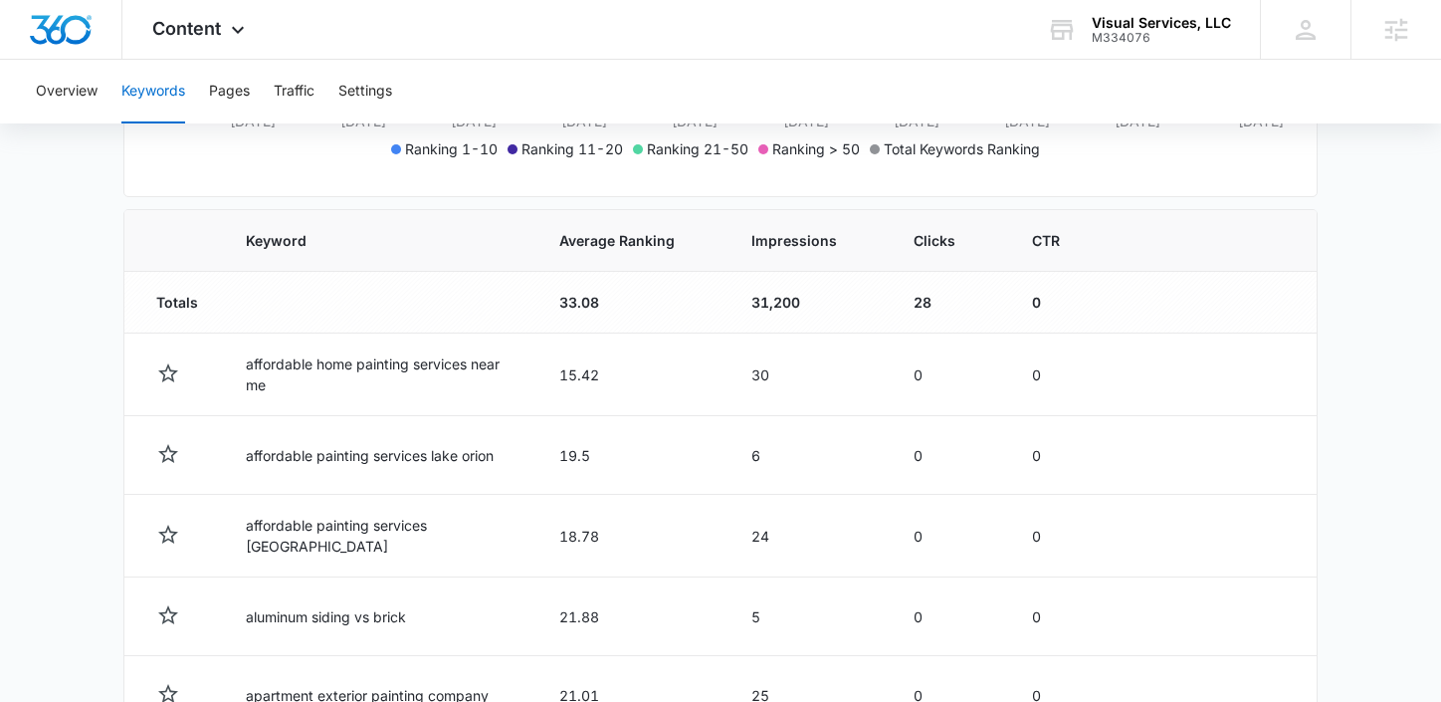
scroll to position [555, 0]
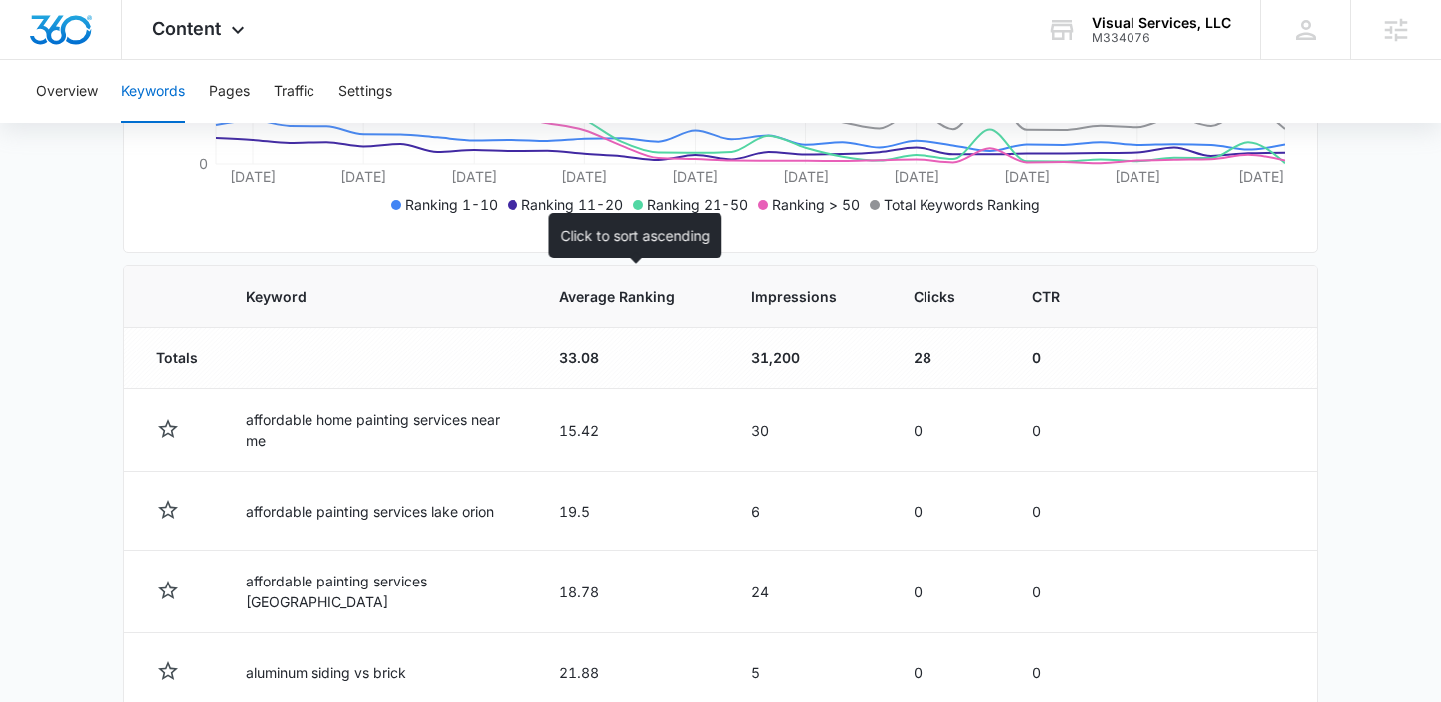
click at [584, 304] on span "Average Ranking" at bounding box center [616, 296] width 115 height 21
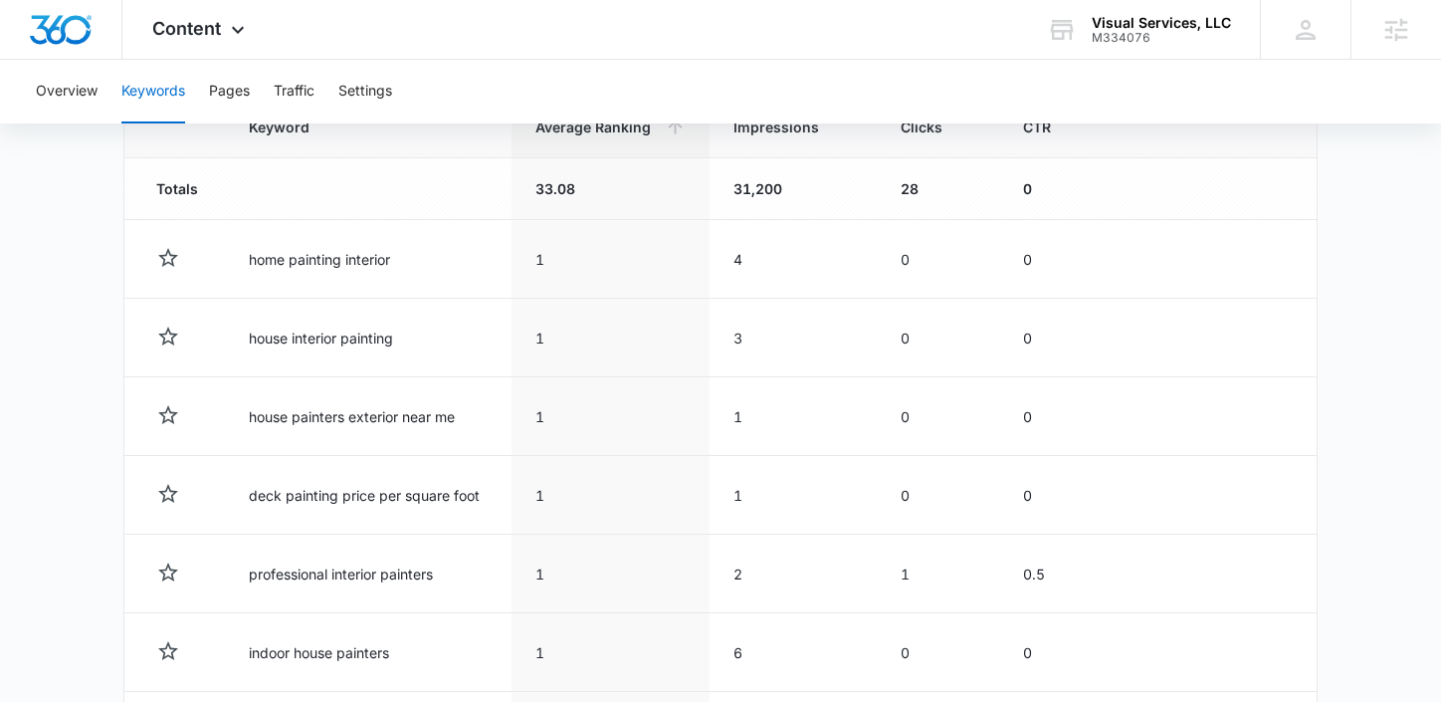
scroll to position [721, 0]
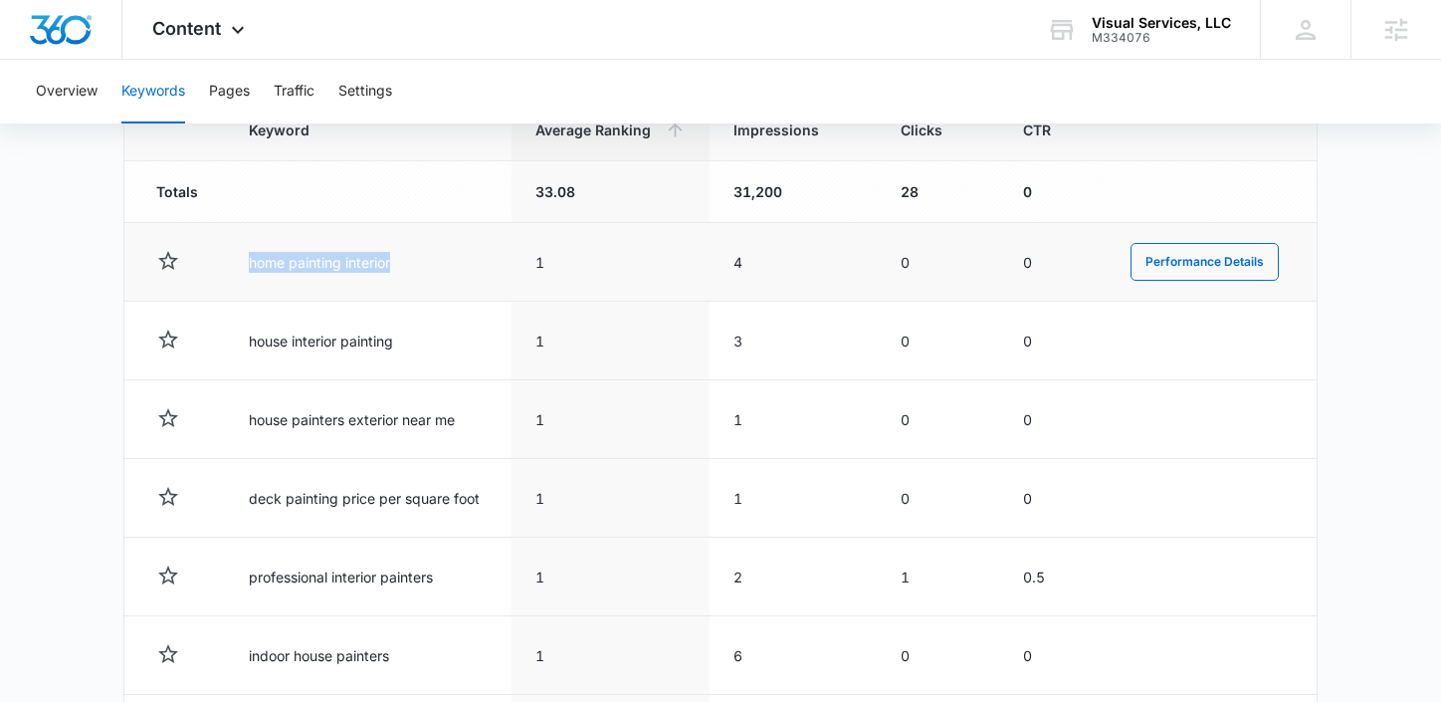
drag, startPoint x: 425, startPoint y: 259, endPoint x: 229, endPoint y: 258, distance: 196.0
click at [229, 258] on td "home painting interior" at bounding box center [368, 262] width 287 height 79
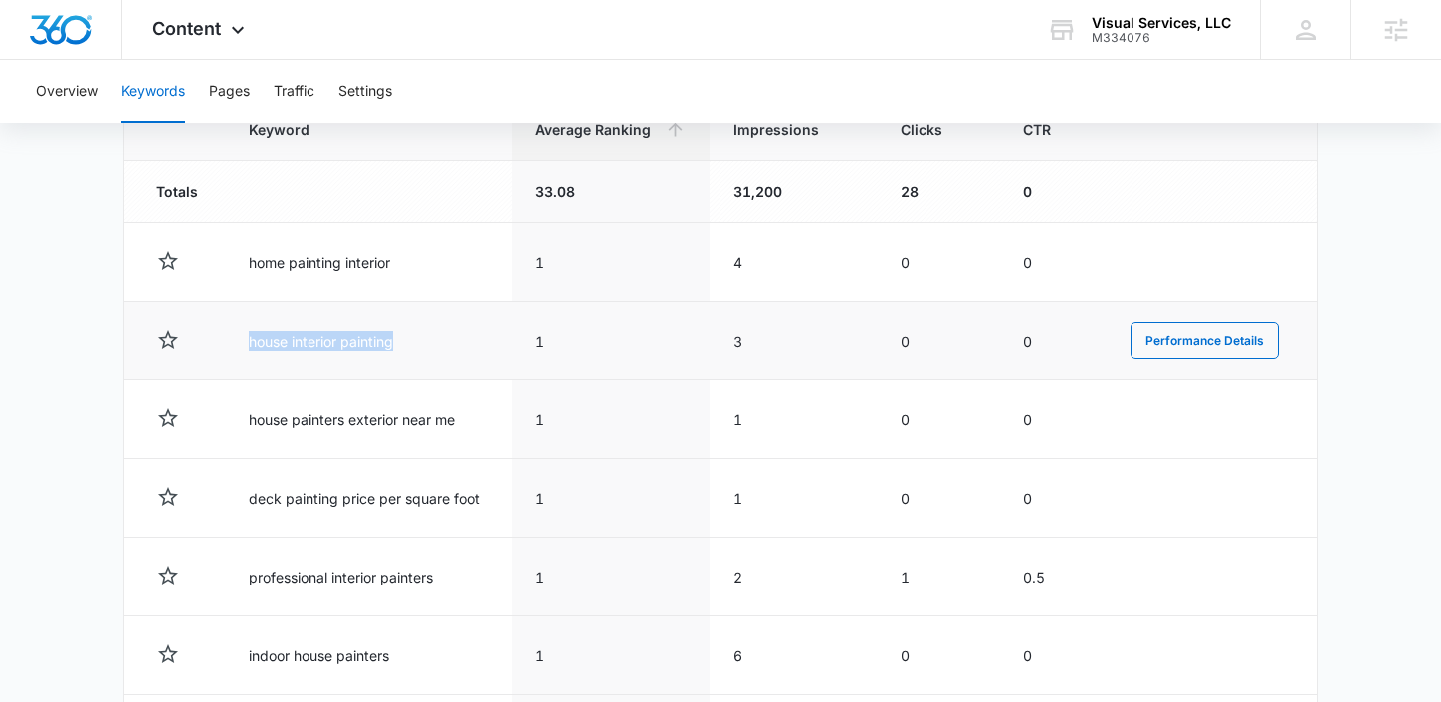
drag, startPoint x: 413, startPoint y: 344, endPoint x: 223, endPoint y: 344, distance: 190.1
click at [221, 344] on tr "house interior painting 1 3 0 0 Performance Details" at bounding box center [720, 341] width 1192 height 79
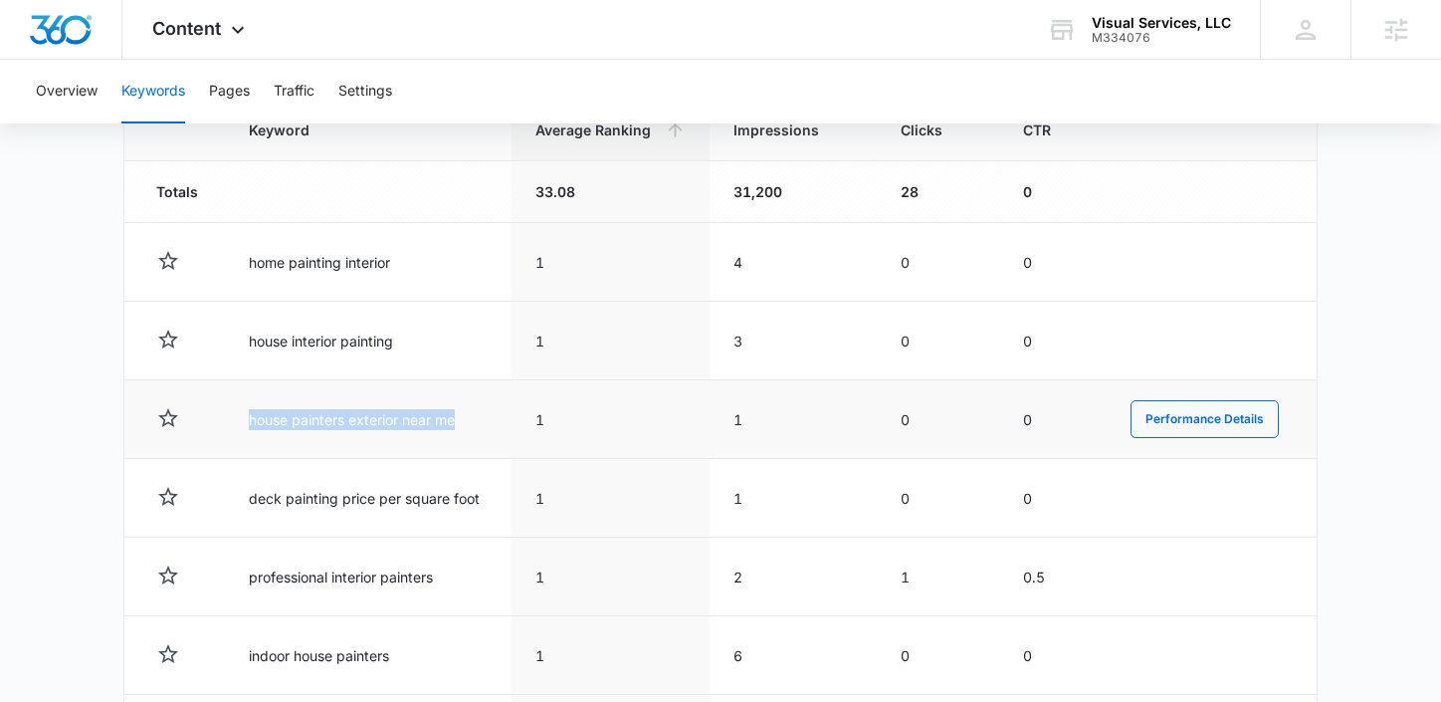
drag, startPoint x: 493, startPoint y: 426, endPoint x: 237, endPoint y: 423, distance: 255.8
click at [237, 423] on td "house painters exterior near me" at bounding box center [368, 419] width 287 height 79
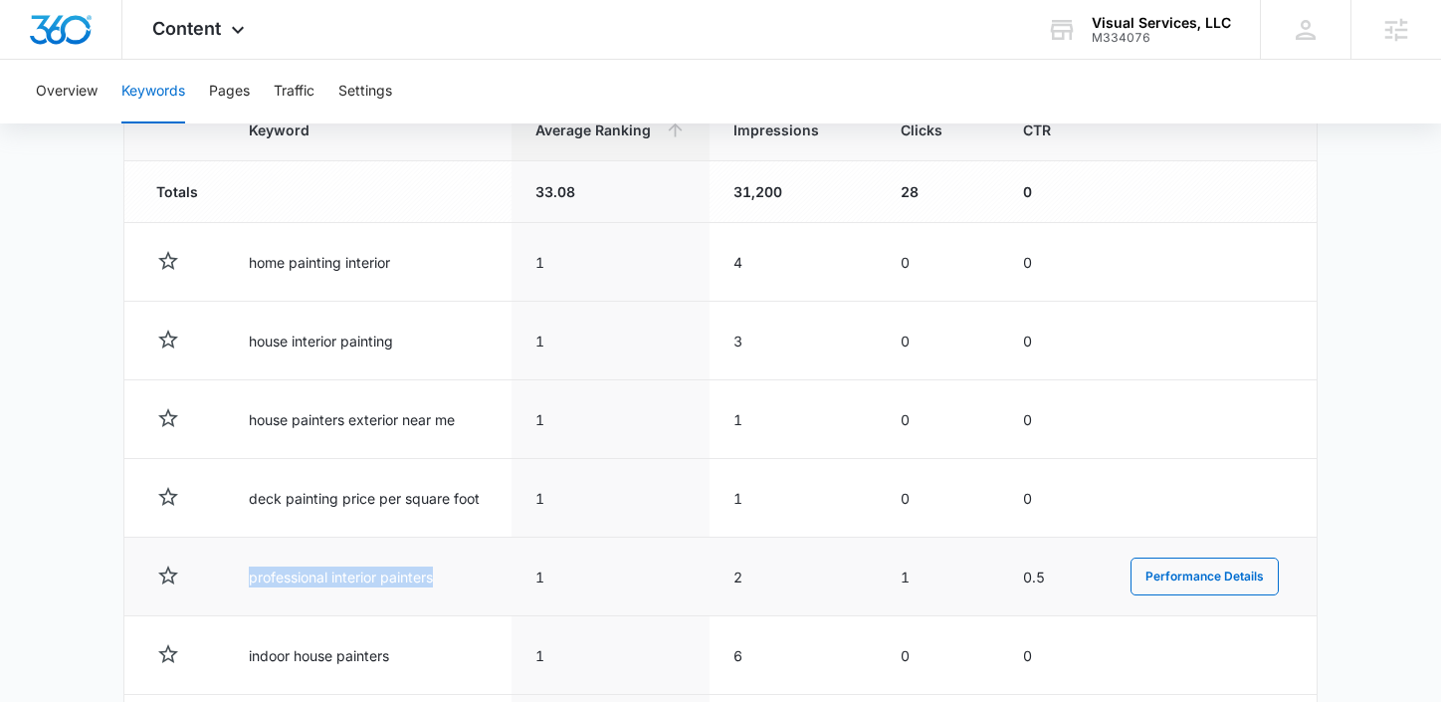
drag, startPoint x: 456, startPoint y: 576, endPoint x: 235, endPoint y: 579, distance: 220.9
click at [234, 579] on td "professional interior painters" at bounding box center [368, 576] width 287 height 79
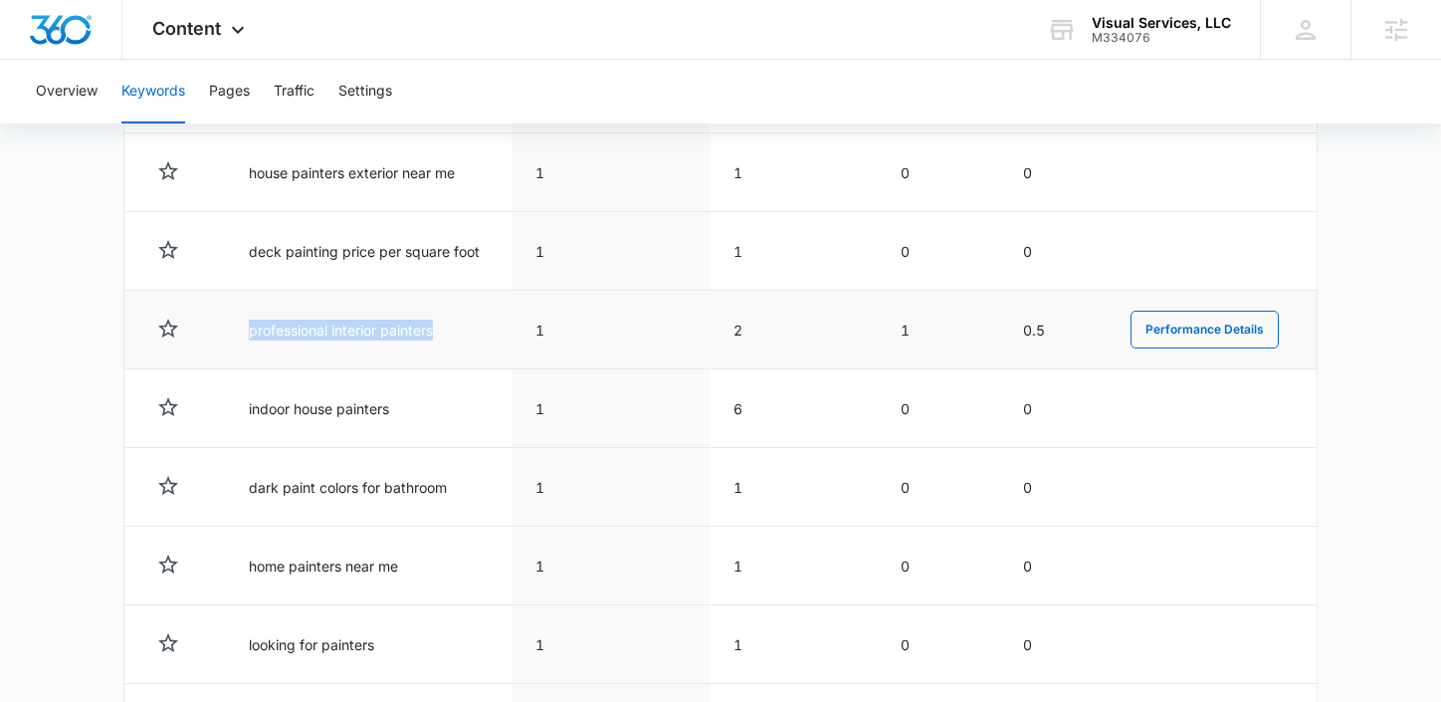
scroll to position [980, 0]
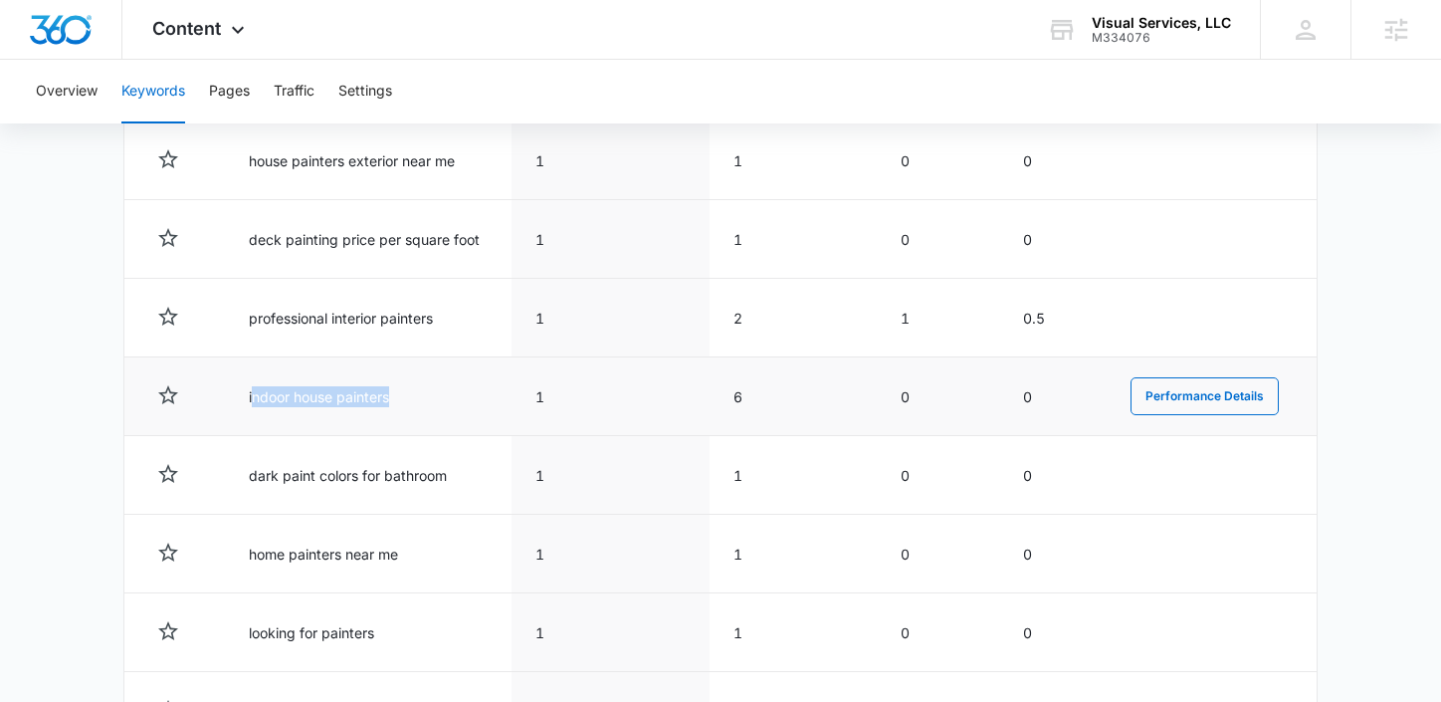
drag, startPoint x: 419, startPoint y: 399, endPoint x: 241, endPoint y: 395, distance: 178.2
click at [243, 395] on td "indoor house painters" at bounding box center [368, 396] width 287 height 79
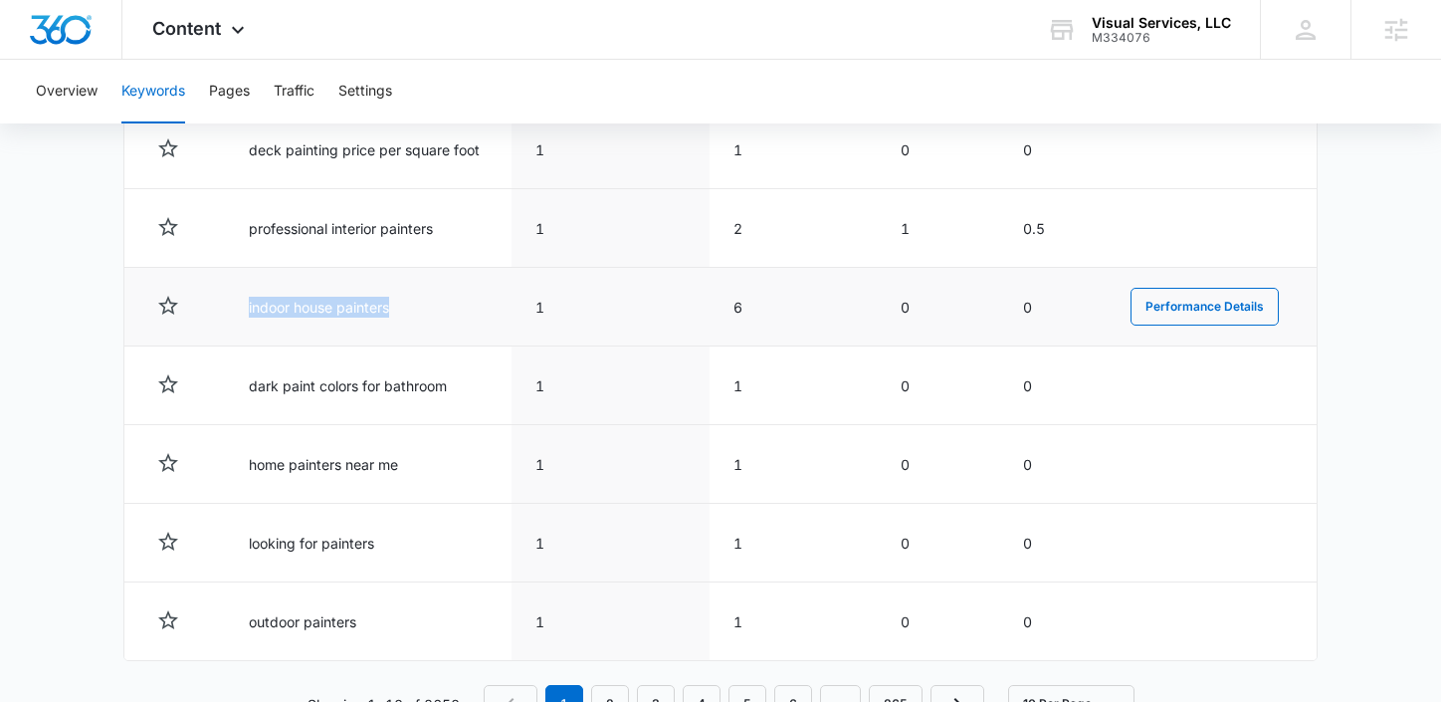
scroll to position [1071, 0]
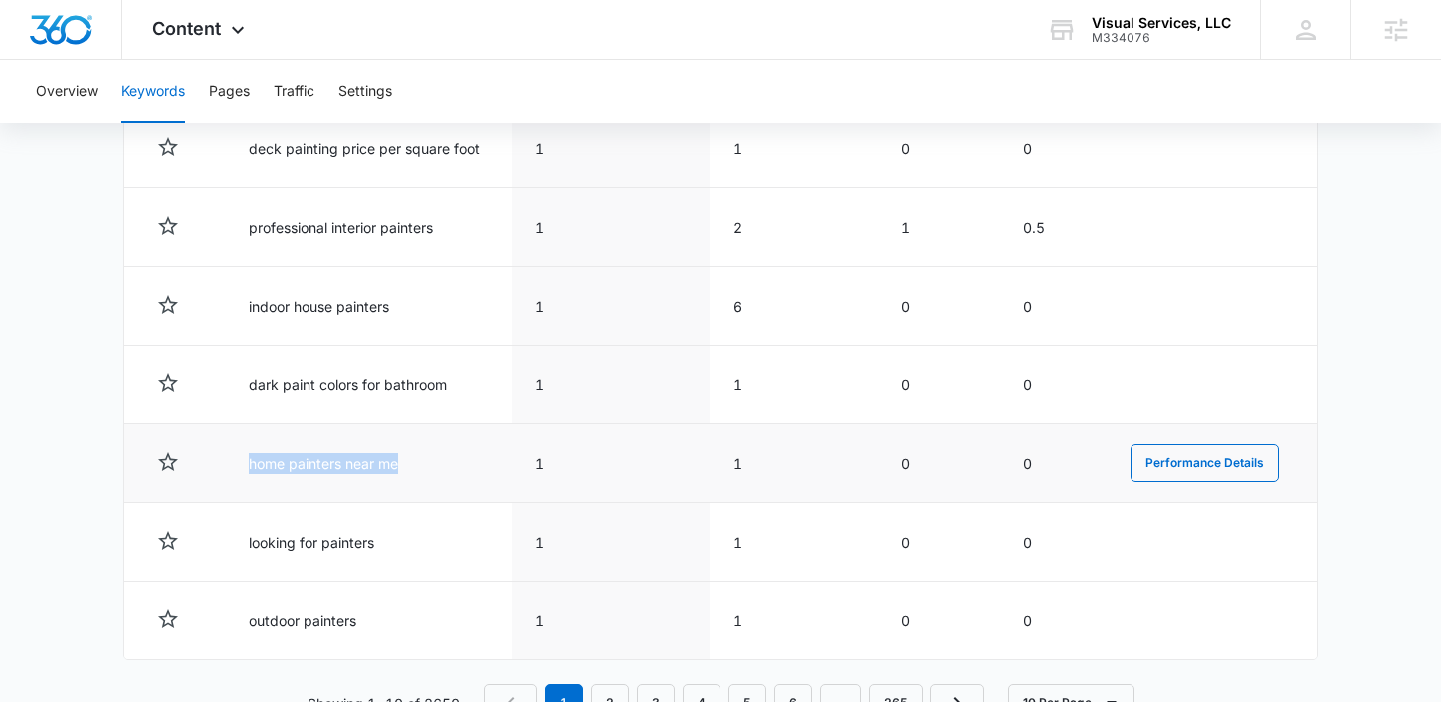
drag, startPoint x: 410, startPoint y: 467, endPoint x: 222, endPoint y: 466, distance: 188.1
click at [222, 466] on tr "home painters near me 1 1 0 0 Performance Details" at bounding box center [720, 463] width 1192 height 79
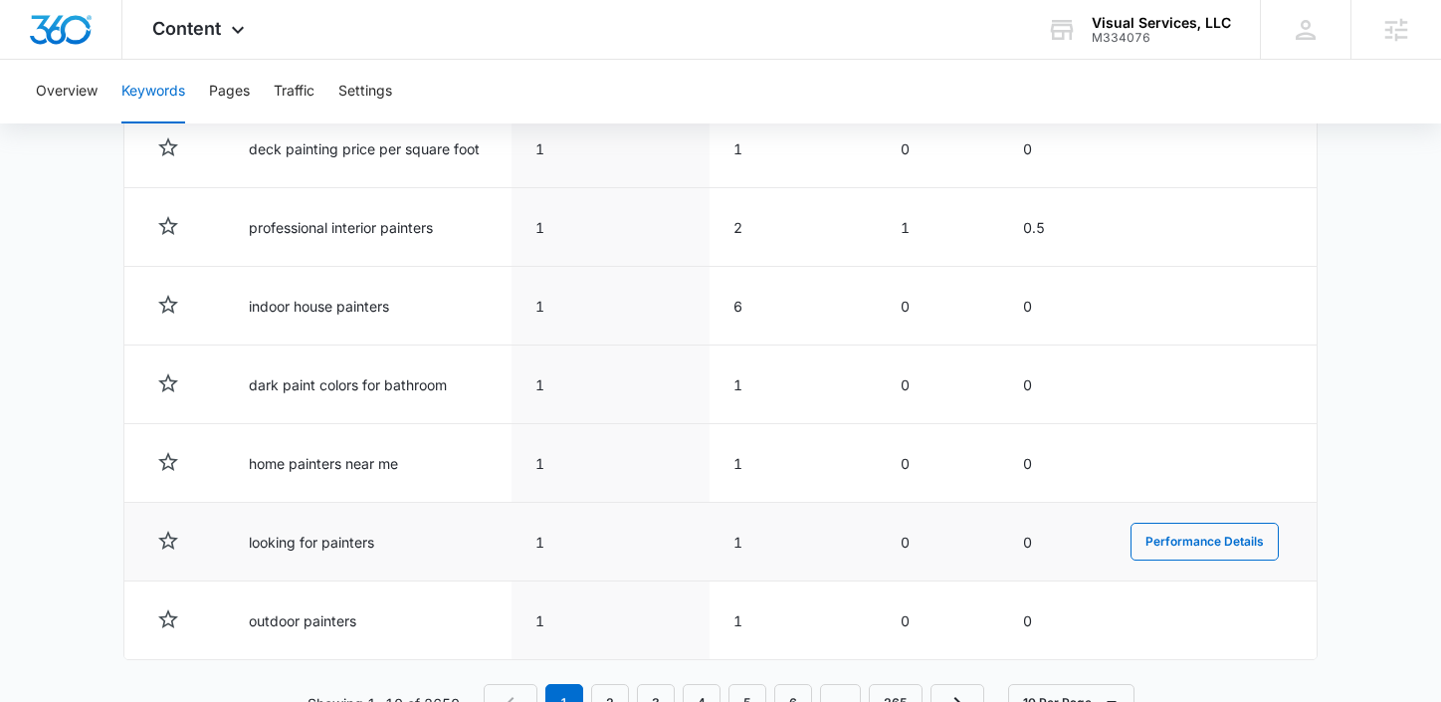
click at [409, 525] on td "looking for painters" at bounding box center [368, 542] width 287 height 79
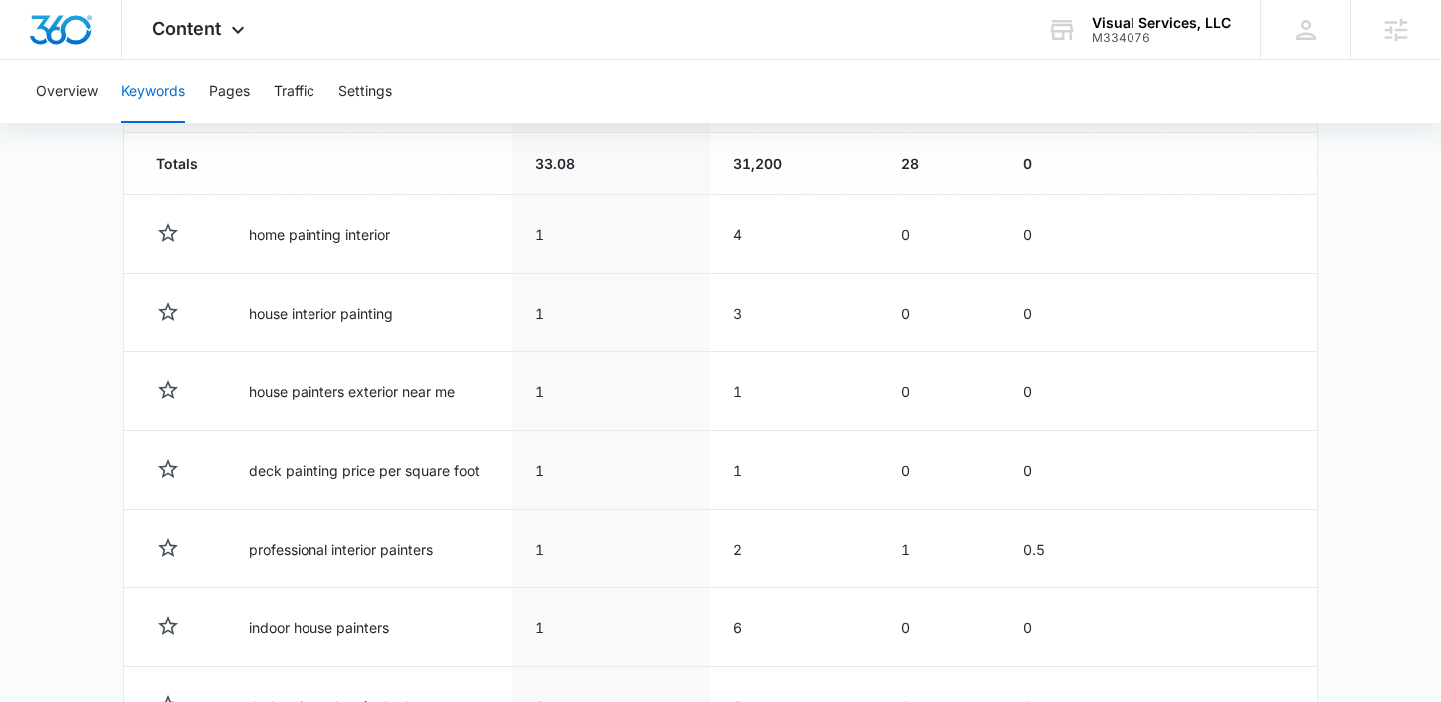
scroll to position [744, 0]
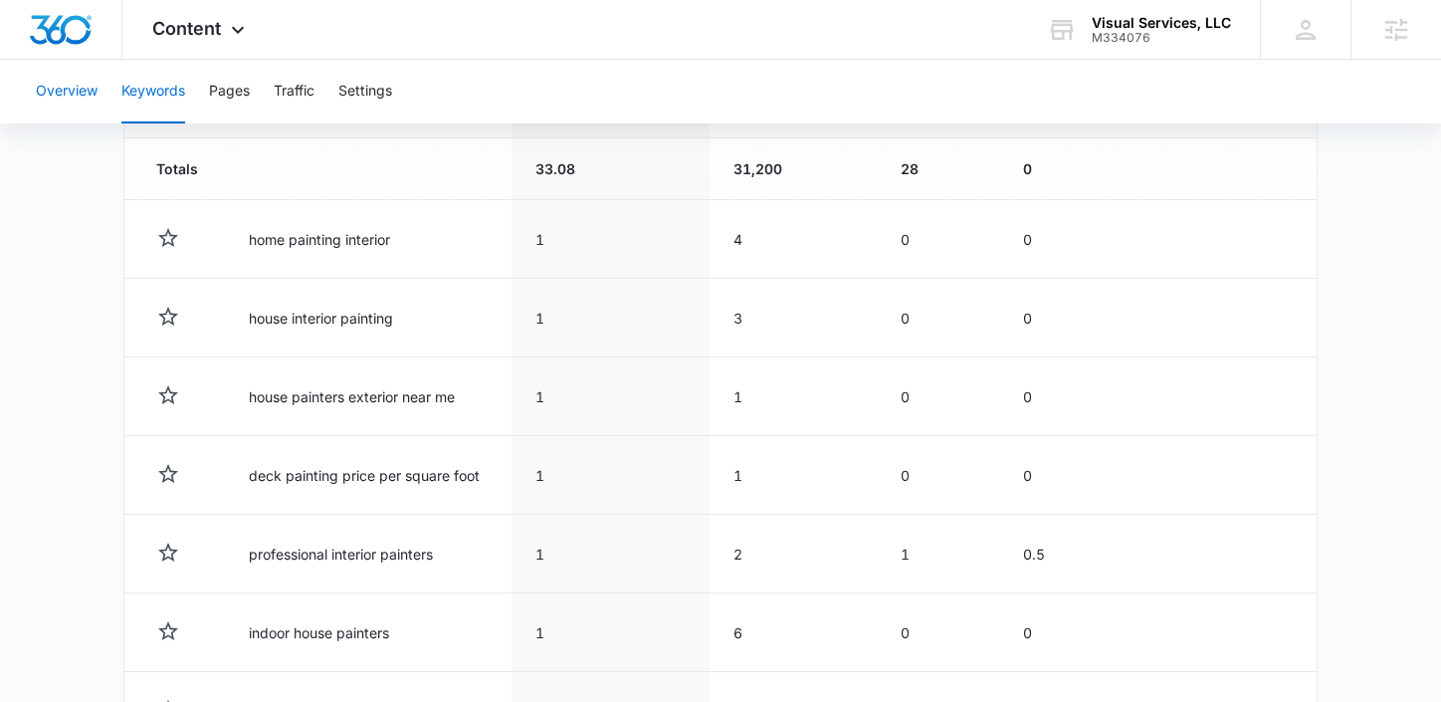
click at [52, 84] on button "Overview" at bounding box center [67, 92] width 62 height 64
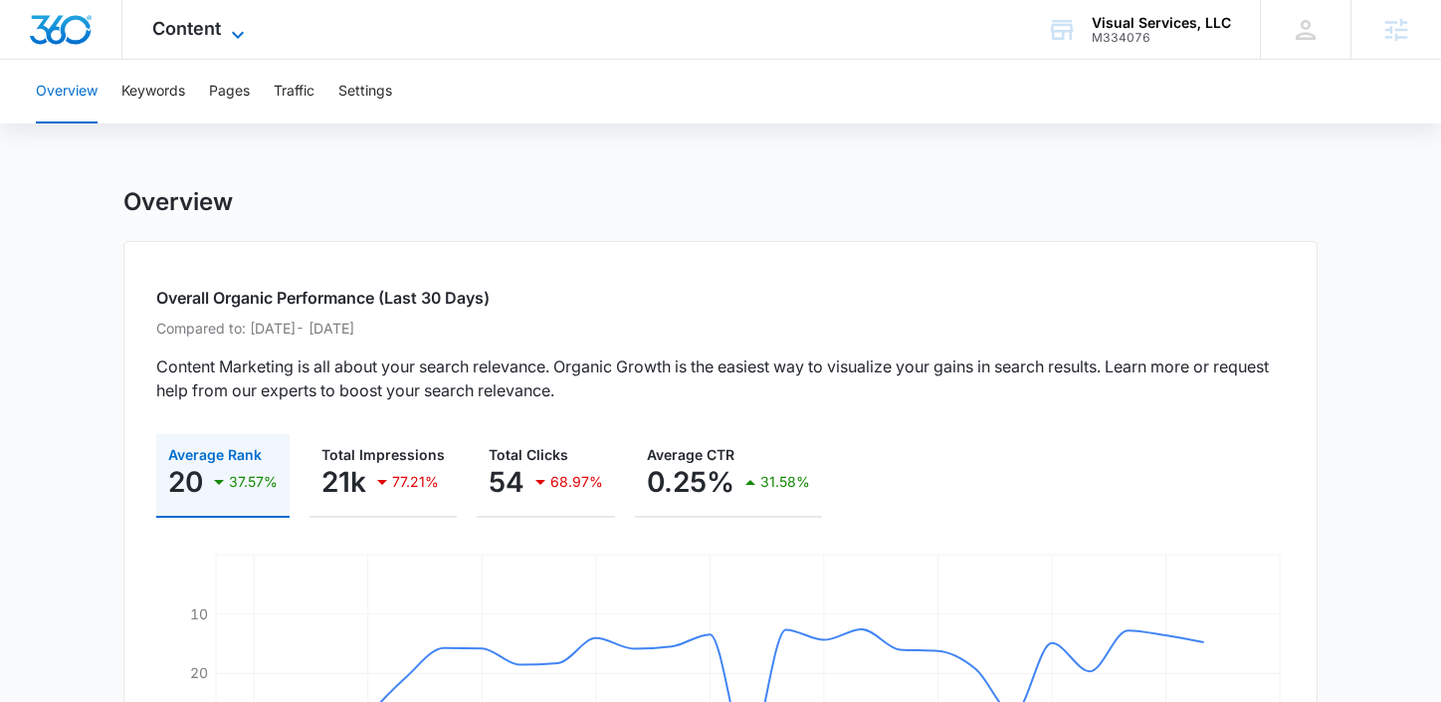
click at [183, 18] on span "Content" at bounding box center [186, 28] width 69 height 21
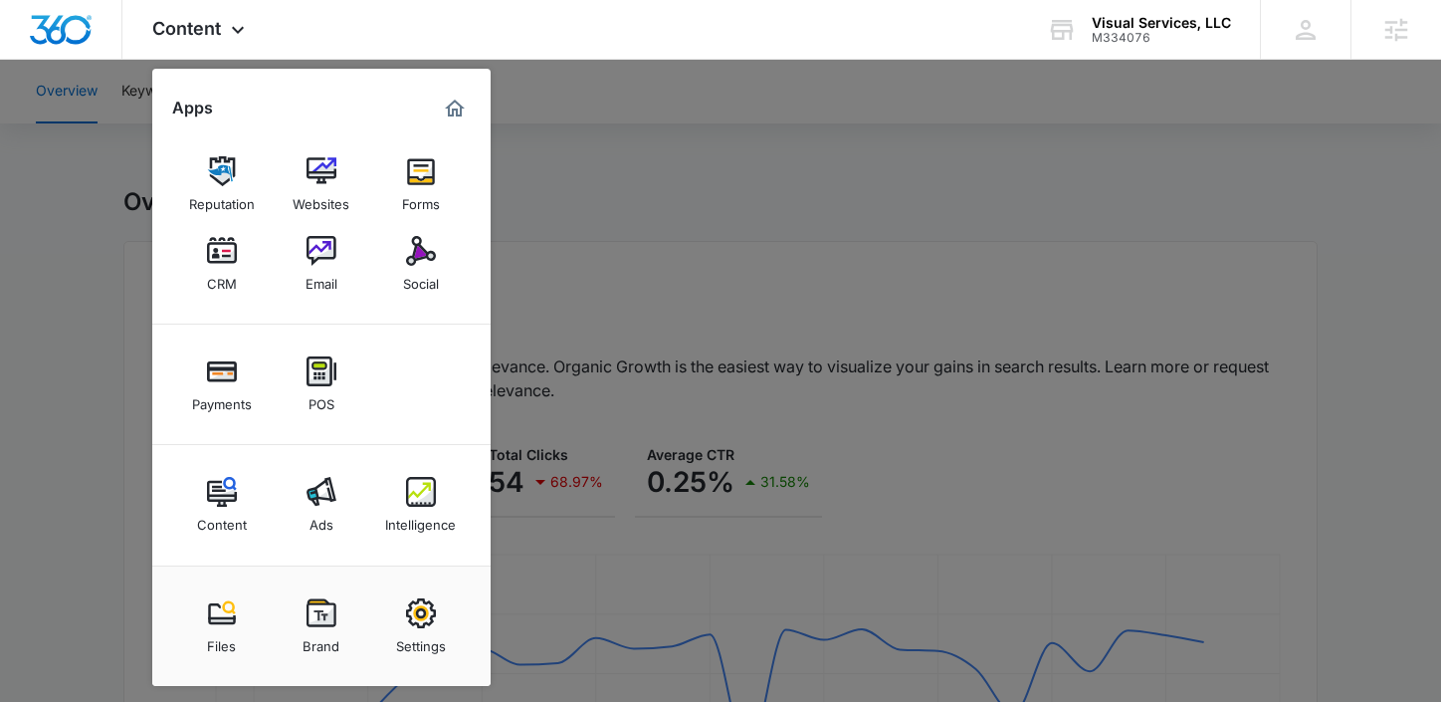
click at [400, 489] on link "Intelligence" at bounding box center [421, 505] width 76 height 76
